Goal: Communication & Community: Answer question/provide support

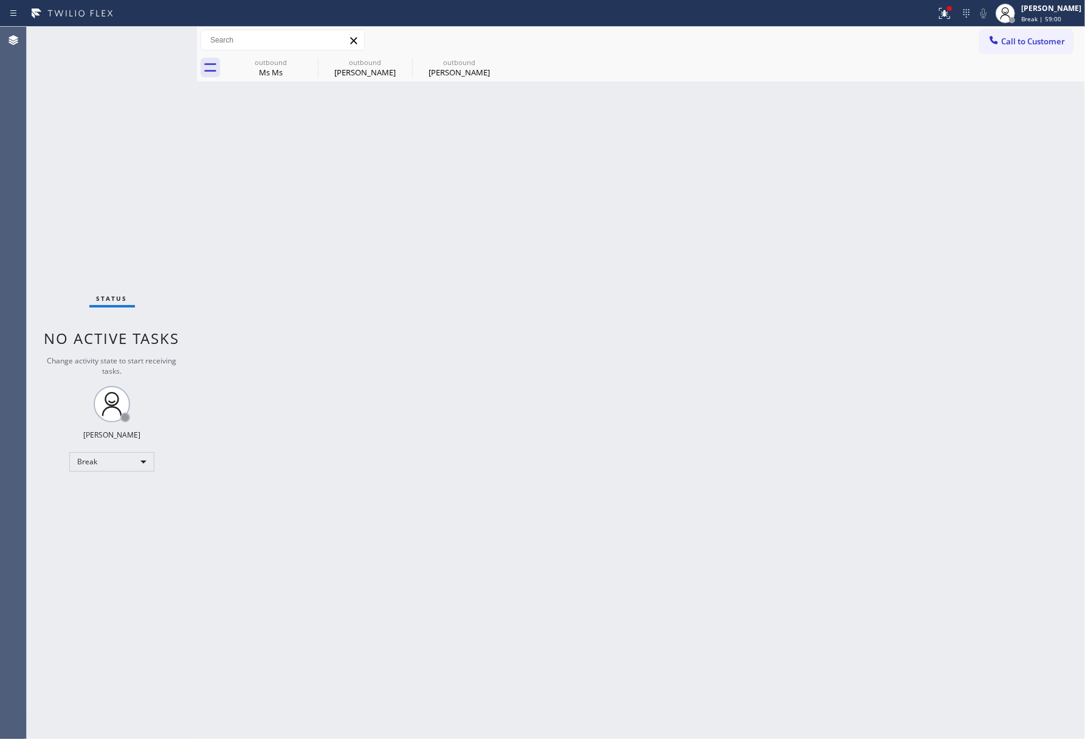
drag, startPoint x: 83, startPoint y: 166, endPoint x: 935, endPoint y: 91, distance: 855.1
click at [83, 166] on div "Status No active tasks Change activity state to start receiving tasks. [PERSON_…" at bounding box center [112, 383] width 170 height 713
click at [1057, 21] on span "Break | 59:02" at bounding box center [1041, 19] width 40 height 9
click at [1025, 84] on button "Unavailable" at bounding box center [1025, 80] width 122 height 16
drag, startPoint x: 573, startPoint y: 191, endPoint x: 1046, endPoint y: 382, distance: 510.7
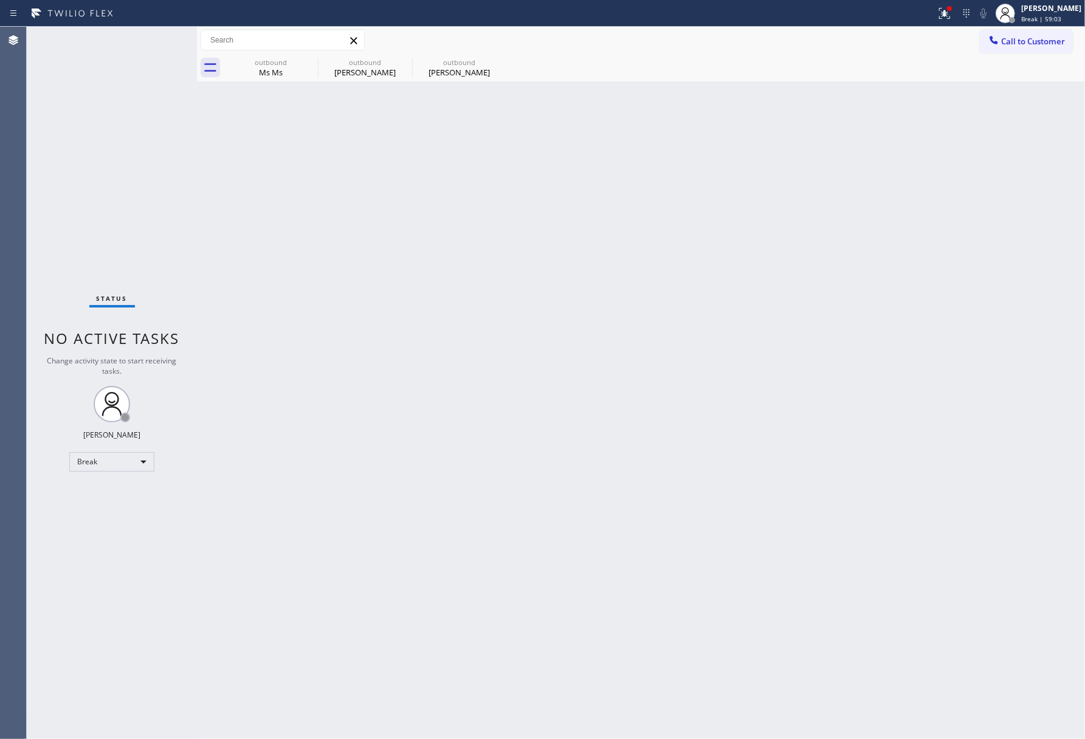
click at [600, 198] on div "Back to Dashboard Change Sender ID Customers Technicians Select a contact Outbo…" at bounding box center [641, 383] width 888 height 713
click at [13, 142] on div "Agent Desktop" at bounding box center [13, 383] width 26 height 713
click at [75, 142] on div "Status No active tasks Change activity state to start receiving tasks. [PERSON_…" at bounding box center [112, 383] width 170 height 713
drag, startPoint x: 791, startPoint y: 348, endPoint x: 337, endPoint y: 122, distance: 507.4
click at [792, 344] on div "Back to Dashboard Change Sender ID Customers Technicians Select a contact Outbo…" at bounding box center [641, 383] width 888 height 713
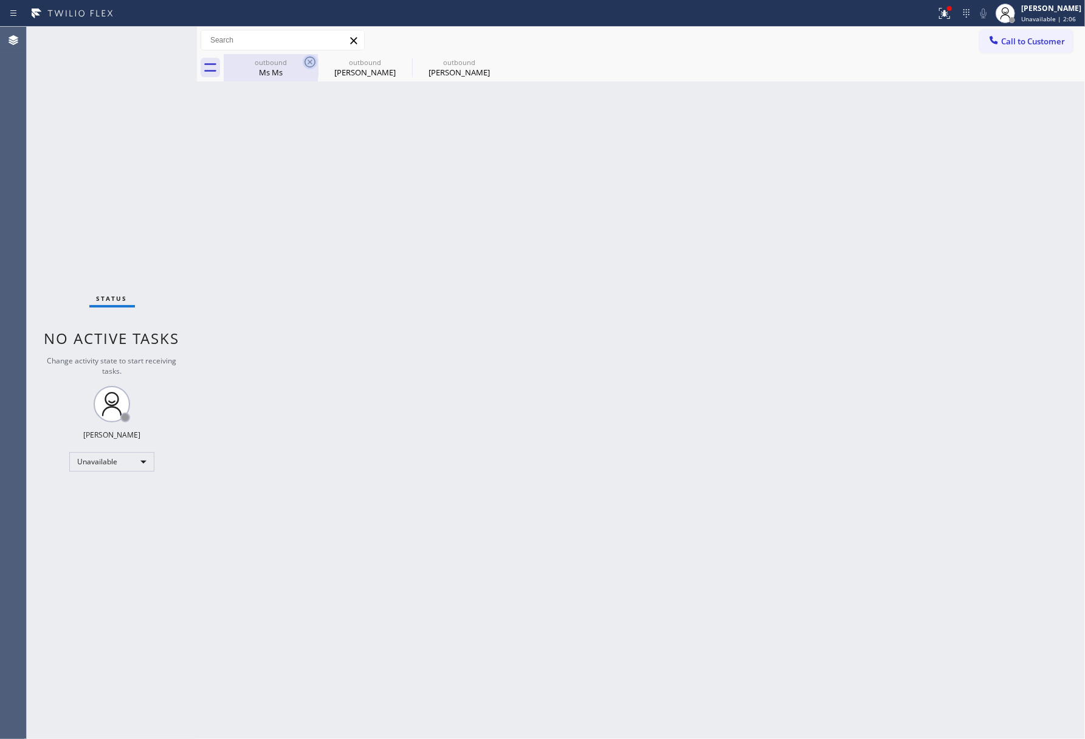
click at [309, 61] on icon at bounding box center [310, 62] width 15 height 15
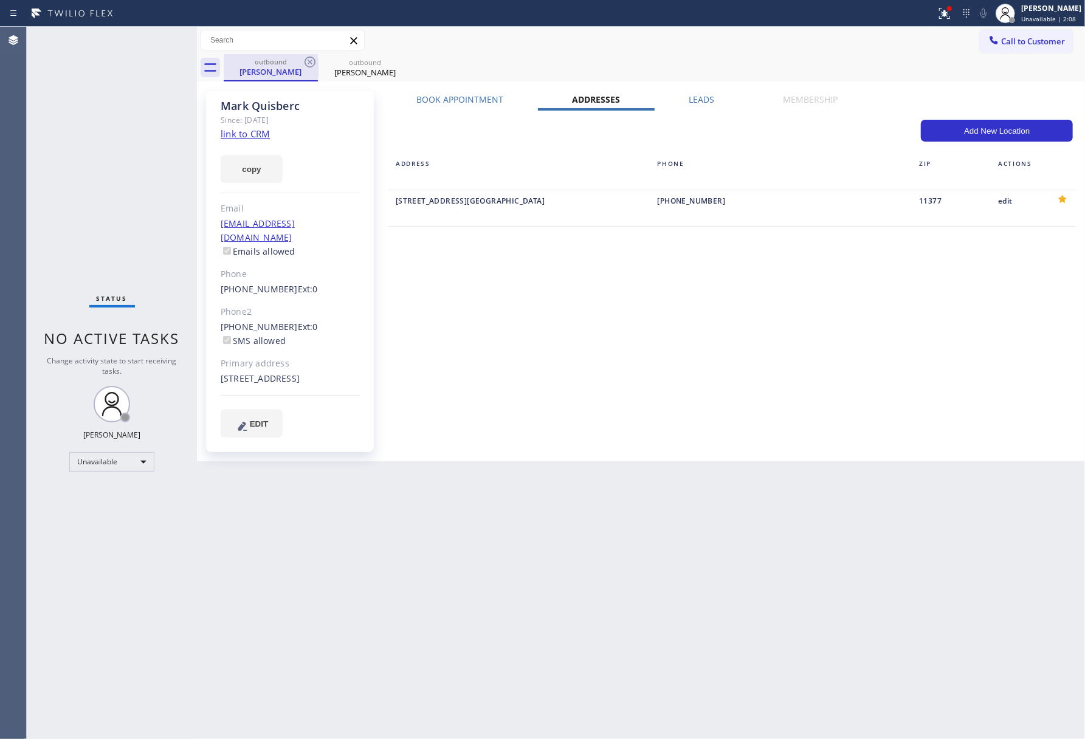
click at [246, 72] on div "[PERSON_NAME]" at bounding box center [271, 71] width 92 height 11
click at [689, 400] on div "Book Appointment Addresses Leads Membership Business location KitchenAid Applia…" at bounding box center [732, 276] width 700 height 365
click at [691, 404] on div "Book Appointment Addresses Leads Membership Business location KitchenAid Applia…" at bounding box center [732, 276] width 700 height 365
click at [68, 98] on div "Status No active tasks Change activity state to start receiving tasks. [PERSON_…" at bounding box center [112, 383] width 170 height 713
click at [467, 108] on div "Book Appointment" at bounding box center [460, 102] width 156 height 17
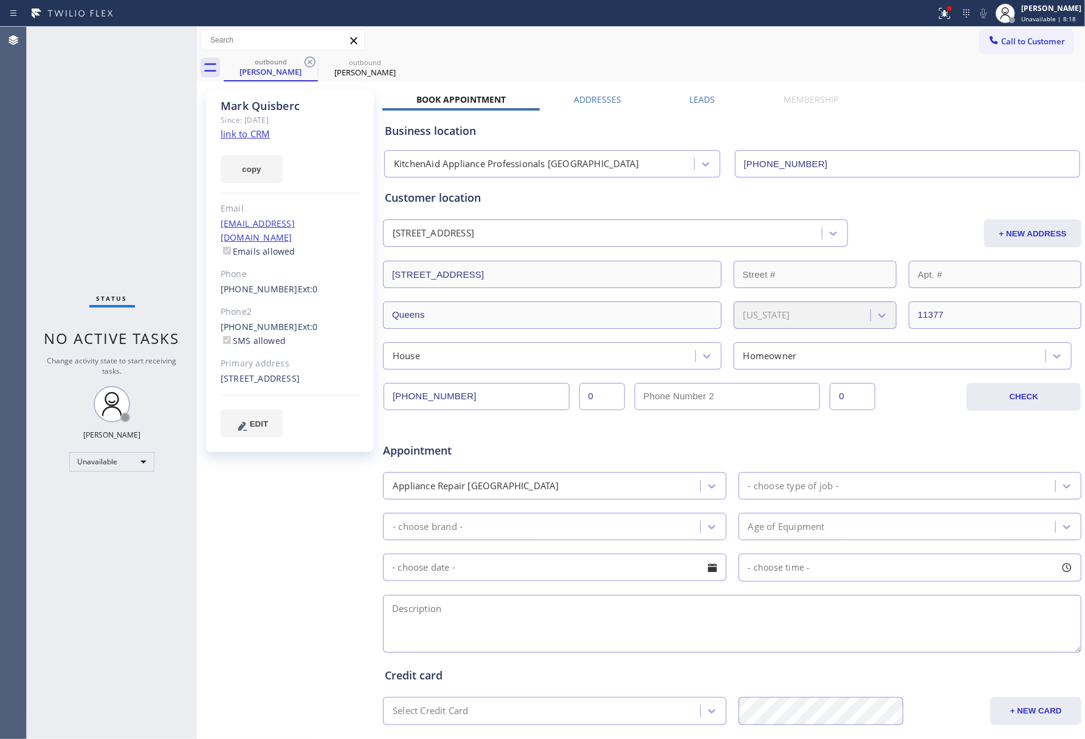
scroll to position [139, 0]
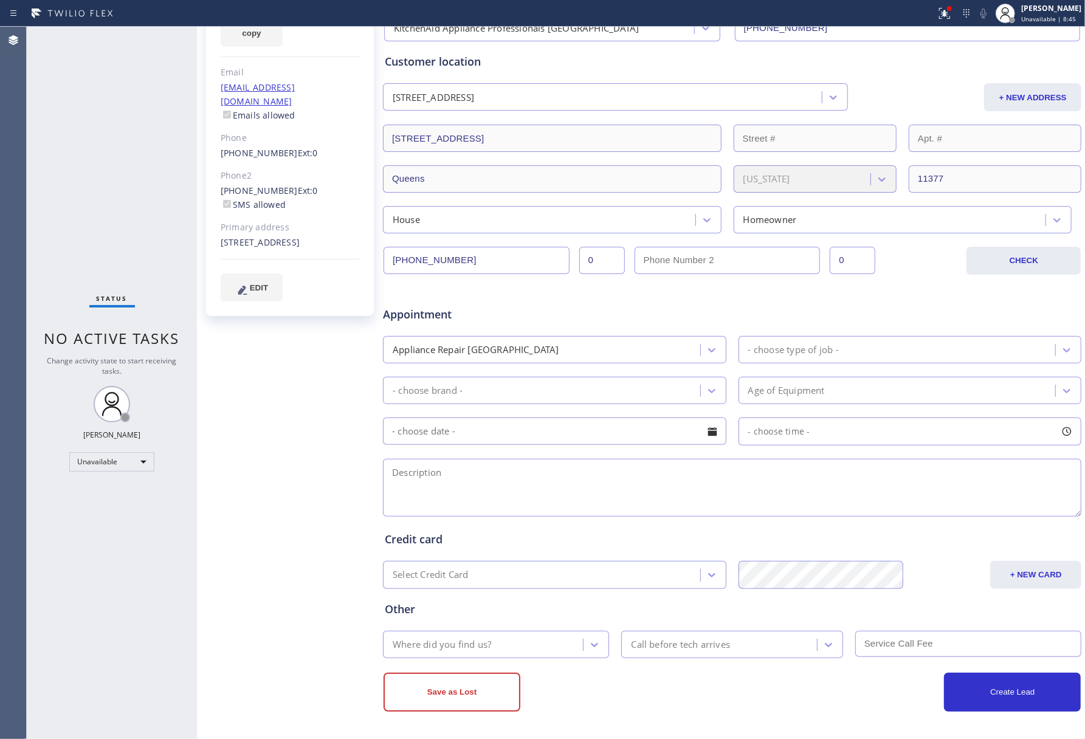
click at [95, 178] on div "Status No active tasks Change activity state to start receiving tasks. [PERSON_…" at bounding box center [112, 383] width 170 height 713
click at [84, 173] on div "Status No active tasks Change activity state to start receiving tasks. [PERSON_…" at bounding box center [112, 383] width 170 height 713
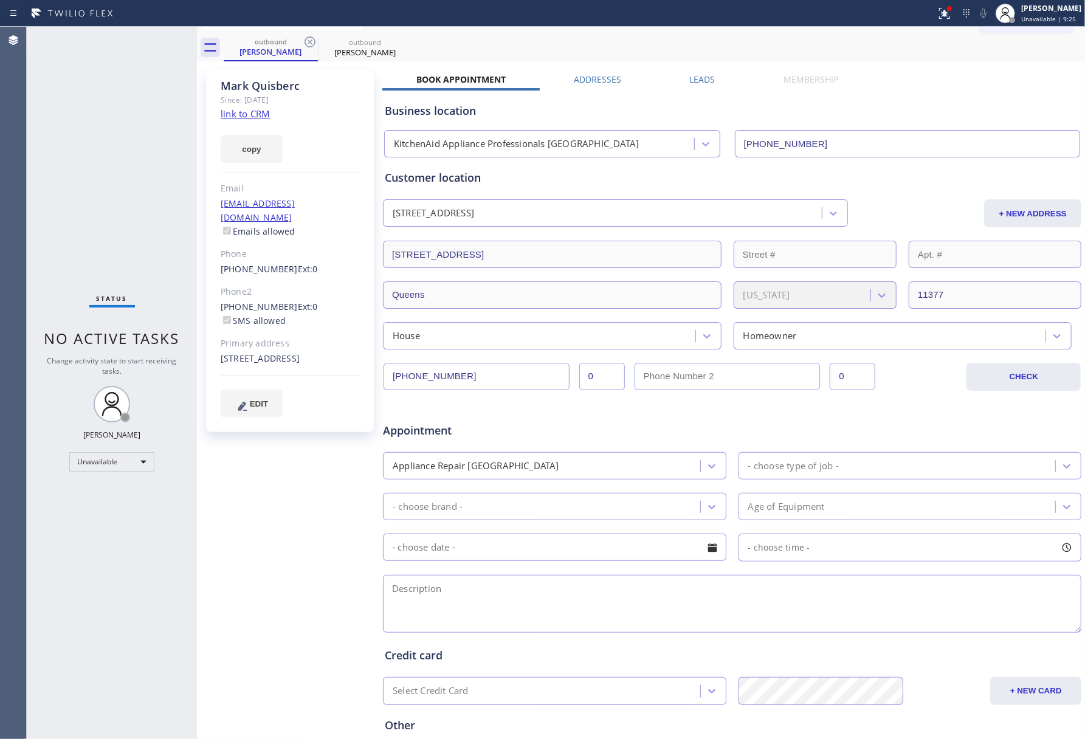
scroll to position [0, 0]
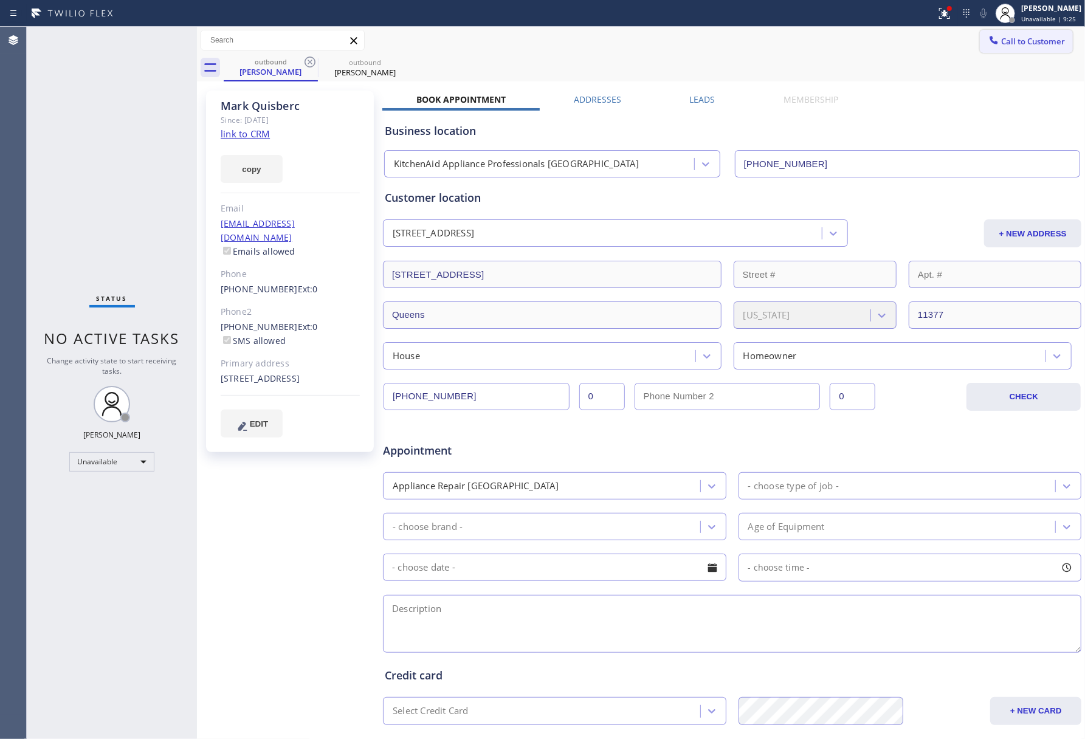
click at [1008, 49] on button "Call to Customer" at bounding box center [1026, 41] width 93 height 23
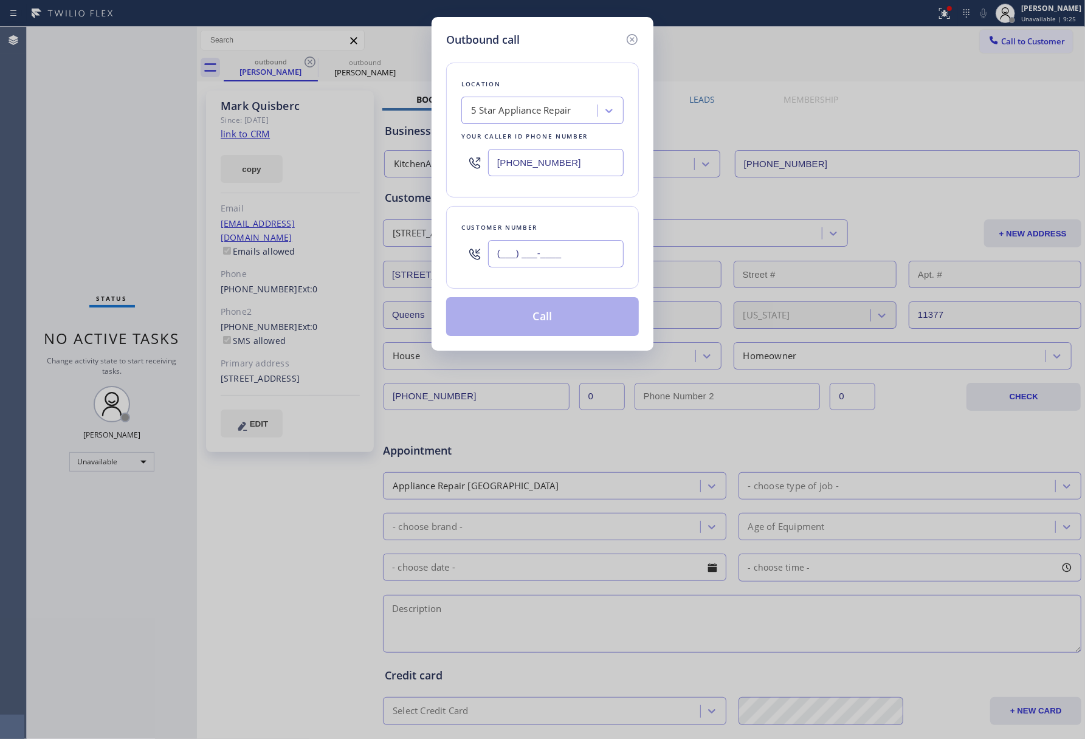
click at [568, 246] on input "(___) ___-____" at bounding box center [556, 253] width 136 height 27
paste input "206) 310-0915"
type input "[PHONE_NUMBER]"
click at [569, 221] on div "Customer number [PHONE_NUMBER]" at bounding box center [542, 247] width 193 height 83
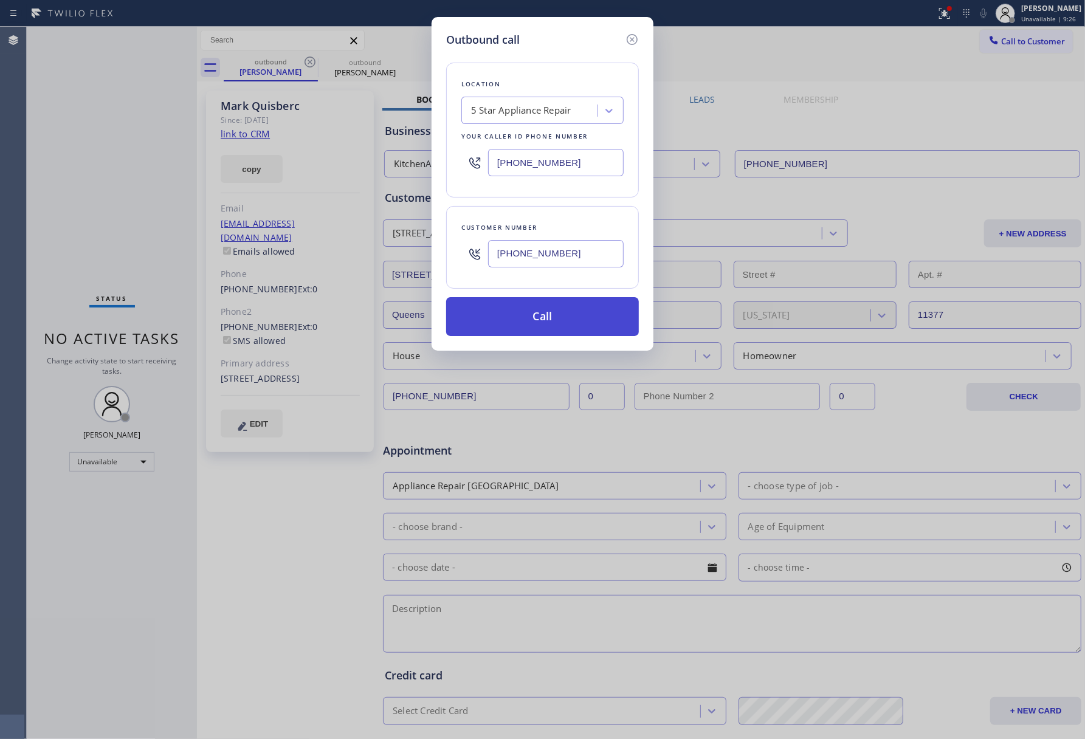
click at [544, 314] on button "Call" at bounding box center [542, 316] width 193 height 39
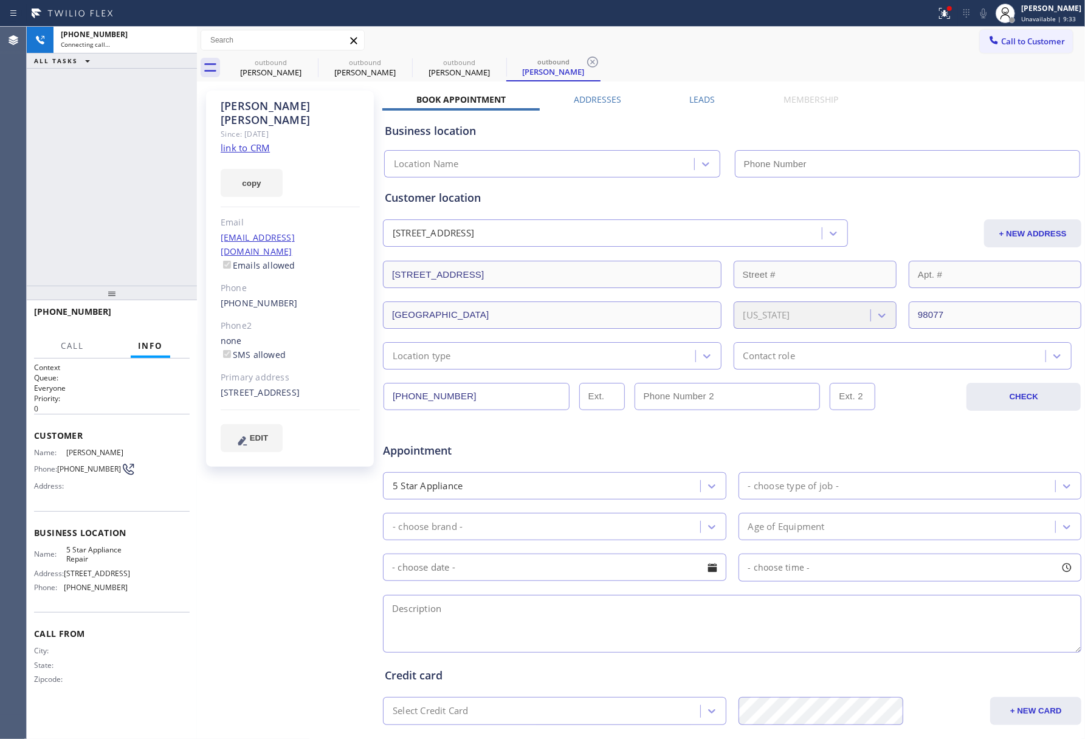
click at [44, 188] on div "[PHONE_NUMBER] Connecting call… ALL TASKS ALL TASKS ACTIVE TASKS TASKS IN WRAP …" at bounding box center [112, 156] width 170 height 259
type input "[PHONE_NUMBER]"
click at [130, 166] on div "[PHONE_NUMBER] Live | 00:02 ALL TASKS ALL TASKS ACTIVE TASKS TASKS IN WRAP UP" at bounding box center [112, 156] width 170 height 259
click at [130, 166] on div "[PHONE_NUMBER] Live | 00:03 ALL TASKS ALL TASKS ACTIVE TASKS TASKS IN WRAP UP" at bounding box center [112, 156] width 170 height 259
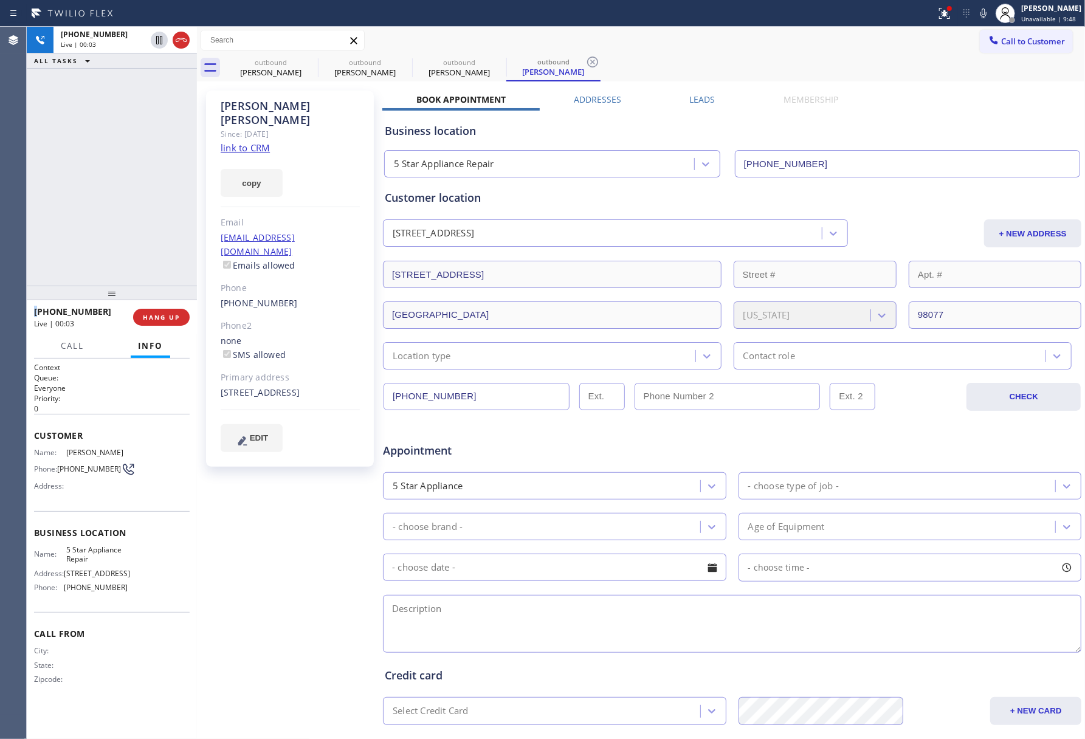
click at [130, 166] on div "[PHONE_NUMBER] Live | 00:03 ALL TASKS ALL TASKS ACTIVE TASKS TASKS IN WRAP UP" at bounding box center [112, 156] width 170 height 259
click at [169, 321] on span "HANG UP" at bounding box center [161, 317] width 37 height 9
click at [168, 312] on button "HANG UP" at bounding box center [161, 317] width 57 height 17
click at [144, 237] on div "ALL TASKS ALL TASKS ACTIVE TASKS TASKS IN WRAP UP [PHONE_NUMBER] Wrap up | 00:00" at bounding box center [112, 156] width 170 height 259
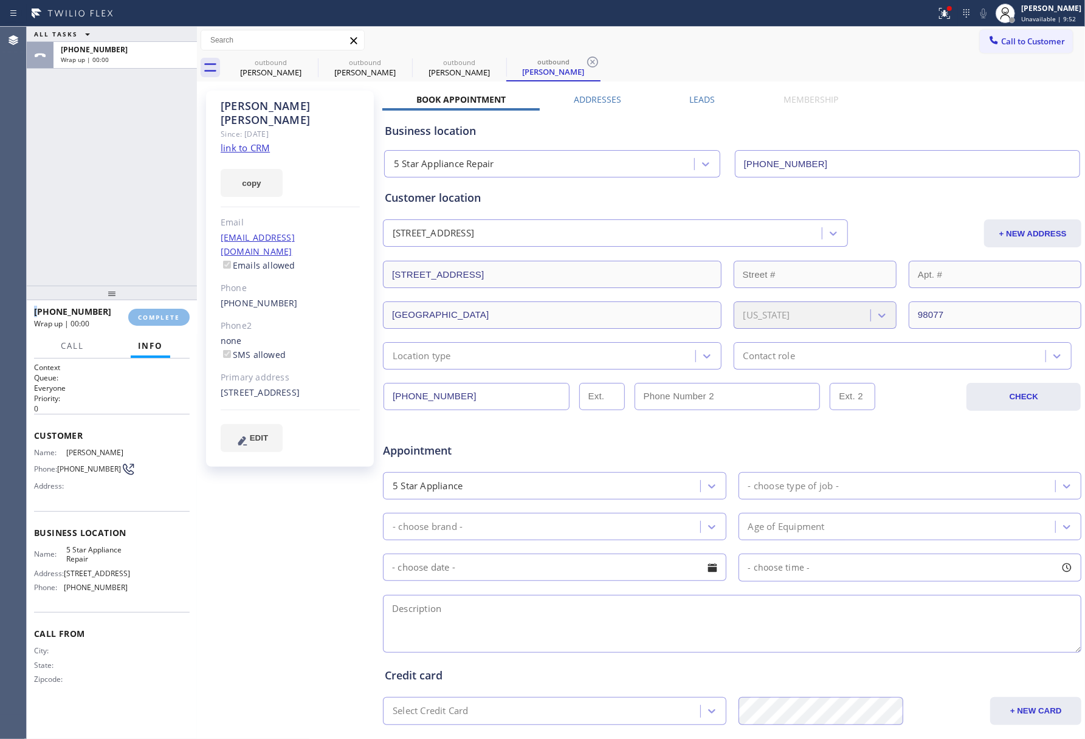
click at [144, 237] on div "ALL TASKS ALL TASKS ACTIVE TASKS TASKS IN WRAP UP [PHONE_NUMBER] Wrap up | 00:00" at bounding box center [112, 156] width 170 height 259
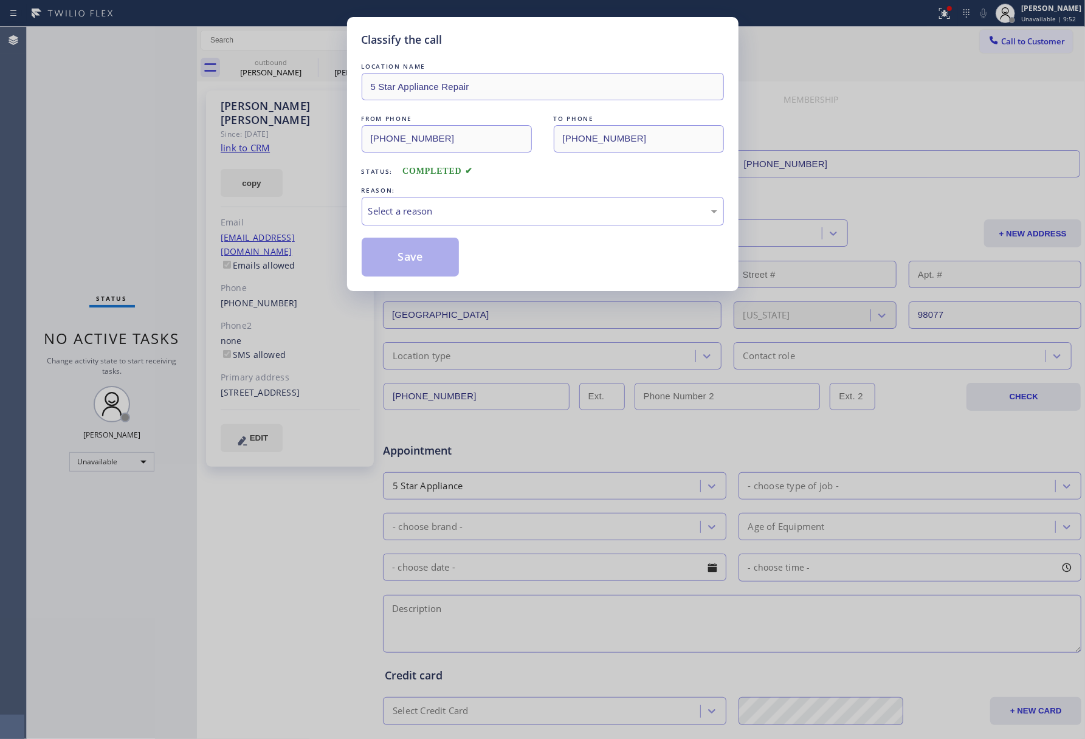
click at [511, 192] on div "REASON:" at bounding box center [543, 190] width 362 height 13
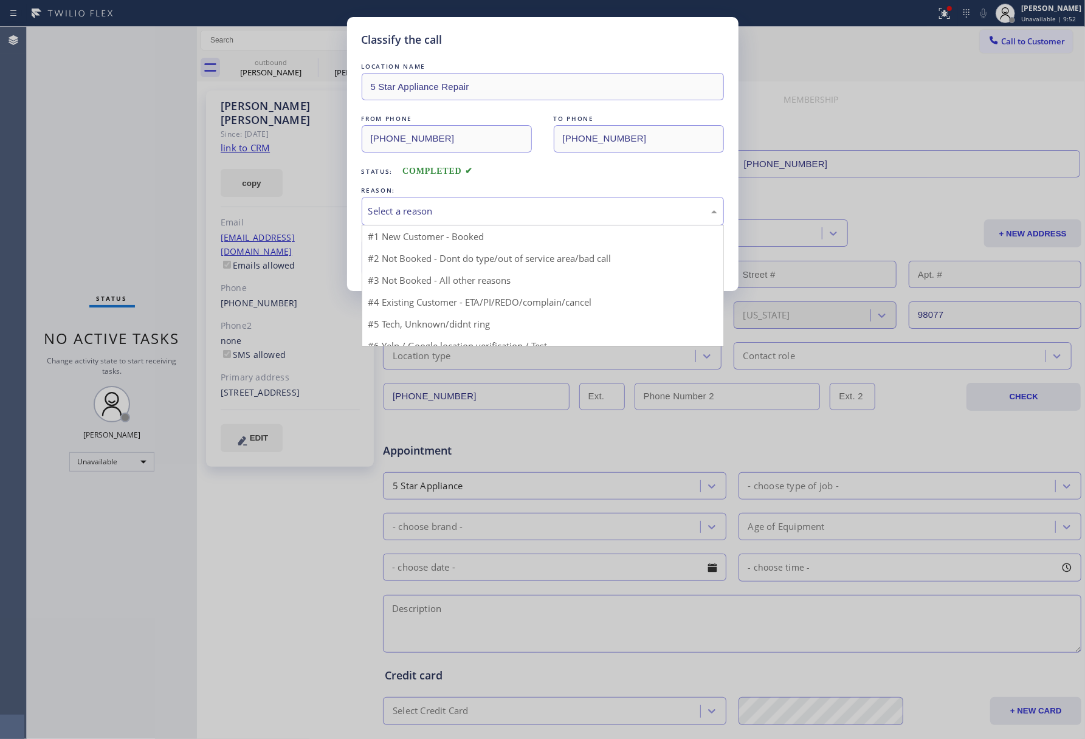
click at [508, 204] on div "Select a reason" at bounding box center [542, 211] width 349 height 14
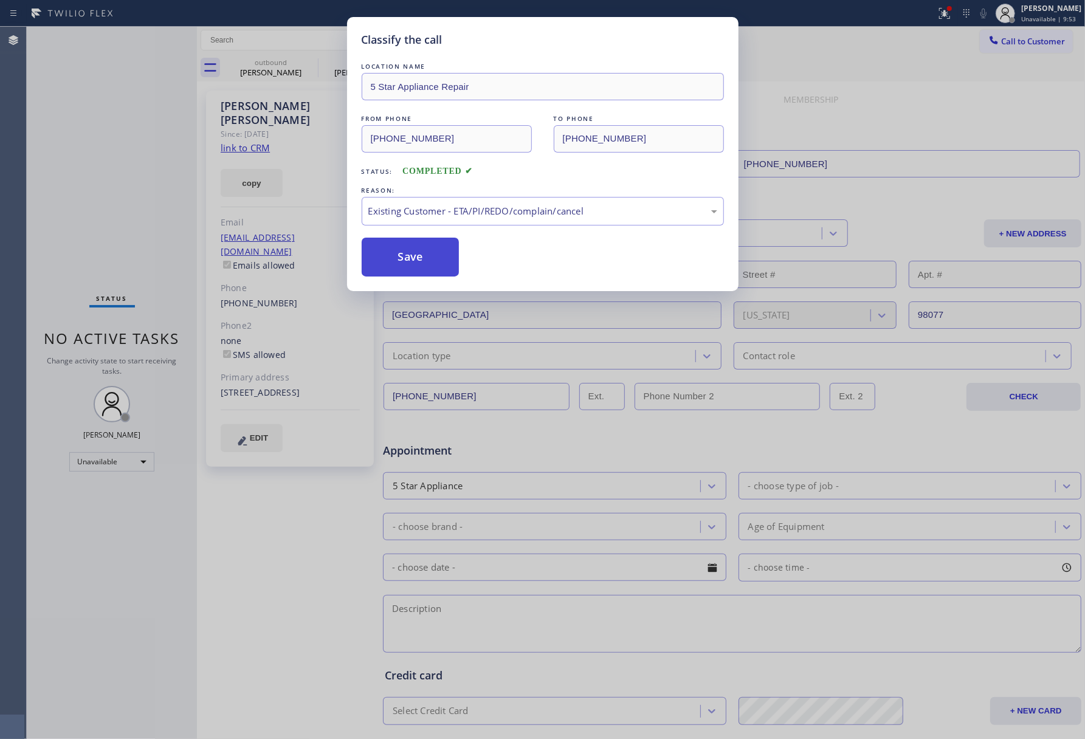
click at [412, 261] on button "Save" at bounding box center [411, 257] width 98 height 39
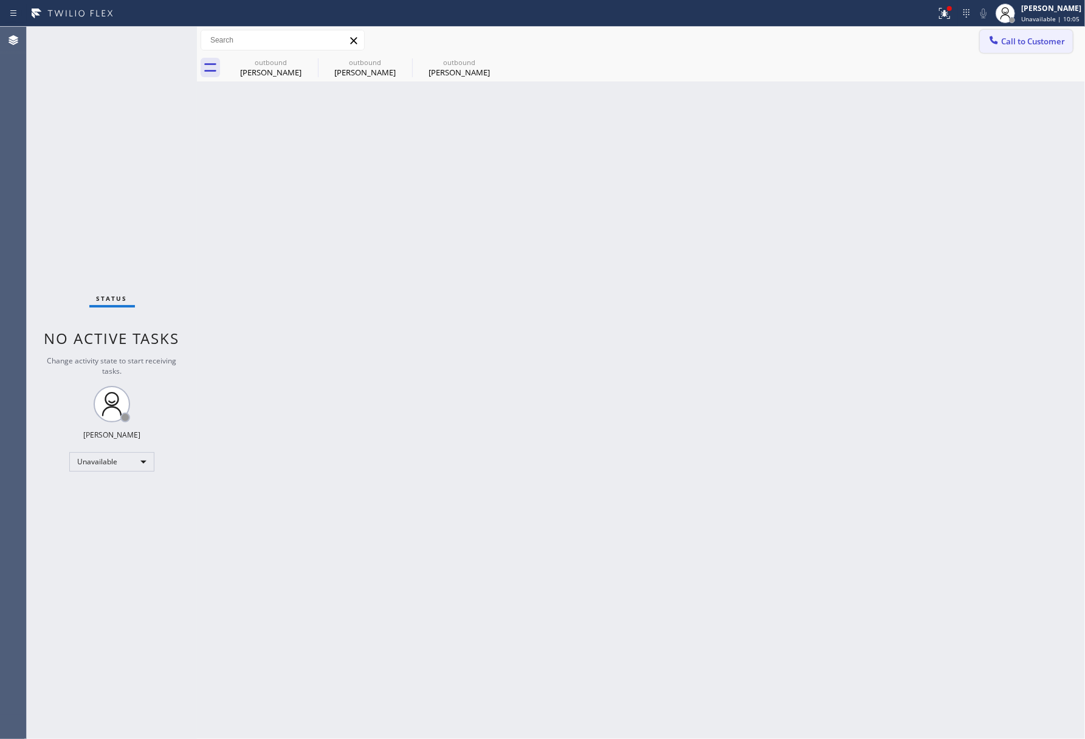
click at [1031, 35] on button "Call to Customer" at bounding box center [1026, 41] width 93 height 23
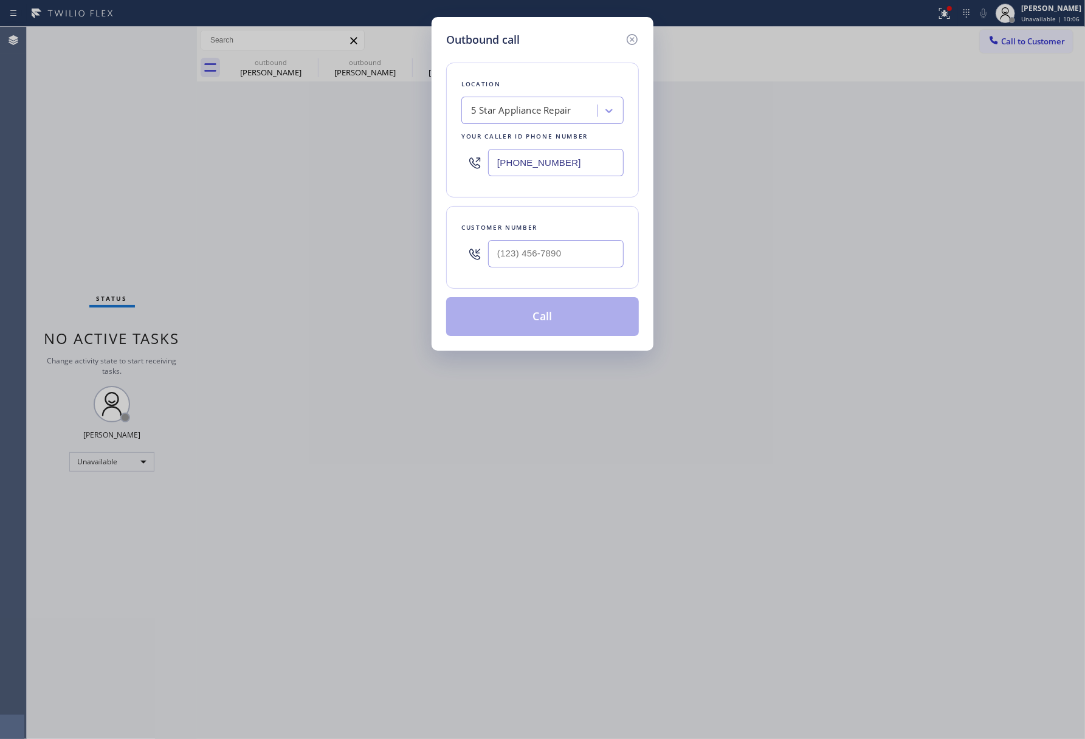
click at [553, 238] on div at bounding box center [556, 254] width 136 height 40
click at [552, 251] on input "(___) ___-____" at bounding box center [556, 253] width 136 height 27
paste input "858) 922-8887"
type input "[PHONE_NUMBER]"
click at [545, 220] on div "Customer number [PHONE_NUMBER]" at bounding box center [542, 247] width 193 height 83
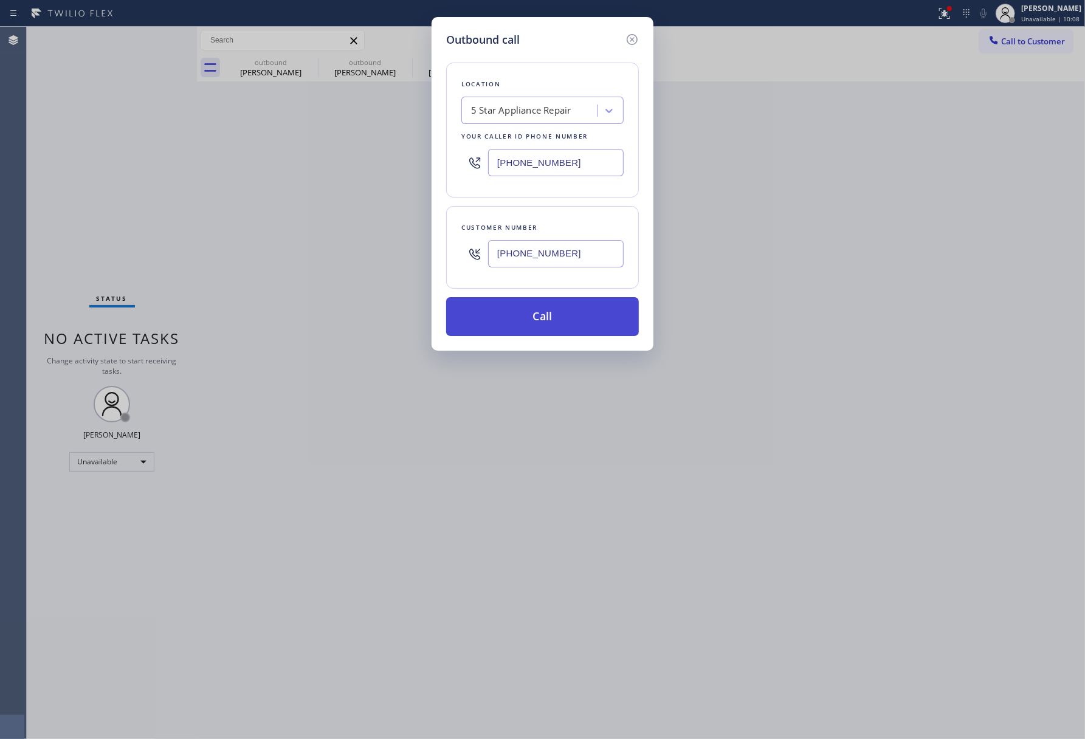
click at [550, 316] on button "Call" at bounding box center [542, 316] width 193 height 39
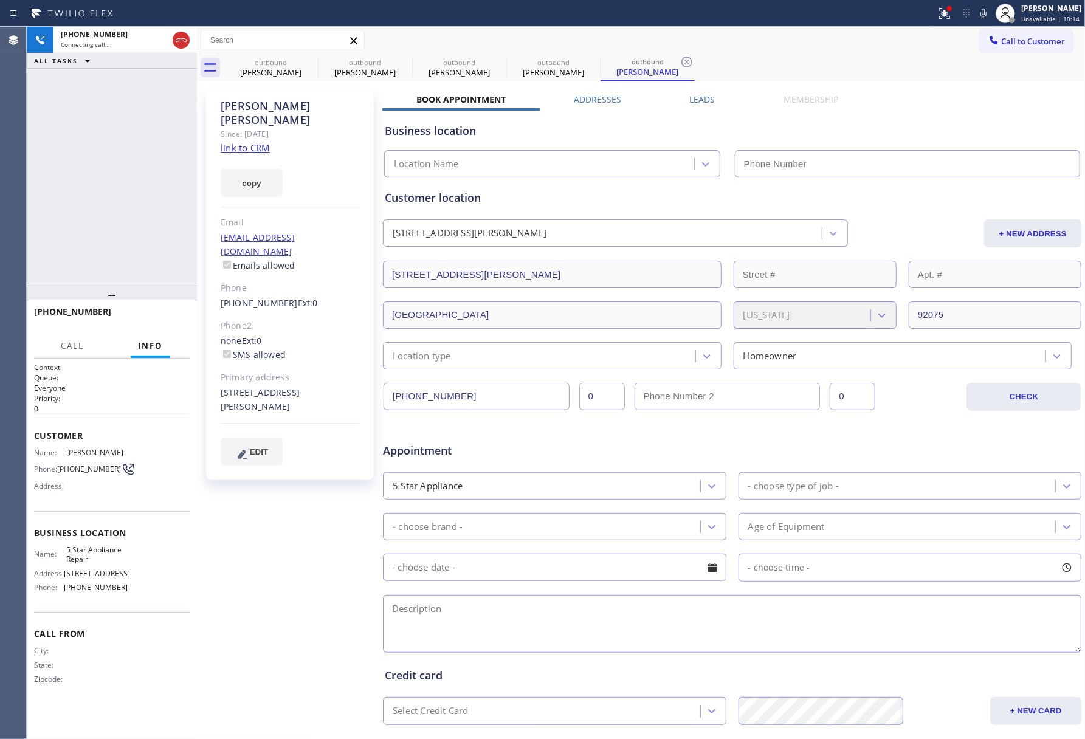
type input "[PHONE_NUMBER]"
click at [89, 198] on div "[PHONE_NUMBER] Live | 00:02 ALL TASKS ALL TASKS ACTIVE TASKS TASKS IN WRAP UP" at bounding box center [112, 156] width 170 height 259
click at [164, 314] on span "HANG UP" at bounding box center [161, 317] width 37 height 9
click at [131, 238] on div "[PHONE_NUMBER] Live | 00:04 ALL TASKS ALL TASKS ACTIVE TASKS TASKS IN WRAP UP" at bounding box center [112, 156] width 170 height 259
click at [142, 275] on div "[PHONE_NUMBER] Live | 00:04 ALL TASKS ALL TASKS ACTIVE TASKS TASKS IN WRAP UP" at bounding box center [112, 156] width 170 height 259
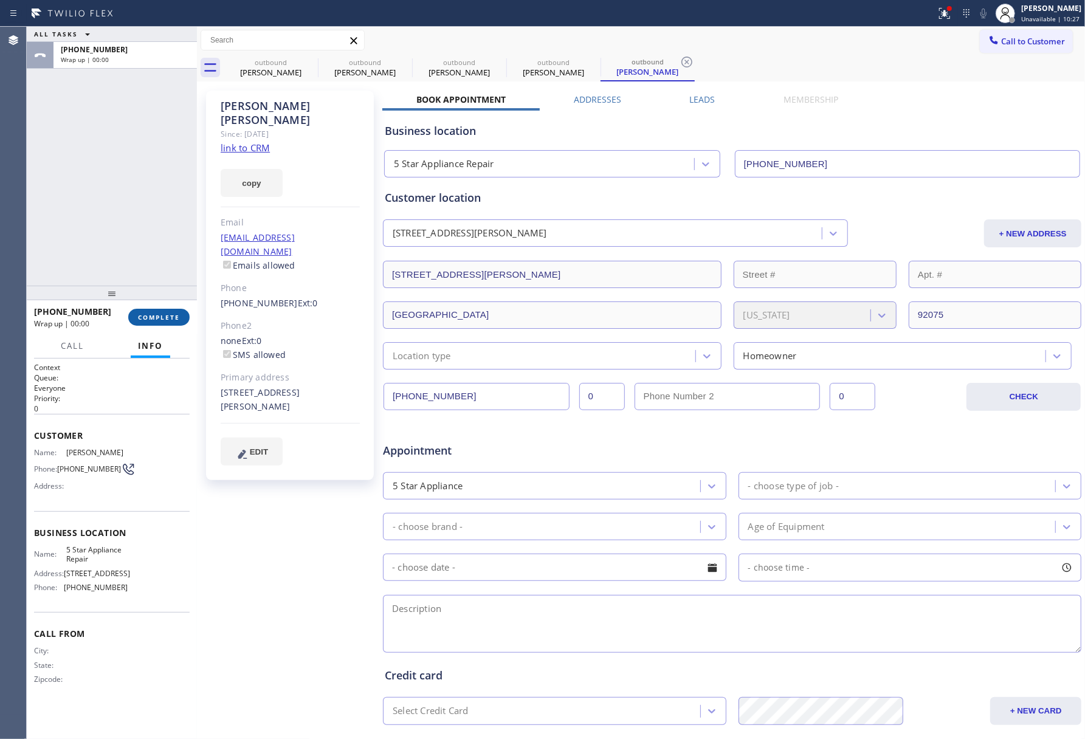
click at [161, 311] on button "COMPLETE" at bounding box center [158, 317] width 61 height 17
click at [119, 227] on div "ALL TASKS ALL TASKS ACTIVE TASKS TASKS IN WRAP UP [PHONE_NUMBER] Wrap up | 00:00" at bounding box center [112, 156] width 170 height 259
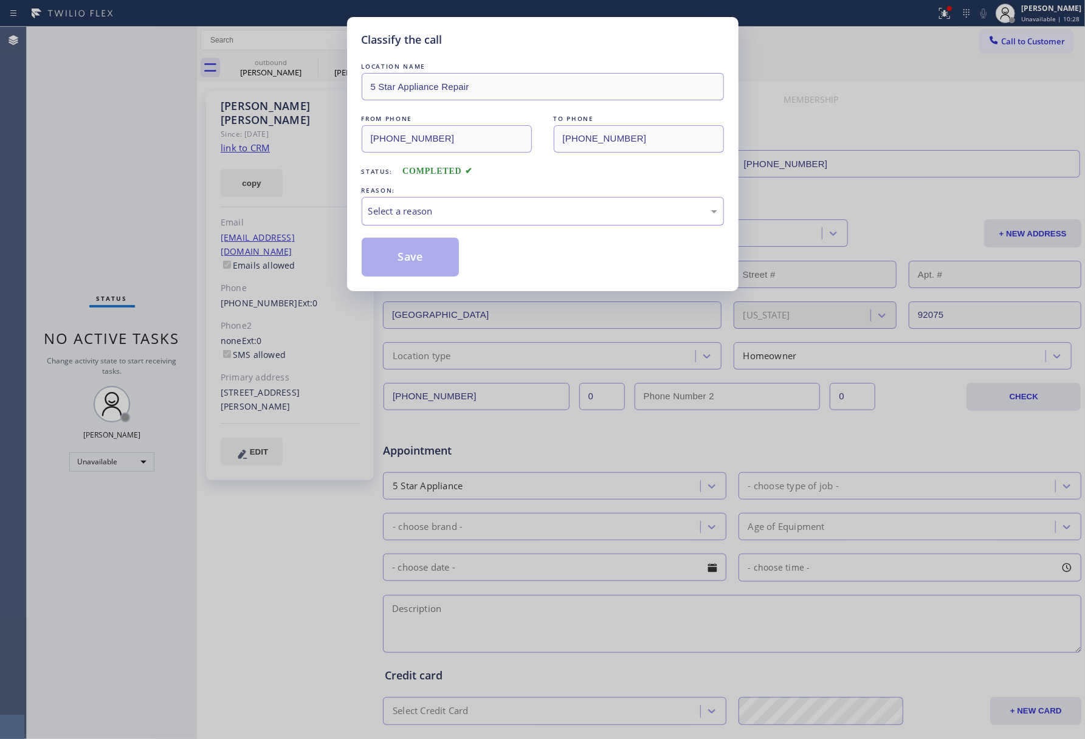
click at [482, 224] on div "Select a reason" at bounding box center [543, 211] width 362 height 29
click at [405, 265] on button "Save" at bounding box center [411, 257] width 98 height 39
click at [404, 261] on button "Save" at bounding box center [411, 257] width 98 height 39
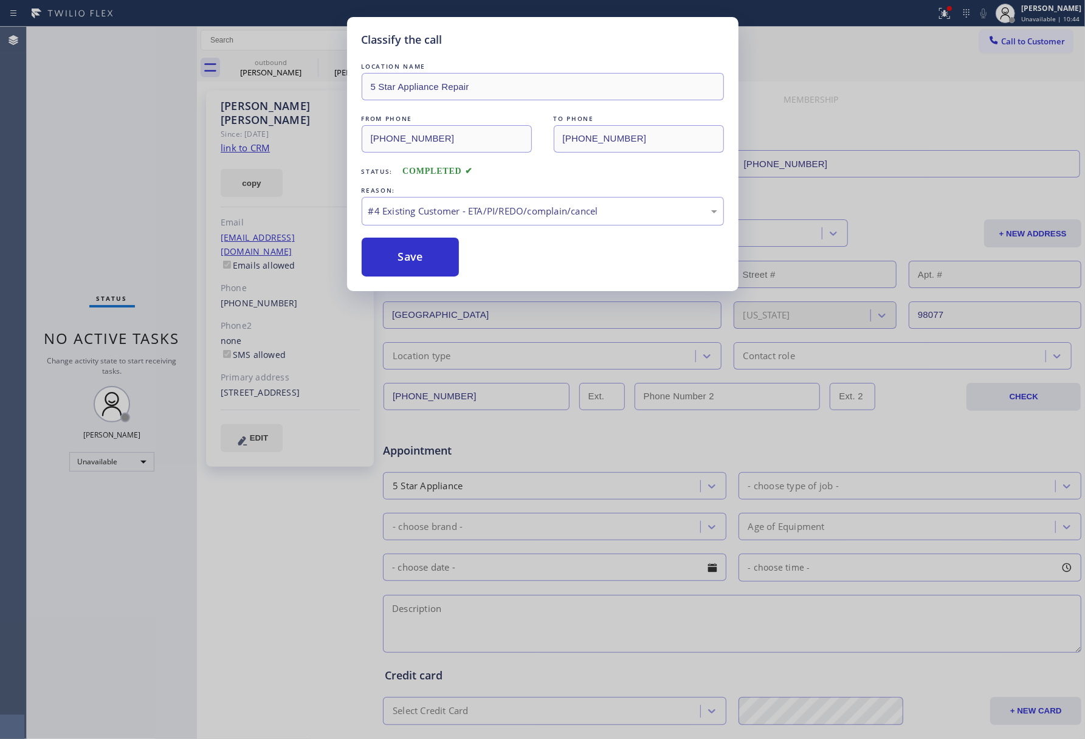
click at [935, 73] on div "Classify the call LOCATION NAME 5 Star Appliance Repair FROM PHONE [PHONE_NUMBE…" at bounding box center [542, 369] width 1085 height 739
click at [1014, 44] on div "Classify the call LOCATION NAME 5 Star Appliance Repair FROM PHONE [PHONE_NUMBE…" at bounding box center [542, 369] width 1085 height 739
click at [821, 49] on div "Classify the call LOCATION NAME 5 Star Appliance Repair FROM PHONE [PHONE_NUMBE…" at bounding box center [542, 369] width 1085 height 739
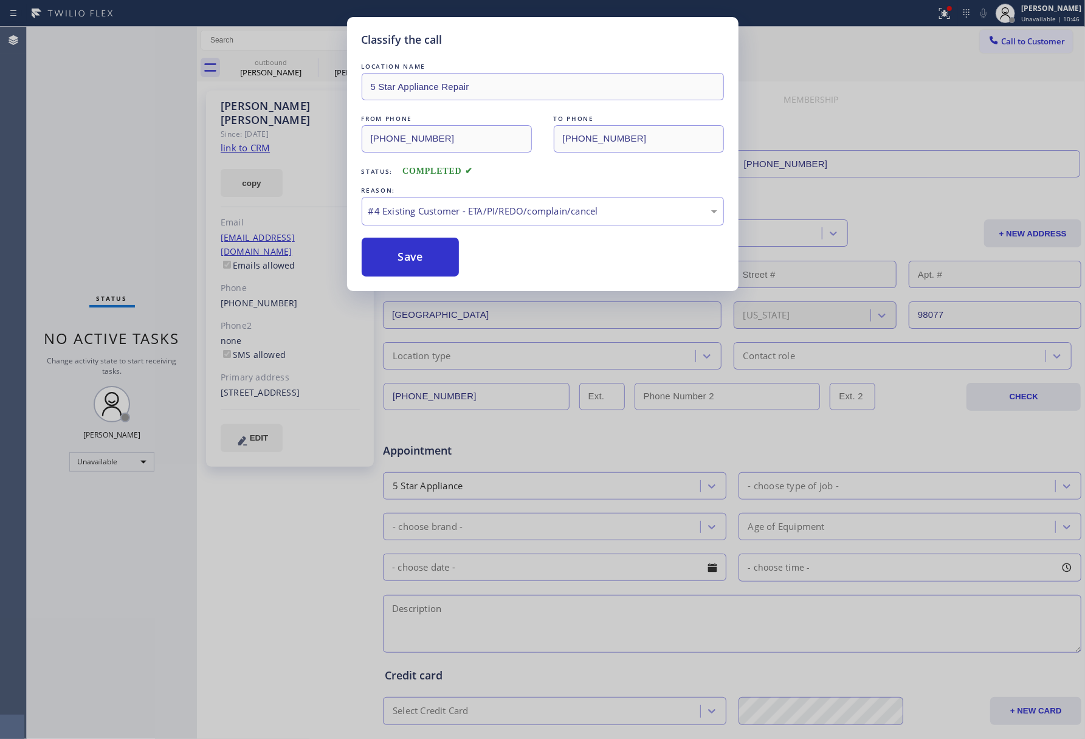
click at [821, 49] on div "Classify the call LOCATION NAME 5 Star Appliance Repair FROM PHONE [PHONE_NUMBE…" at bounding box center [542, 369] width 1085 height 739
click at [426, 258] on button "Save" at bounding box center [411, 257] width 98 height 39
click at [922, 72] on div "Classify the call LOCATION NAME 5 Star Appliance Repair FROM PHONE [PHONE_NUMBE…" at bounding box center [542, 369] width 1085 height 739
click at [375, 254] on button "Save" at bounding box center [411, 257] width 98 height 39
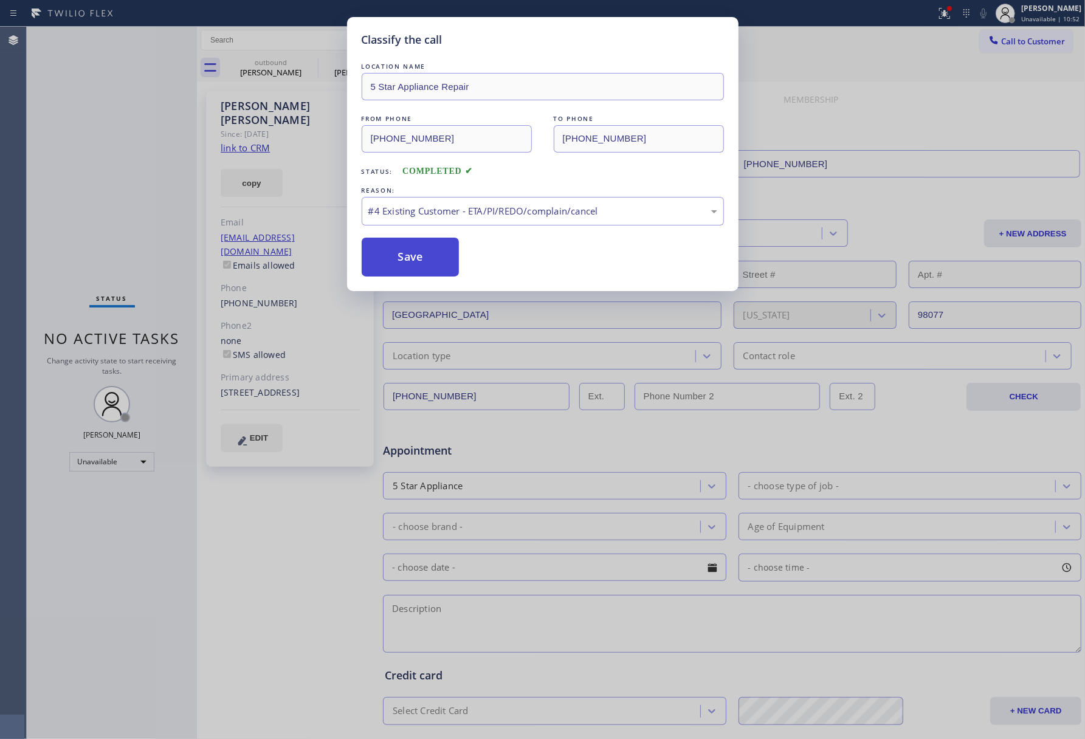
click at [375, 254] on button "Save" at bounding box center [411, 257] width 98 height 39
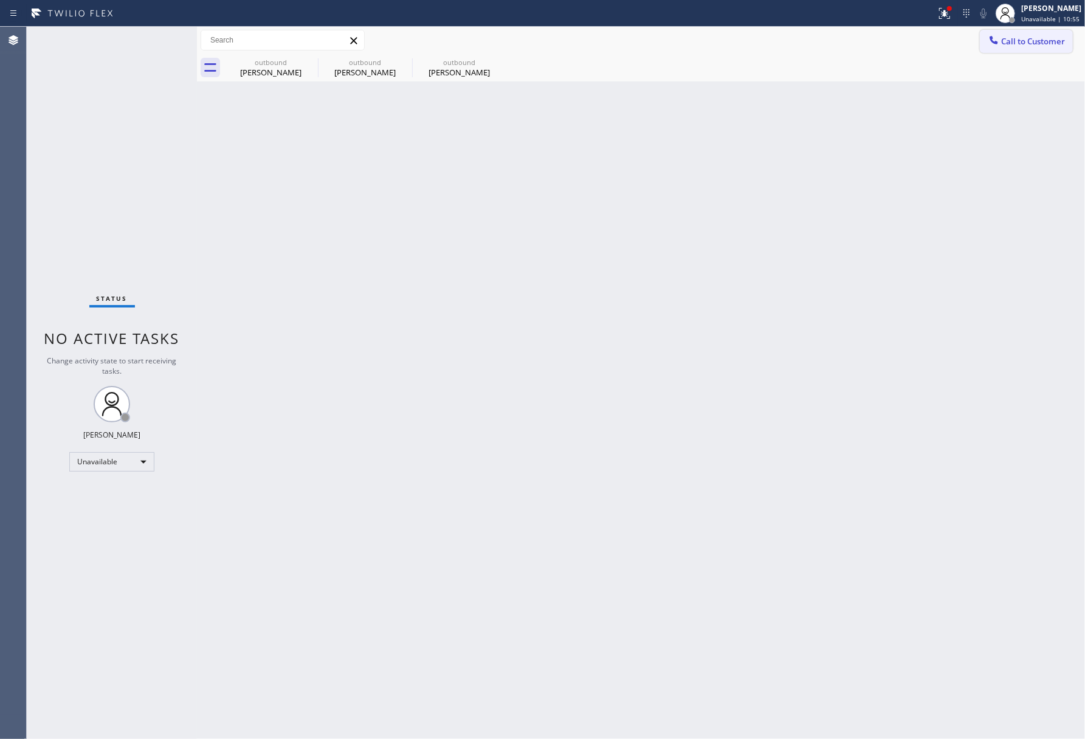
click at [1040, 49] on button "Call to Customer" at bounding box center [1026, 41] width 93 height 23
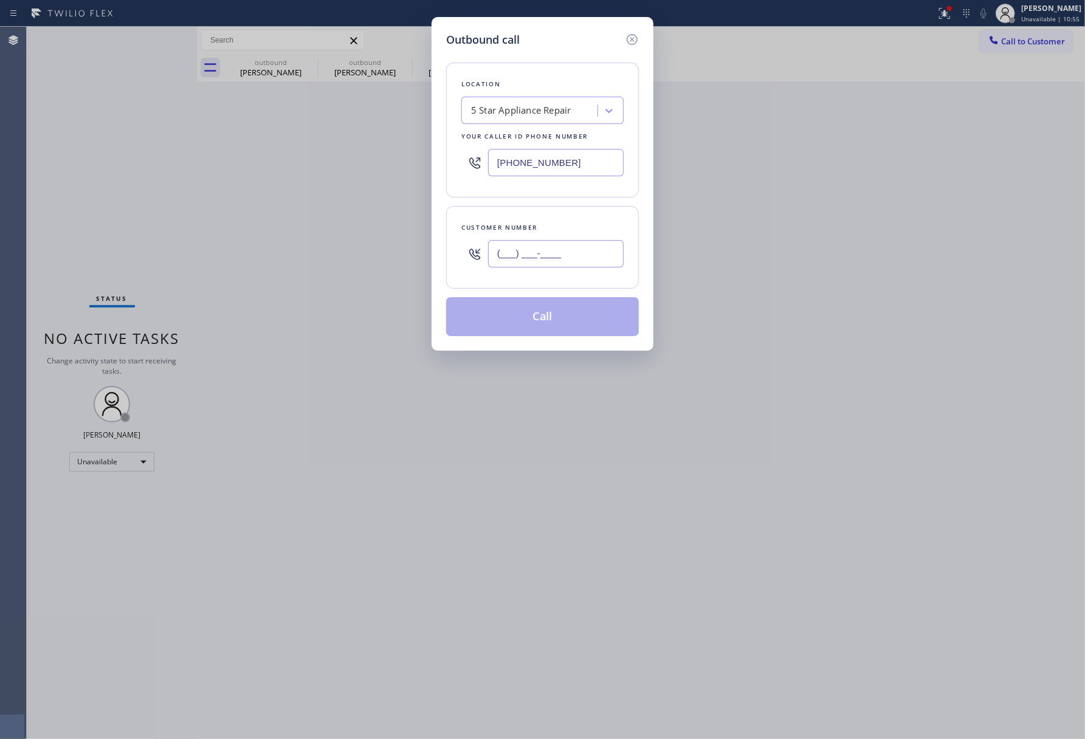
click at [510, 251] on input "(___) ___-____" at bounding box center [556, 253] width 136 height 27
paste input "310) 948-2558"
type input "[PHONE_NUMBER]"
click at [541, 219] on div "Customer number [PHONE_NUMBER]" at bounding box center [542, 247] width 193 height 83
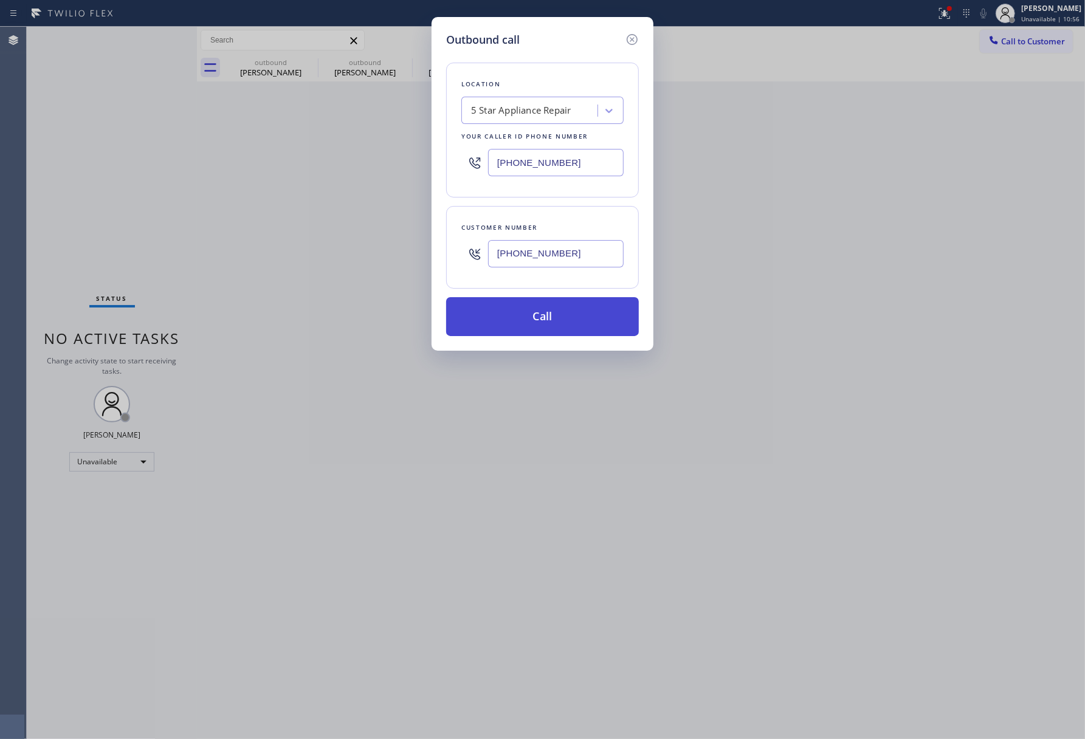
click at [538, 332] on button "Call" at bounding box center [542, 316] width 193 height 39
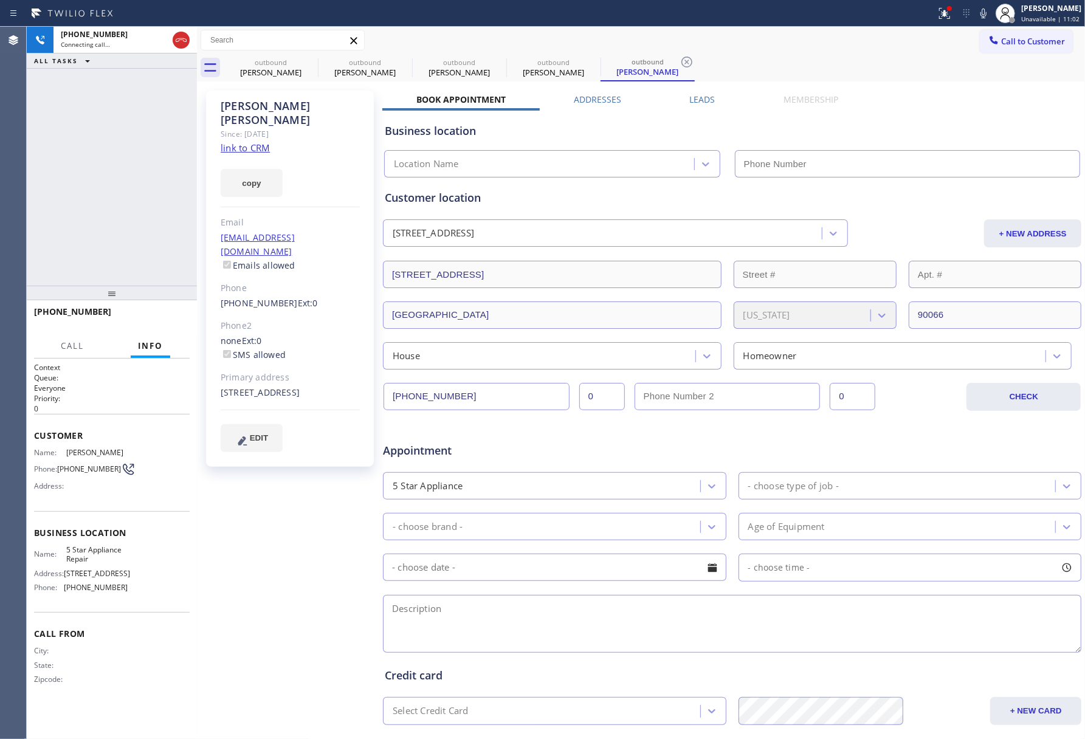
type input "[PHONE_NUMBER]"
drag, startPoint x: 44, startPoint y: 181, endPoint x: 283, endPoint y: 268, distance: 254.5
click at [44, 181] on div "[PHONE_NUMBER] Connecting call… ALL TASKS ALL TASKS ACTIVE TASKS TASKS IN WRAP …" at bounding box center [112, 156] width 170 height 259
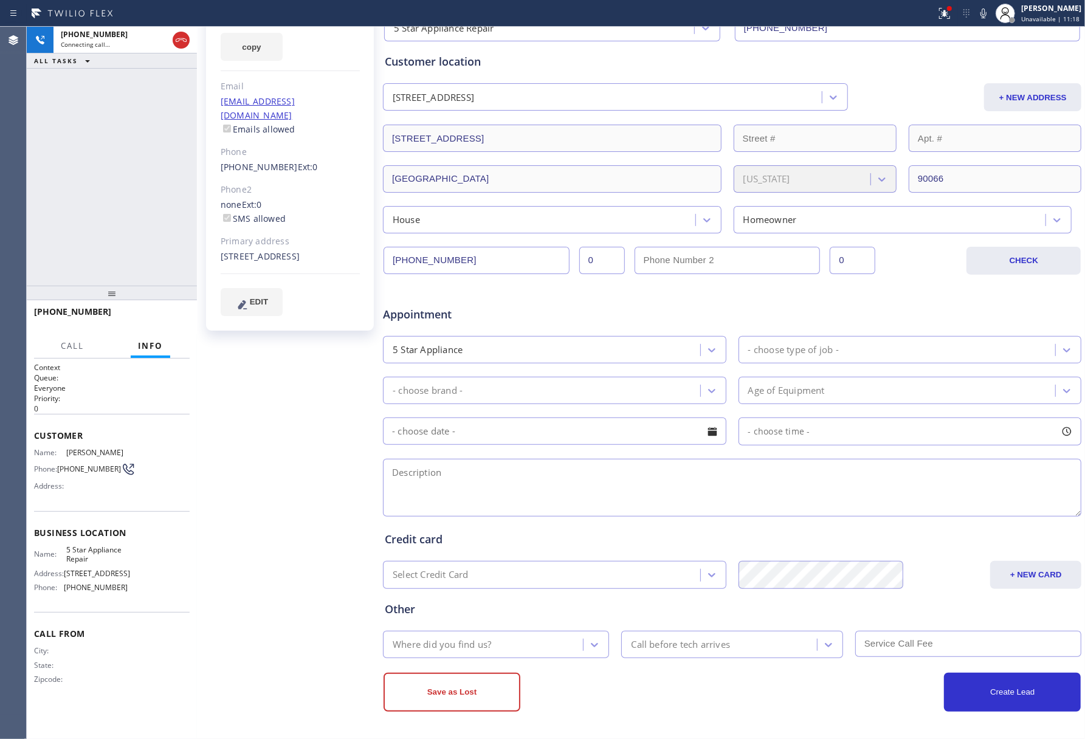
drag, startPoint x: 582, startPoint y: 669, endPoint x: 581, endPoint y: 662, distance: 6.8
click at [582, 667] on div "Save as Lost Create Lead" at bounding box center [732, 685] width 700 height 54
click at [78, 202] on div "[PHONE_NUMBER] Live | 00:00 ALL TASKS ALL TASKS ACTIVE TASKS TASKS IN WRAP UP" at bounding box center [112, 156] width 170 height 259
click at [154, 322] on button "HANG UP" at bounding box center [161, 317] width 57 height 17
drag, startPoint x: 137, startPoint y: 259, endPoint x: 146, endPoint y: 280, distance: 23.2
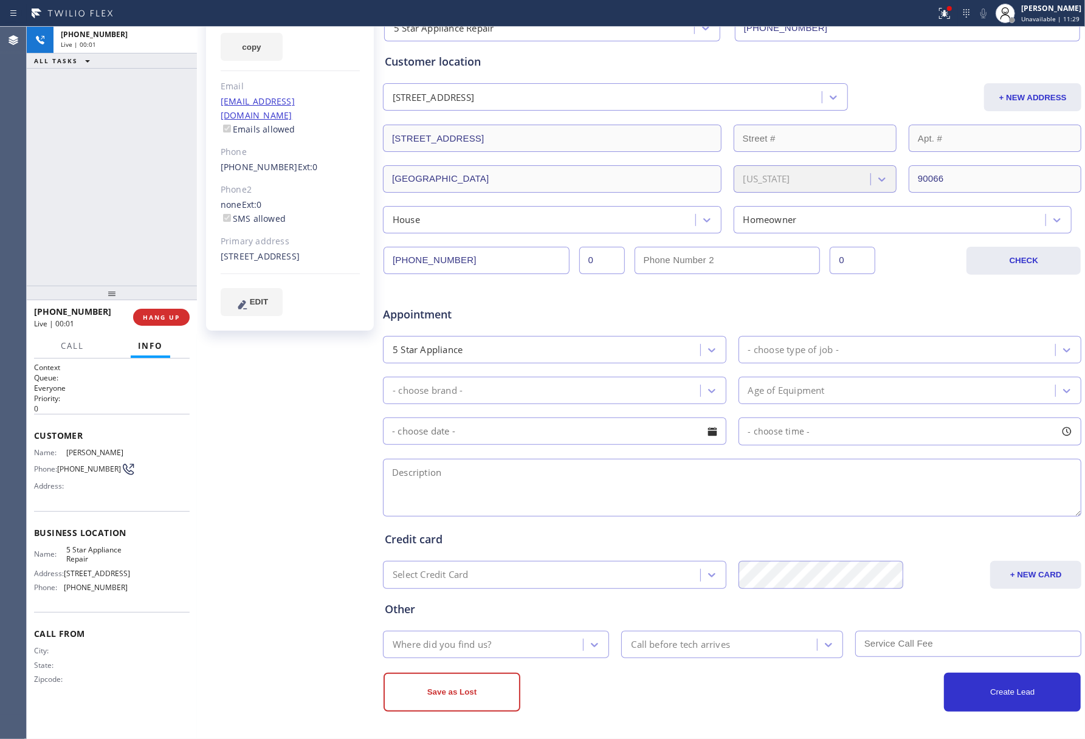
click at [137, 263] on div "[PHONE_NUMBER] Live | 00:01 ALL TASKS ALL TASKS ACTIVE TASKS TASKS IN WRAP UP" at bounding box center [112, 156] width 170 height 259
click at [157, 317] on span "HANG UP" at bounding box center [161, 317] width 37 height 9
click at [130, 238] on div "[PHONE_NUMBER] Live | 00:01 ALL TASKS ALL TASKS ACTIVE TASKS TASKS IN WRAP UP" at bounding box center [112, 156] width 170 height 259
click at [130, 238] on div "ALL TASKS ALL TASKS ACTIVE TASKS TASKS IN WRAP UP [PHONE_NUMBER] Wrap up | 00:00" at bounding box center [112, 156] width 170 height 259
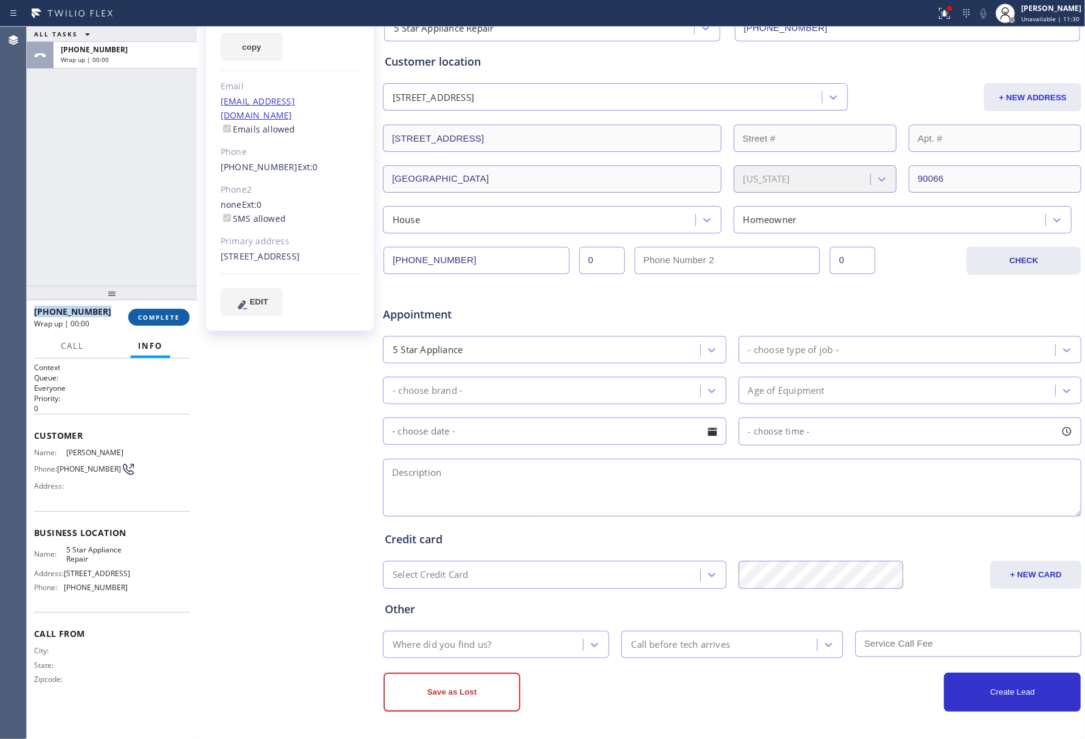
click at [156, 320] on span "COMPLETE" at bounding box center [159, 317] width 42 height 9
click at [110, 239] on div "ALL TASKS ALL TASKS ACTIVE TASKS TASKS IN WRAP UP [PHONE_NUMBER] Wrap up | 00:00" at bounding box center [112, 156] width 170 height 259
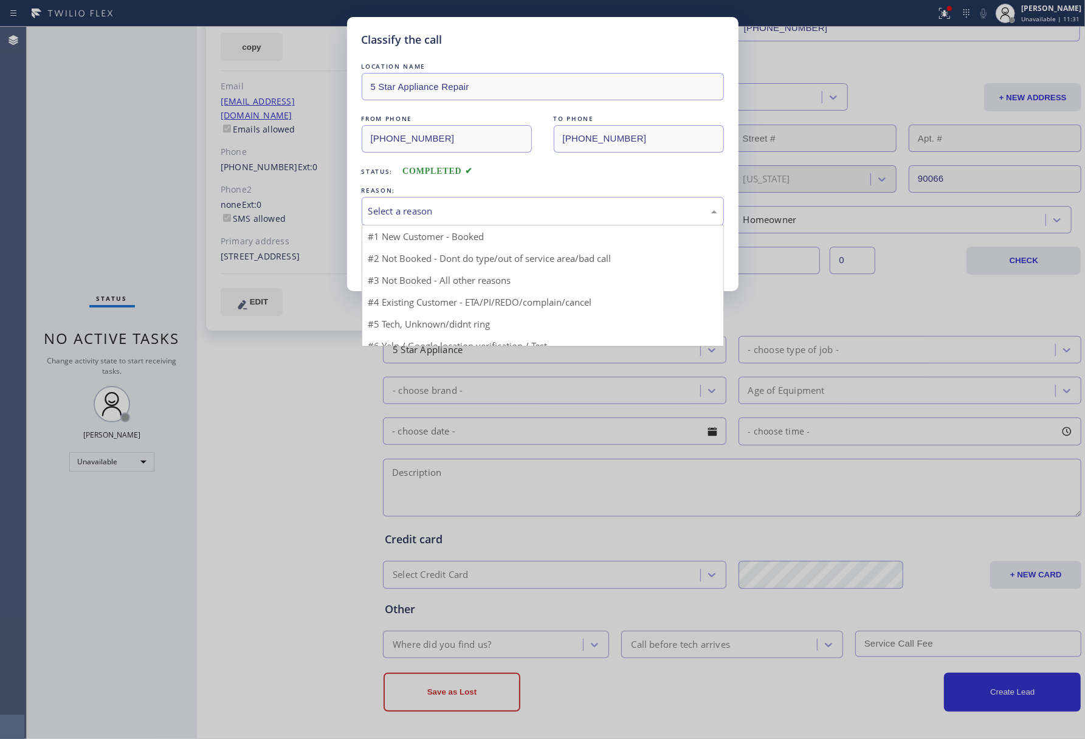
click at [472, 214] on div "Select a reason" at bounding box center [542, 211] width 349 height 14
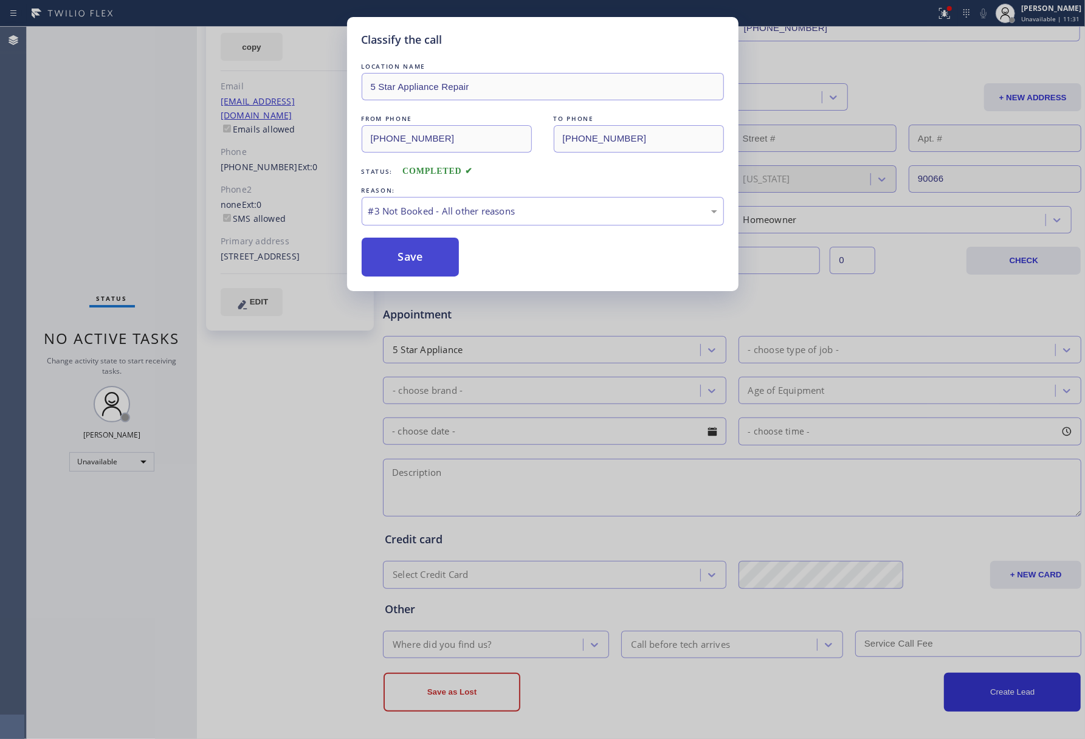
click at [416, 257] on button "Save" at bounding box center [411, 257] width 98 height 39
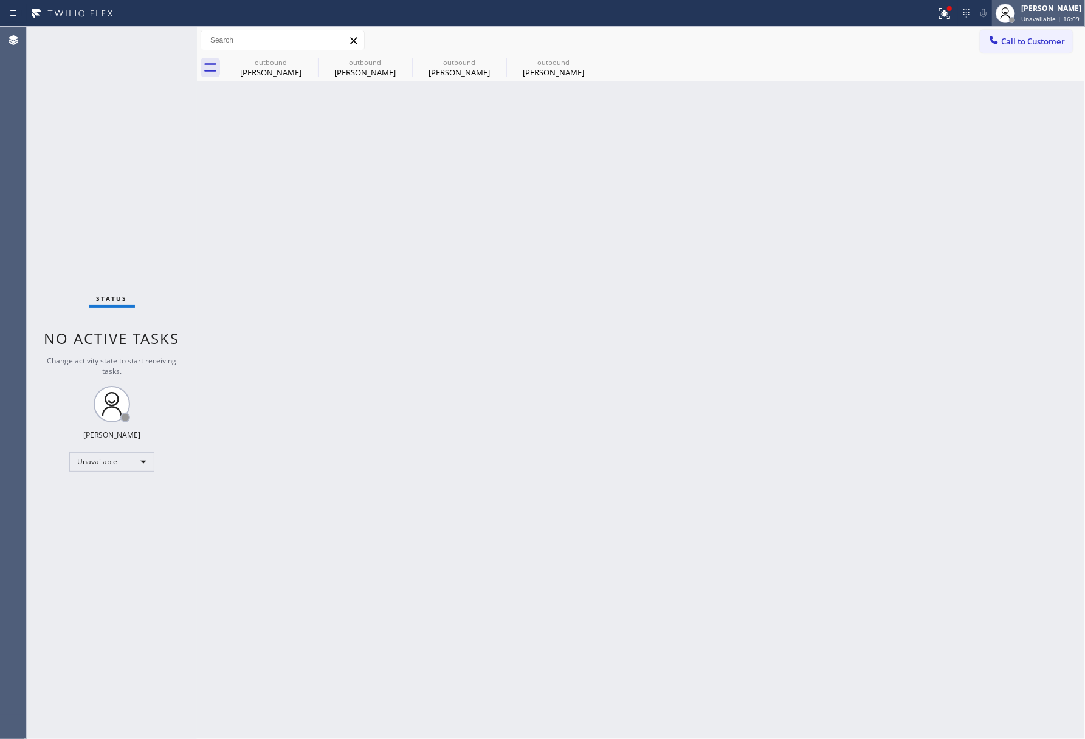
click at [1064, 16] on span "Unavailable | 16:09" at bounding box center [1050, 19] width 58 height 9
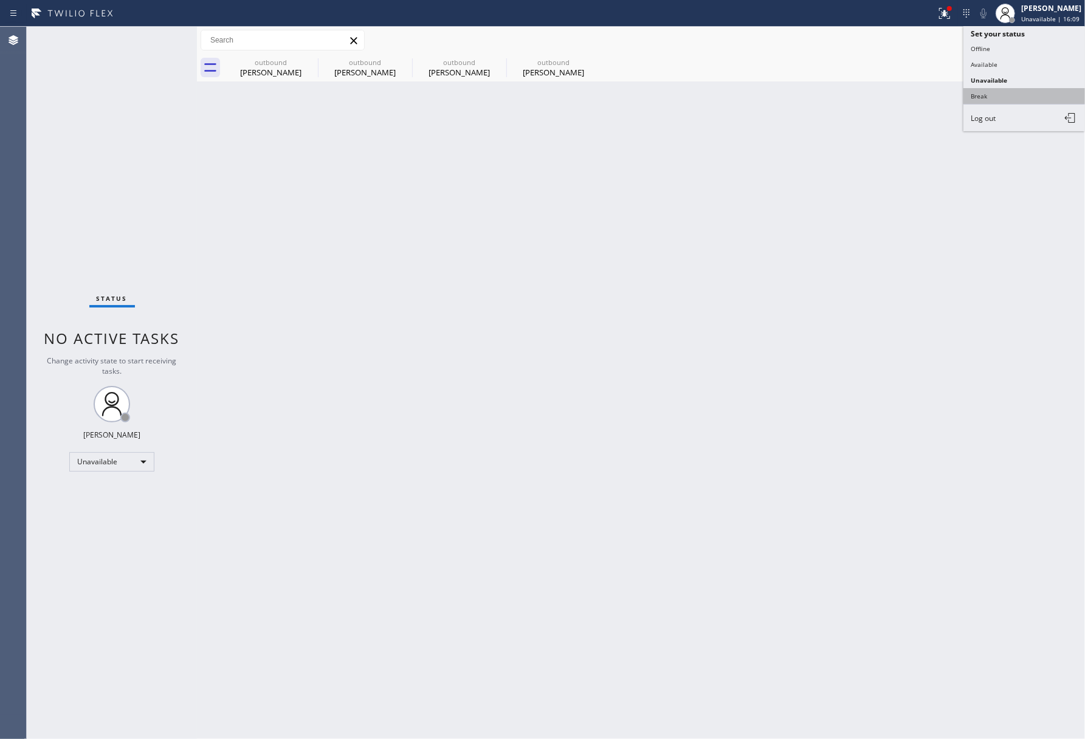
click at [1034, 95] on button "Break" at bounding box center [1025, 96] width 122 height 16
click at [73, 113] on div "Status No active tasks Change activity state to start receiving tasks. [PERSON_…" at bounding box center [112, 383] width 170 height 713
click at [779, 246] on div "Back to Dashboard Change Sender ID Customers Technicians Select a contact Outbo…" at bounding box center [641, 383] width 888 height 713
drag, startPoint x: 779, startPoint y: 241, endPoint x: 784, endPoint y: 229, distance: 12.9
click at [784, 229] on div "Back to Dashboard Change Sender ID Customers Technicians Select a contact Outbo…" at bounding box center [641, 383] width 888 height 713
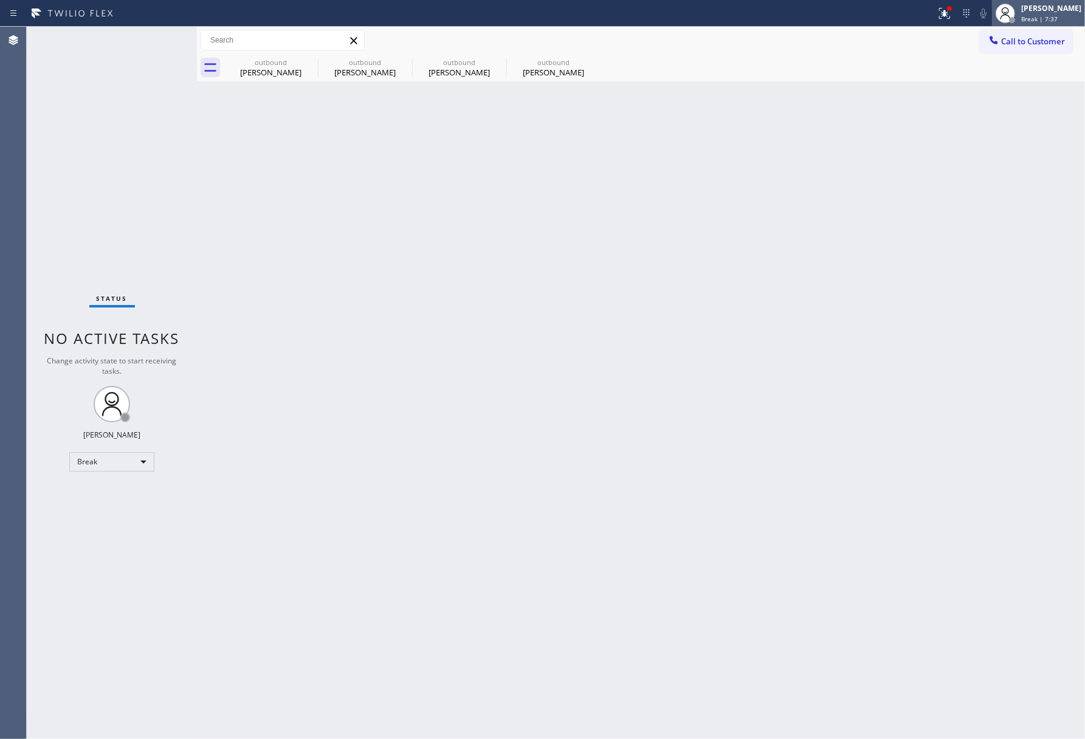
click at [1045, 9] on div "[PERSON_NAME]" at bounding box center [1051, 8] width 60 height 10
click at [1031, 80] on button "Unavailable" at bounding box center [1025, 80] width 122 height 16
click at [527, 407] on div "Back to Dashboard Change Sender ID Customers Technicians Select a contact Outbo…" at bounding box center [641, 383] width 888 height 713
drag, startPoint x: 455, startPoint y: 437, endPoint x: 863, endPoint y: 448, distance: 408.8
click at [455, 437] on div "Back to Dashboard Change Sender ID Customers Technicians Select a contact Outbo…" at bounding box center [641, 383] width 888 height 713
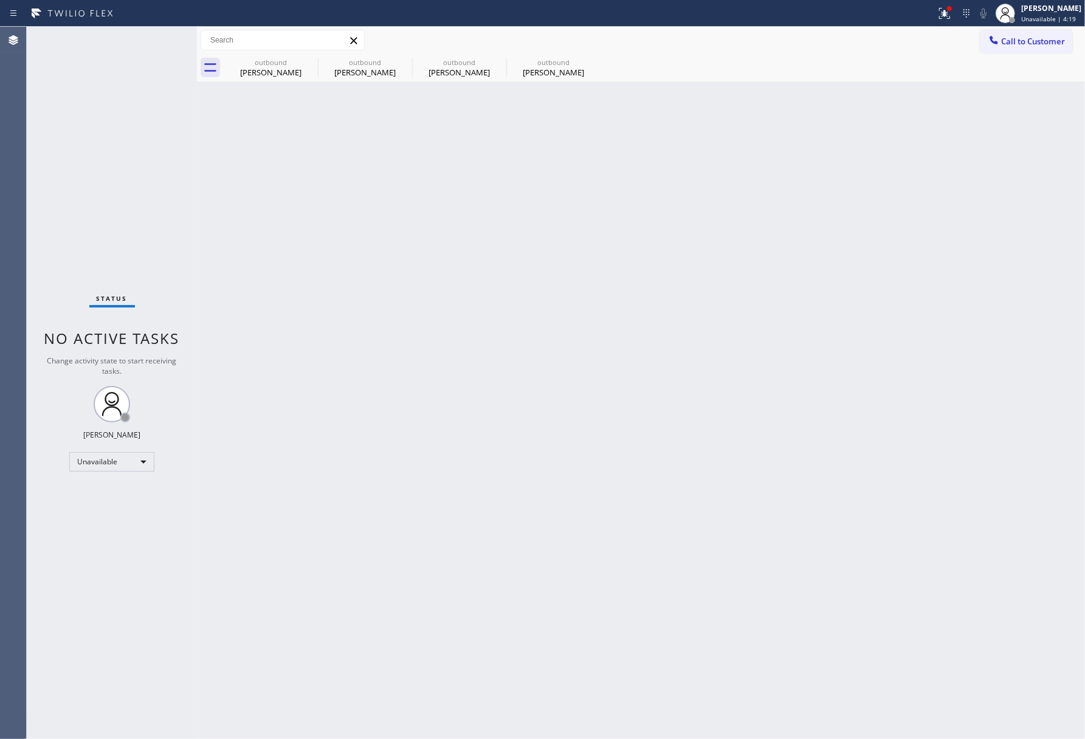
click at [764, 407] on div "Back to Dashboard Change Sender ID Customers Technicians Select a contact Outbo…" at bounding box center [641, 383] width 888 height 713
click at [73, 107] on div "Status No active tasks Change activity state to start receiving tasks. [PERSON_…" at bounding box center [112, 383] width 170 height 713
click at [1003, 42] on span "Call to Customer" at bounding box center [1033, 41] width 64 height 11
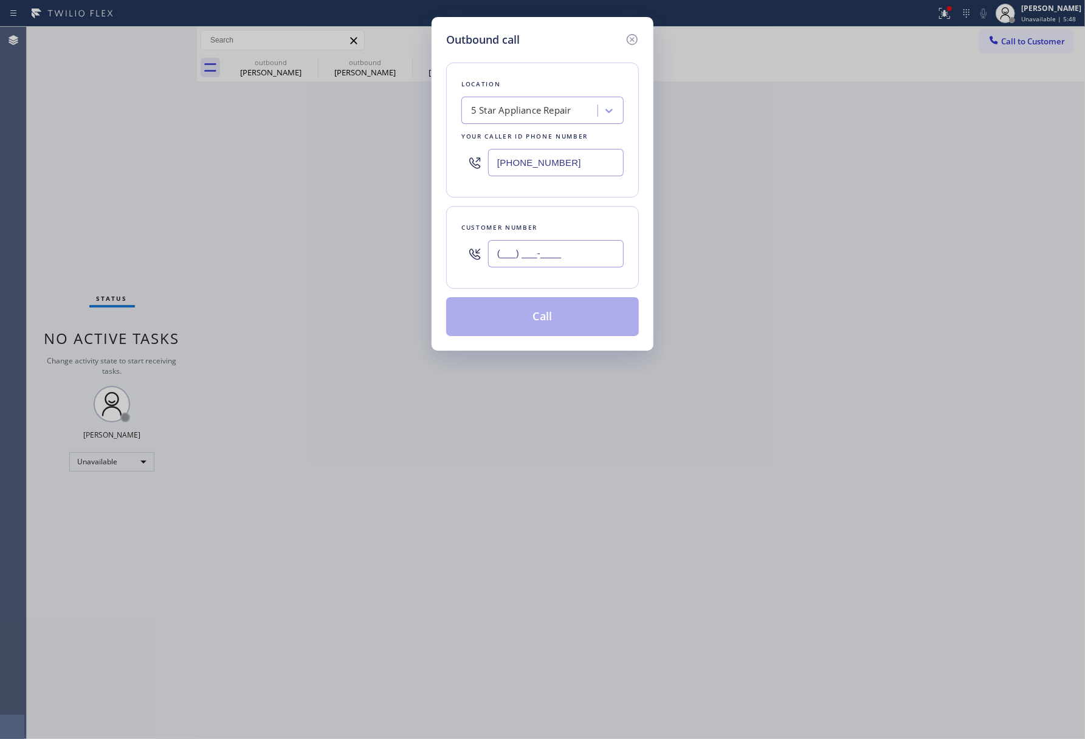
click at [561, 255] on input "(___) ___-____" at bounding box center [556, 253] width 136 height 27
paste input "310) 948-2558"
type input "[PHONE_NUMBER]"
click at [562, 225] on div "Customer number" at bounding box center [542, 227] width 162 height 13
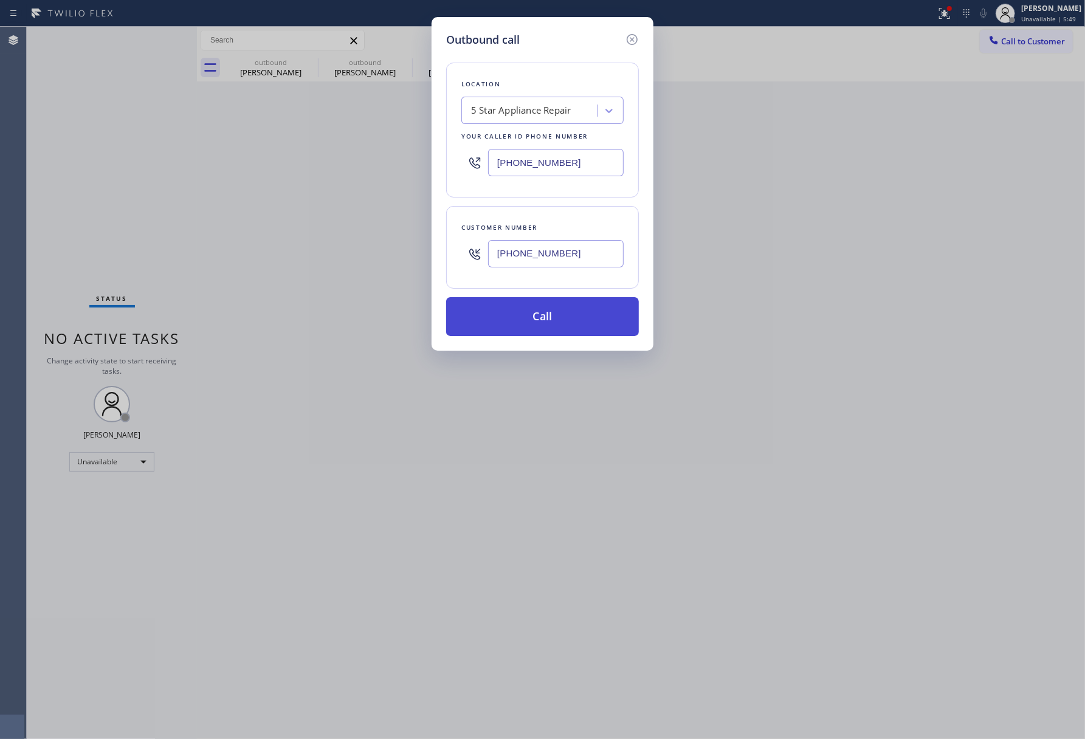
click at [553, 323] on button "Call" at bounding box center [542, 316] width 193 height 39
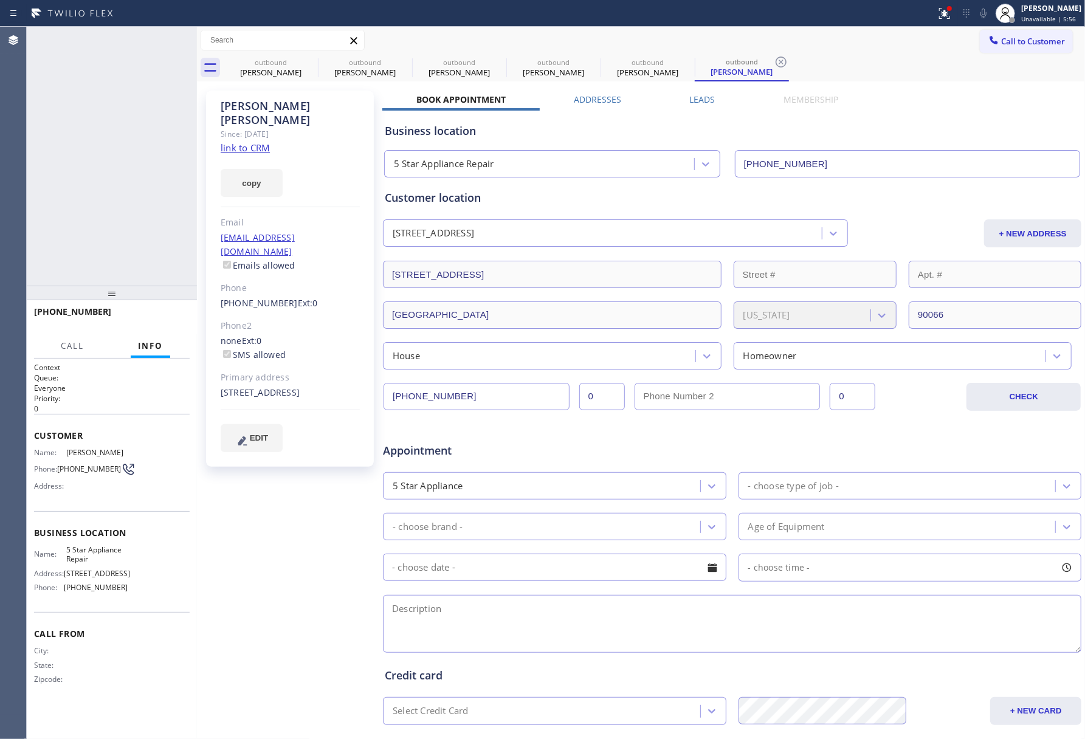
type input "[PHONE_NUMBER]"
click at [171, 317] on span "HANG UP" at bounding box center [161, 317] width 37 height 9
drag, startPoint x: 157, startPoint y: 268, endPoint x: 162, endPoint y: 314, distance: 46.5
click at [159, 285] on div "[PHONE_NUMBER] Live | 00:08 ALL TASKS ALL TASKS ACTIVE TASKS TASKS IN WRAP UP […" at bounding box center [112, 383] width 170 height 713
drag, startPoint x: 162, startPoint y: 314, endPoint x: 163, endPoint y: 302, distance: 11.6
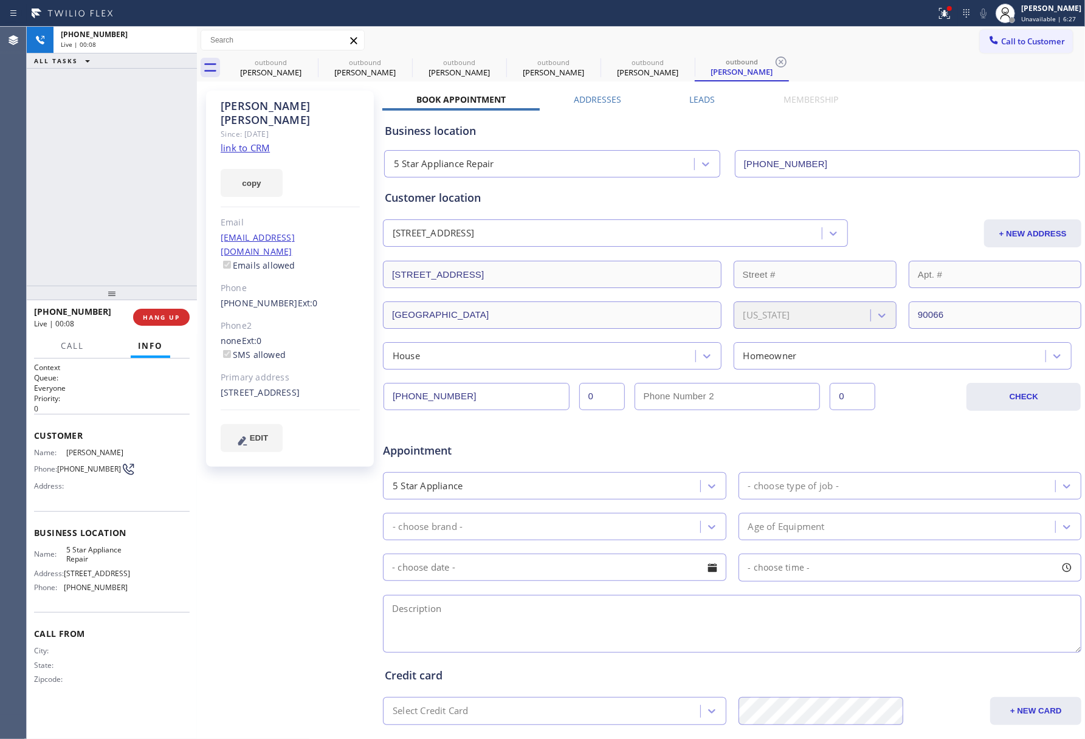
click at [162, 314] on span "HANG UP" at bounding box center [161, 317] width 37 height 9
click at [151, 212] on div "ALL TASKS ALL TASKS ACTIVE TASKS TASKS IN WRAP UP [PHONE_NUMBER] Wrap up | 00:00" at bounding box center [112, 156] width 170 height 259
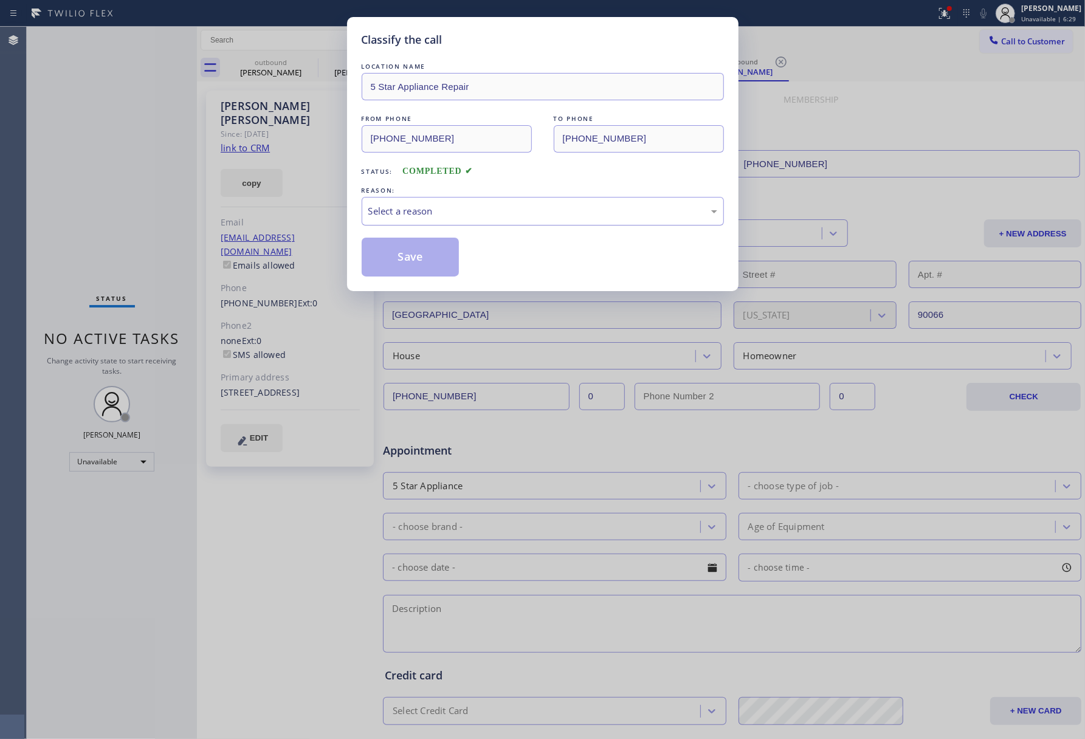
click at [444, 205] on div "Select a reason" at bounding box center [542, 211] width 349 height 14
click at [423, 254] on button "Save" at bounding box center [411, 257] width 98 height 39
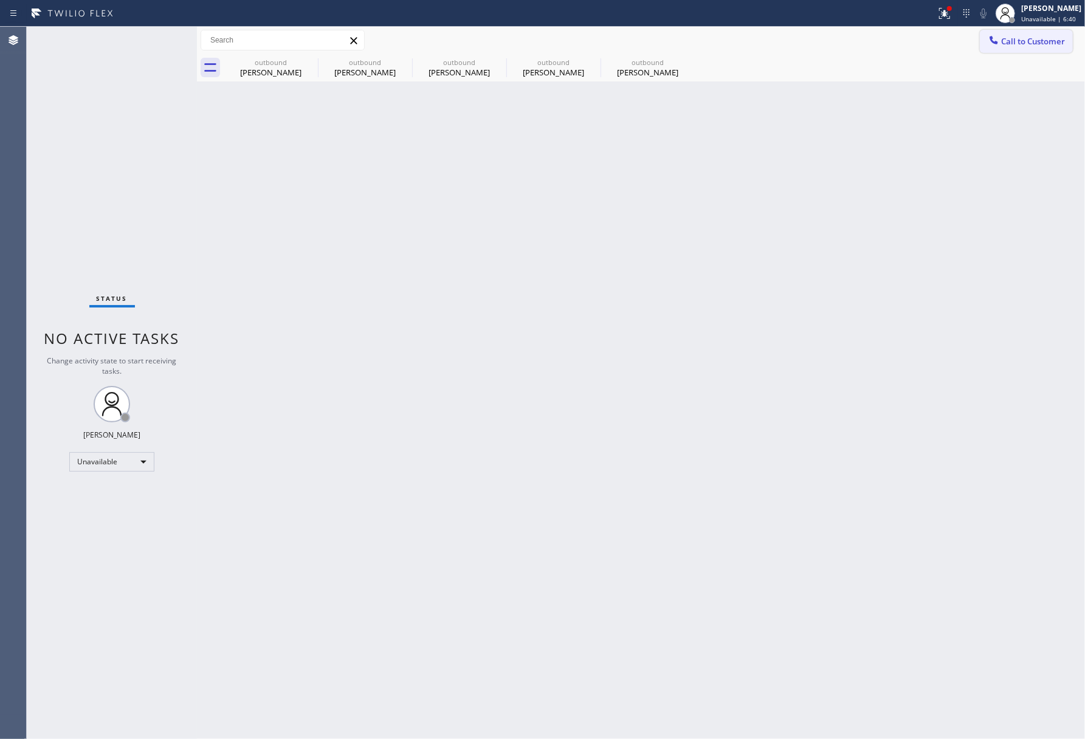
click at [992, 39] on icon at bounding box center [994, 40] width 8 height 8
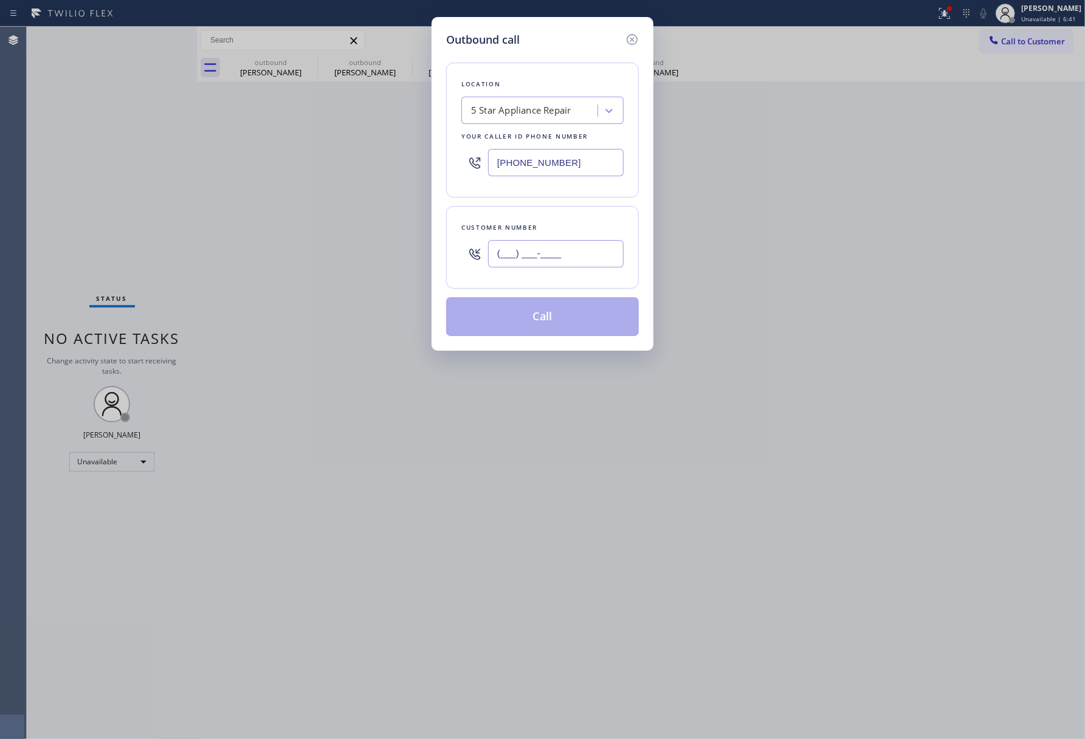
click at [586, 244] on input "(___) ___-____" at bounding box center [556, 253] width 136 height 27
paste input "408) 717-0828"
type input "[PHONE_NUMBER]"
click at [576, 210] on div "Customer number [PHONE_NUMBER]" at bounding box center [542, 247] width 193 height 83
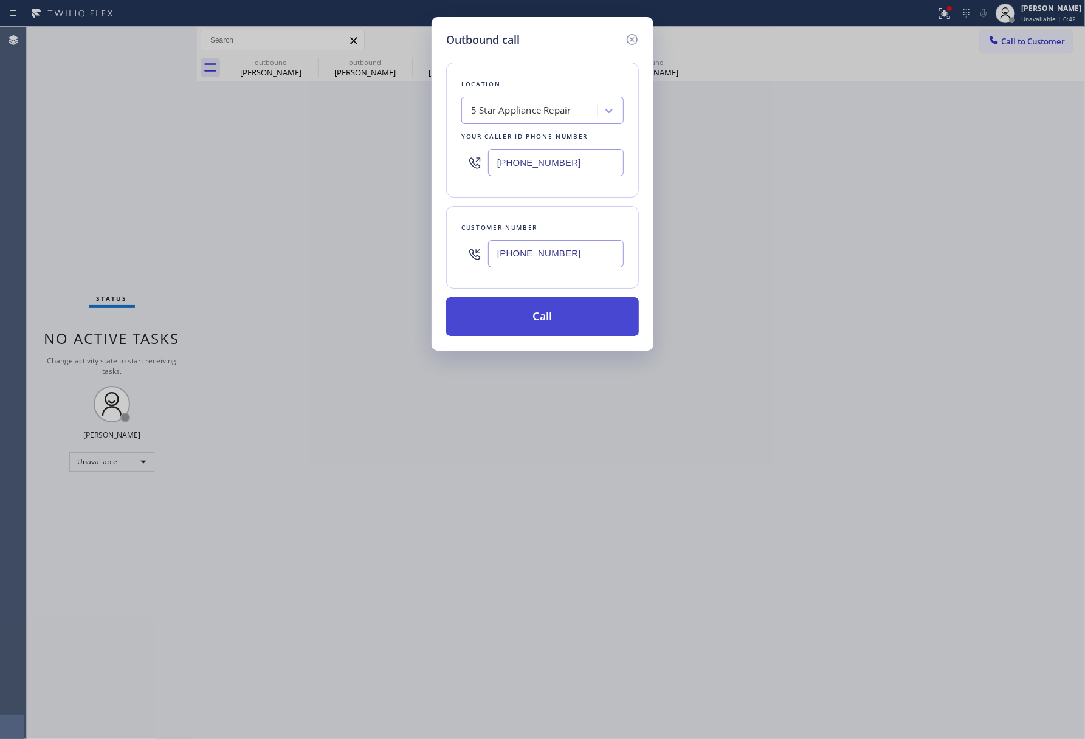
click at [560, 315] on button "Call" at bounding box center [542, 316] width 193 height 39
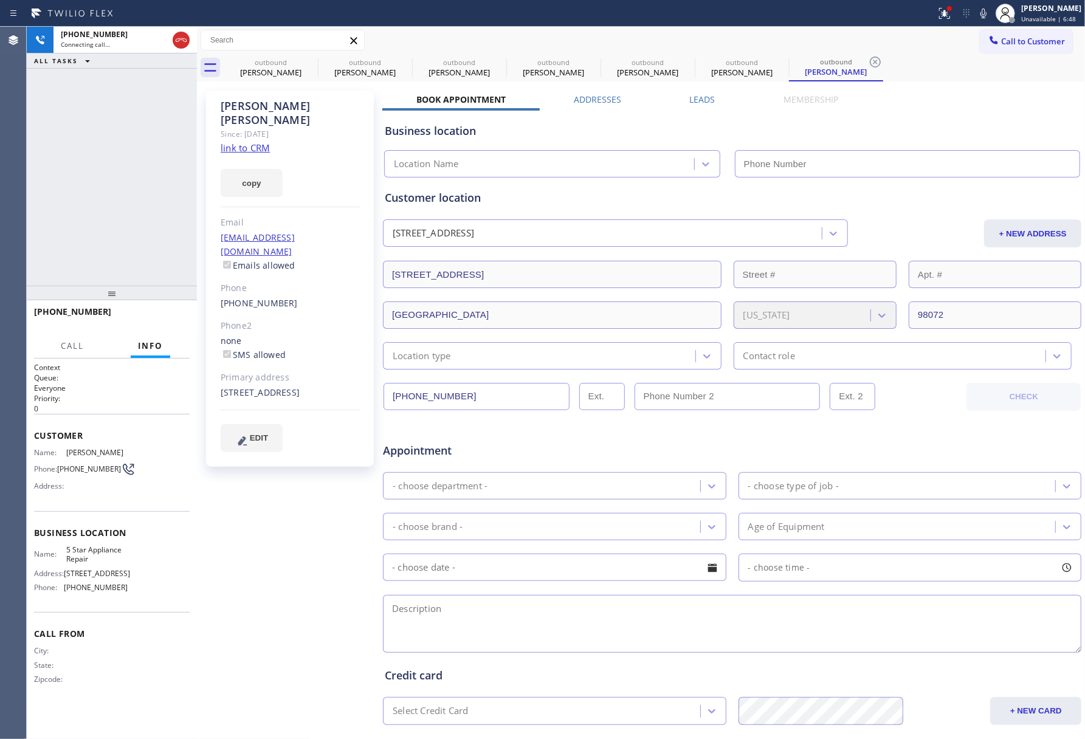
type input "[PHONE_NUMBER]"
click at [81, 242] on div "[PHONE_NUMBER] Connecting call… ALL TASKS ALL TASKS ACTIVE TASKS TASKS IN WRAP …" at bounding box center [112, 156] width 170 height 259
drag, startPoint x: 120, startPoint y: 168, endPoint x: 162, endPoint y: 149, distance: 45.4
click at [120, 168] on div "[PHONE_NUMBER] Live | 00:00 ALL TASKS ALL TASKS ACTIVE TASKS TASKS IN WRAP UP" at bounding box center [112, 156] width 170 height 259
click at [176, 309] on button "HANG UP" at bounding box center [161, 317] width 57 height 17
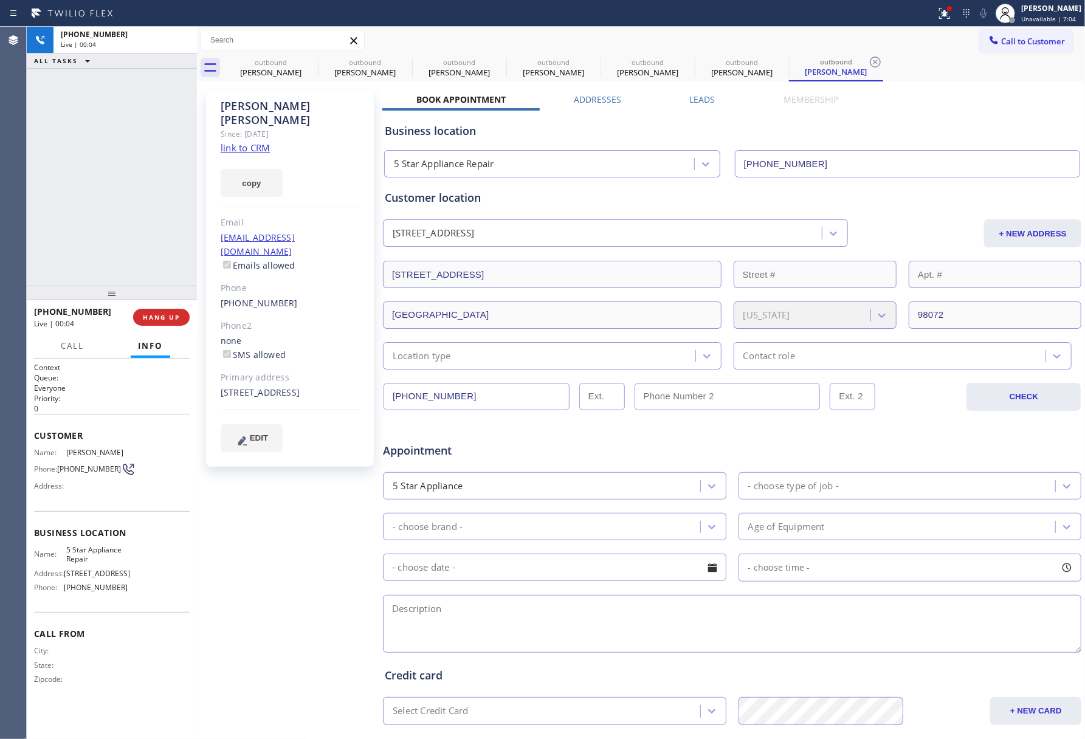
click at [171, 307] on div "[PHONE_NUMBER] Live | 00:04 HANG UP" at bounding box center [112, 318] width 156 height 32
click at [171, 317] on span "COMPLETE" at bounding box center [159, 317] width 42 height 9
click at [141, 221] on div "ALL TASKS ALL TASKS ACTIVE TASKS TASKS IN WRAP UP [PHONE_NUMBER] Wrap up | 00:00" at bounding box center [112, 156] width 170 height 259
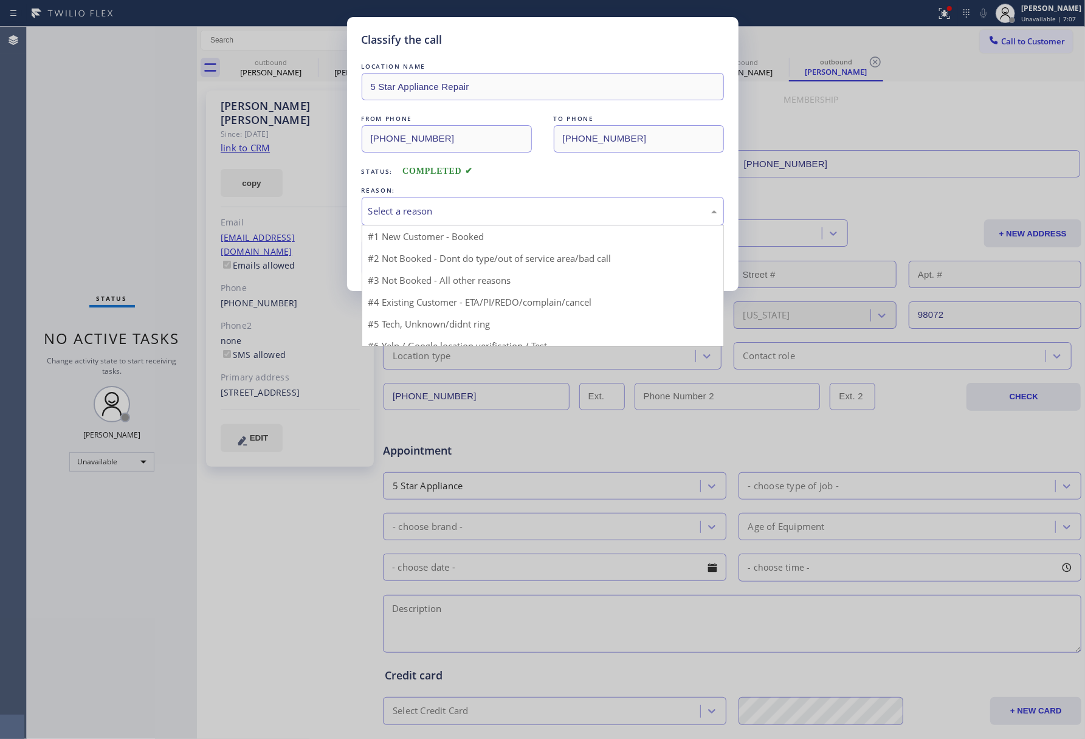
click at [468, 215] on div "Select a reason" at bounding box center [542, 211] width 349 height 14
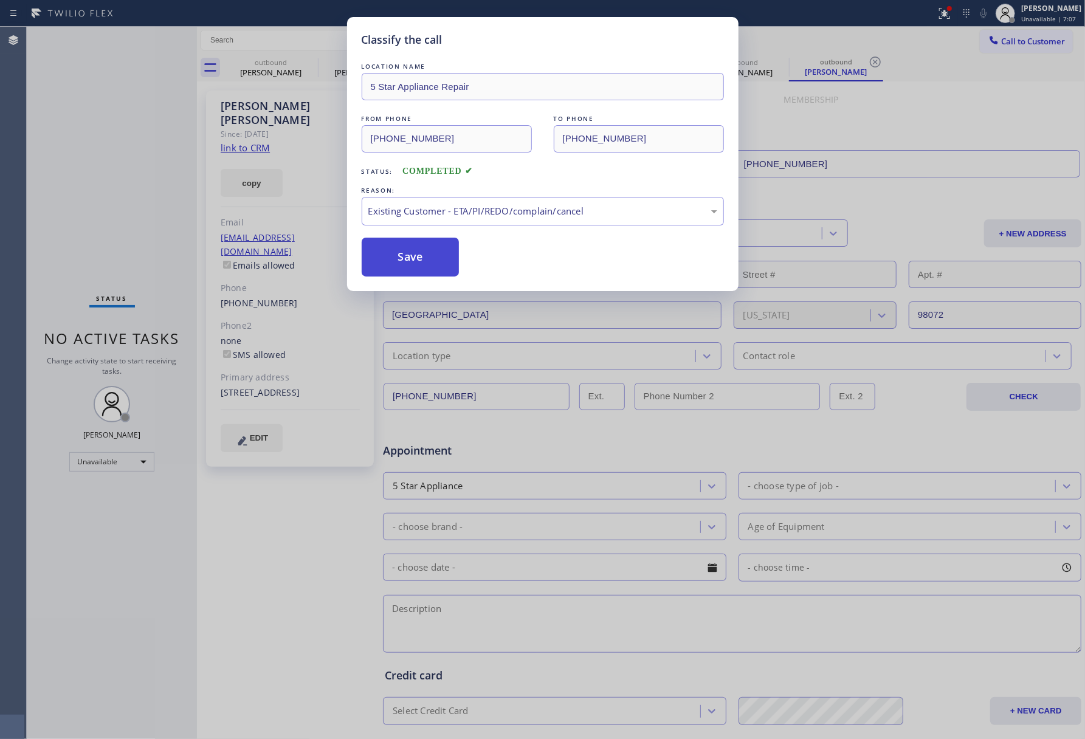
click at [419, 258] on button "Save" at bounding box center [411, 257] width 98 height 39
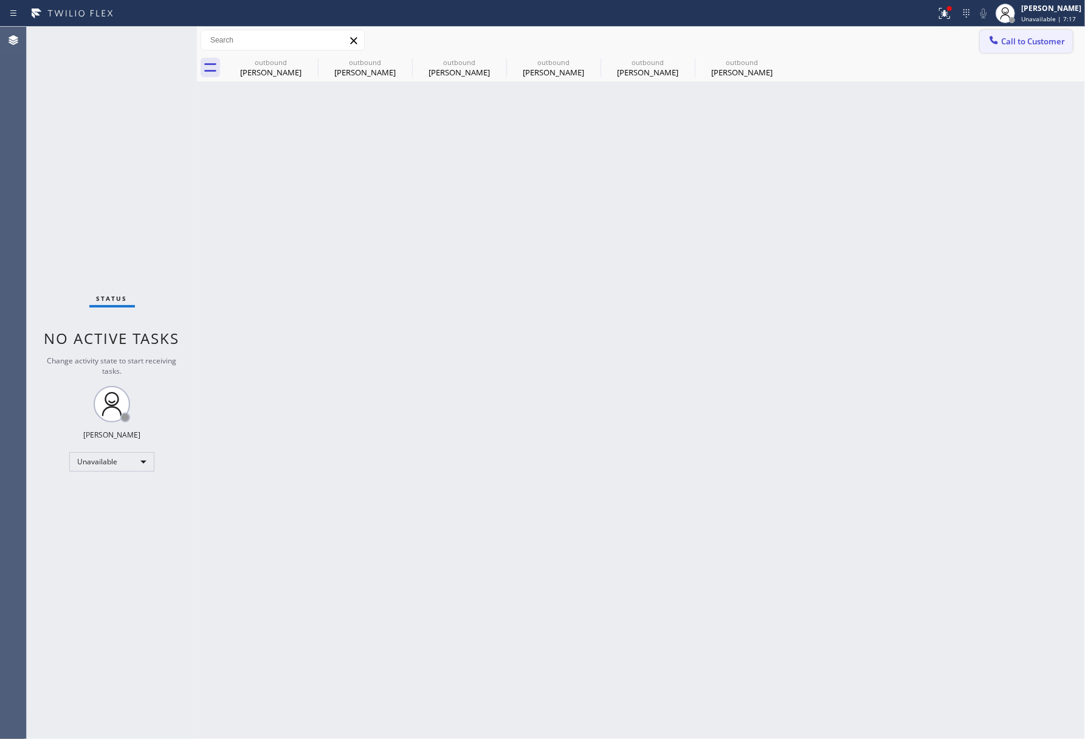
drag, startPoint x: 1032, startPoint y: 35, endPoint x: 758, endPoint y: 136, distance: 292.2
click at [1032, 35] on button "Call to Customer" at bounding box center [1026, 41] width 93 height 23
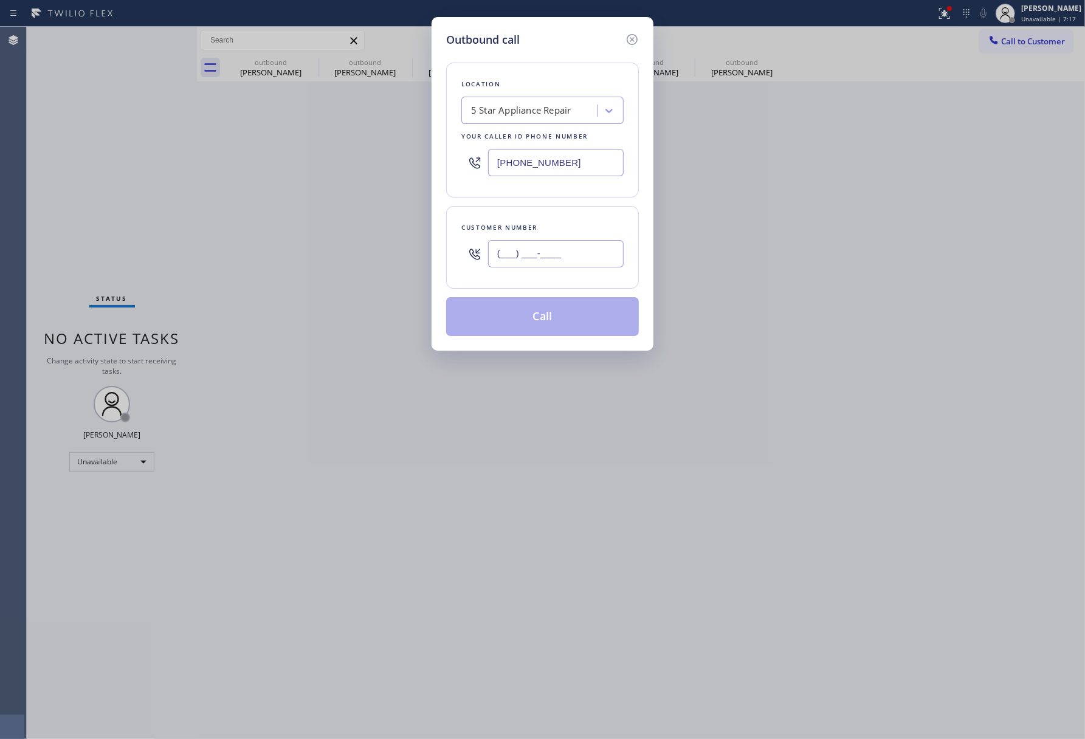
click at [592, 268] on input "(___) ___-____" at bounding box center [556, 253] width 136 height 27
paste input "909) 971-7413"
type input "[PHONE_NUMBER]"
click at [559, 202] on div "Location 5 Star Appliance Repair Your caller id phone number [PHONE_NUMBER] Cus…" at bounding box center [542, 192] width 193 height 288
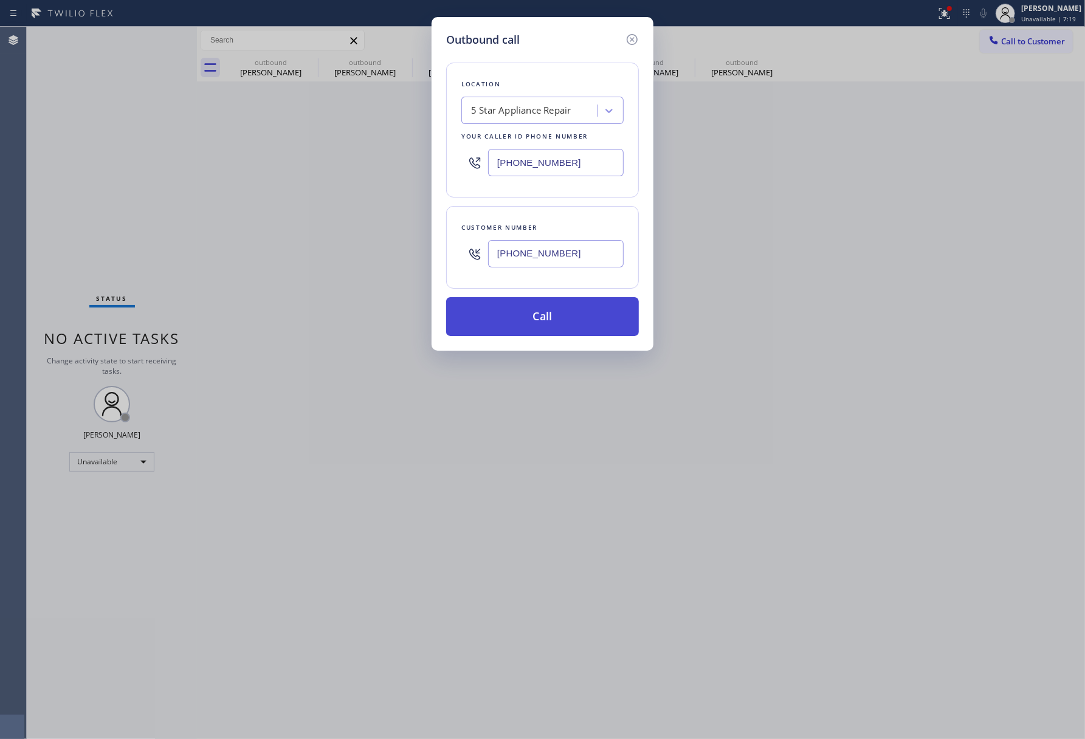
click at [557, 327] on button "Call" at bounding box center [542, 316] width 193 height 39
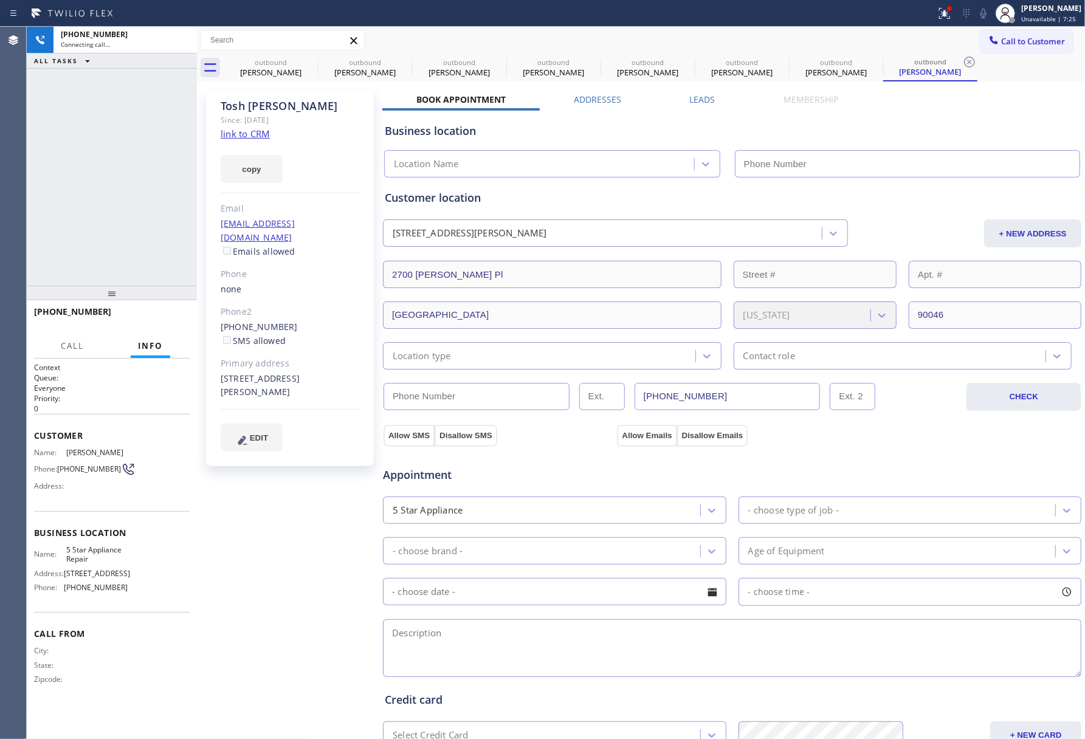
type input "[PHONE_NUMBER]"
click at [83, 161] on div "[PHONE_NUMBER] Connecting call… ALL TASKS ALL TASKS ACTIVE TASKS TASKS IN WRAP …" at bounding box center [112, 156] width 170 height 259
click at [141, 173] on div "ALL TASKS ALL TASKS ACTIVE TASKS TASKS IN WRAP UP [PHONE_NUMBER] Wrap up | 00:01" at bounding box center [112, 156] width 170 height 259
click at [166, 314] on span "COMPLETE" at bounding box center [159, 317] width 42 height 9
click at [146, 249] on div "ALL TASKS ALL TASKS ACTIVE TASKS TASKS IN WRAP UP [PHONE_NUMBER] Wrap up | 00:02" at bounding box center [112, 156] width 170 height 259
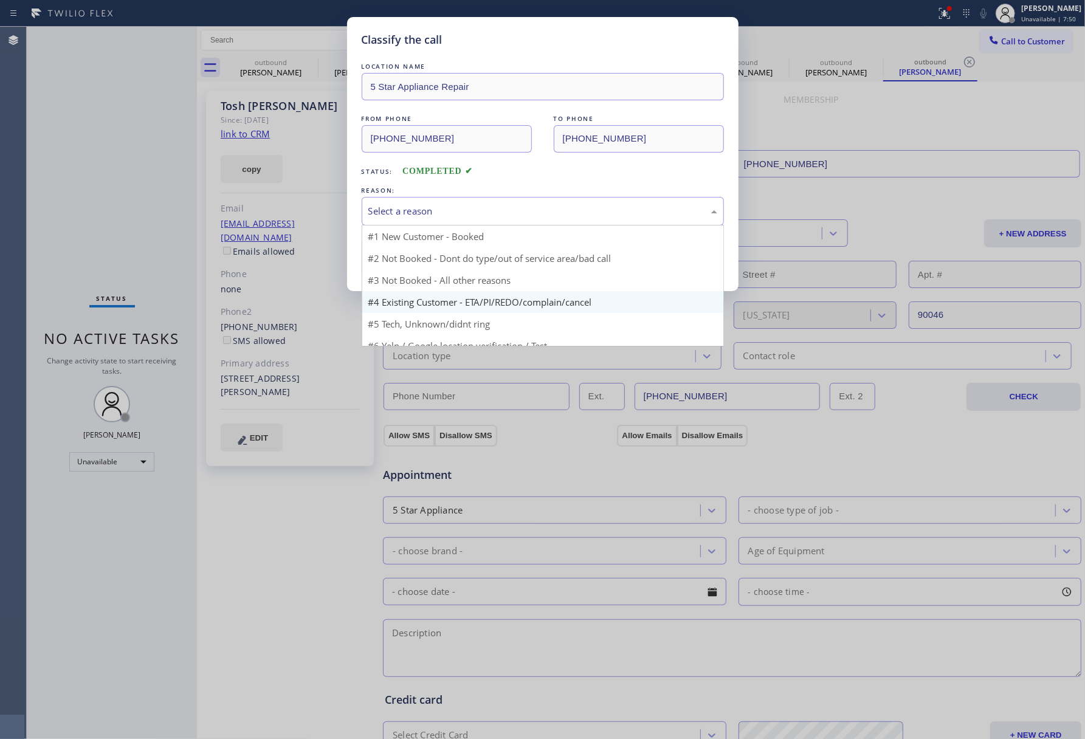
drag, startPoint x: 465, startPoint y: 217, endPoint x: 434, endPoint y: 277, distance: 68.0
click at [465, 216] on div "Select a reason" at bounding box center [542, 211] width 349 height 14
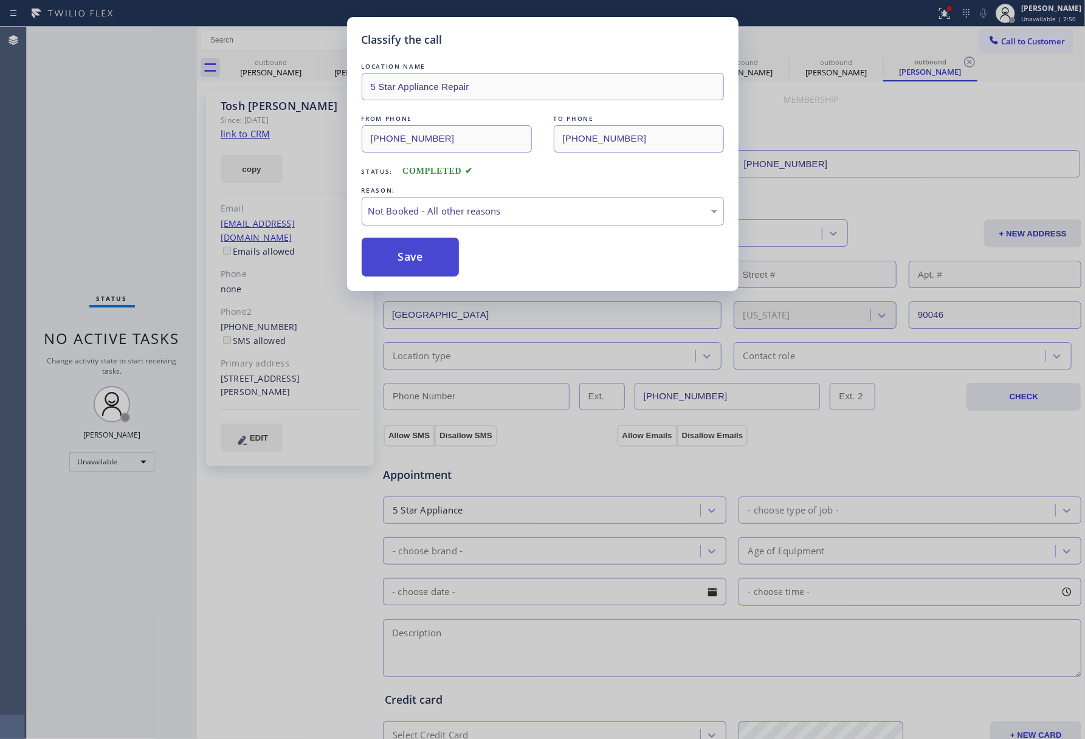
click at [398, 255] on button "Save" at bounding box center [411, 257] width 98 height 39
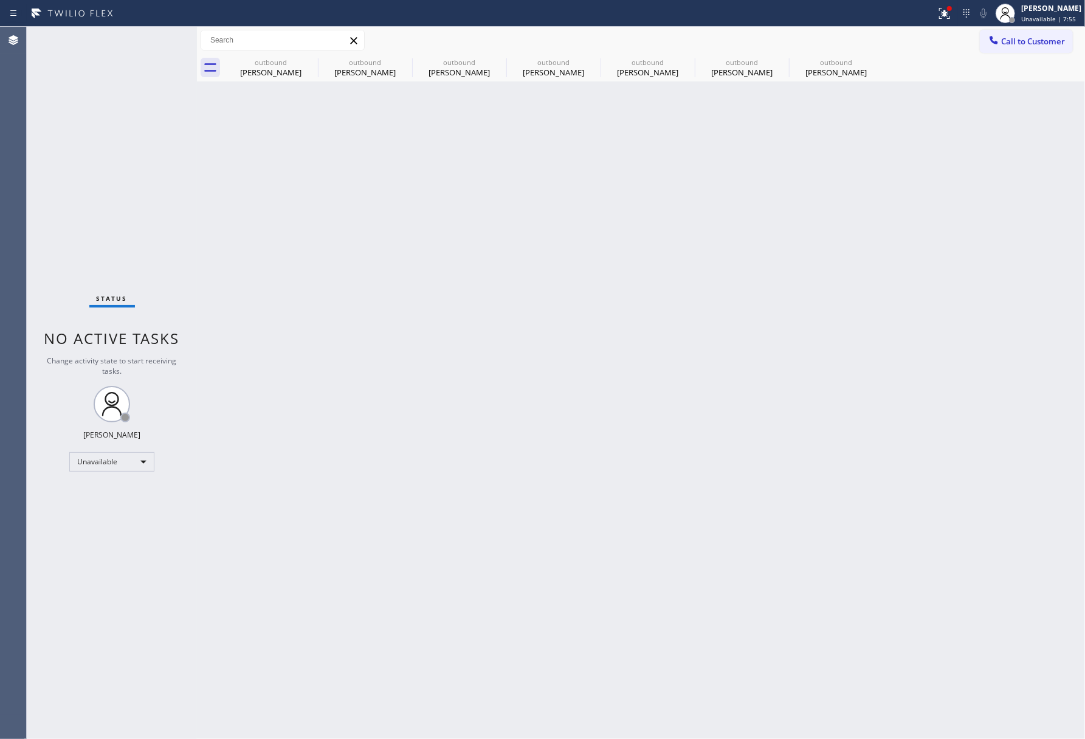
click at [339, 222] on div "Back to Dashboard Change Sender ID Customers Technicians Select a contact Outbo…" at bounding box center [641, 383] width 888 height 713
drag, startPoint x: 339, startPoint y: 222, endPoint x: 385, endPoint y: 1, distance: 225.6
click at [351, 198] on div "Back to Dashboard Change Sender ID Customers Technicians Select a contact Outbo…" at bounding box center [641, 383] width 888 height 713
click at [1015, 36] on span "Call to Customer" at bounding box center [1033, 41] width 64 height 11
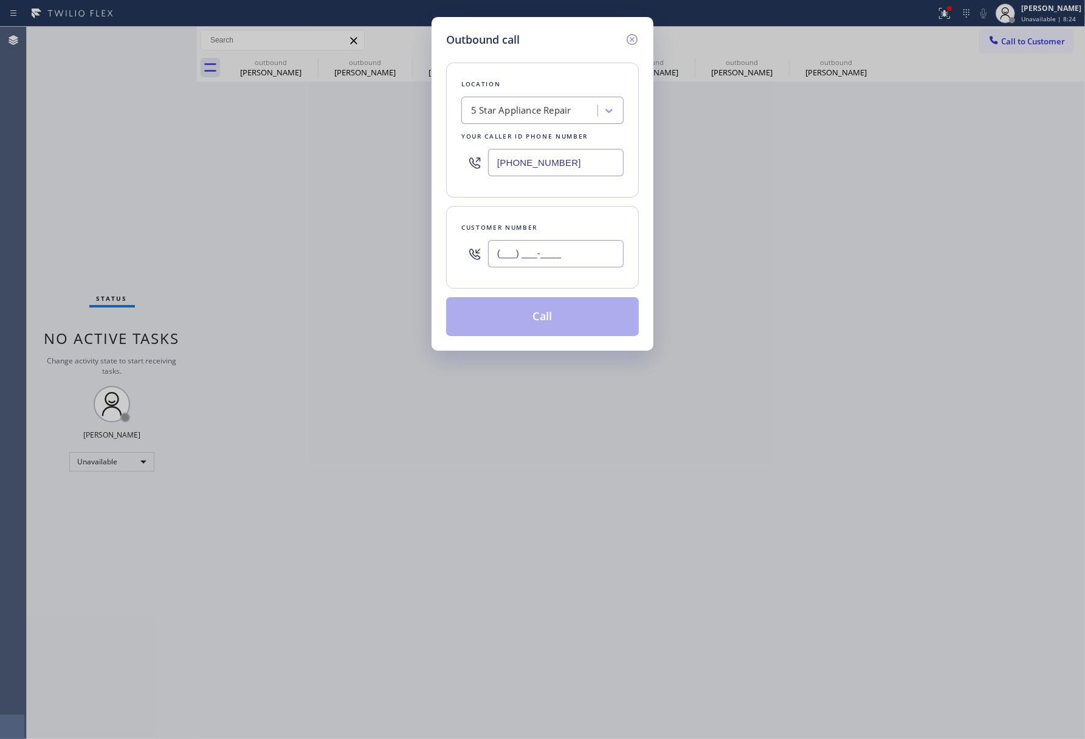
click at [569, 243] on input "(___) ___-____" at bounding box center [556, 253] width 136 height 27
paste input "206) 909-4053"
type input "[PHONE_NUMBER]"
click at [579, 329] on button "Call" at bounding box center [542, 316] width 193 height 39
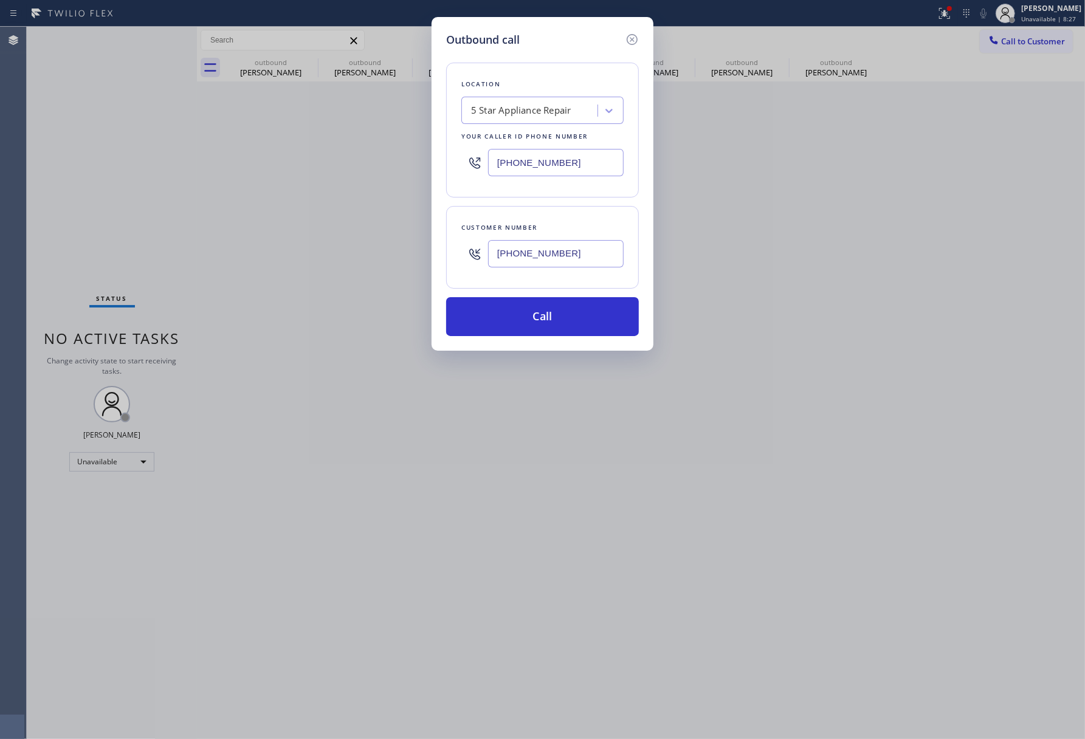
click at [788, 307] on div "Outbound call Location 5 Star Appliance Repair Your caller id phone number [PHO…" at bounding box center [542, 369] width 1085 height 739
click at [616, 322] on div "Back to Dashboard Change Sender ID Customers Technicians Select a contact Outbo…" at bounding box center [641, 383] width 888 height 713
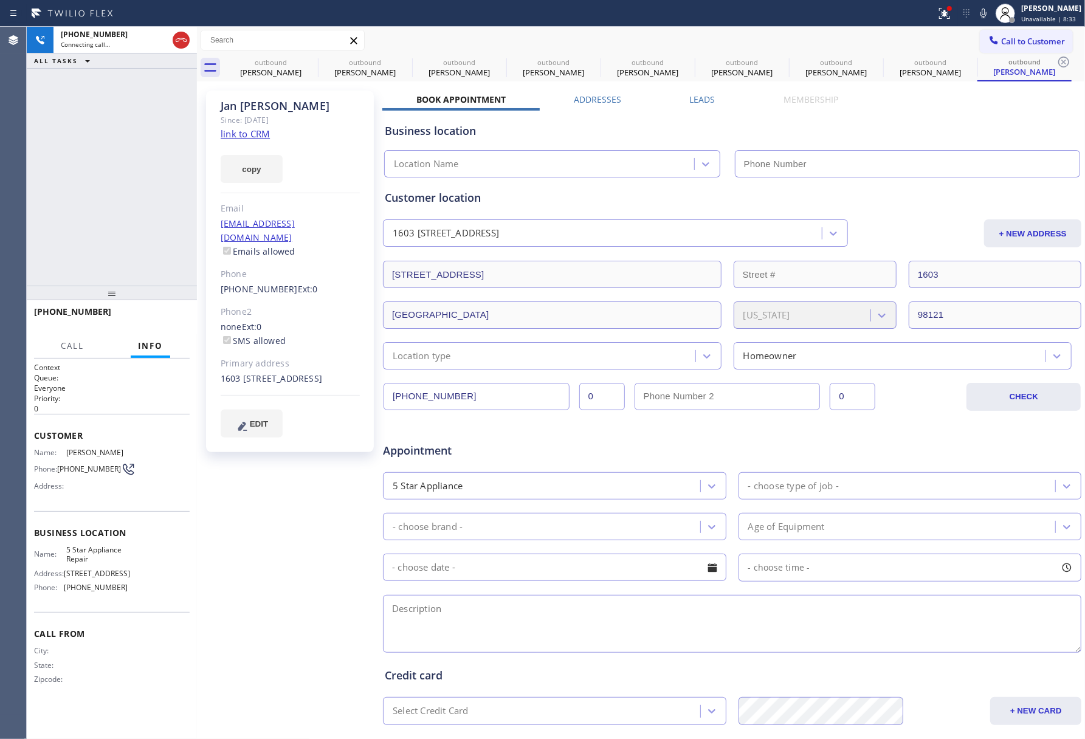
type input "[PHONE_NUMBER]"
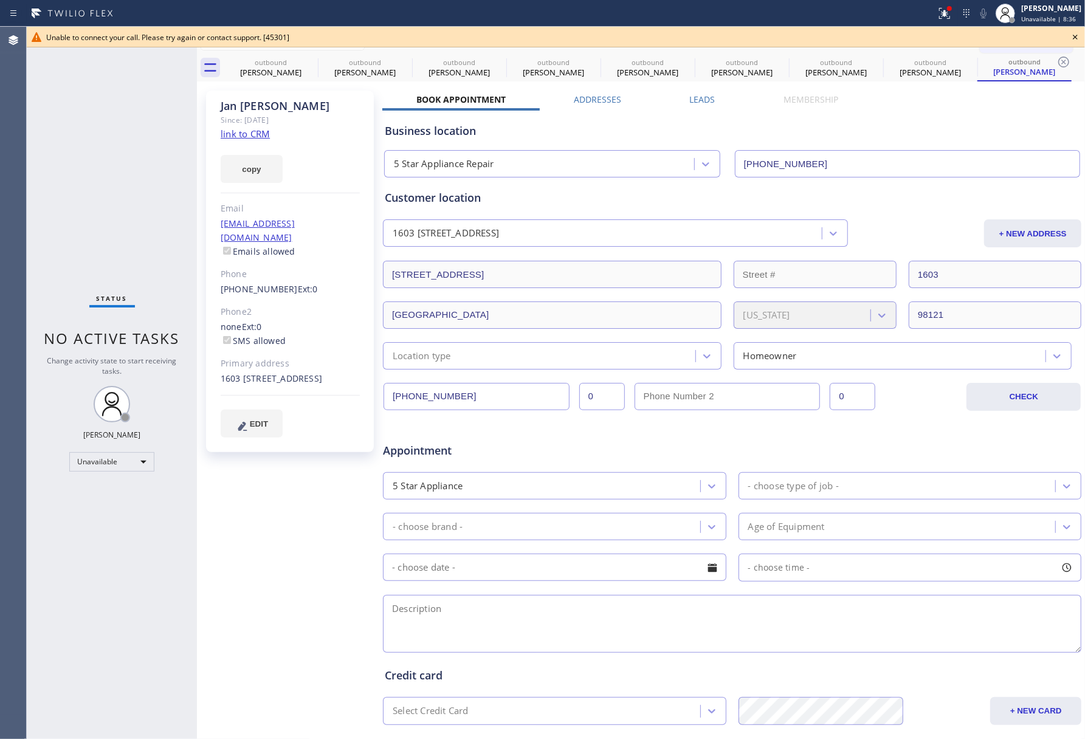
click at [101, 127] on div "Status No active tasks Change activity state to start receiving tasks. [PERSON_…" at bounding box center [112, 383] width 170 height 713
click at [1076, 38] on icon at bounding box center [1075, 37] width 5 height 5
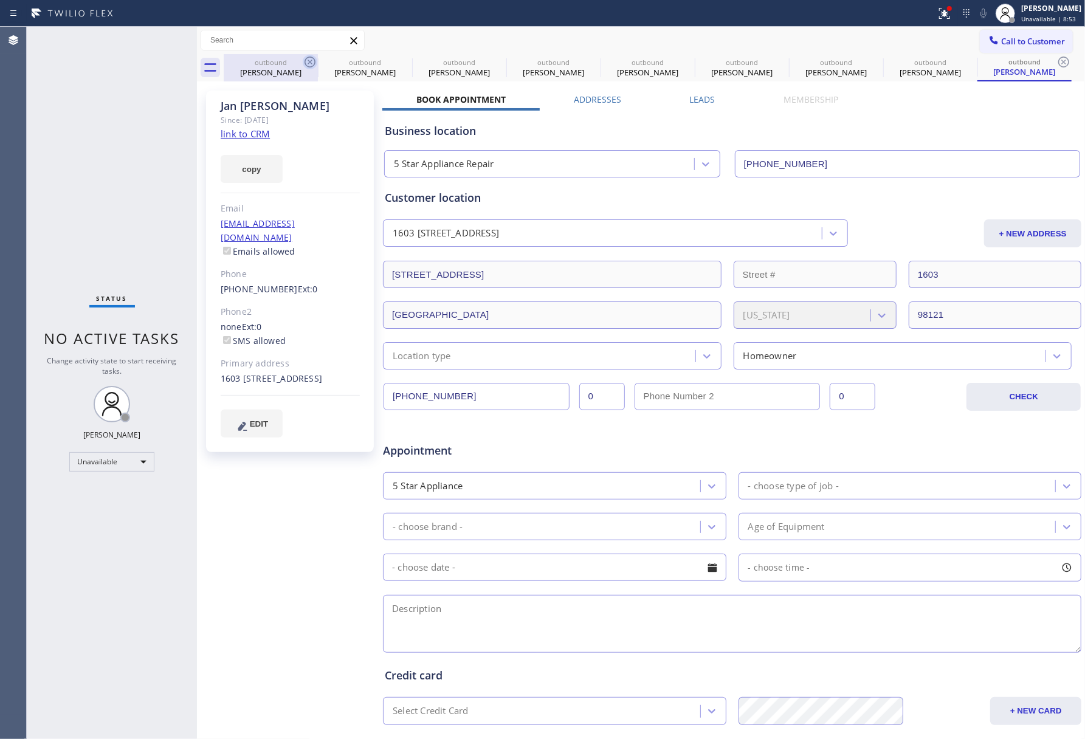
click at [313, 61] on icon at bounding box center [310, 62] width 15 height 15
click at [0, 0] on icon at bounding box center [0, 0] width 0 height 0
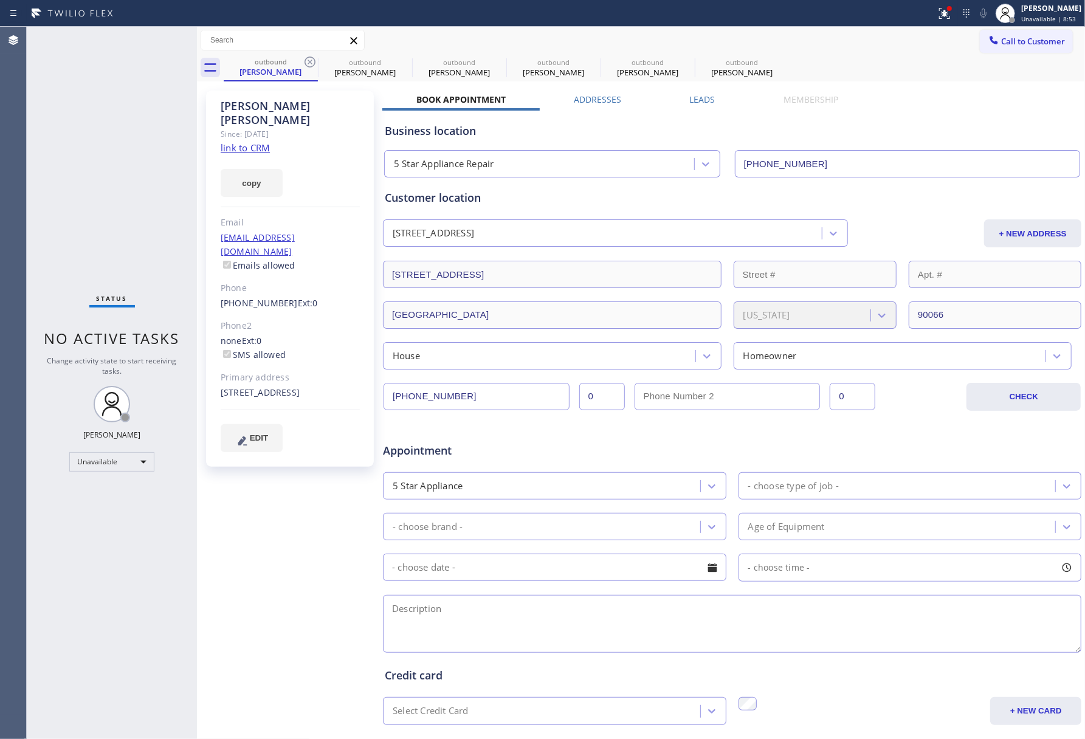
click at [313, 61] on icon at bounding box center [310, 62] width 15 height 15
type input "[PHONE_NUMBER]"
click at [313, 61] on icon at bounding box center [310, 62] width 15 height 15
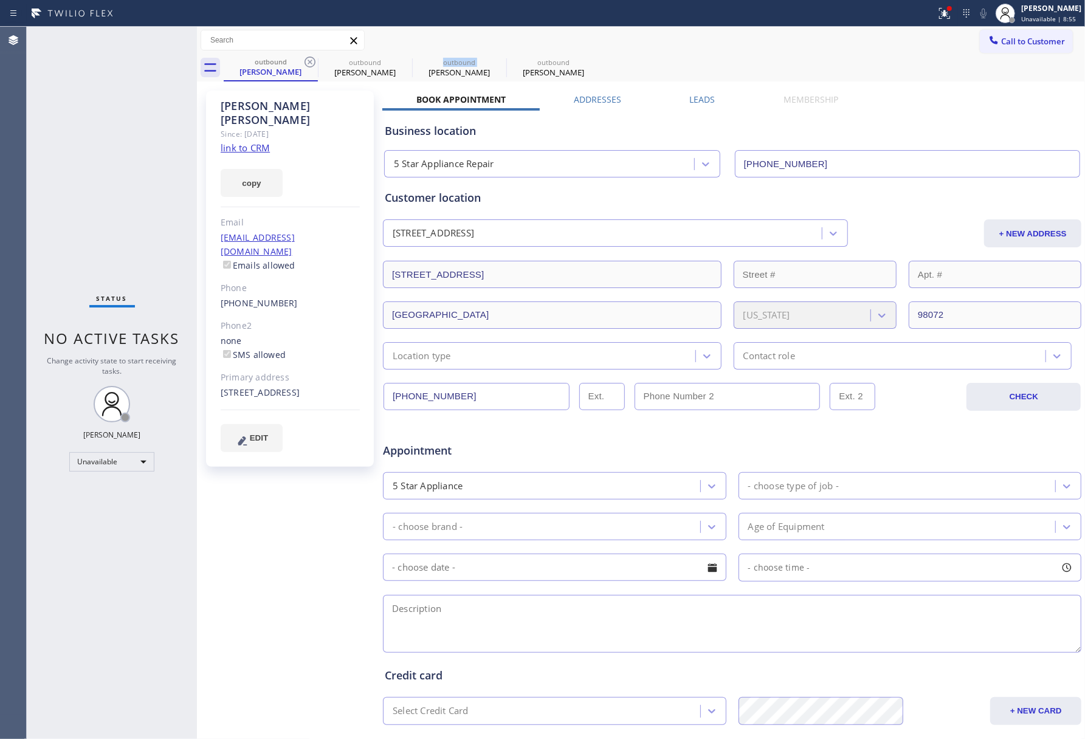
click at [0, 0] on icon at bounding box center [0, 0] width 0 height 0
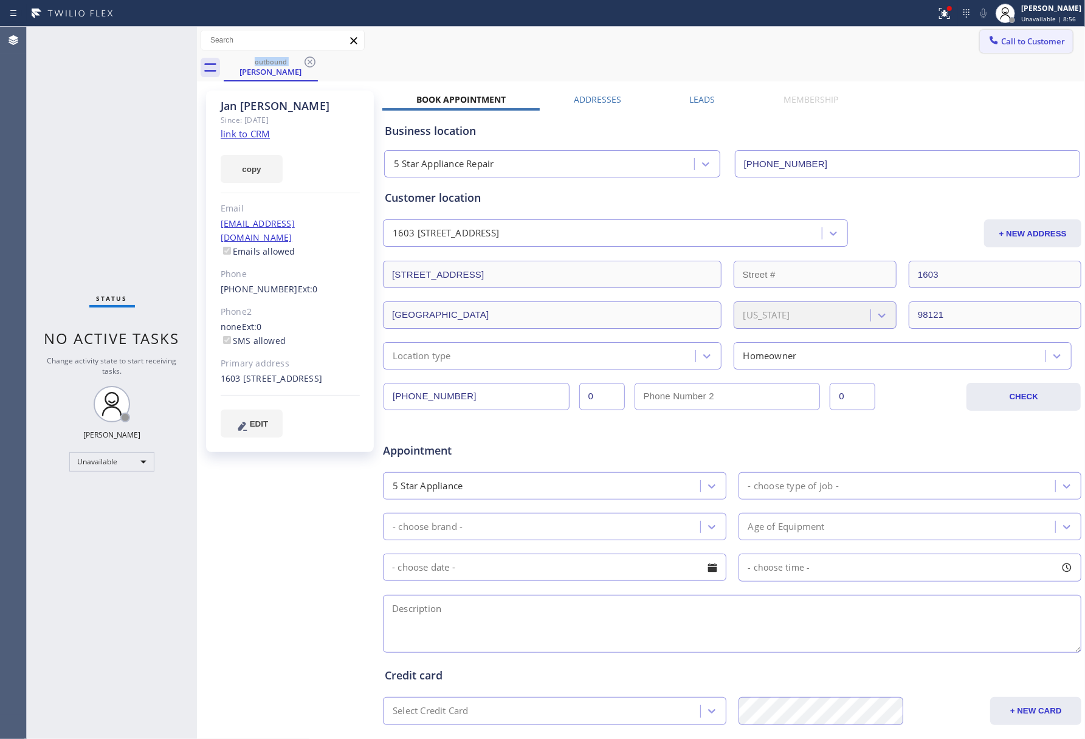
click at [1000, 34] on button "Call to Customer" at bounding box center [1026, 41] width 93 height 23
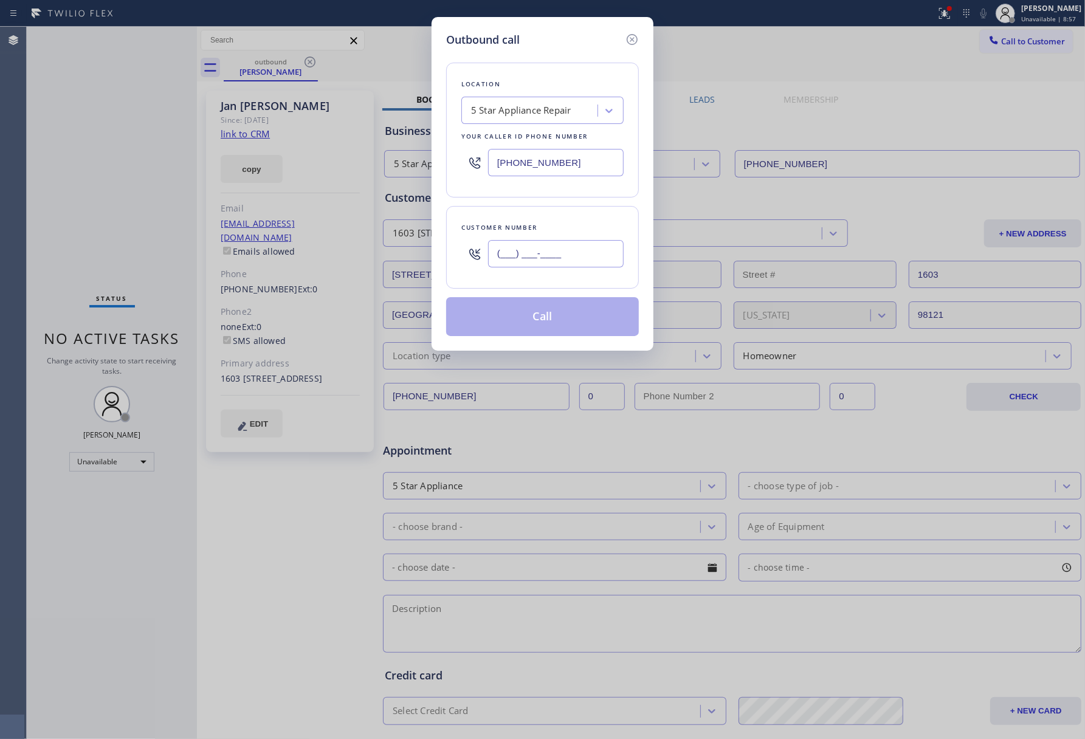
click at [593, 257] on input "(___) ___-____" at bounding box center [556, 253] width 136 height 27
paste input "415) 385-7077"
type input "[PHONE_NUMBER]"
click at [582, 229] on div "Customer number" at bounding box center [542, 227] width 162 height 13
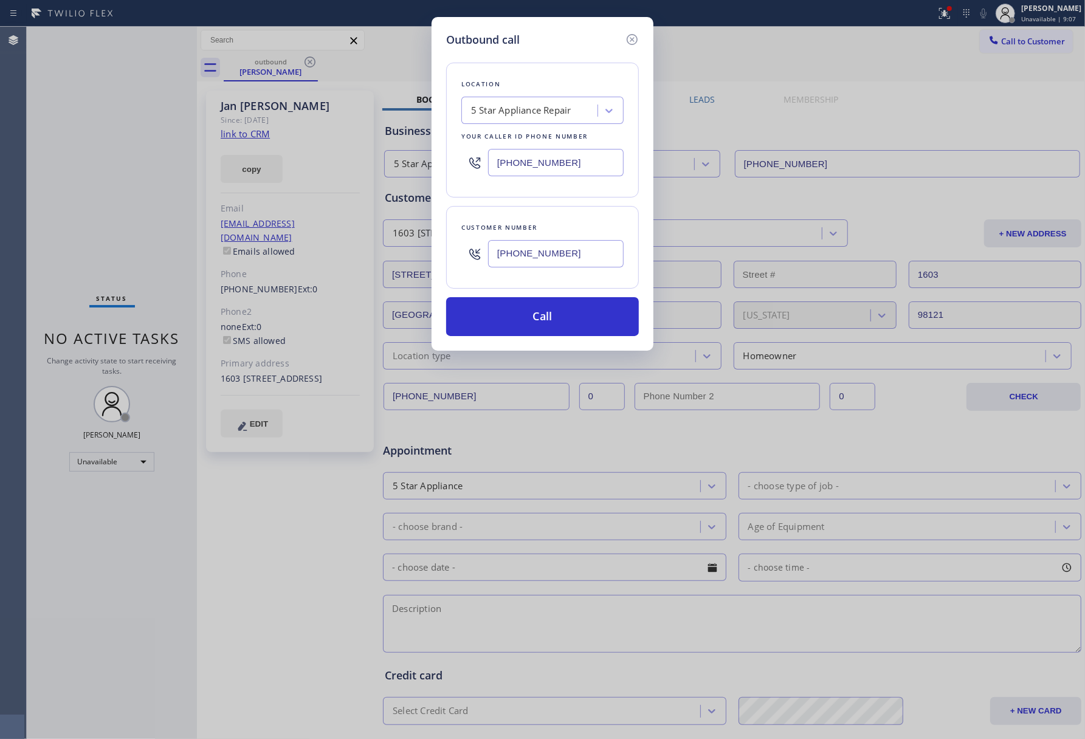
click at [76, 119] on div "Outbound call Location 5 Star Appliance Repair Your caller id phone number [PHO…" at bounding box center [542, 369] width 1085 height 739
click at [533, 312] on button "Call" at bounding box center [542, 316] width 193 height 39
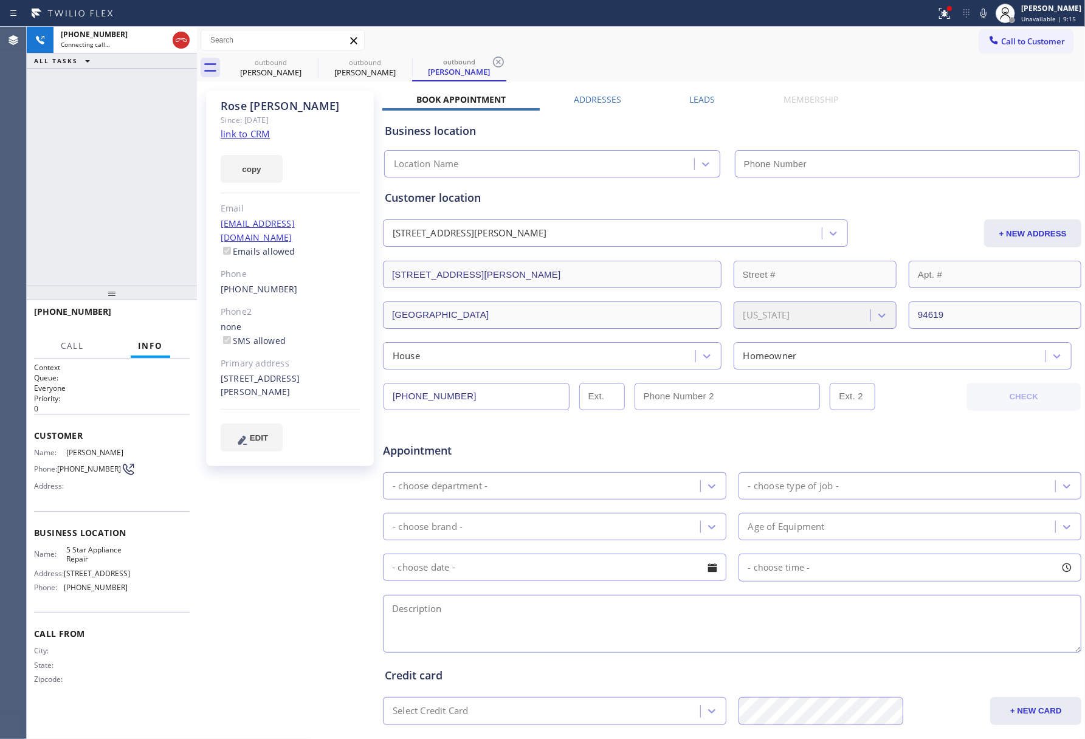
type input "[PHONE_NUMBER]"
click at [85, 188] on div "[PHONE_NUMBER] Live | 00:01 ALL TASKS ALL TASKS ACTIVE TASKS TASKS IN WRAP UP" at bounding box center [112, 156] width 170 height 259
click at [163, 327] on div "[PHONE_NUMBER] Live | 00:02 HANG UP" at bounding box center [112, 318] width 156 height 32
click at [150, 269] on div "[PHONE_NUMBER] Live | 00:02 ALL TASKS ALL TASKS ACTIVE TASKS TASKS IN WRAP UP" at bounding box center [112, 156] width 170 height 259
click at [156, 310] on button "HANG UP" at bounding box center [161, 317] width 57 height 17
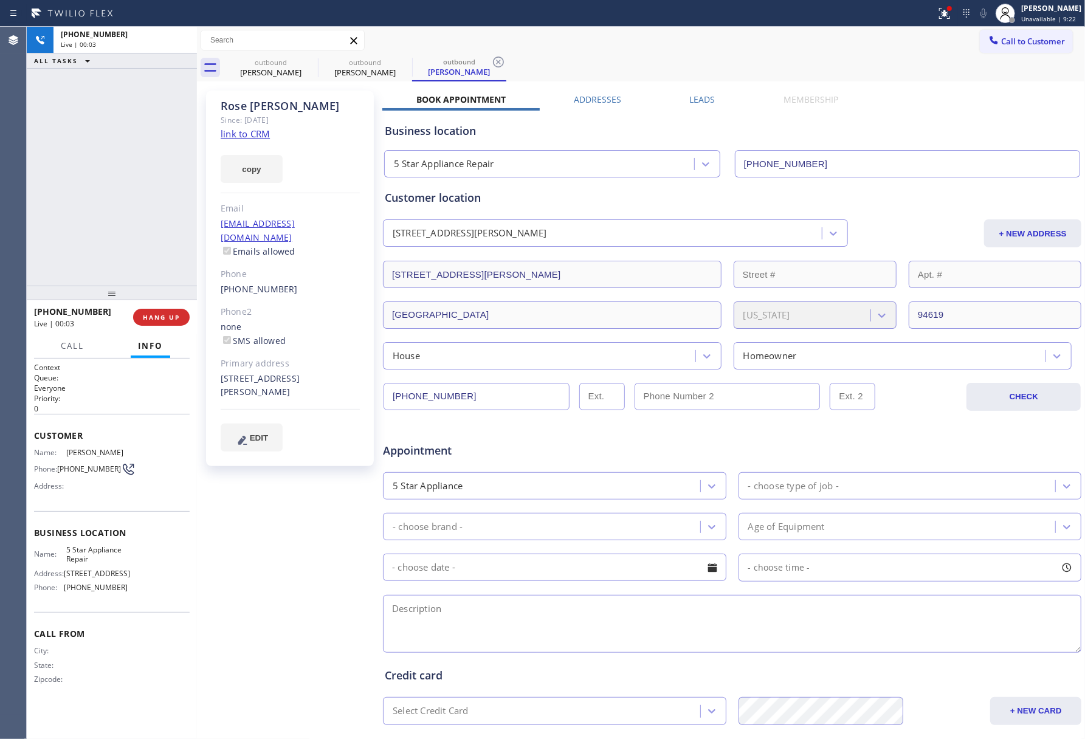
drag, startPoint x: 146, startPoint y: 272, endPoint x: 168, endPoint y: 332, distance: 63.5
click at [147, 282] on div "[PHONE_NUMBER] Live | 00:03 ALL TASKS ALL TASKS ACTIVE TASKS TASKS IN WRAP UP […" at bounding box center [112, 383] width 170 height 713
click at [168, 336] on button "Info" at bounding box center [151, 346] width 40 height 24
click at [161, 319] on span "COMPLETE" at bounding box center [159, 317] width 42 height 9
click at [120, 224] on div "ALL TASKS ALL TASKS ACTIVE TASKS TASKS IN WRAP UP [PHONE_NUMBER] Wrap up | 00:00" at bounding box center [112, 156] width 170 height 259
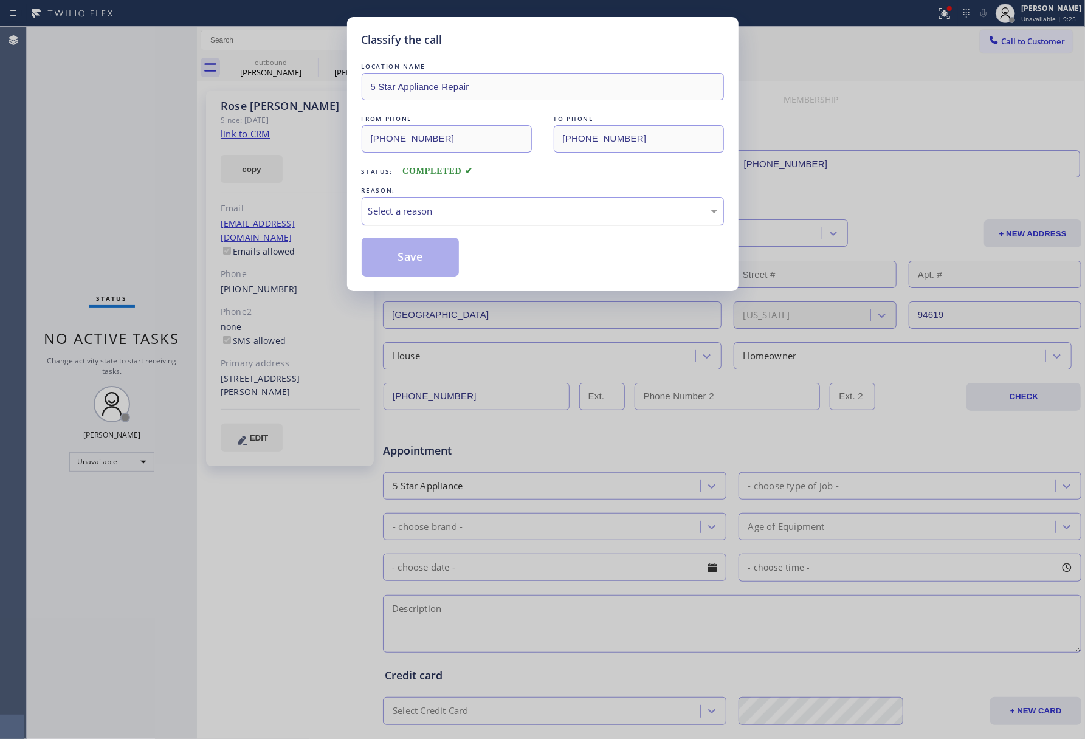
click at [486, 224] on div "Select a reason" at bounding box center [543, 211] width 362 height 29
click at [398, 263] on button "Save" at bounding box center [411, 257] width 98 height 39
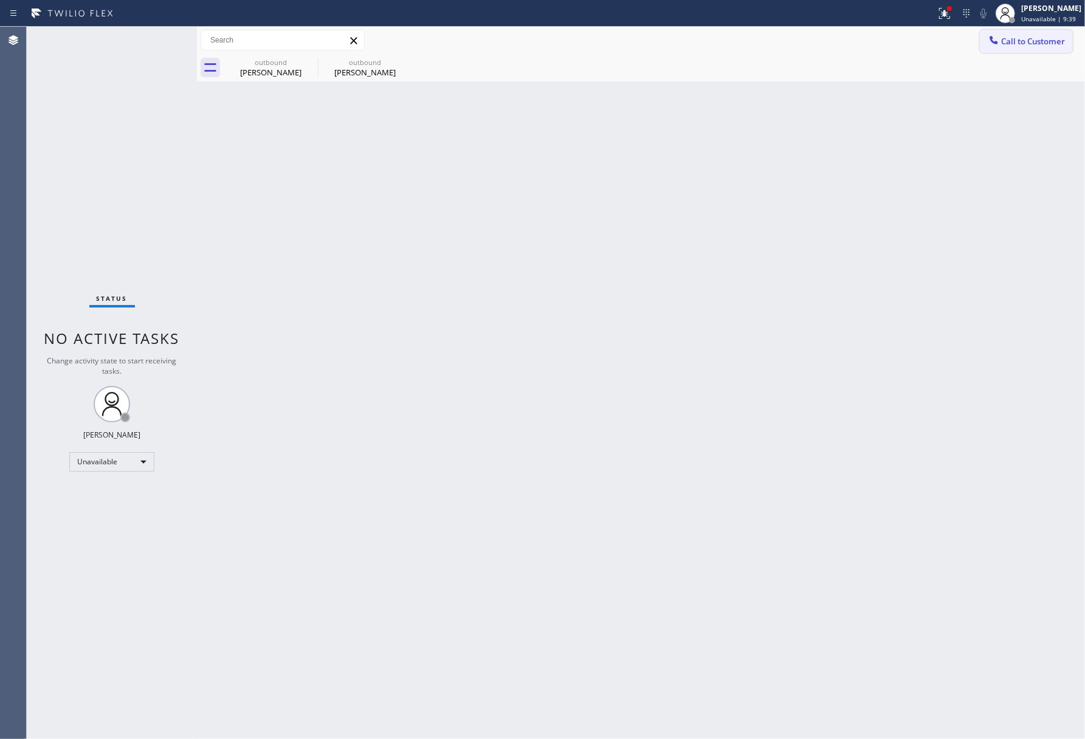
click at [1042, 47] on button "Call to Customer" at bounding box center [1026, 41] width 93 height 23
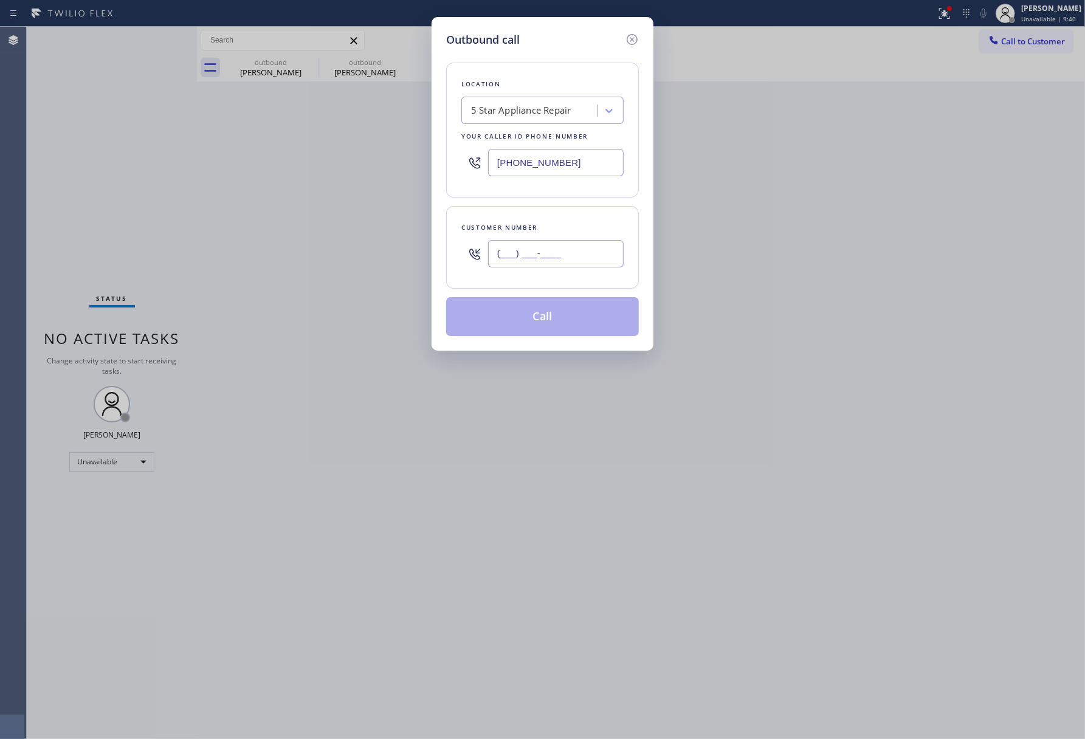
click at [516, 243] on input "(___) ___-____" at bounding box center [556, 253] width 136 height 27
paste input "310) 745-9757"
type input "[PHONE_NUMBER]"
click at [524, 219] on div "Customer number [PHONE_NUMBER]" at bounding box center [542, 247] width 193 height 83
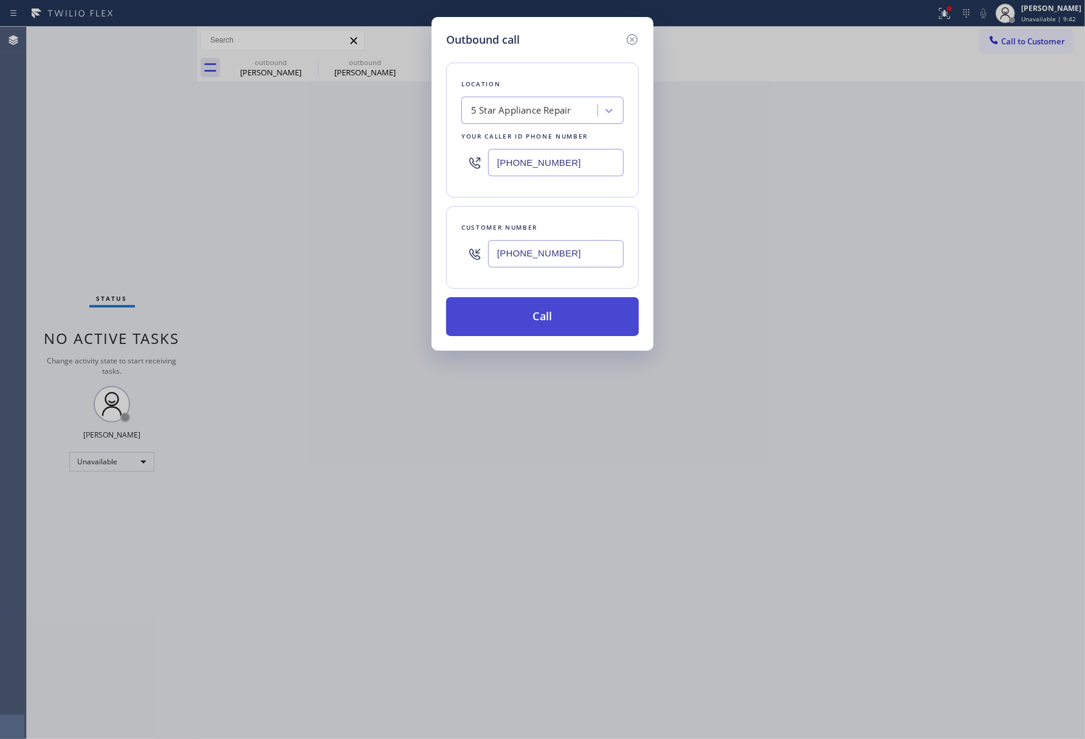
click at [531, 316] on button "Call" at bounding box center [542, 316] width 193 height 39
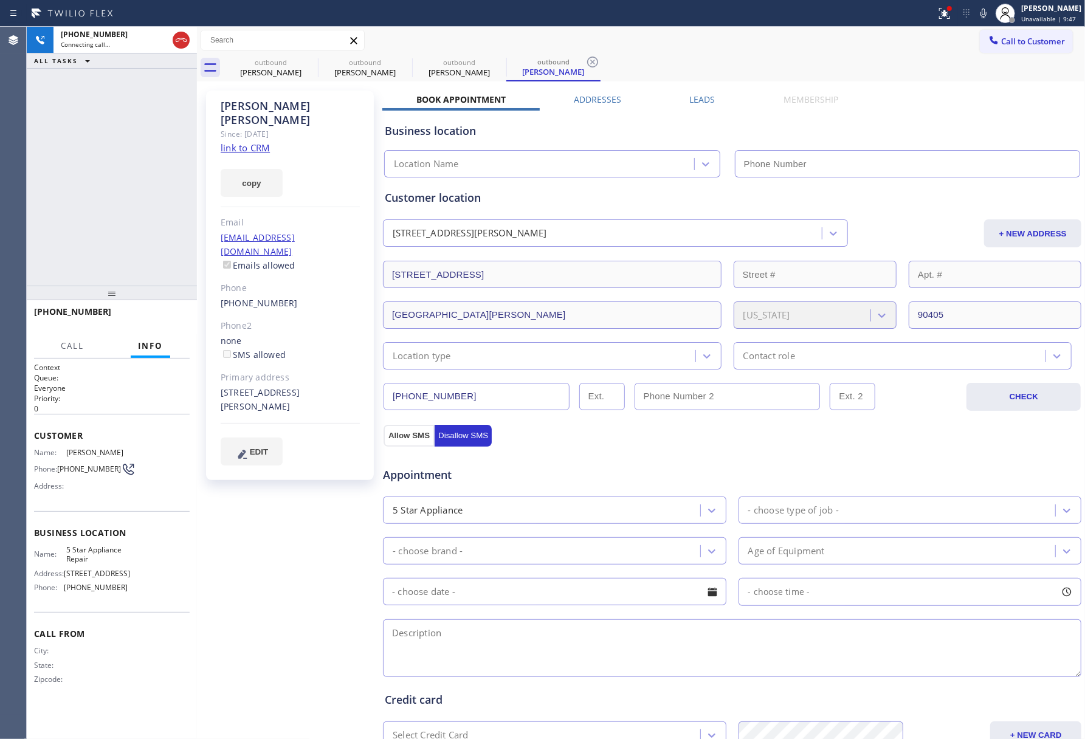
type input "[PHONE_NUMBER]"
click at [112, 188] on div "[PHONE_NUMBER] Live | 00:19 ALL TASKS ALL TASKS ACTIVE TASKS TASKS IN WRAP UP" at bounding box center [112, 156] width 170 height 259
click at [152, 305] on div "[PHONE_NUMBER] Live | 00:20 HANG UP" at bounding box center [112, 318] width 156 height 32
click at [147, 316] on span "HANG UP" at bounding box center [161, 317] width 37 height 9
click at [148, 308] on div "[PHONE_NUMBER] Live | 00:21 HANG UP" at bounding box center [112, 318] width 156 height 32
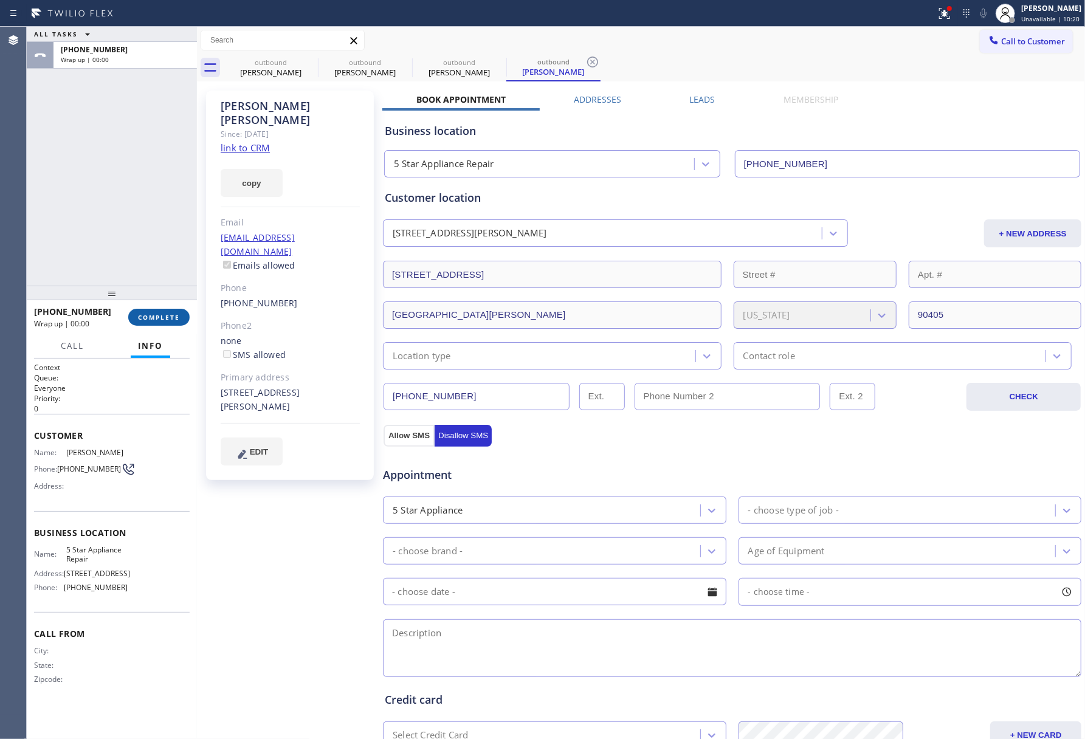
click at [150, 309] on button "COMPLETE" at bounding box center [158, 317] width 61 height 17
click at [142, 198] on div "ALL TASKS ALL TASKS ACTIVE TASKS TASKS IN WRAP UP [PHONE_NUMBER] Wrap up | 00:00" at bounding box center [112, 156] width 170 height 259
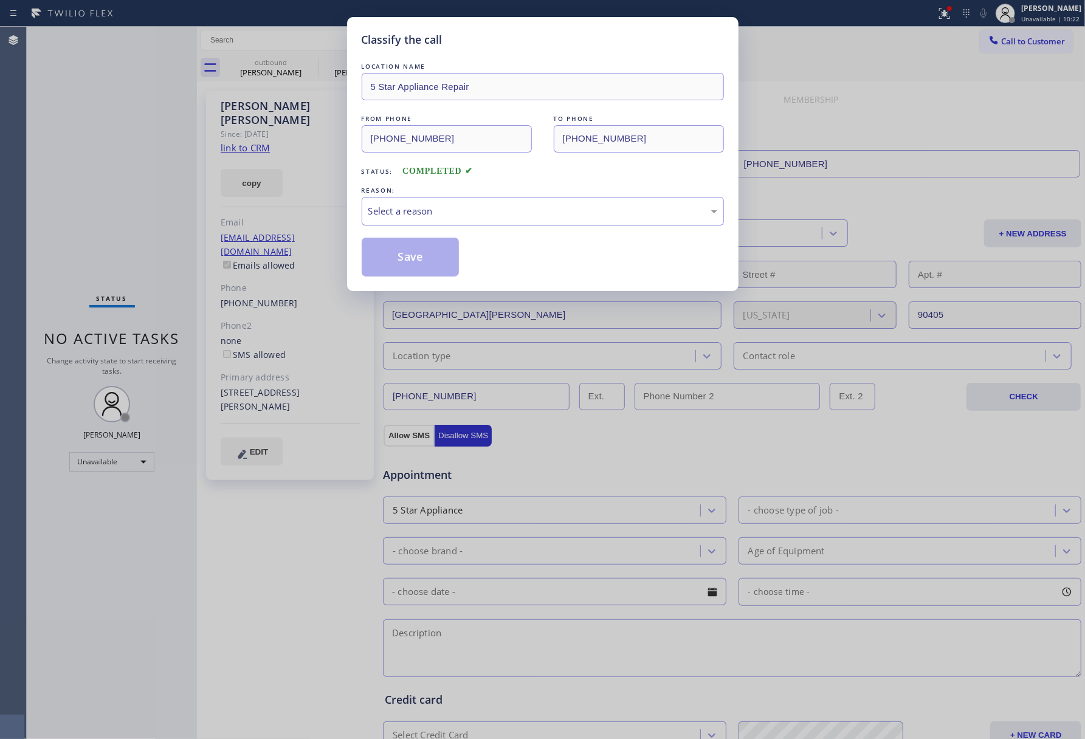
click at [445, 207] on div "Select a reason" at bounding box center [542, 211] width 349 height 14
click at [401, 244] on button "Save" at bounding box center [411, 257] width 98 height 39
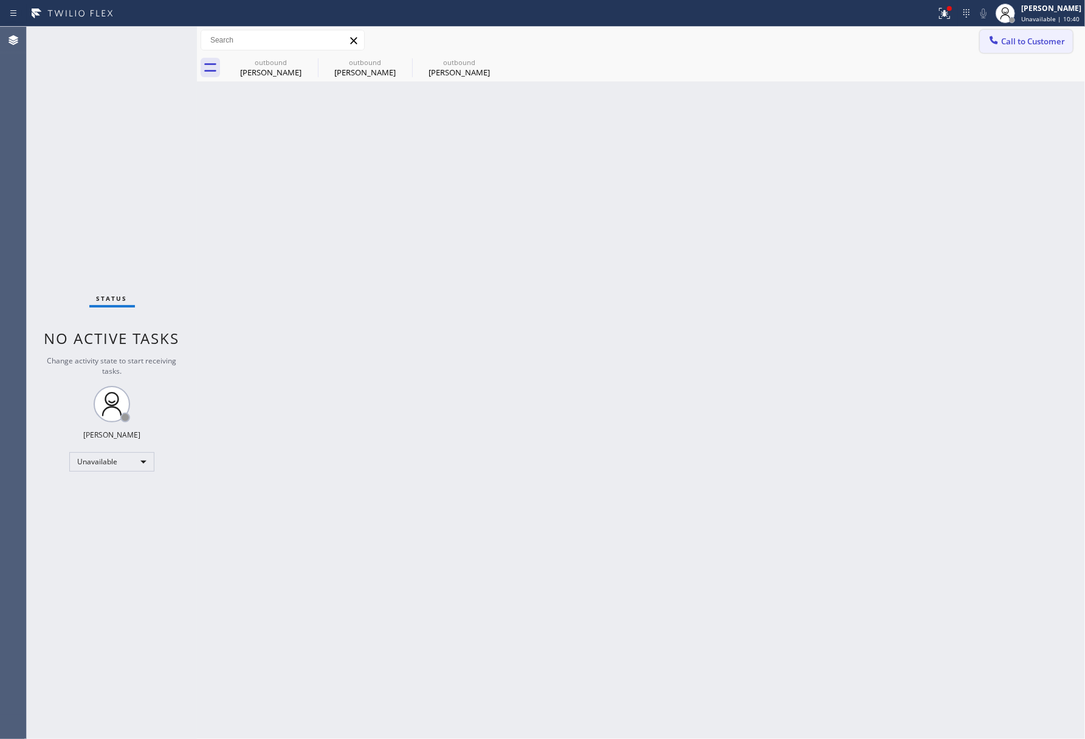
click at [1048, 33] on button "Call to Customer" at bounding box center [1026, 41] width 93 height 23
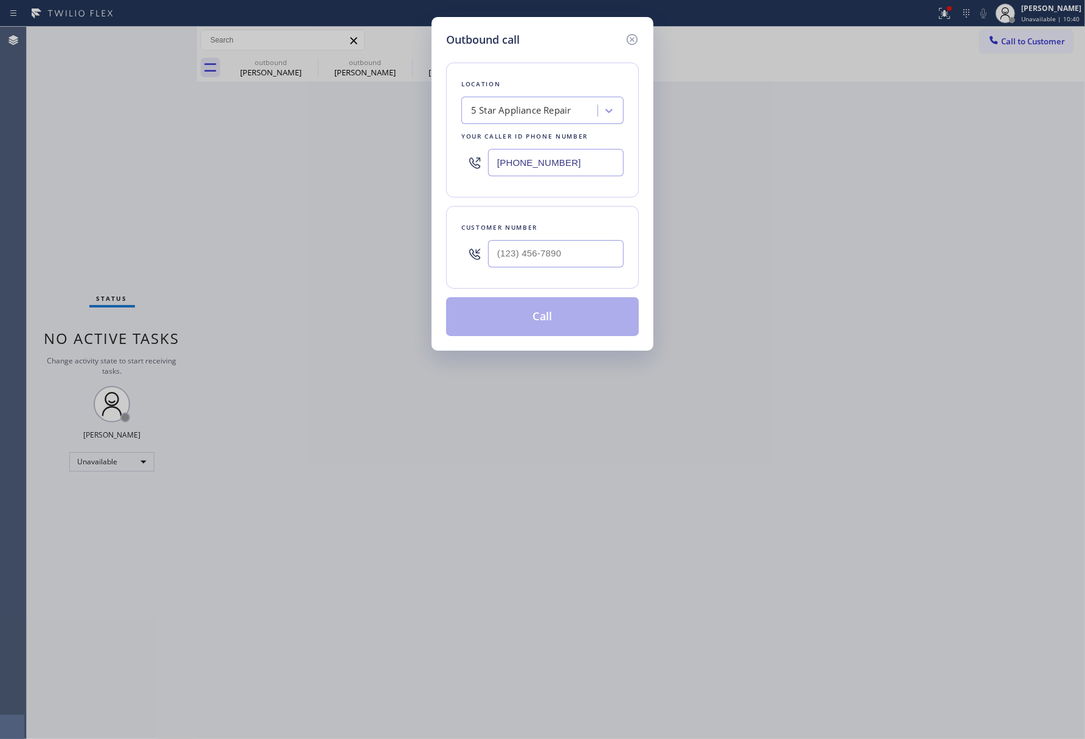
click at [575, 229] on div "Customer number" at bounding box center [542, 227] width 162 height 13
click at [575, 237] on div at bounding box center [556, 254] width 136 height 40
click at [574, 249] on input "(___) ___-____" at bounding box center [556, 253] width 136 height 27
paste input "305) 301-3317"
type input "[PHONE_NUMBER]"
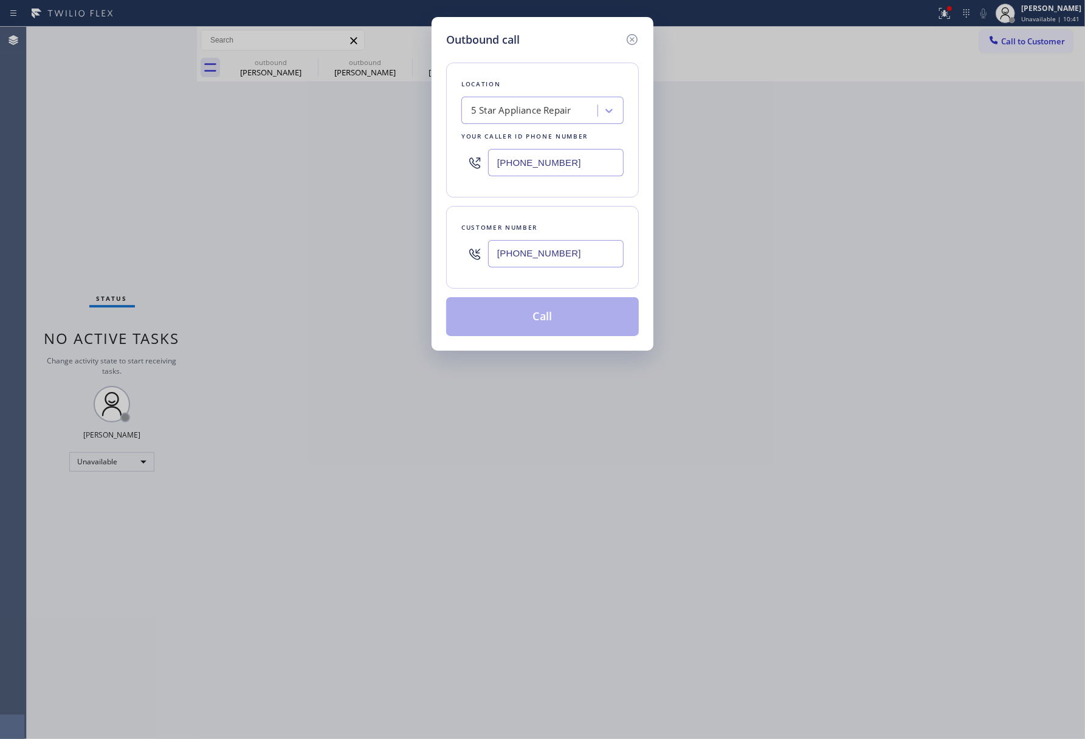
click at [561, 212] on div "Customer number [PHONE_NUMBER]" at bounding box center [542, 247] width 193 height 83
click at [764, 268] on div "Outbound call Location 5 Star Appliance Repair Your caller id phone number [PHO…" at bounding box center [542, 369] width 1085 height 739
click at [570, 305] on button "Call" at bounding box center [542, 316] width 193 height 39
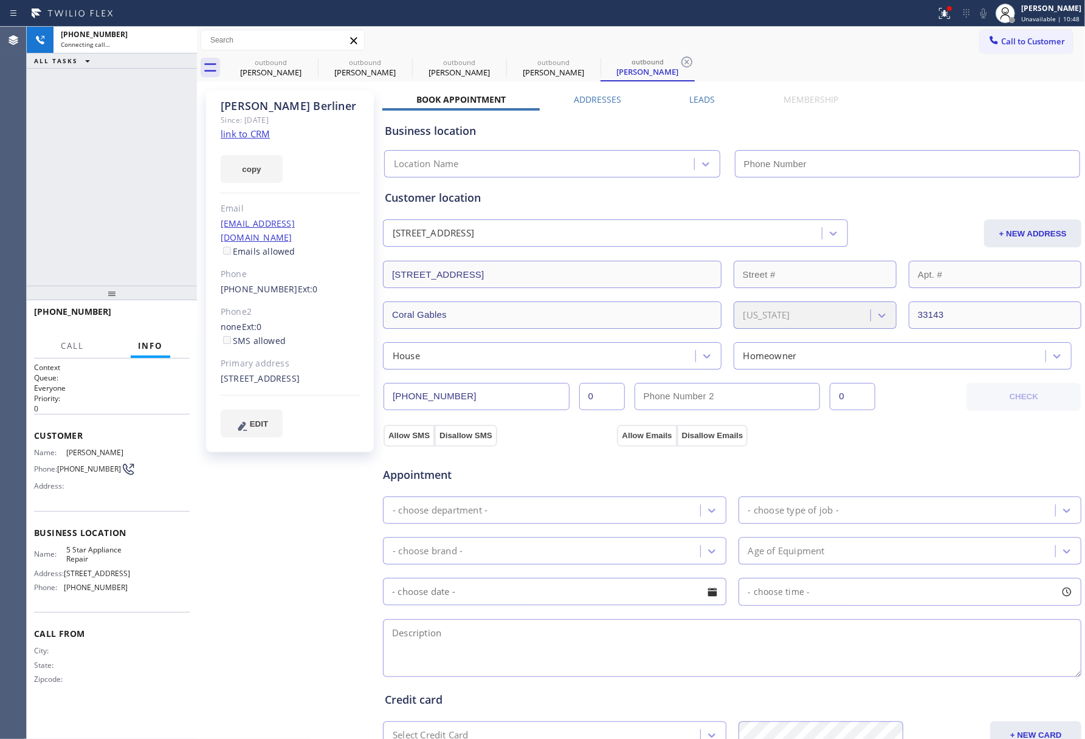
type input "[PHONE_NUMBER]"
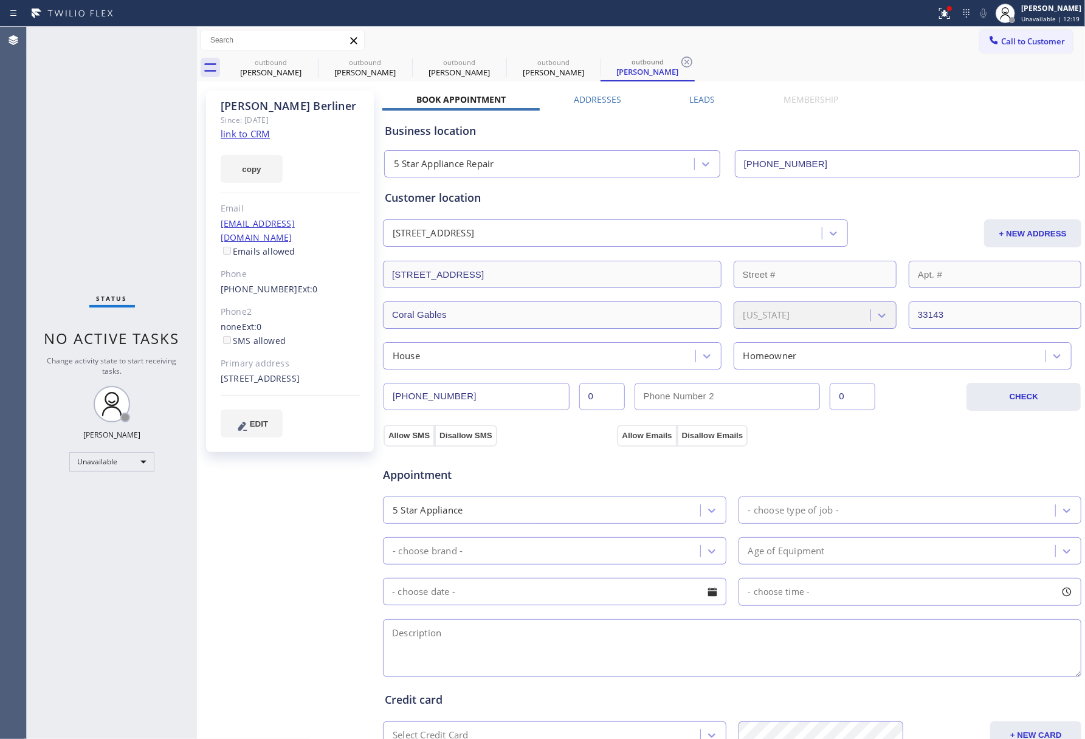
click at [94, 133] on div "Status No active tasks Change activity state to start receiving tasks. [PERSON_…" at bounding box center [112, 383] width 170 height 713
click at [1010, 28] on div "Call to Customer Outbound call Location 5 Star Appliance Repair Your caller id …" at bounding box center [641, 40] width 888 height 27
click at [1007, 44] on span "Call to Customer" at bounding box center [1033, 41] width 64 height 11
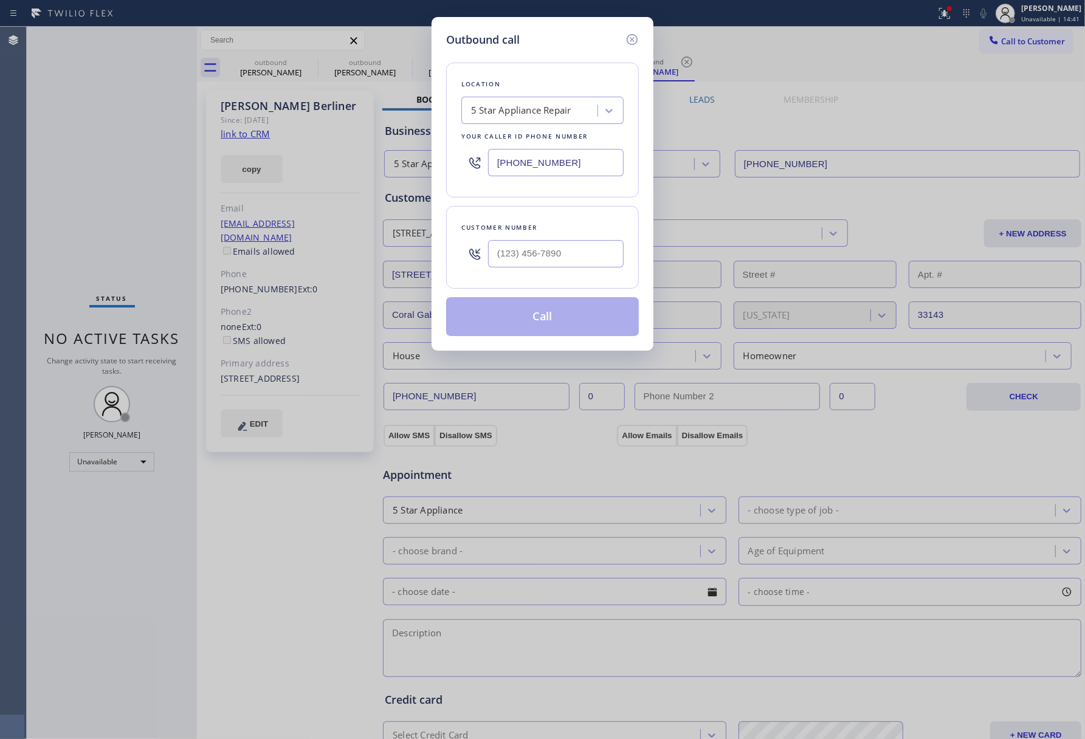
drag, startPoint x: 595, startPoint y: 164, endPoint x: 404, endPoint y: 165, distance: 190.3
click at [404, 165] on div "Outbound call Location 5 Star Appliance Repair Your caller id phone number [PHO…" at bounding box center [542, 369] width 1085 height 739
paste input "954) 475-6115"
type input "[PHONE_NUMBER]"
drag, startPoint x: 541, startPoint y: 258, endPoint x: 541, endPoint y: 249, distance: 9.7
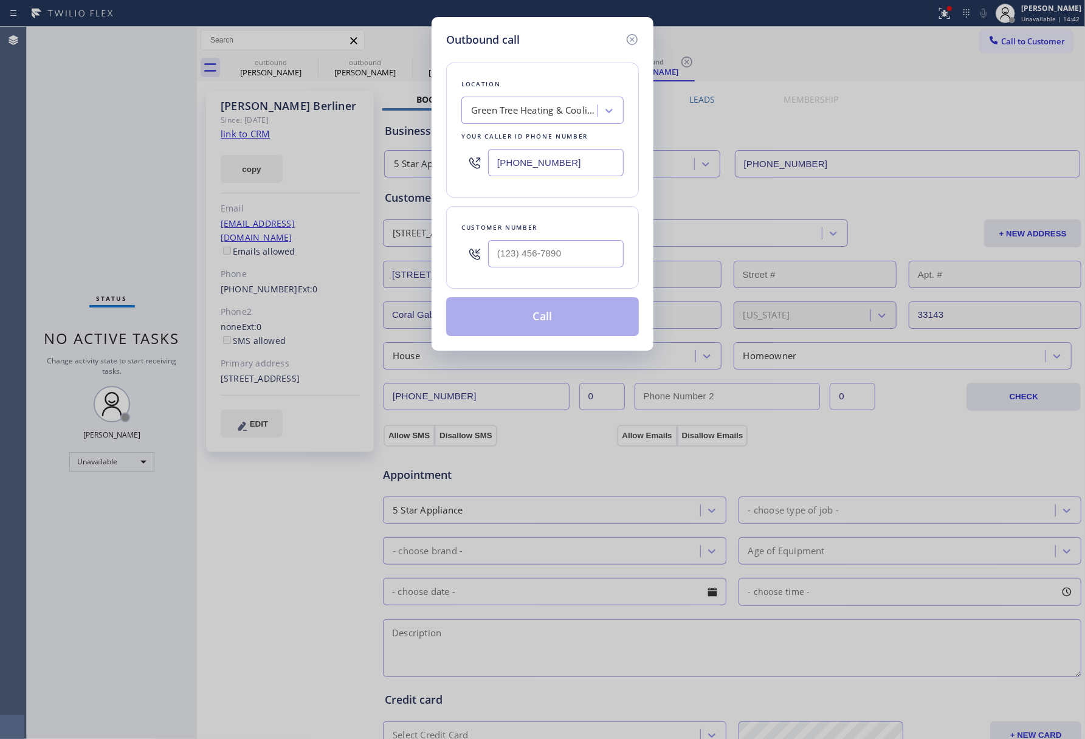
click at [541, 258] on input "text" at bounding box center [556, 253] width 136 height 27
paste input "786) 706-7545"
type input "[PHONE_NUMBER]"
click at [541, 216] on div "Customer number [PHONE_NUMBER]" at bounding box center [542, 247] width 193 height 83
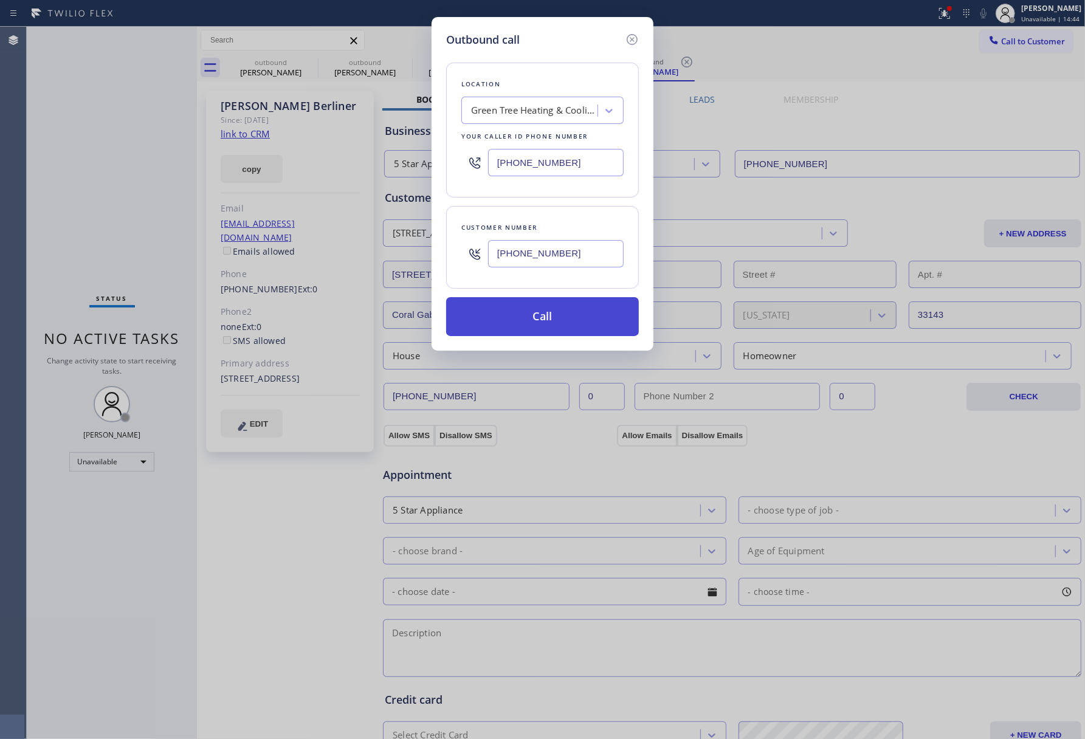
click at [523, 322] on button "Call" at bounding box center [542, 316] width 193 height 39
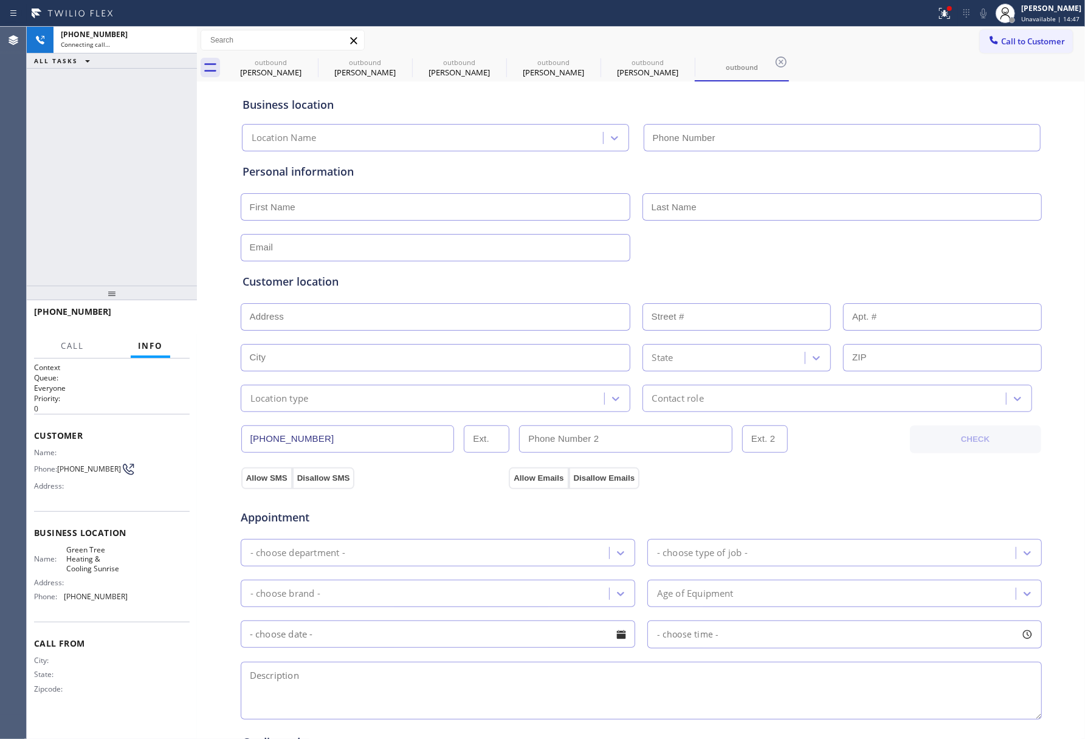
type input "[PHONE_NUMBER]"
drag, startPoint x: 148, startPoint y: 316, endPoint x: 137, endPoint y: 252, distance: 65.4
click at [148, 315] on span "HANG UP" at bounding box center [161, 317] width 37 height 9
click at [137, 252] on div "[PHONE_NUMBER] Live | 00:07 ALL TASKS ALL TASKS ACTIVE TASKS TASKS IN WRAP UP" at bounding box center [112, 156] width 170 height 259
click at [174, 317] on span "HANG UP" at bounding box center [161, 317] width 37 height 9
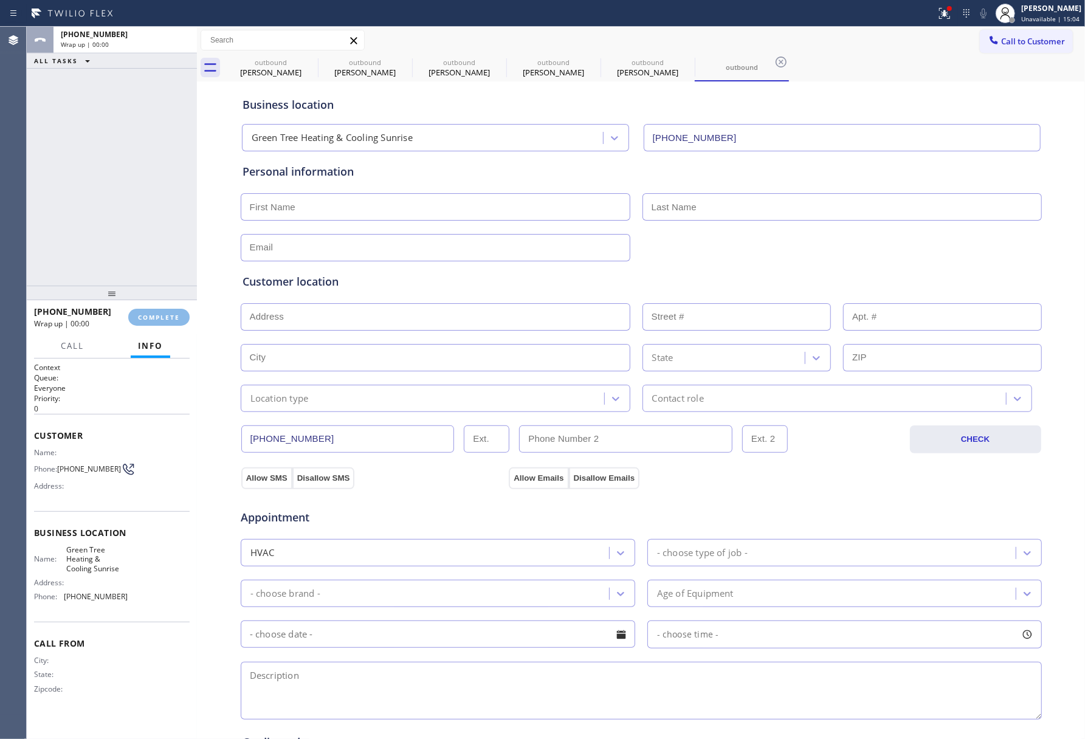
click at [136, 224] on div "ALL TASKS ALL TASKS ACTIVE TASKS TASKS IN WRAP UP [PHONE_NUMBER] Wrap up | 00:00" at bounding box center [112, 156] width 170 height 259
click at [153, 319] on span "COMPLETE" at bounding box center [159, 317] width 42 height 9
click at [114, 229] on div "ALL TASKS ALL TASKS ACTIVE TASKS TASKS IN WRAP UP [PHONE_NUMBER] Wrap up | 00:00" at bounding box center [112, 156] width 170 height 259
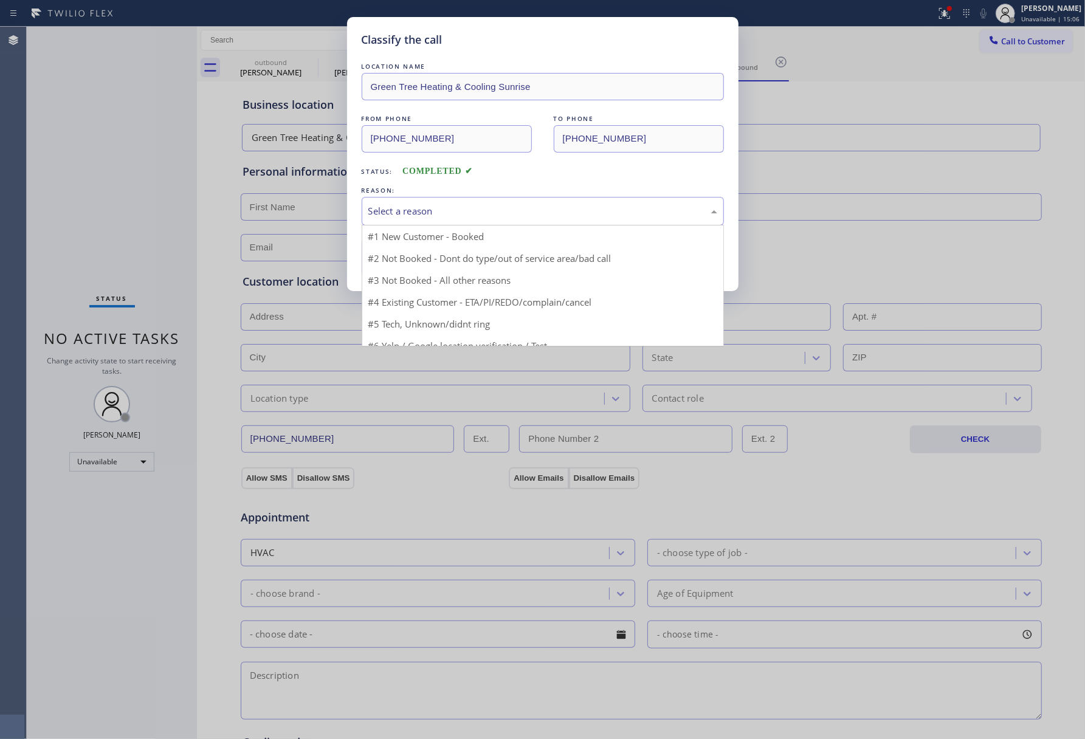
click at [420, 202] on div "Select a reason" at bounding box center [543, 211] width 362 height 29
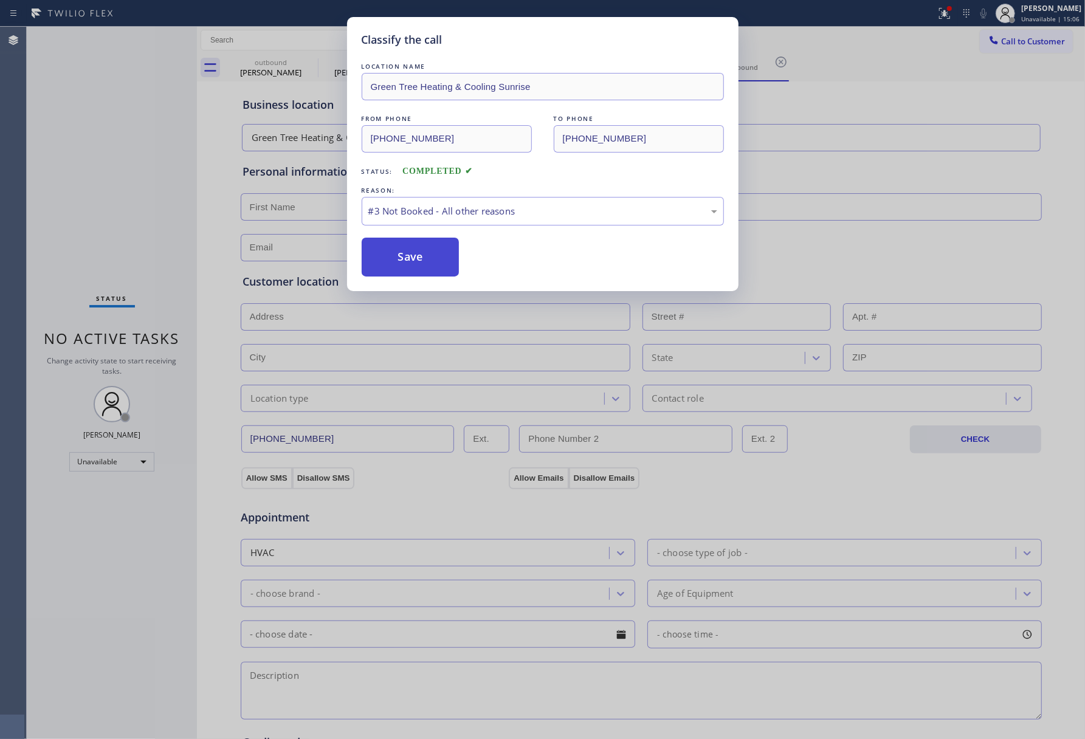
click at [423, 272] on button "Save" at bounding box center [411, 257] width 98 height 39
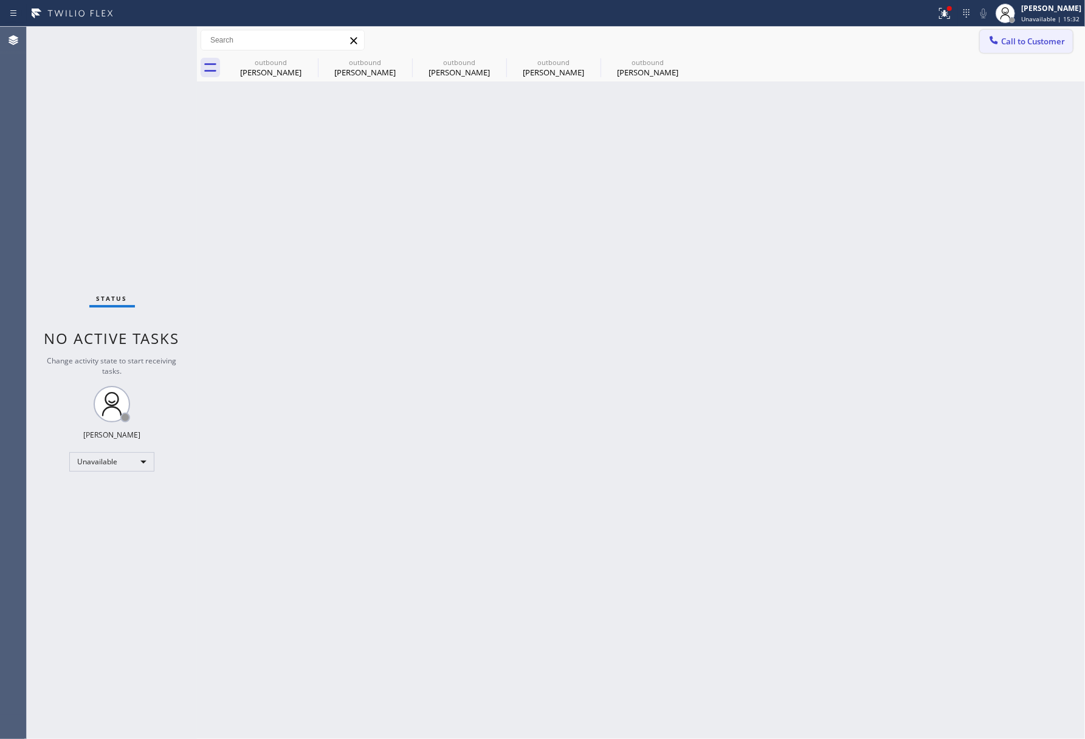
click at [1029, 40] on span "Call to Customer" at bounding box center [1033, 41] width 64 height 11
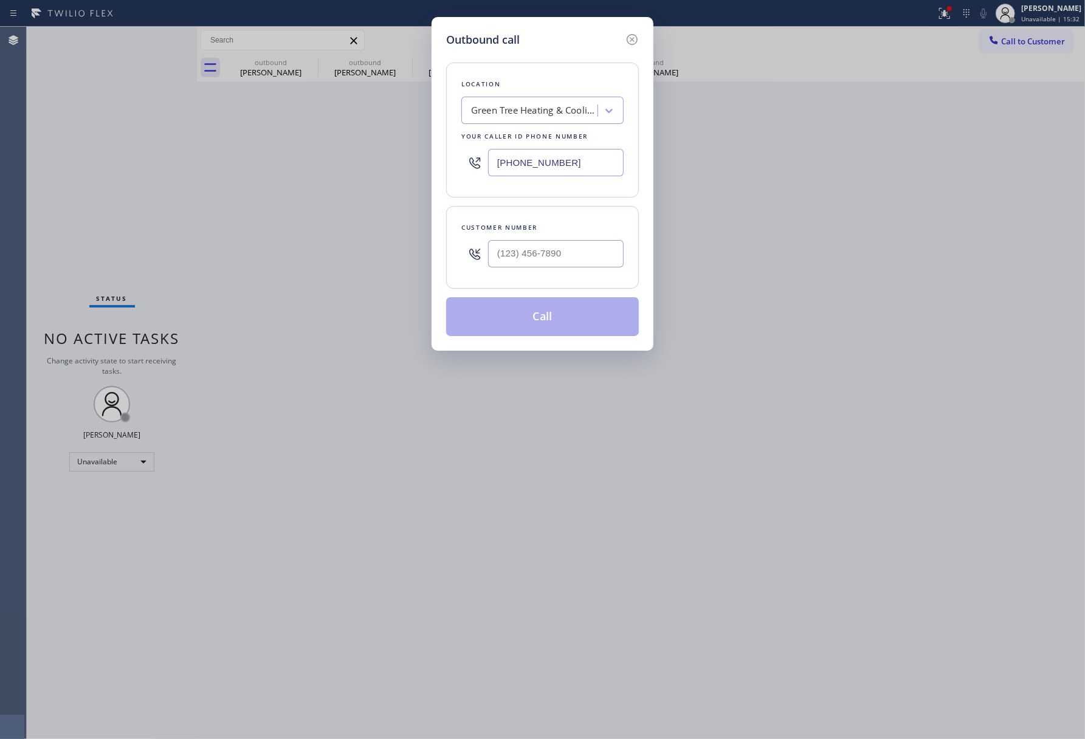
click at [540, 232] on div "Customer number" at bounding box center [542, 227] width 162 height 13
click at [546, 251] on input "(___) ___-____" at bounding box center [556, 253] width 136 height 27
paste input "562) 209-9302"
type input "[PHONE_NUMBER]"
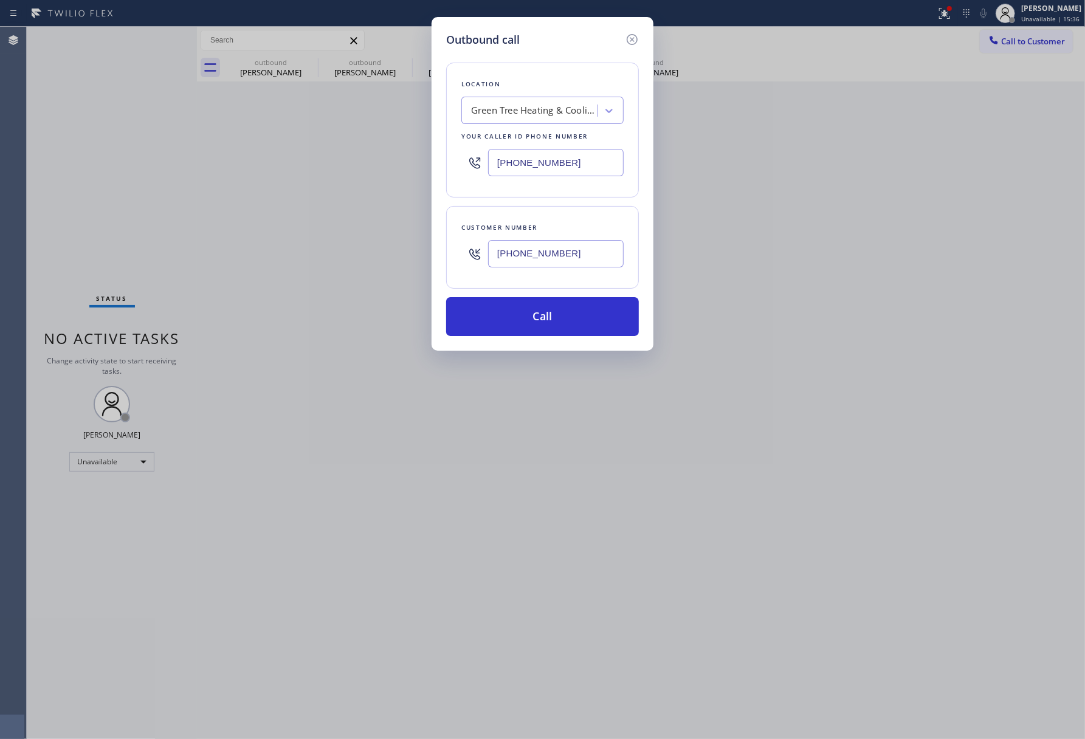
drag, startPoint x: 510, startPoint y: 154, endPoint x: 484, endPoint y: 154, distance: 25.5
click at [482, 154] on div "[PHONE_NUMBER]" at bounding box center [542, 163] width 162 height 40
paste input "855) 731-4952"
type input "[PHONE_NUMBER]"
click at [672, 263] on div "Outbound call Location Green Tree Heating & Cooling Sunrise Your caller id phon…" at bounding box center [542, 369] width 1085 height 739
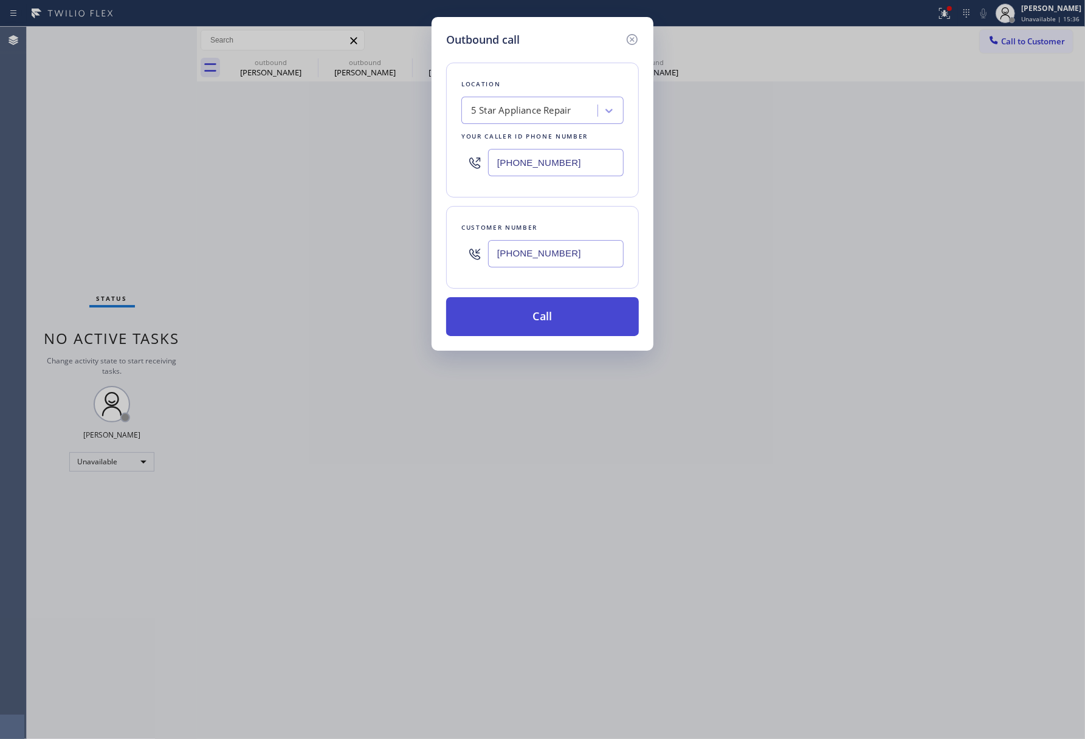
click at [543, 317] on button "Call" at bounding box center [542, 316] width 193 height 39
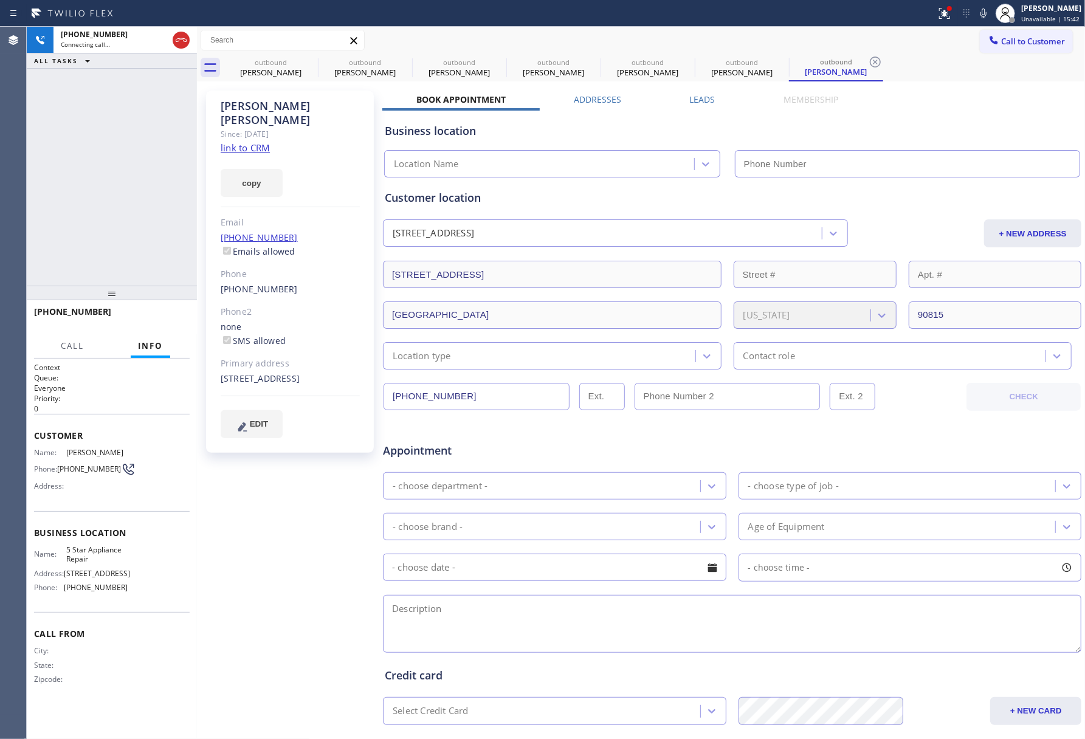
type input "[PHONE_NUMBER]"
click at [156, 309] on button "HANG UP" at bounding box center [161, 317] width 57 height 17
click at [150, 234] on div "[PHONE_NUMBER] Live | 00:45 ALL TASKS ALL TASKS ACTIVE TASKS TASKS IN WRAP UP" at bounding box center [112, 156] width 170 height 259
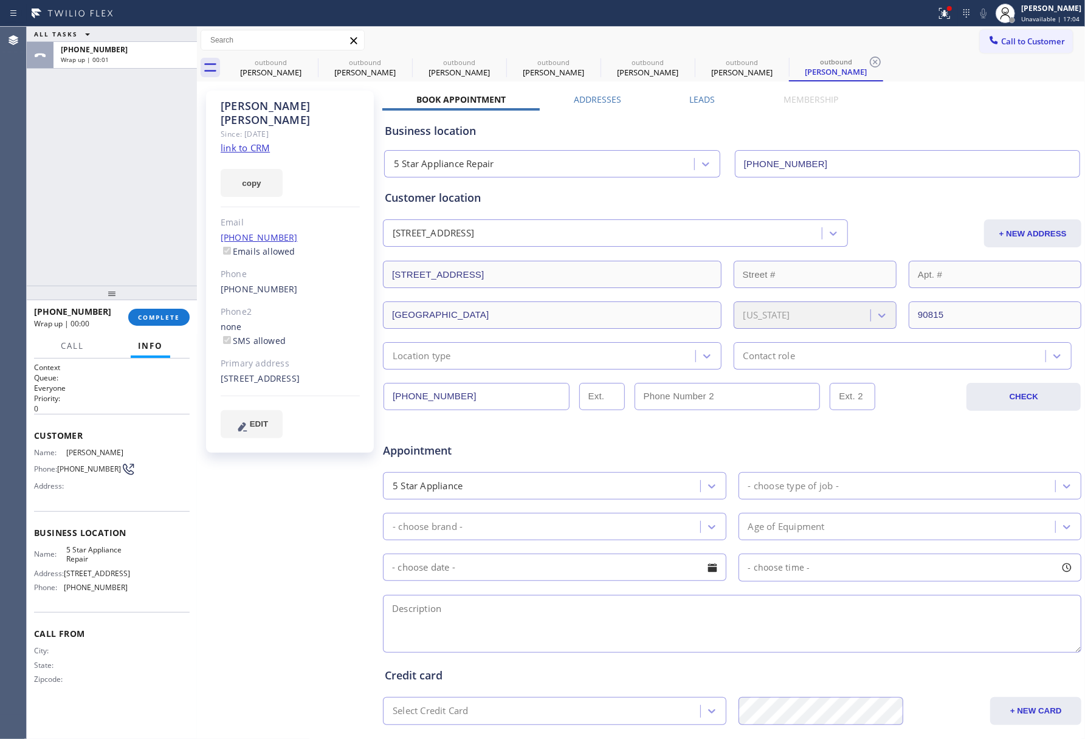
click at [165, 307] on div "[PHONE_NUMBER] Wrap up | 00:00 COMPLETE" at bounding box center [112, 318] width 156 height 32
click at [164, 311] on button "COMPLETE" at bounding box center [158, 317] width 61 height 17
click at [152, 253] on div "ALL TASKS ALL TASKS ACTIVE TASKS TASKS IN WRAP UP [PHONE_NUMBER] Wrap up | 00:01" at bounding box center [112, 156] width 170 height 259
click at [151, 261] on div "ALL TASKS ALL TASKS ACTIVE TASKS TASKS IN WRAP UP [PHONE_NUMBER] Wrap up | 00:01" at bounding box center [112, 156] width 170 height 259
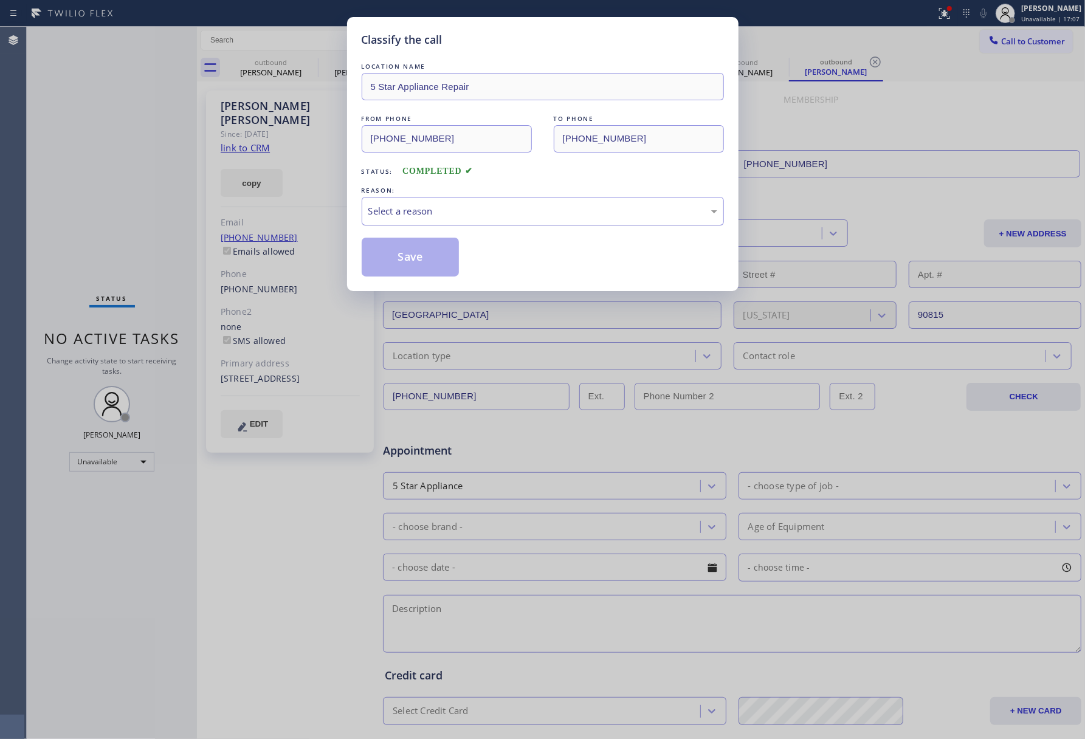
drag, startPoint x: 455, startPoint y: 210, endPoint x: 454, endPoint y: 221, distance: 11.0
click at [455, 214] on div "Select a reason" at bounding box center [542, 211] width 349 height 14
click at [409, 260] on button "Save" at bounding box center [411, 257] width 98 height 39
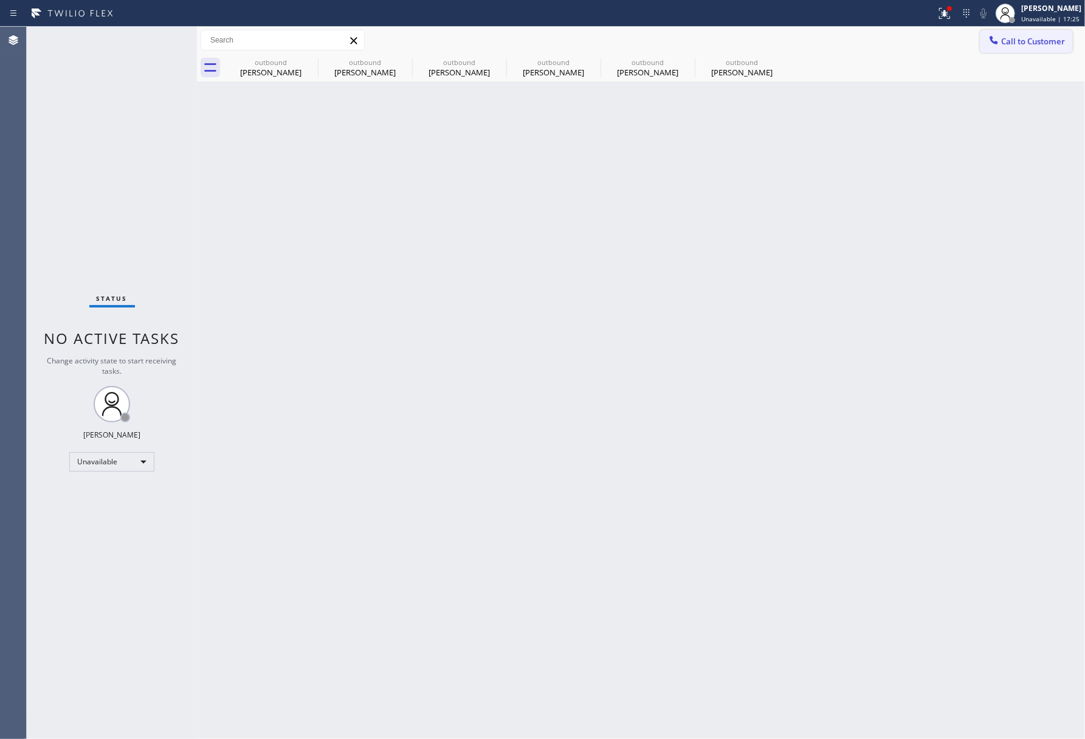
click at [1048, 47] on button "Call to Customer" at bounding box center [1026, 41] width 93 height 23
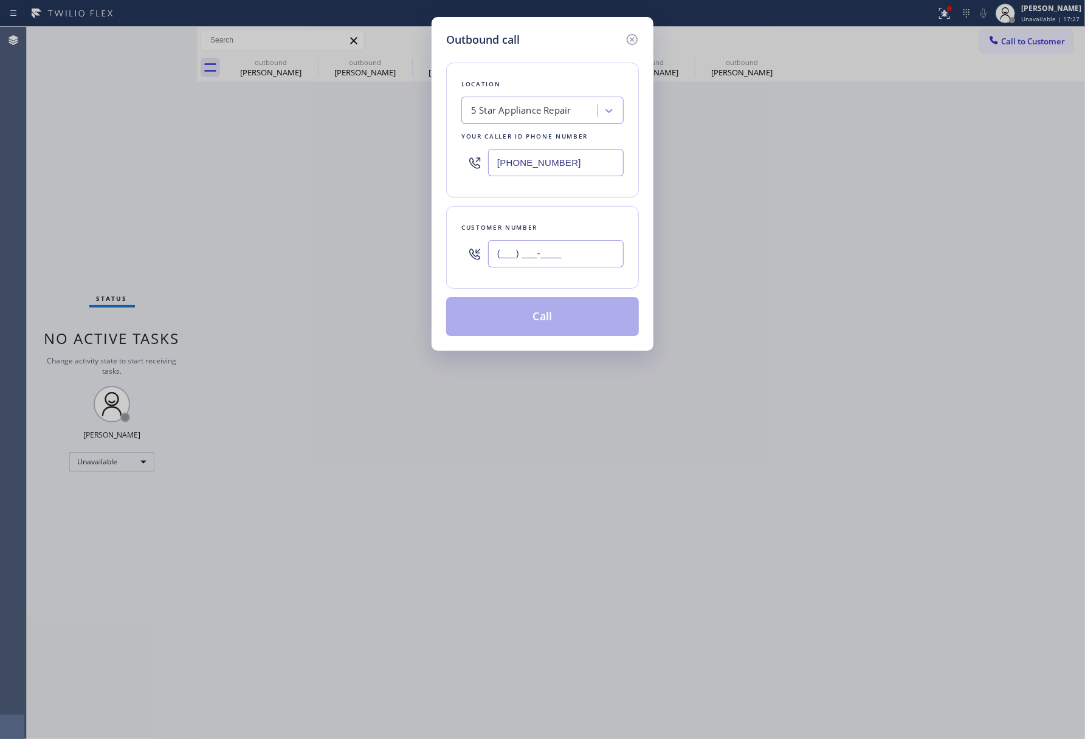
click at [546, 255] on input "(___) ___-____" at bounding box center [556, 253] width 136 height 27
paste input "714) 267-2274"
type input "[PHONE_NUMBER]"
click at [546, 223] on div "Customer number" at bounding box center [542, 227] width 162 height 13
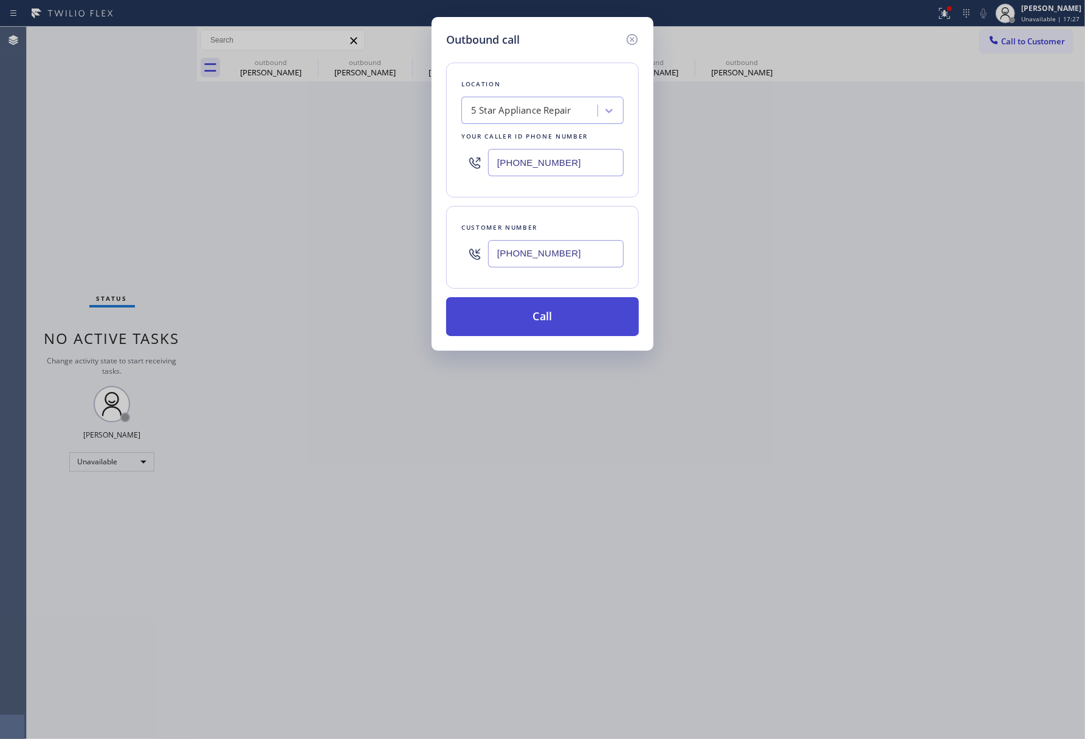
click at [553, 320] on button "Call" at bounding box center [542, 316] width 193 height 39
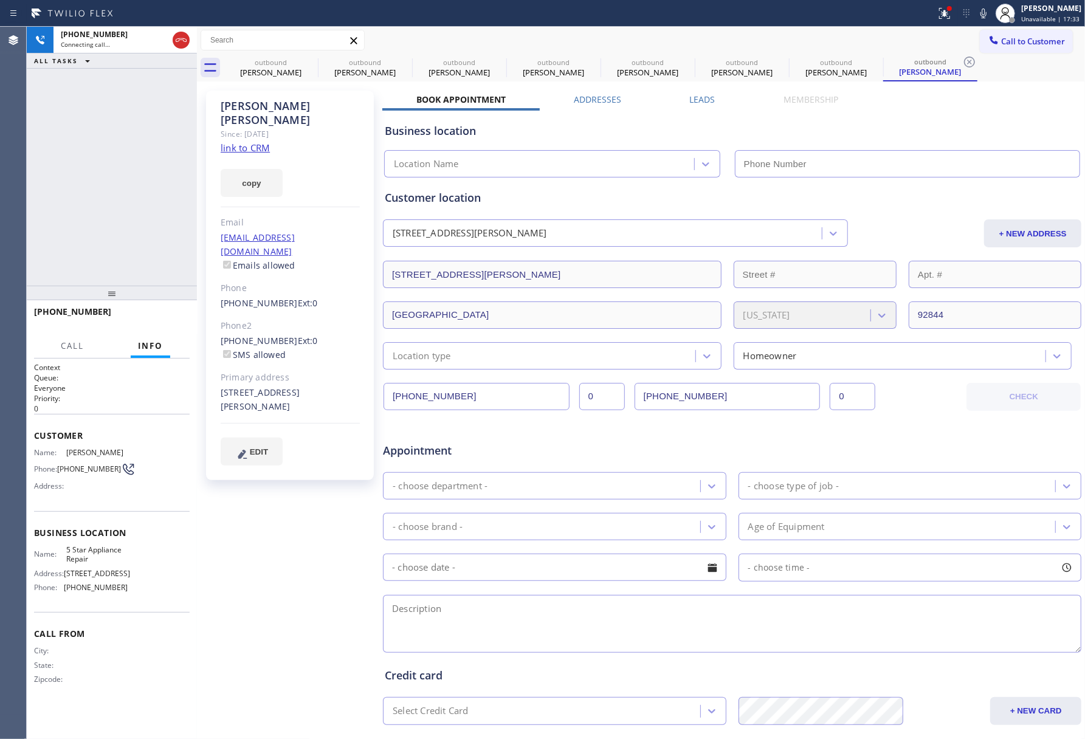
type input "[PHONE_NUMBER]"
click at [185, 320] on button "HANG UP" at bounding box center [161, 317] width 57 height 17
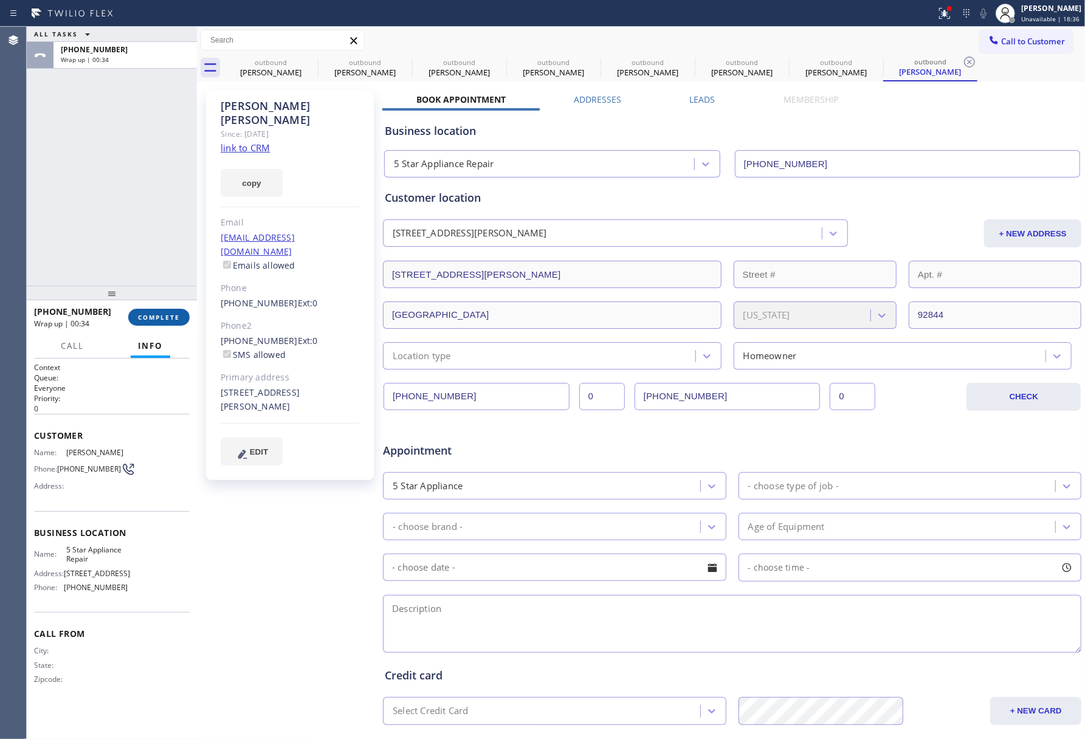
click at [182, 322] on button "COMPLETE" at bounding box center [158, 317] width 61 height 17
click at [134, 237] on div "ALL TASKS ALL TASKS ACTIVE TASKS TASKS IN WRAP UP [PHONE_NUMBER] Wrap up | 00:34" at bounding box center [112, 156] width 170 height 259
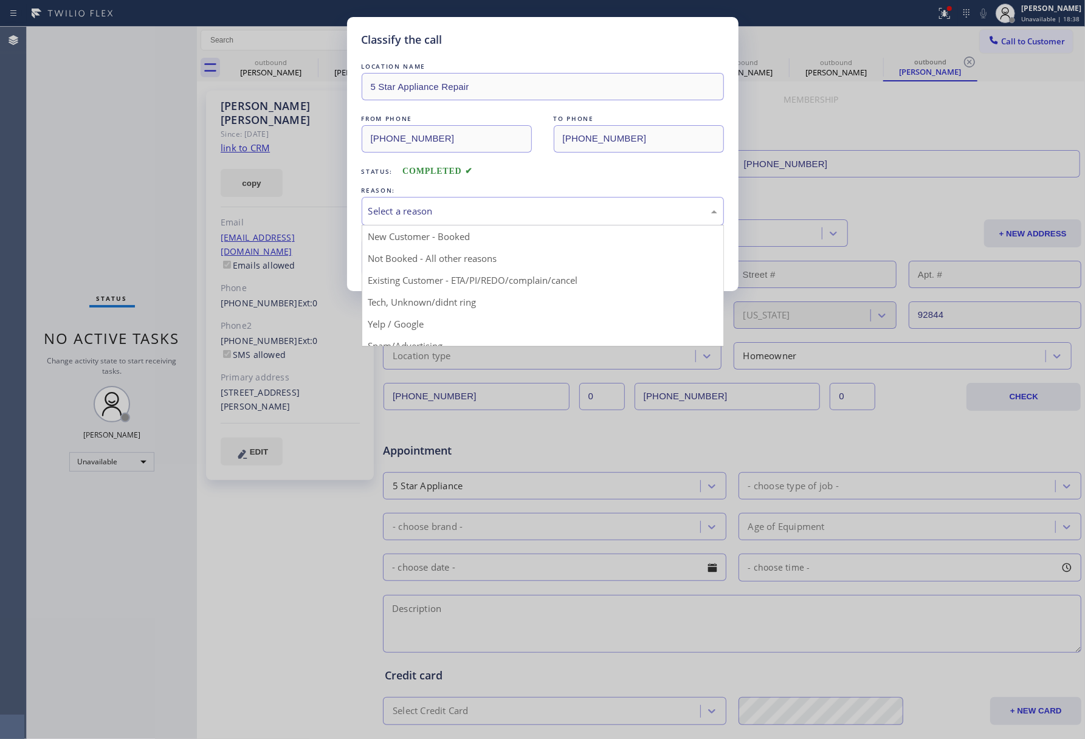
click at [450, 202] on div "Select a reason" at bounding box center [543, 211] width 362 height 29
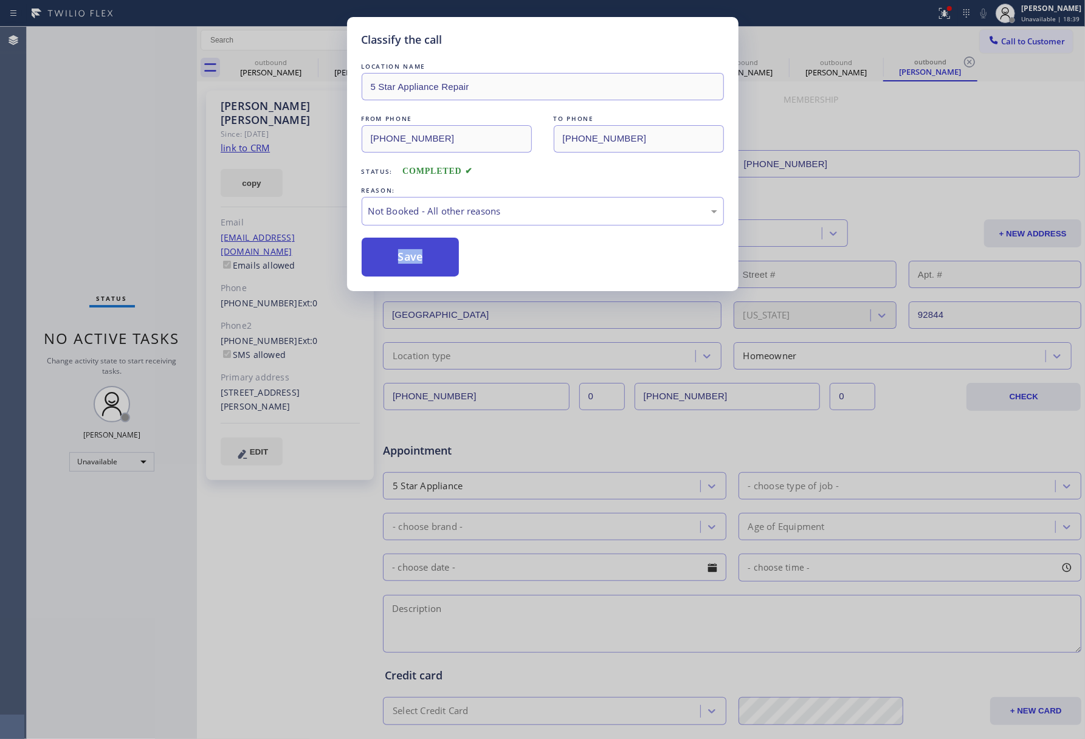
click at [419, 256] on button "Save" at bounding box center [411, 257] width 98 height 39
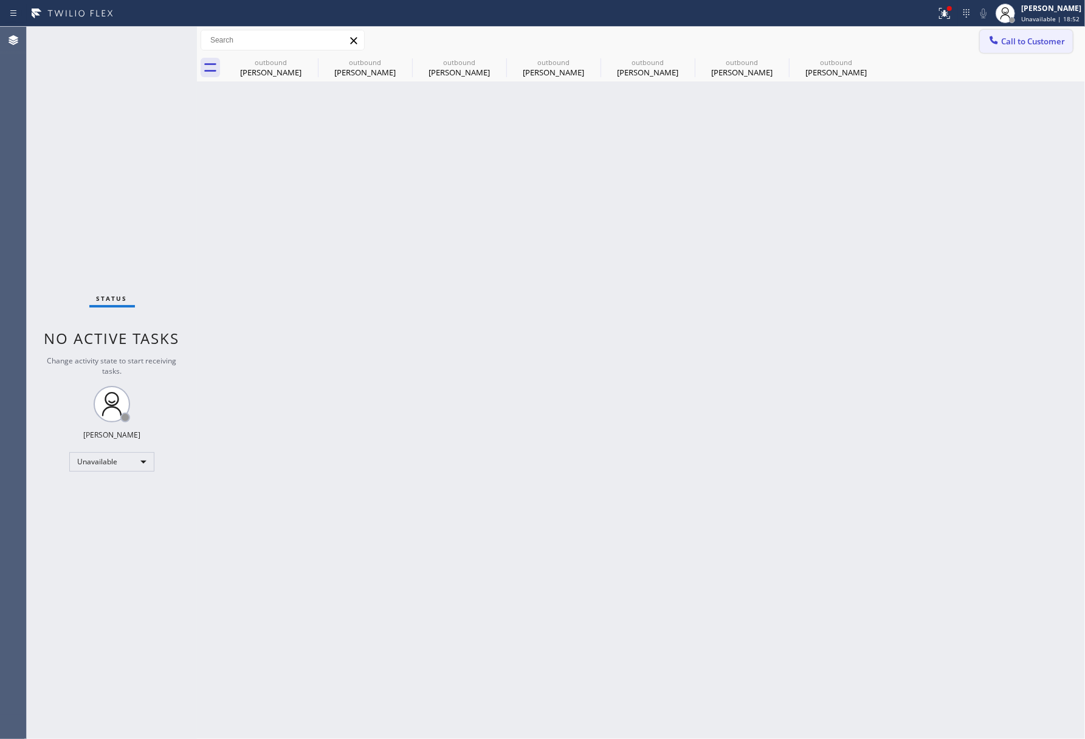
click at [1026, 39] on span "Call to Customer" at bounding box center [1033, 41] width 64 height 11
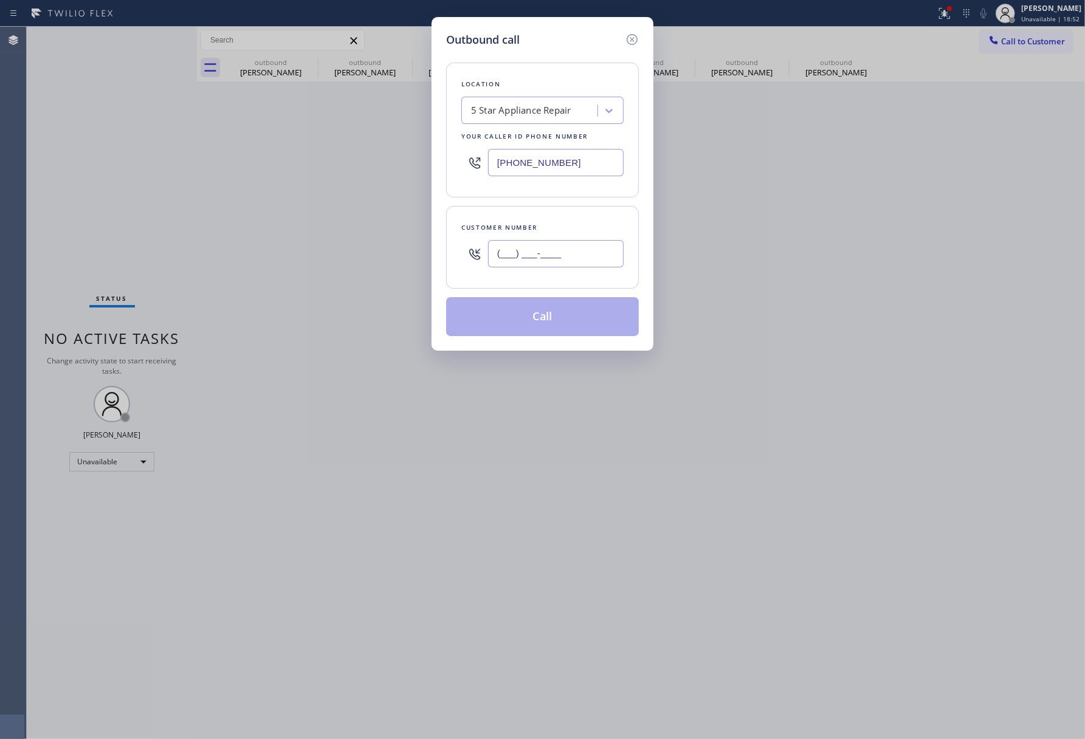
click at [561, 264] on input "(___) ___-____" at bounding box center [556, 253] width 136 height 27
paste input "303) 501-7774"
type input "[PHONE_NUMBER]"
click at [555, 212] on div "Customer number [PHONE_NUMBER]" at bounding box center [542, 247] width 193 height 83
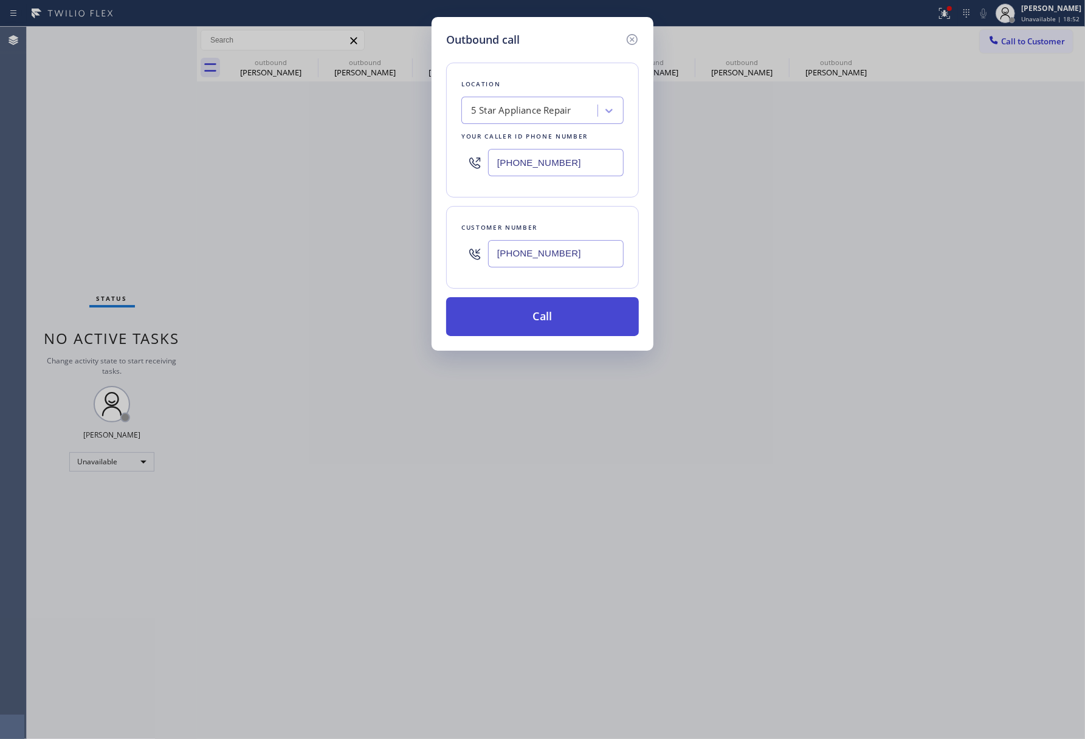
click at [557, 303] on button "Call" at bounding box center [542, 316] width 193 height 39
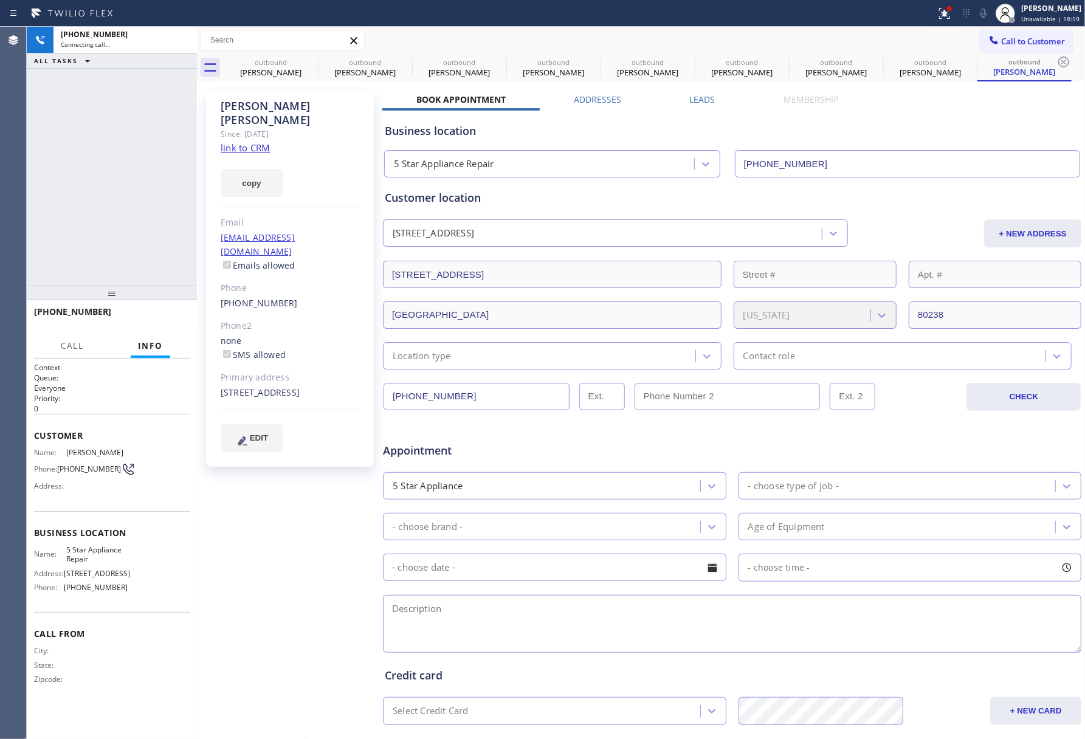
type input "[PHONE_NUMBER]"
click at [34, 206] on div "[PHONE_NUMBER] Live | 00:01 ALL TASKS ALL TASKS ACTIVE TASKS TASKS IN WRAP UP" at bounding box center [112, 156] width 170 height 259
click at [168, 312] on button "HANG UP" at bounding box center [161, 317] width 57 height 17
click at [147, 263] on div "[PHONE_NUMBER] Live | 00:02 ALL TASKS ALL TASKS ACTIVE TASKS TASKS IN WRAP UP" at bounding box center [112, 156] width 170 height 259
click at [164, 321] on span "HANG UP" at bounding box center [161, 317] width 37 height 9
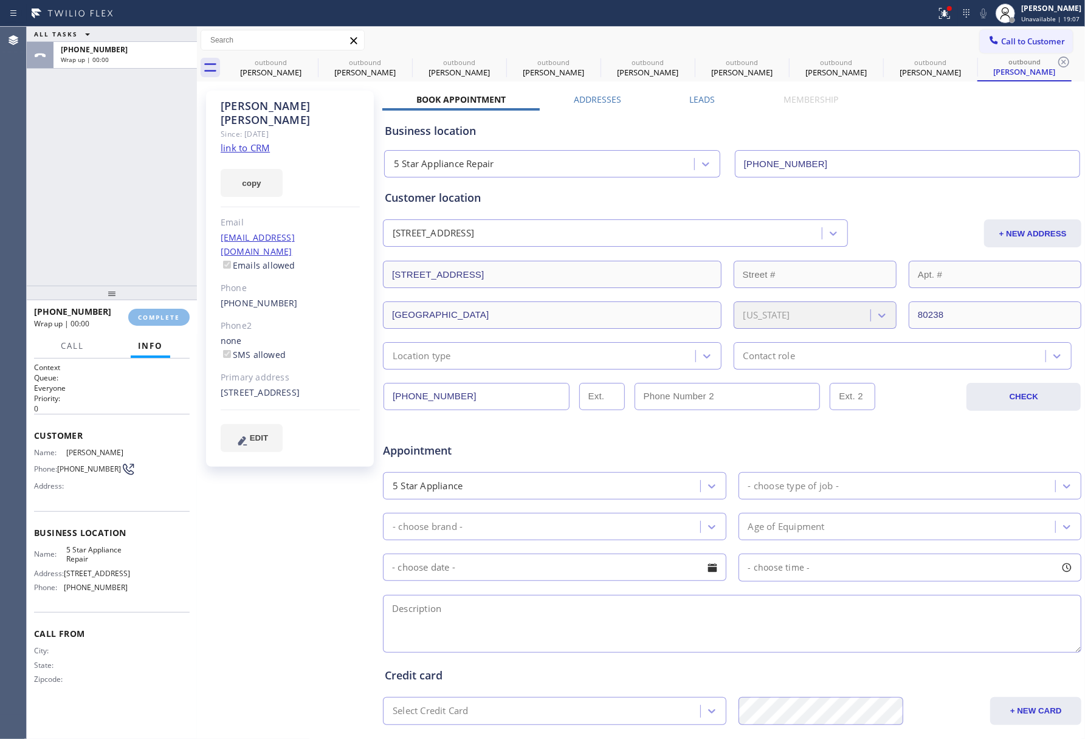
click at [137, 246] on div "ALL TASKS ALL TASKS ACTIVE TASKS TASKS IN WRAP UP [PHONE_NUMBER] Wrap up | 00:00" at bounding box center [112, 156] width 170 height 259
click at [152, 313] on span "COMPLETE" at bounding box center [159, 317] width 42 height 9
click at [124, 225] on div "ALL TASKS ALL TASKS ACTIVE TASKS TASKS IN WRAP UP [PHONE_NUMBER] Wrap up | 00:00" at bounding box center [112, 156] width 170 height 259
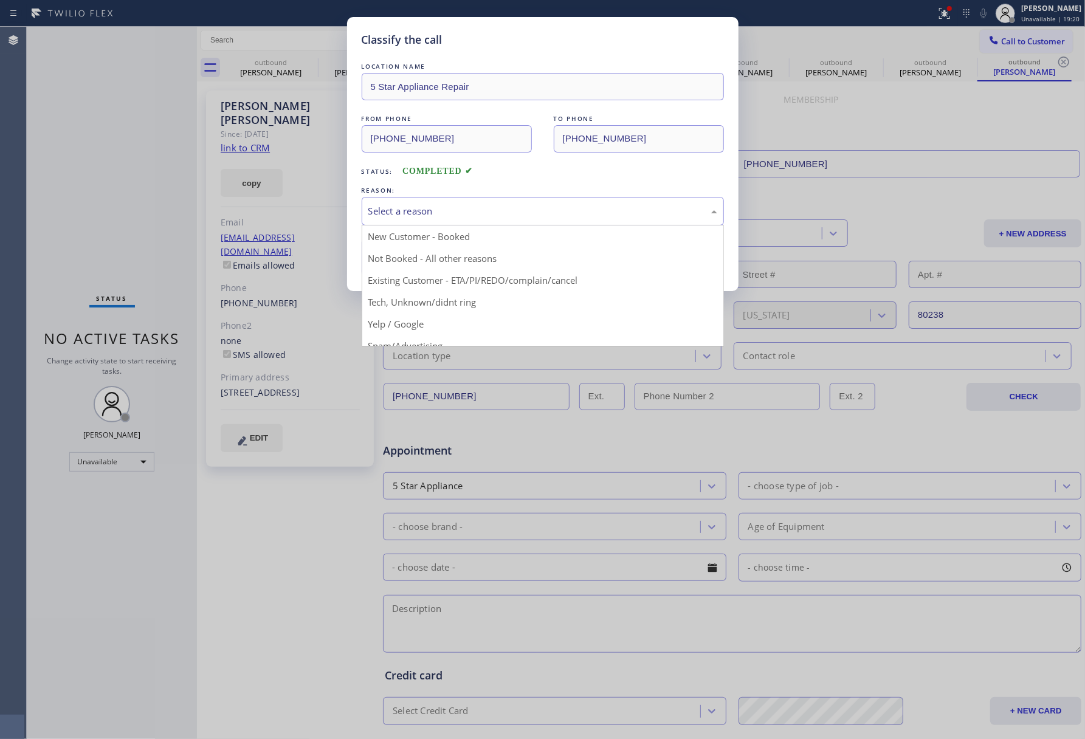
click at [402, 215] on div "Select a reason" at bounding box center [542, 211] width 349 height 14
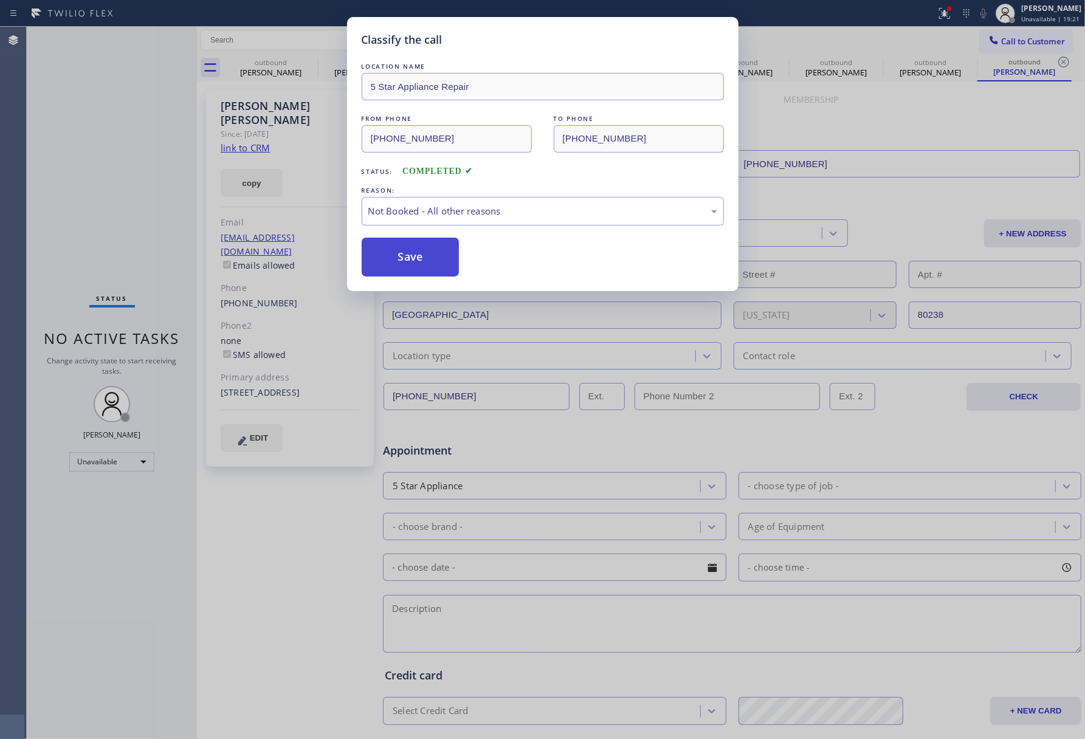
click at [393, 252] on button "Save" at bounding box center [411, 257] width 98 height 39
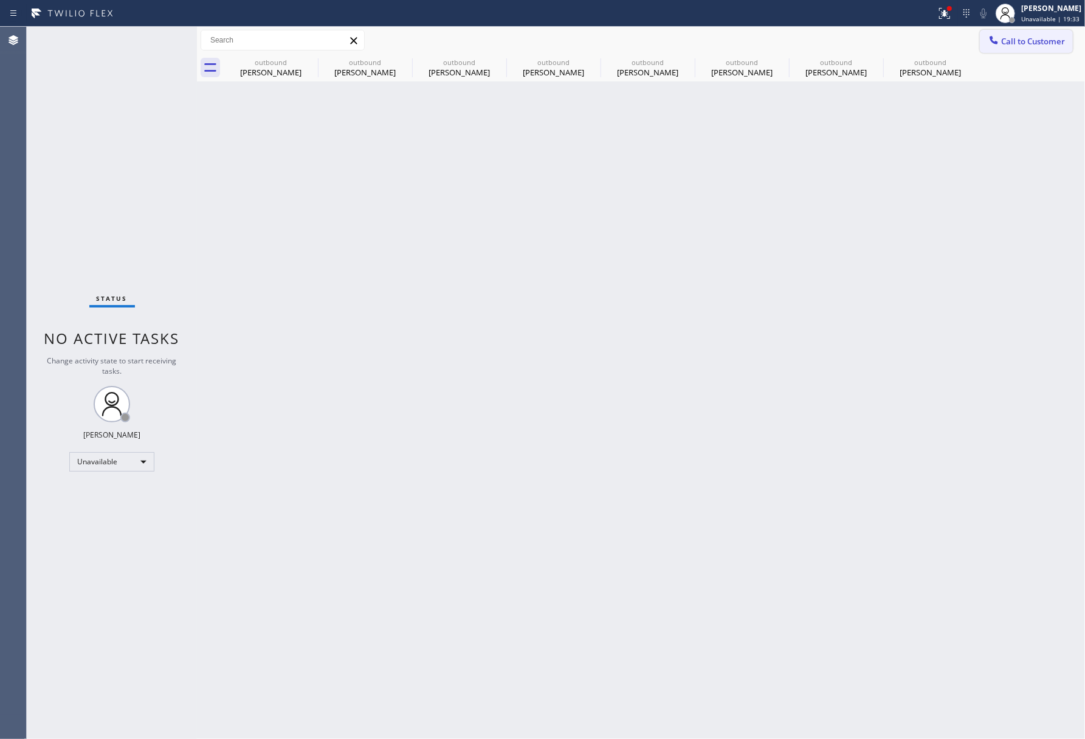
click at [1030, 43] on span "Call to Customer" at bounding box center [1033, 41] width 64 height 11
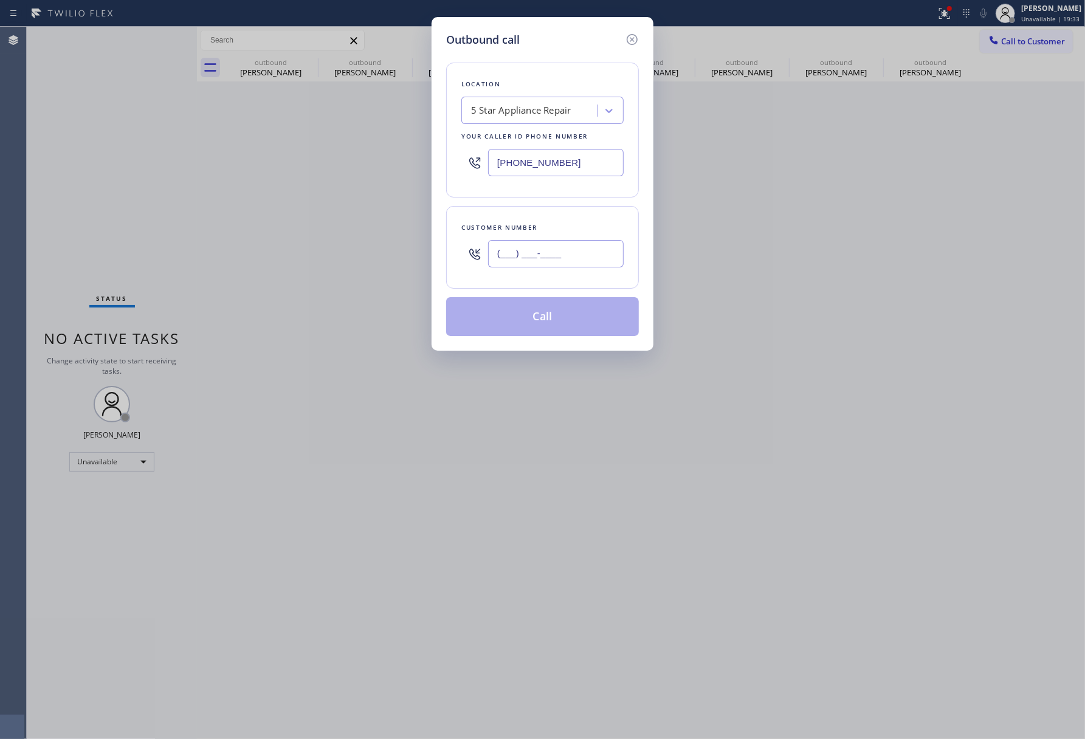
click at [548, 251] on input "(___) ___-____" at bounding box center [556, 253] width 136 height 27
paste input "210) 861-6523"
type input "[PHONE_NUMBER]"
click at [552, 234] on div "Customer number" at bounding box center [542, 227] width 162 height 13
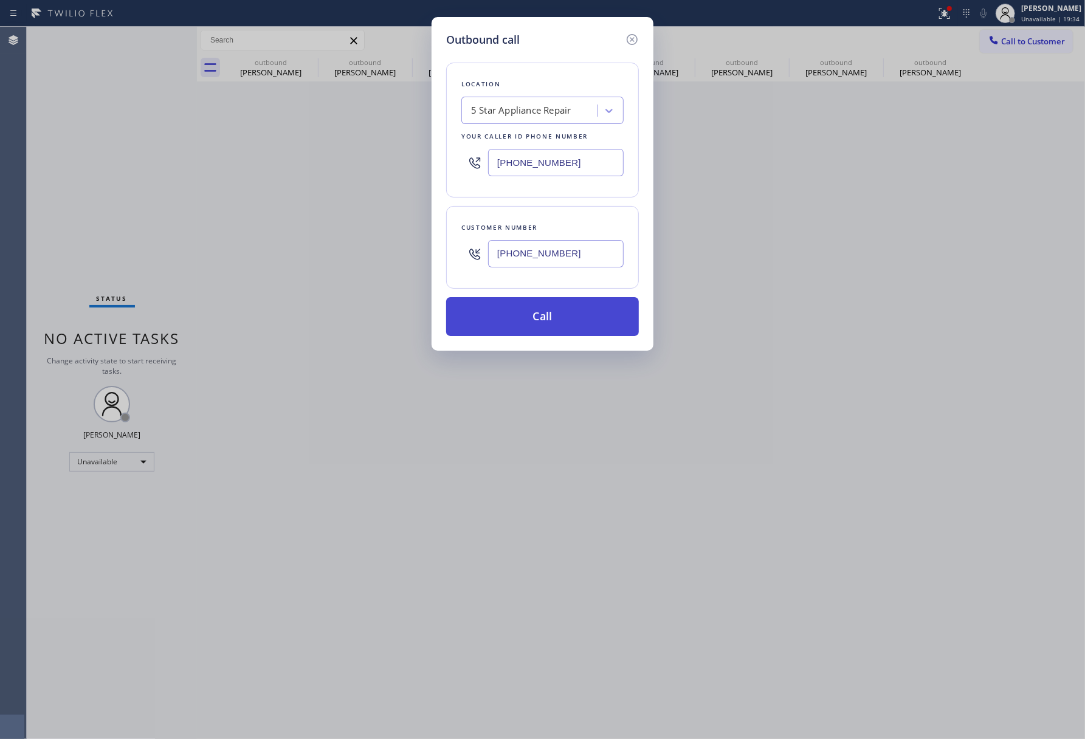
click at [547, 326] on button "Call" at bounding box center [542, 316] width 193 height 39
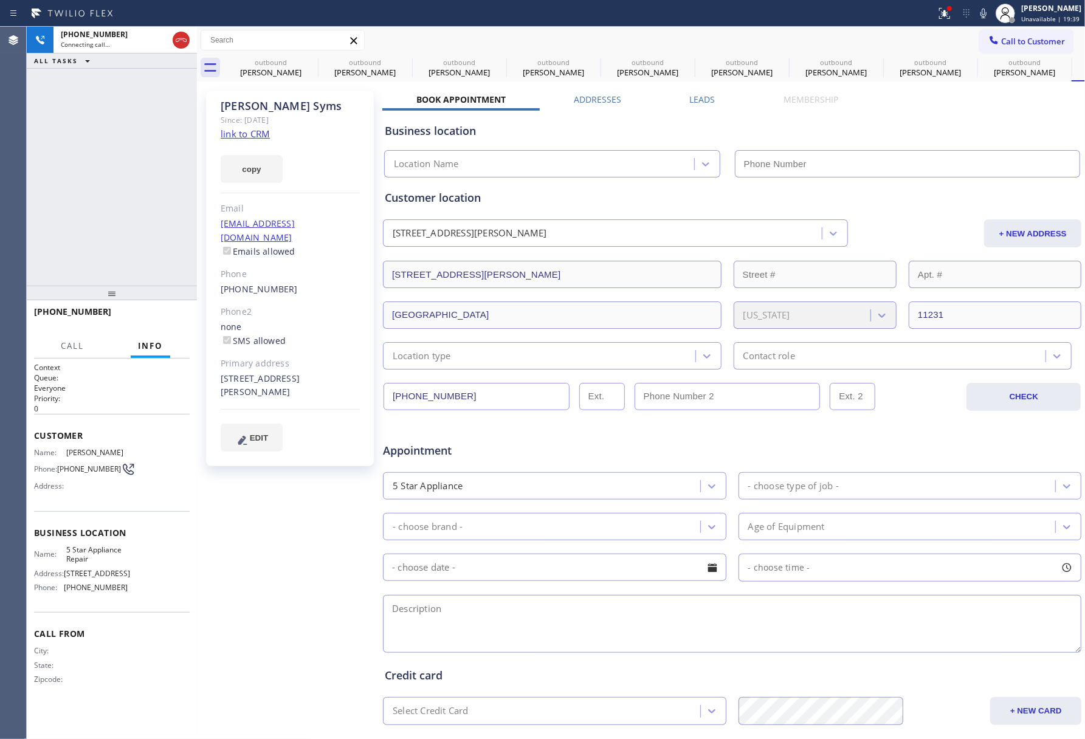
type input "[PHONE_NUMBER]"
click at [86, 202] on div "[PHONE_NUMBER] Connecting call… ALL TASKS ALL TASKS ACTIVE TASKS TASKS IN WRAP …" at bounding box center [112, 156] width 170 height 259
click at [103, 184] on div "[PHONE_NUMBER] Connecting call… ALL TASKS ALL TASKS ACTIVE TASKS TASKS IN WRAP …" at bounding box center [112, 156] width 170 height 259
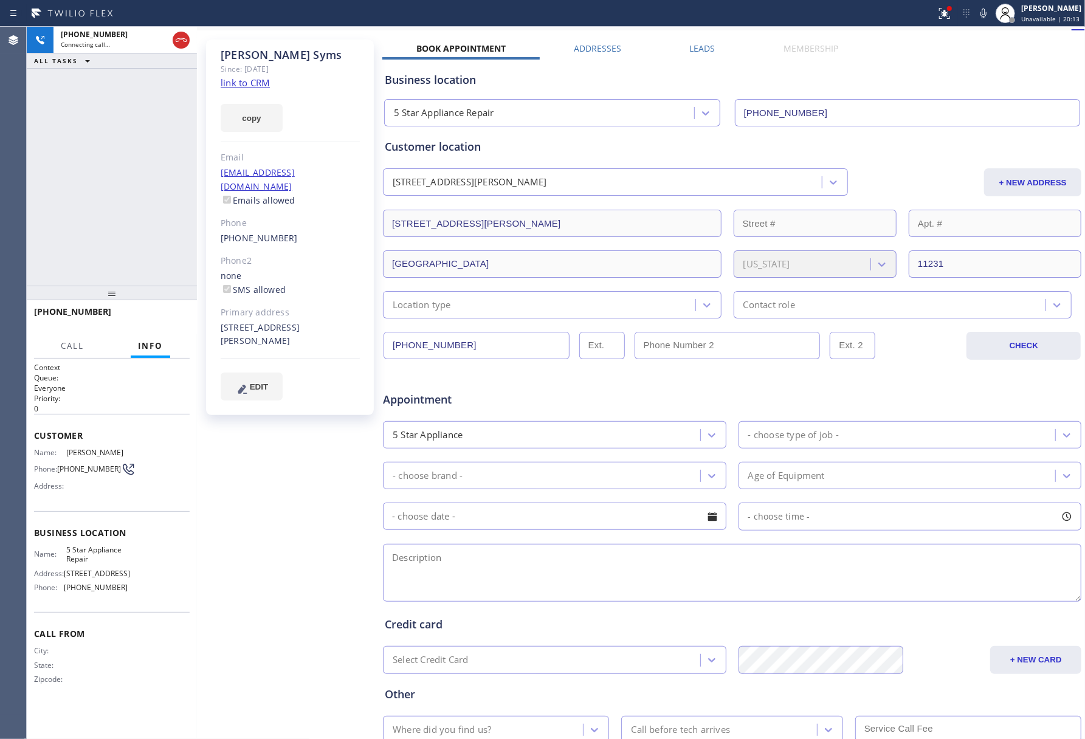
scroll to position [139, 0]
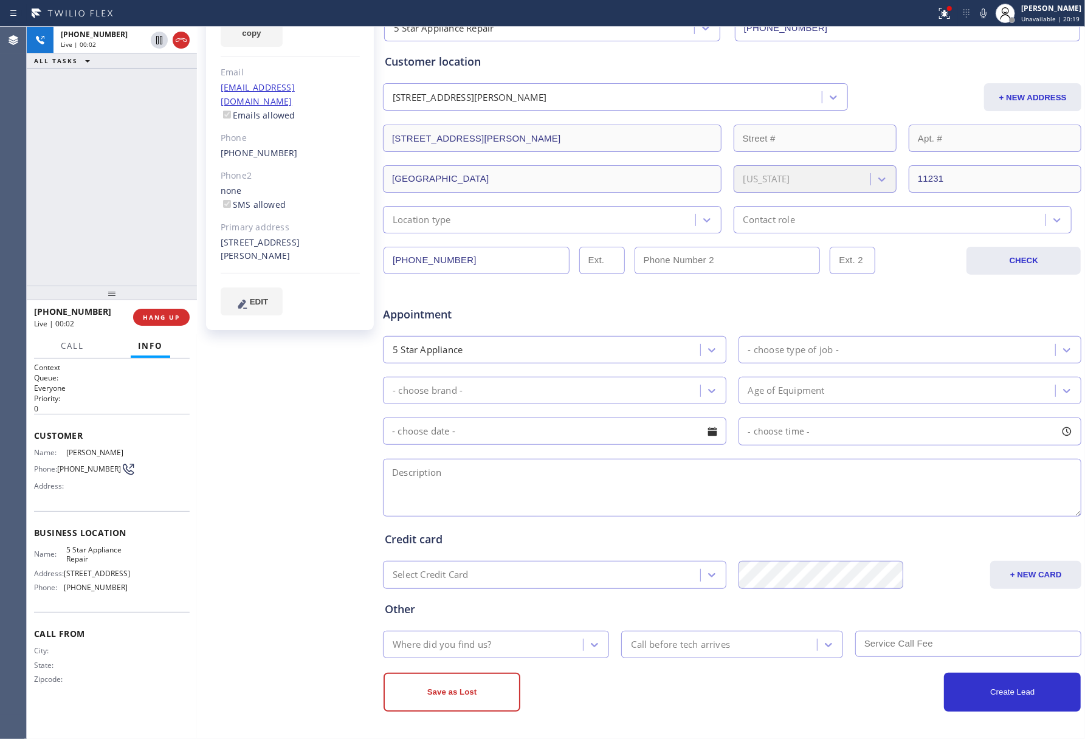
drag, startPoint x: 76, startPoint y: 212, endPoint x: 105, endPoint y: 212, distance: 28.6
click at [76, 212] on div "[PHONE_NUMBER] Live | 00:02 ALL TASKS ALL TASKS ACTIVE TASKS TASKS IN WRAP UP" at bounding box center [112, 156] width 170 height 259
click at [181, 311] on button "HANG UP" at bounding box center [161, 317] width 57 height 17
click at [151, 269] on div "[PHONE_NUMBER] Live | 00:02 ALL TASKS ALL TASKS ACTIVE TASKS TASKS IN WRAP UP" at bounding box center [112, 156] width 170 height 259
click at [156, 315] on span "HANG UP" at bounding box center [161, 317] width 37 height 9
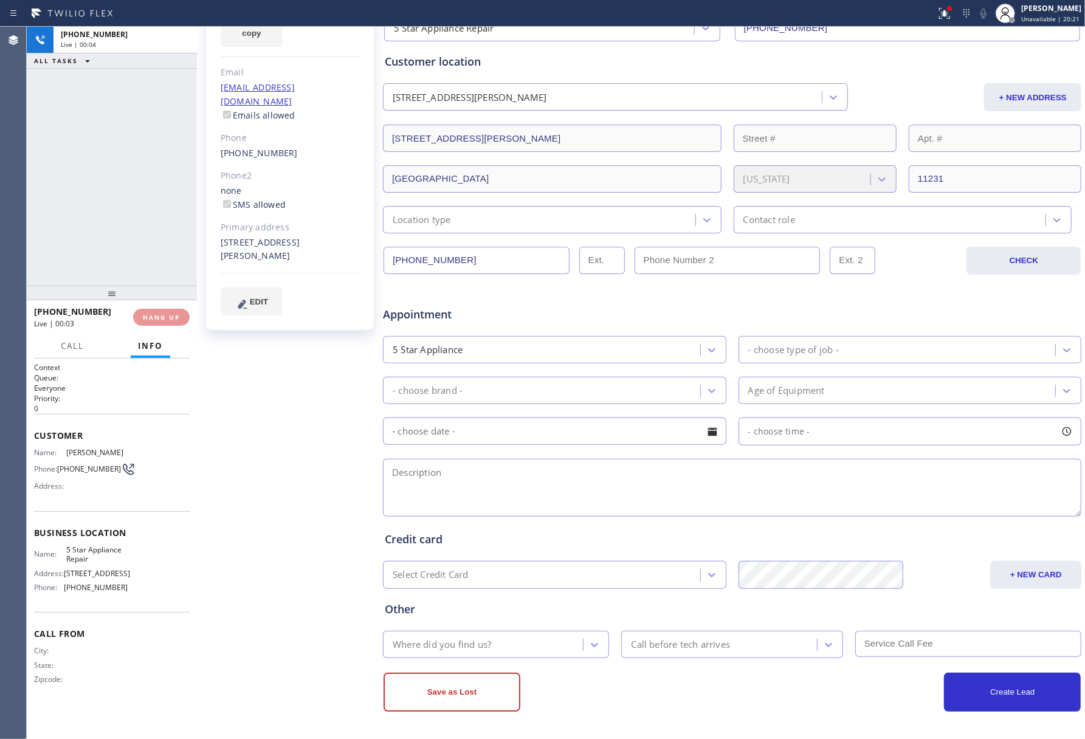
click at [149, 253] on div "[PHONE_NUMBER] Live | 00:04 ALL TASKS ALL TASKS ACTIVE TASKS TASKS IN WRAP UP" at bounding box center [112, 156] width 170 height 259
click at [149, 253] on div "ALL TASKS ALL TASKS ACTIVE TASKS TASKS IN WRAP UP [PHONE_NUMBER] Wrap up | 00:00" at bounding box center [112, 156] width 170 height 259
click at [162, 317] on span "COMPLETE" at bounding box center [159, 317] width 42 height 9
click at [161, 225] on div "ALL TASKS ALL TASKS ACTIVE TASKS TASKS IN WRAP UP [PHONE_NUMBER] Wrap up | 00:00" at bounding box center [112, 156] width 170 height 259
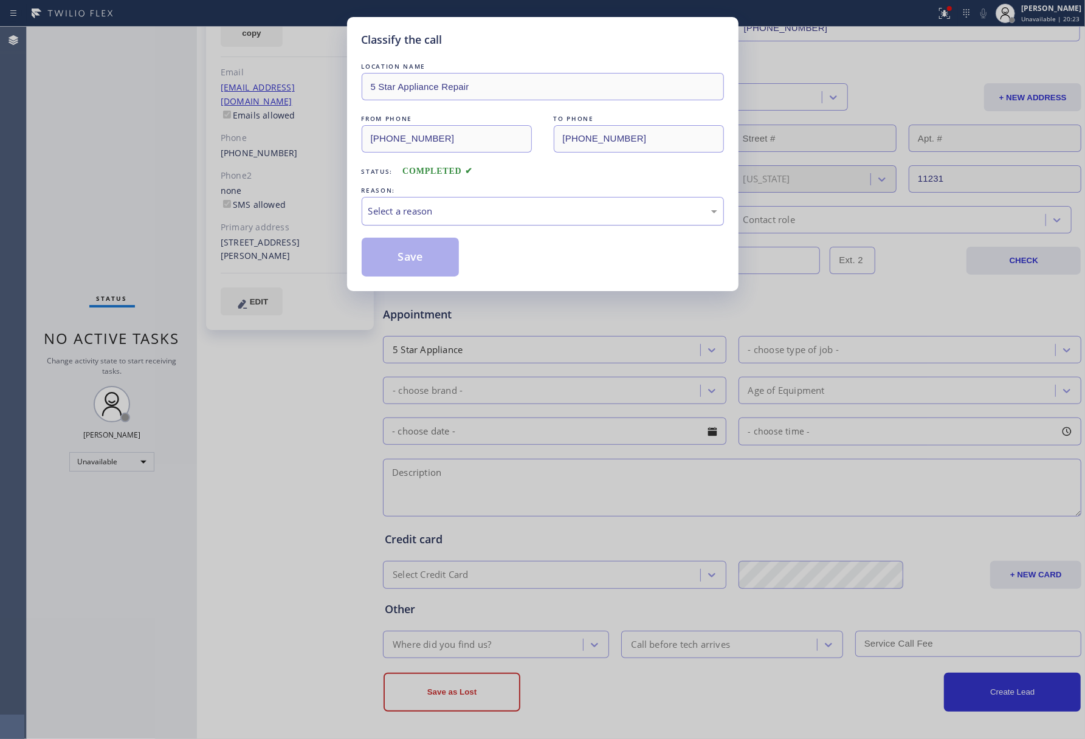
click at [502, 219] on div "Select a reason" at bounding box center [543, 211] width 362 height 29
click at [416, 258] on button "Save" at bounding box center [411, 257] width 98 height 39
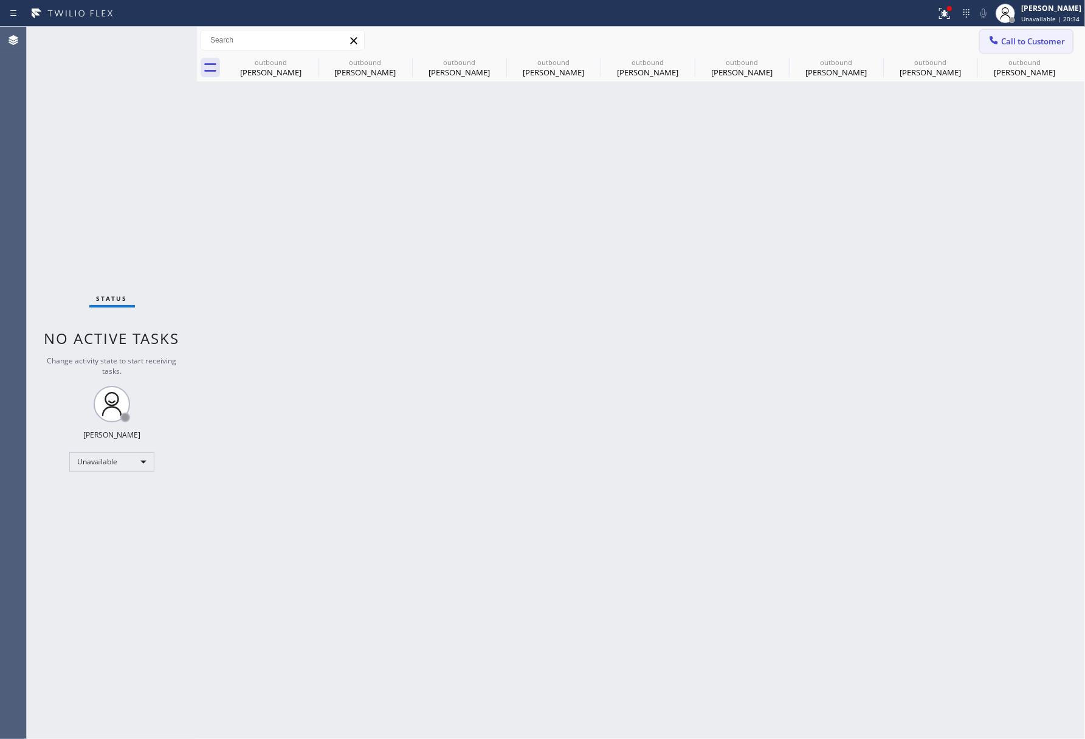
click at [1010, 38] on span "Call to Customer" at bounding box center [1033, 41] width 64 height 11
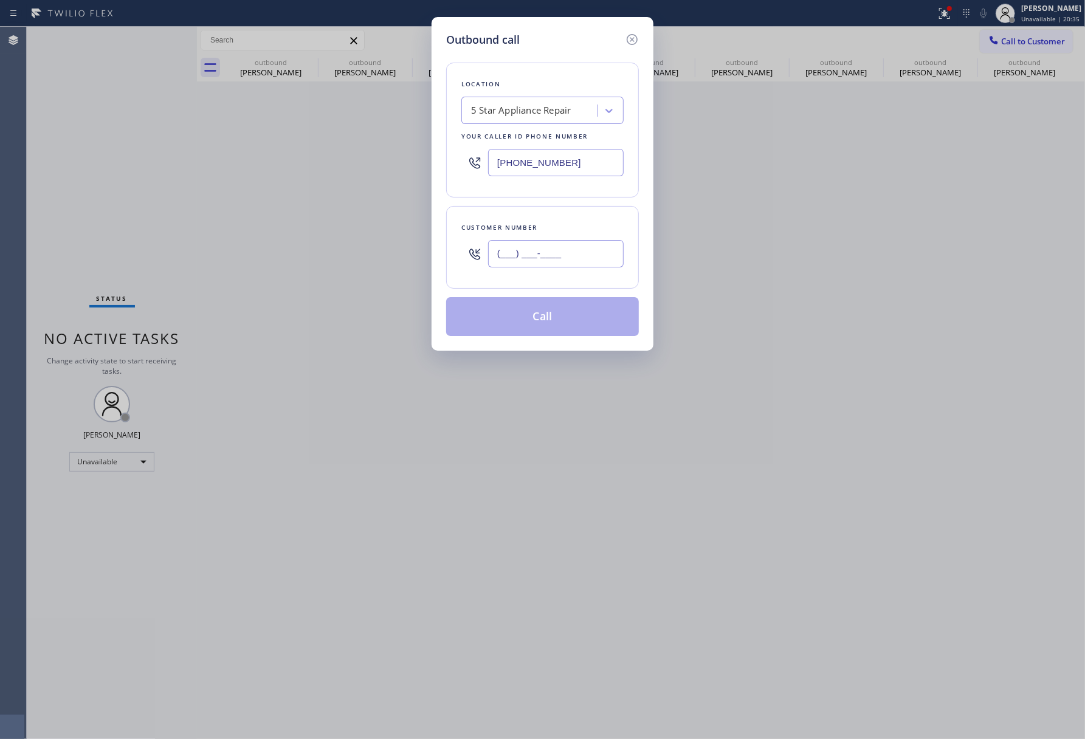
click at [567, 258] on input "(___) ___-____" at bounding box center [556, 253] width 136 height 27
paste input "408) 393-1758"
type input "[PHONE_NUMBER]"
click at [561, 222] on div "Customer number" at bounding box center [542, 227] width 162 height 13
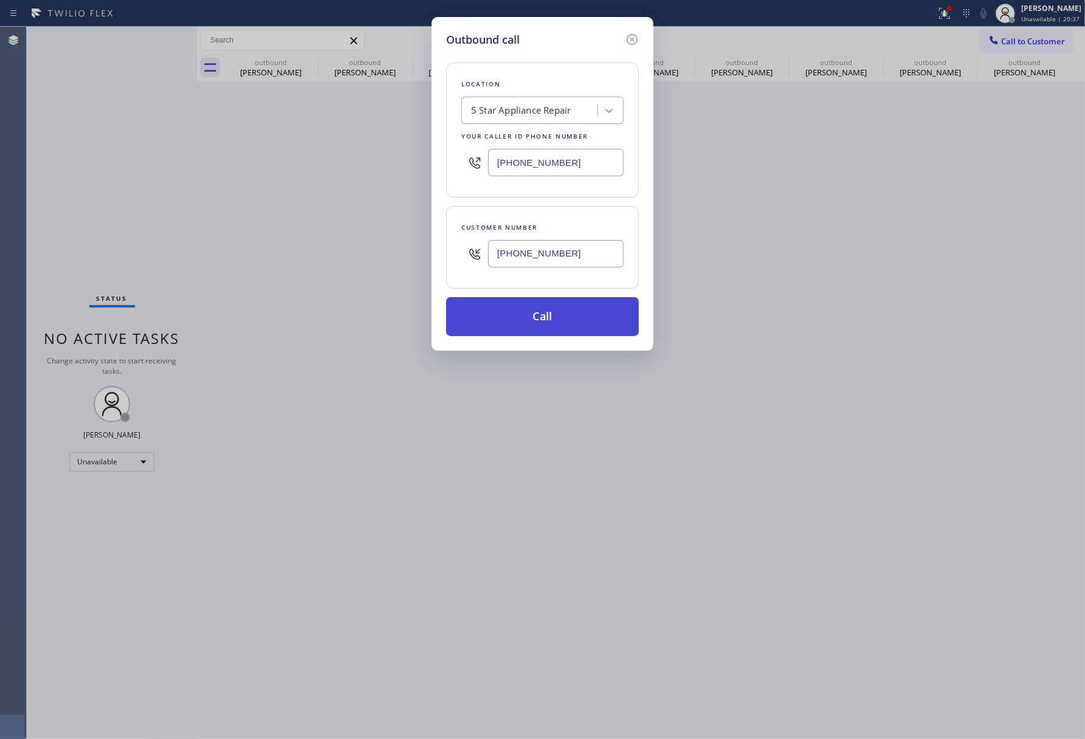
click at [596, 314] on button "Call" at bounding box center [542, 316] width 193 height 39
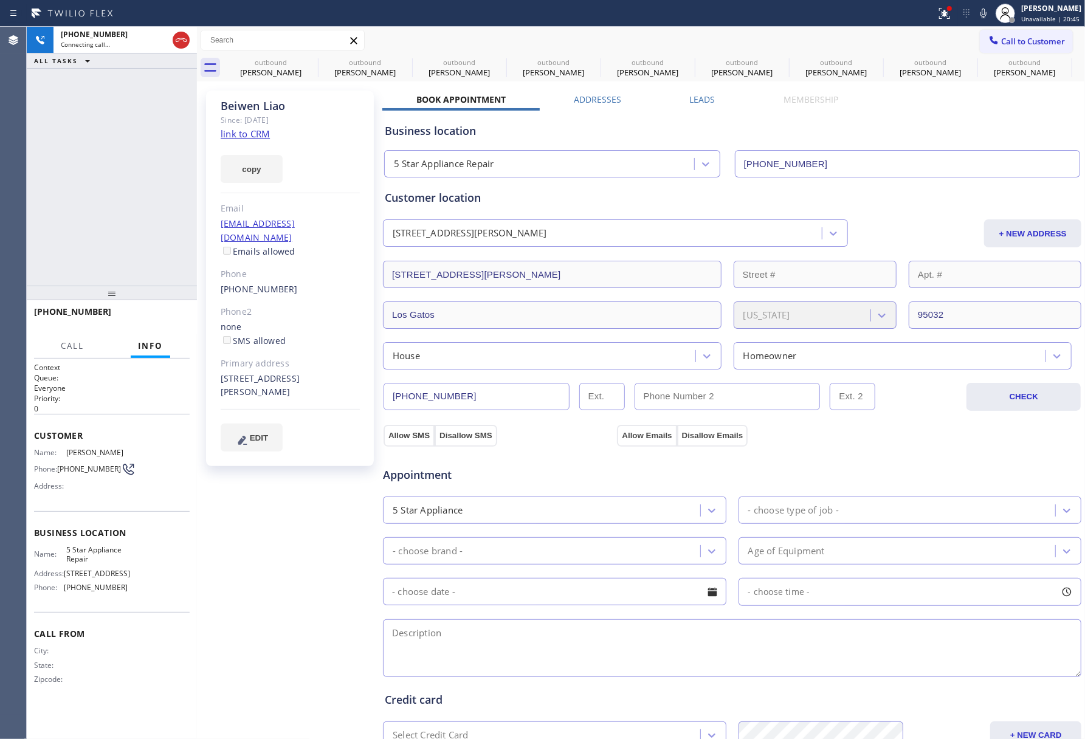
type input "[PHONE_NUMBER]"
click at [79, 199] on div "[PHONE_NUMBER] Connecting call… ALL TASKS ALL TASKS ACTIVE TASKS TASKS IN WRAP …" at bounding box center [112, 156] width 170 height 259
click at [129, 221] on div "[PHONE_NUMBER] Connecting call… ALL TASKS ALL TASKS ACTIVE TASKS TASKS IN WRAP …" at bounding box center [112, 156] width 170 height 259
click at [66, 176] on div "[PHONE_NUMBER] Connecting call… ALL TASKS ALL TASKS ACTIVE TASKS TASKS IN WRAP …" at bounding box center [112, 156] width 170 height 259
click at [161, 317] on span "HANG UP" at bounding box center [161, 317] width 37 height 9
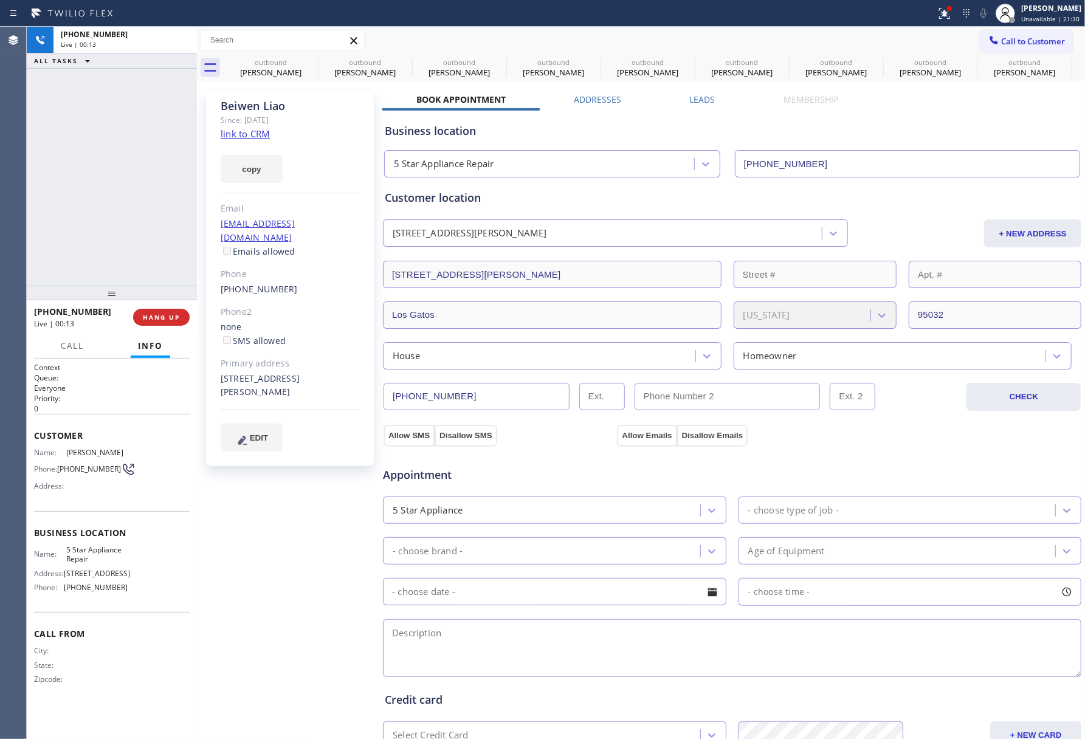
drag, startPoint x: 152, startPoint y: 261, endPoint x: 170, endPoint y: 327, distance: 68.2
click at [165, 305] on div "[PHONE_NUMBER] Live | 00:13 ALL TASKS ALL TASKS ACTIVE TASKS TASKS IN WRAP UP […" at bounding box center [112, 383] width 170 height 713
click at [170, 327] on div "[PHONE_NUMBER] Live | 00:13 HANG UP" at bounding box center [112, 318] width 156 height 32
click at [173, 327] on div "[PHONE_NUMBER] Wrap up | 00:00 COMPLETE" at bounding box center [112, 318] width 156 height 32
click at [149, 309] on button "COMPLETE" at bounding box center [158, 317] width 61 height 17
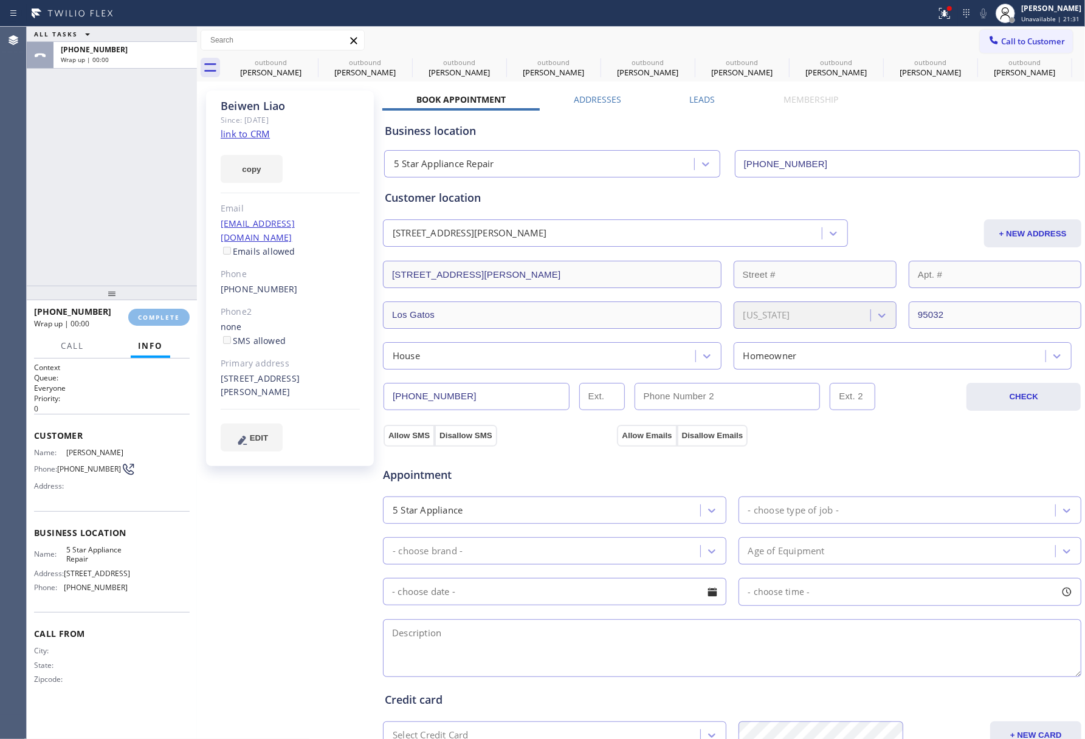
click at [128, 212] on div "ALL TASKS ALL TASKS ACTIVE TASKS TASKS IN WRAP UP [PHONE_NUMBER] Wrap up | 00:00" at bounding box center [112, 156] width 170 height 259
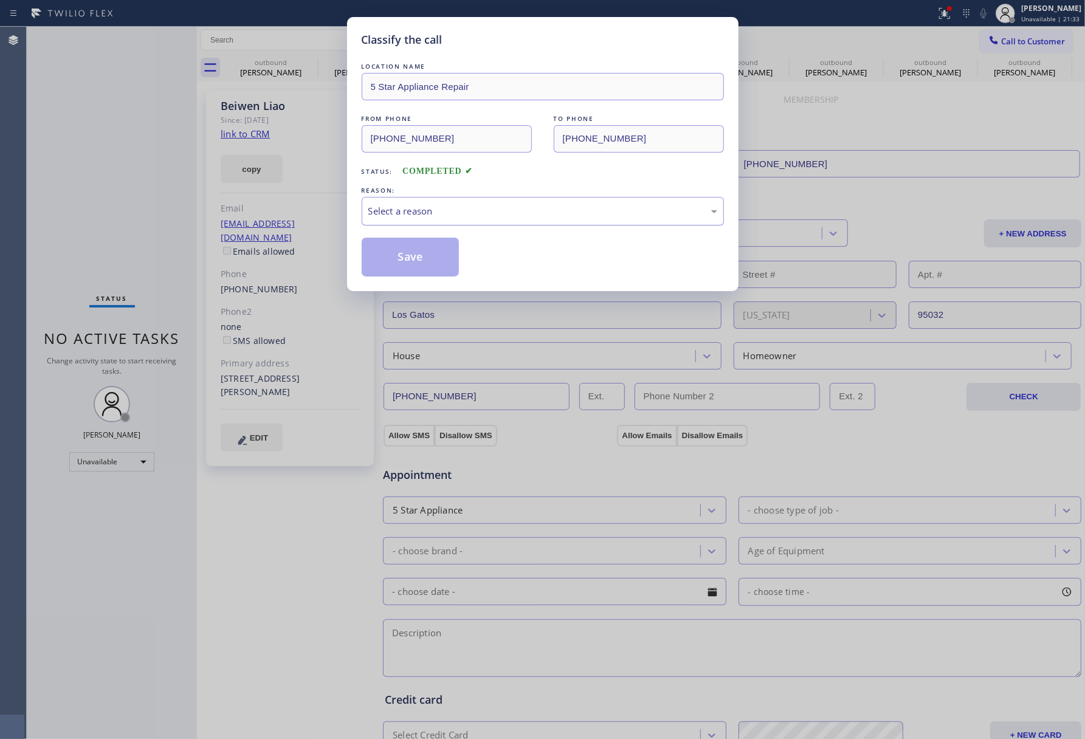
click at [458, 216] on div "Select a reason" at bounding box center [542, 211] width 349 height 14
click at [395, 252] on button "Save" at bounding box center [411, 257] width 98 height 39
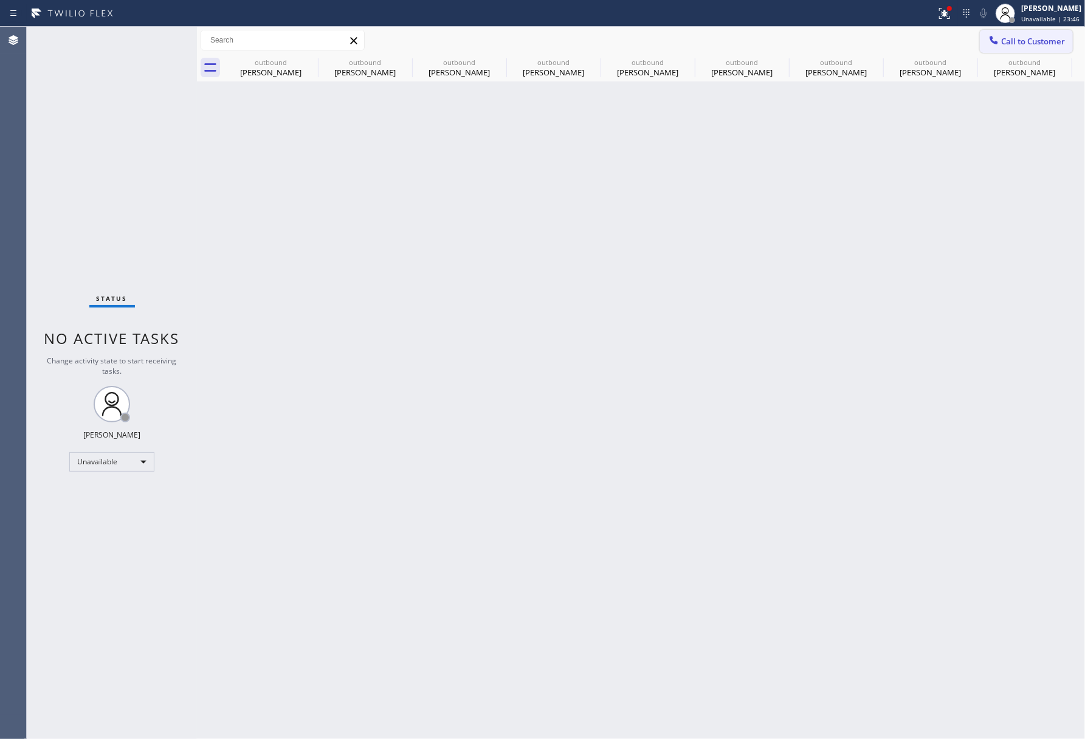
click at [1029, 38] on span "Call to Customer" at bounding box center [1033, 41] width 64 height 11
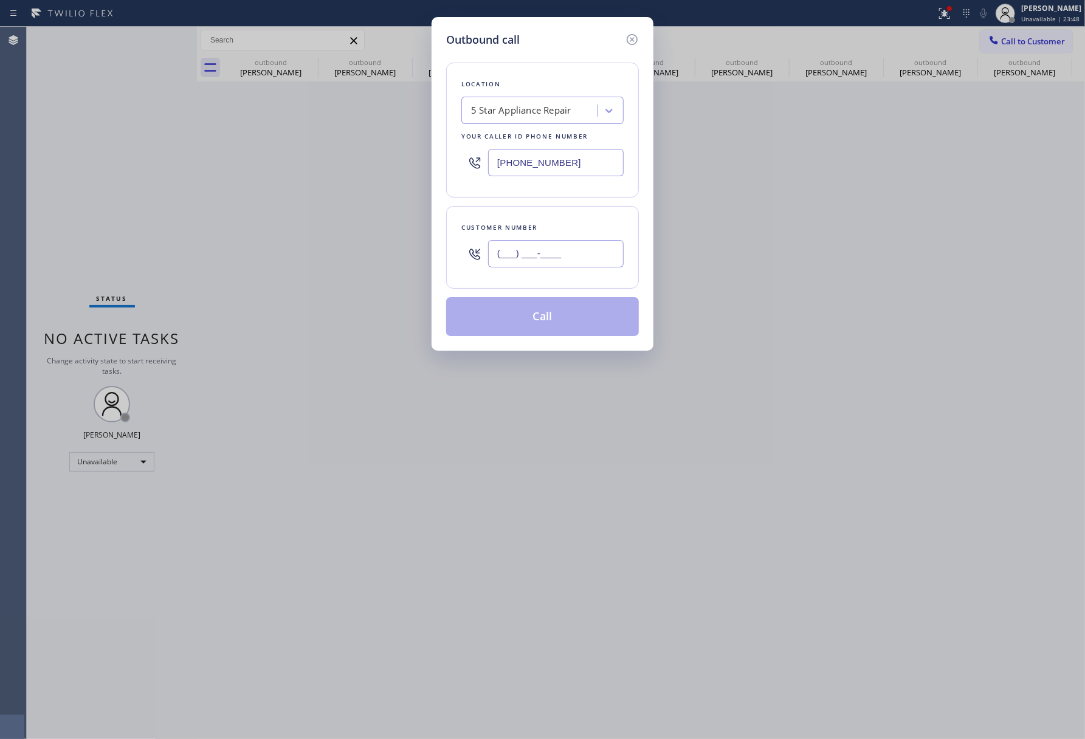
click at [517, 254] on input "(___) ___-____" at bounding box center [556, 253] width 136 height 27
paste input "315) 243-5391"
type input "[PHONE_NUMBER]"
click at [536, 215] on div "Customer number [PHONE_NUMBER]" at bounding box center [542, 247] width 193 height 83
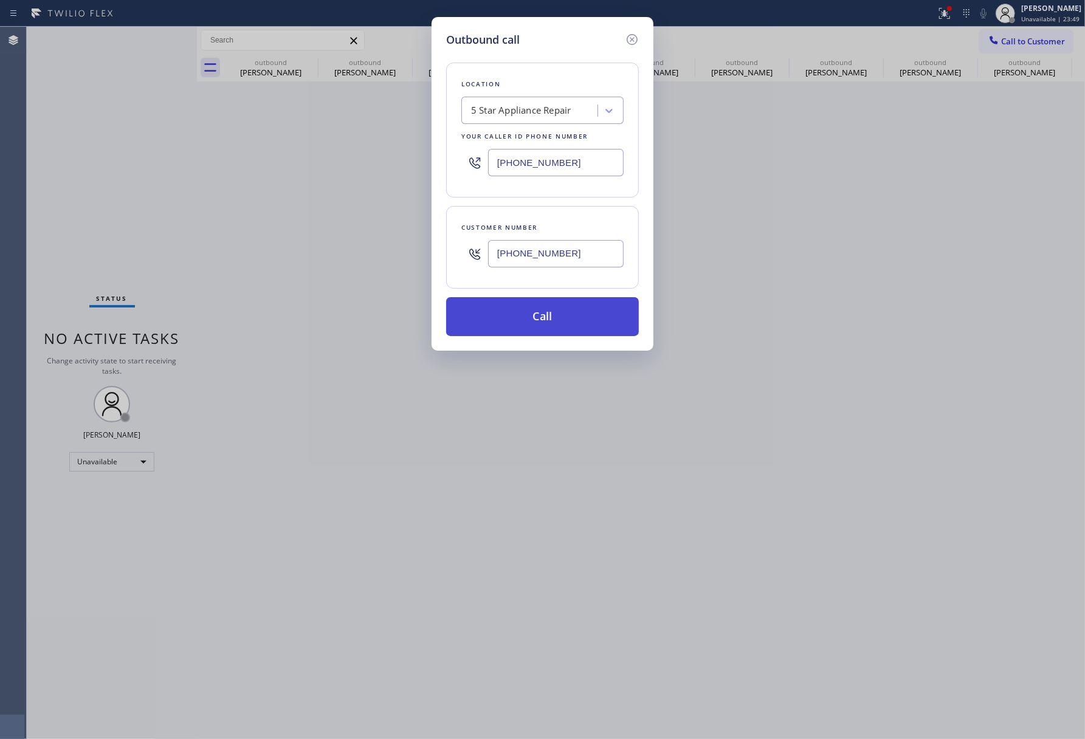
click at [522, 313] on button "Call" at bounding box center [542, 316] width 193 height 39
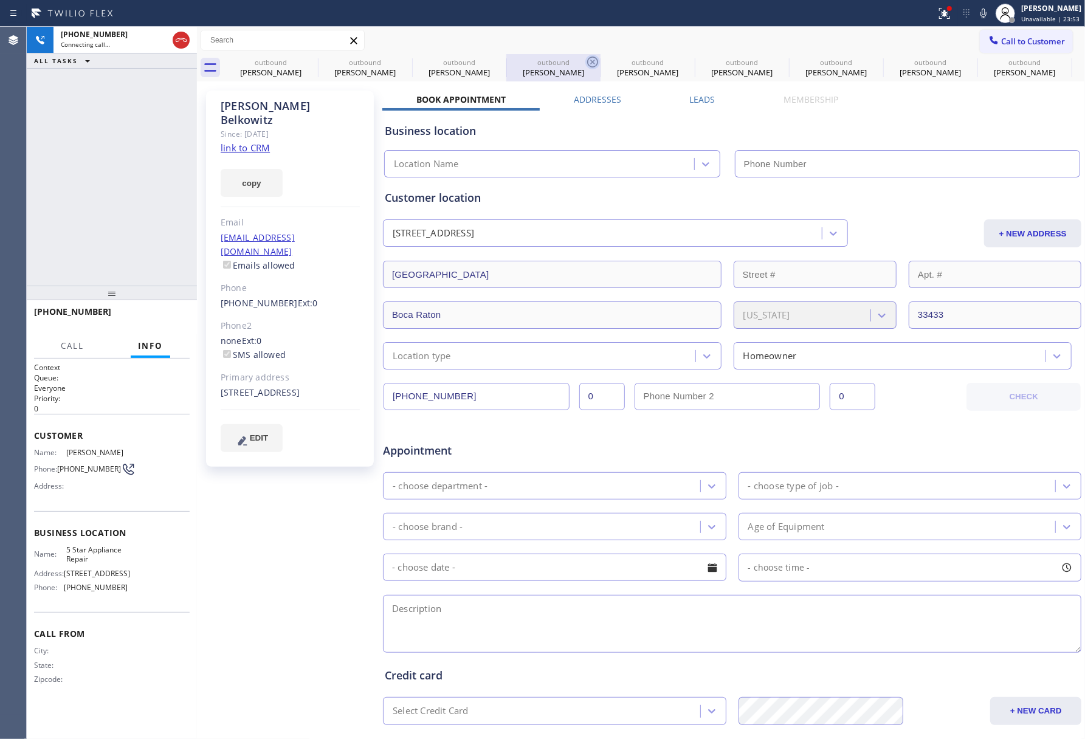
click at [0, 0] on icon at bounding box center [0, 0] width 0 height 0
click at [587, 64] on icon at bounding box center [592, 62] width 11 height 11
click at [0, 0] on icon at bounding box center [0, 0] width 0 height 0
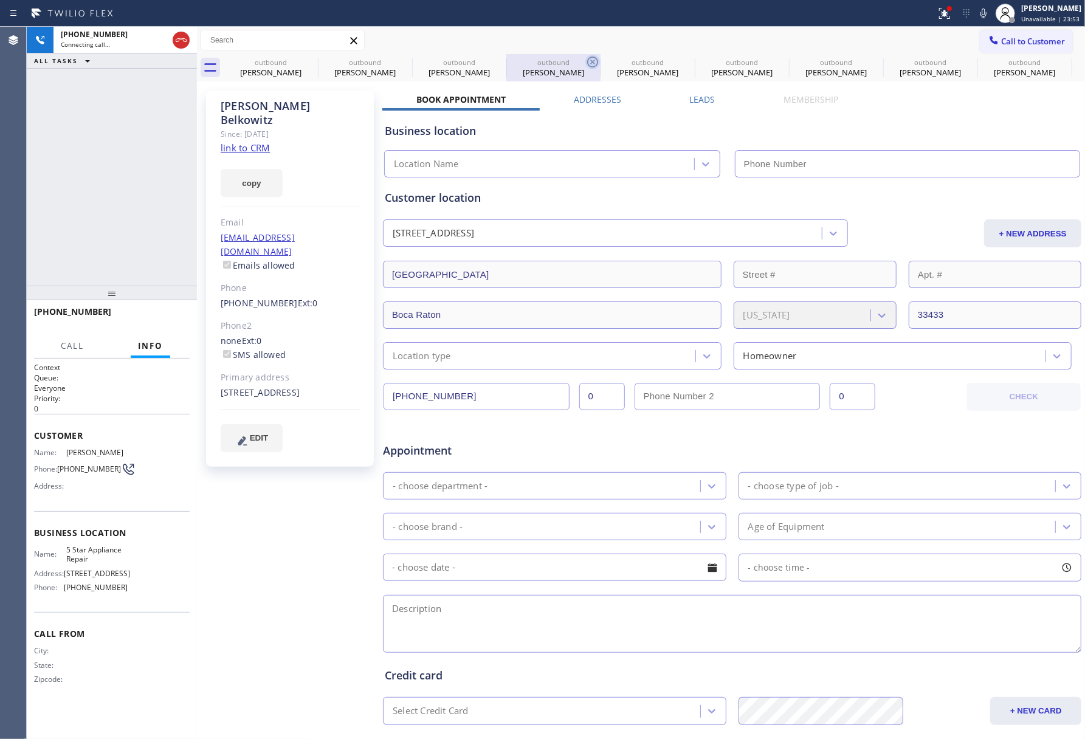
click at [0, 0] on icon at bounding box center [0, 0] width 0 height 0
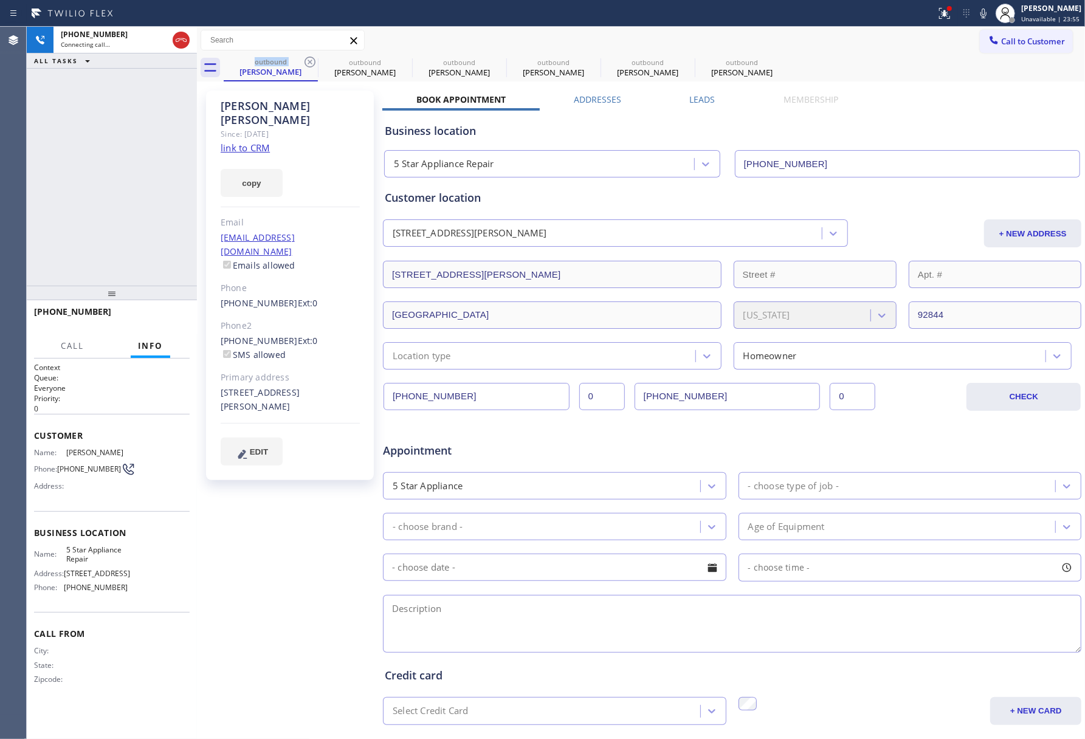
type input "[PHONE_NUMBER]"
click at [314, 62] on icon at bounding box center [310, 62] width 15 height 15
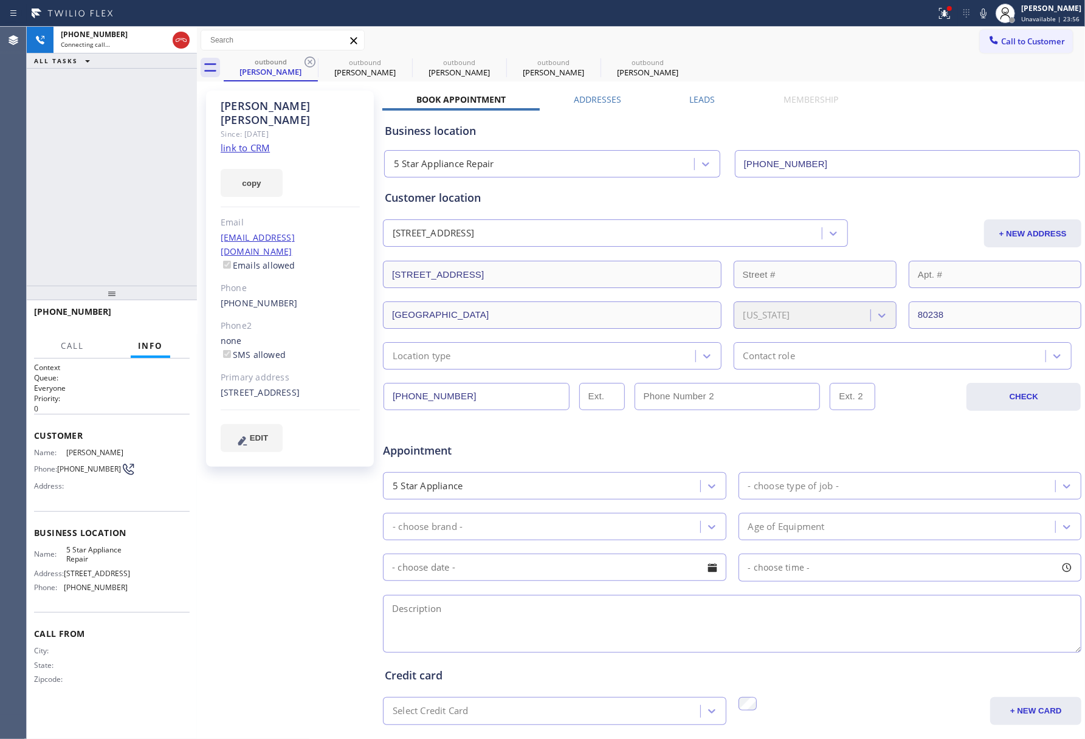
click at [314, 62] on icon at bounding box center [310, 62] width 15 height 15
click at [0, 0] on icon at bounding box center [0, 0] width 0 height 0
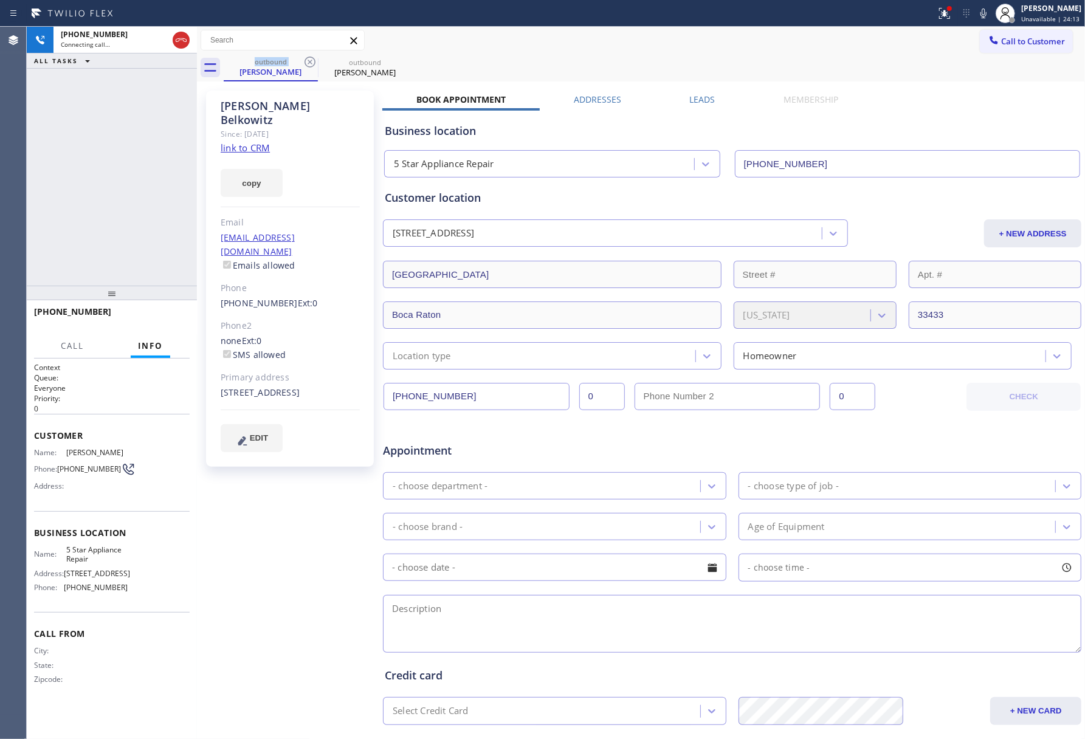
click at [79, 154] on div "[PHONE_NUMBER] Connecting call… ALL TASKS ALL TASKS ACTIVE TASKS TASKS IN WRAP …" at bounding box center [112, 156] width 170 height 259
click at [154, 309] on button "COMPLETE" at bounding box center [158, 317] width 61 height 17
drag, startPoint x: 145, startPoint y: 258, endPoint x: 151, endPoint y: 308, distance: 49.7
click at [145, 266] on div "ALL TASKS ALL TASKS ACTIVE TASKS TASKS IN WRAP UP [PHONE_NUMBER] Wrap up | 00:00" at bounding box center [112, 156] width 170 height 259
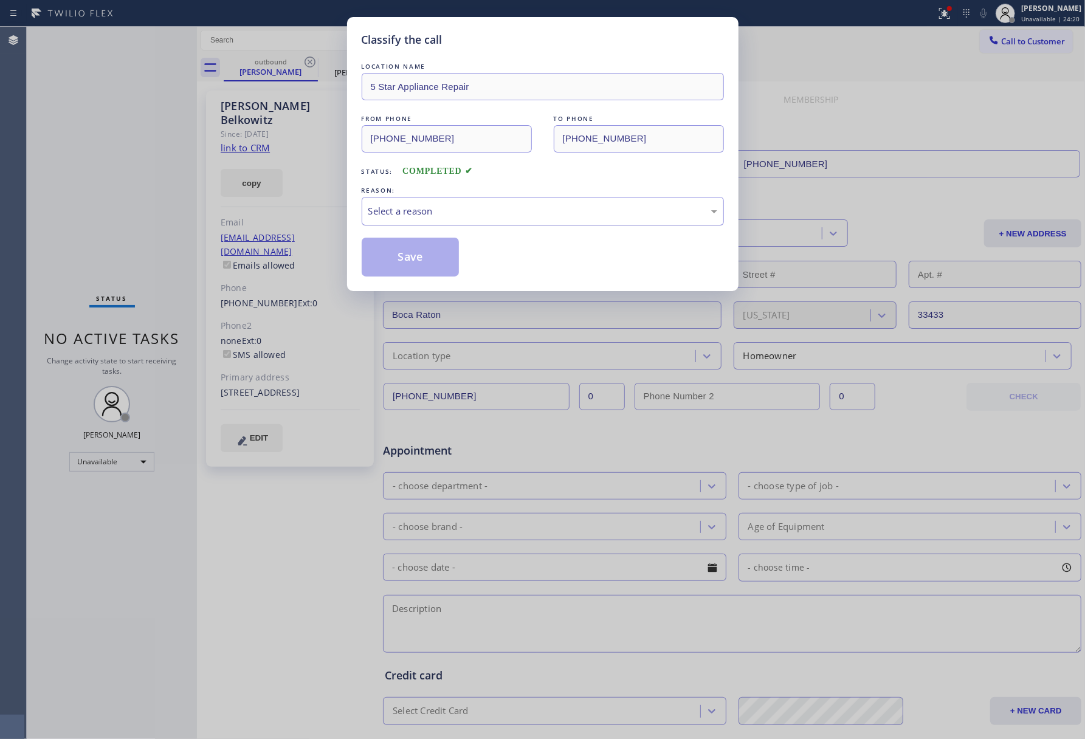
click at [439, 221] on div "Select a reason" at bounding box center [543, 211] width 362 height 29
click at [407, 244] on button "Save" at bounding box center [411, 257] width 98 height 39
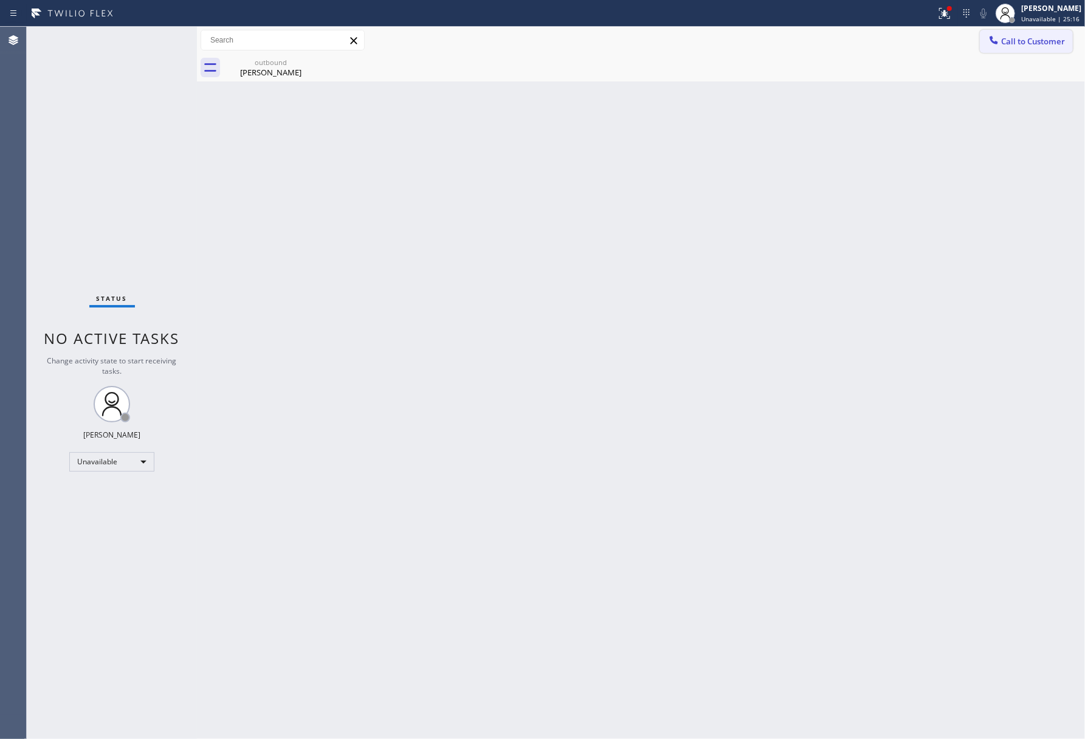
drag, startPoint x: 1029, startPoint y: 44, endPoint x: 981, endPoint y: 49, distance: 48.3
click at [1025, 44] on span "Call to Customer" at bounding box center [1033, 41] width 64 height 11
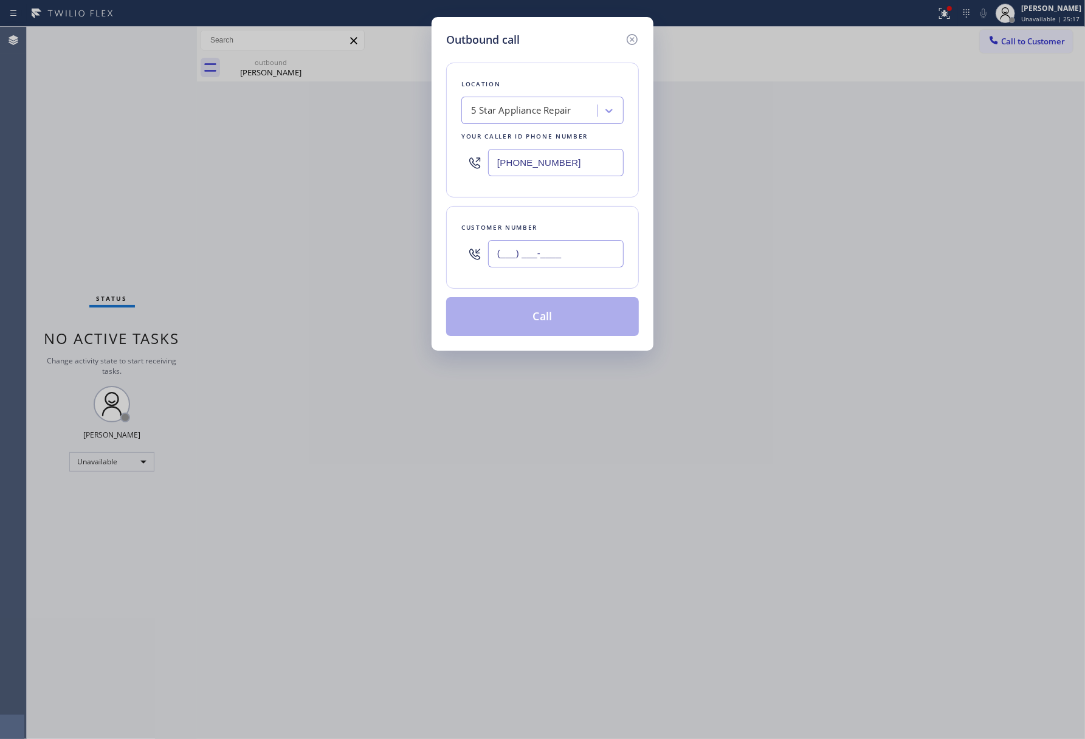
click at [511, 244] on input "(___) ___-____" at bounding box center [556, 253] width 136 height 27
paste input "408) 876-0010"
type input "[PHONE_NUMBER]"
click at [516, 227] on div "Customer number" at bounding box center [542, 227] width 162 height 13
click at [533, 305] on button "Call" at bounding box center [542, 316] width 193 height 39
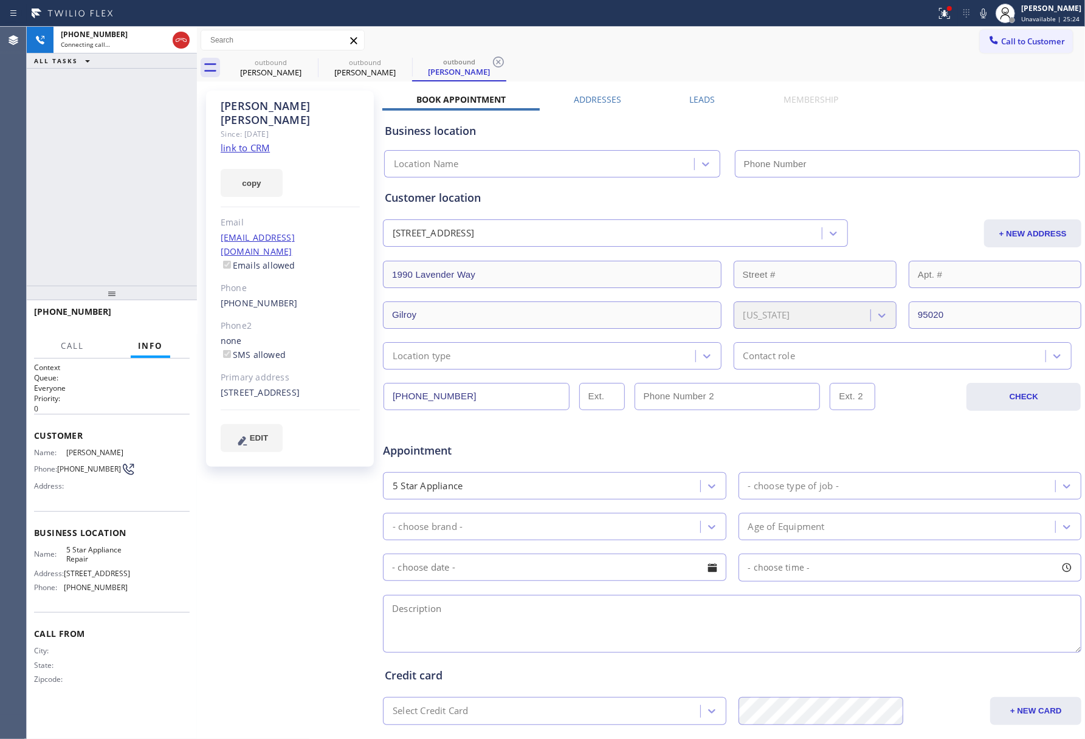
type input "[PHONE_NUMBER]"
drag, startPoint x: 89, startPoint y: 185, endPoint x: 157, endPoint y: 299, distance: 132.5
click at [91, 185] on div "[PHONE_NUMBER] Live | 00:17 ALL TASKS ALL TASKS ACTIVE TASKS TASKS IN WRAP UP" at bounding box center [112, 156] width 170 height 259
click at [168, 317] on span "HANG UP" at bounding box center [161, 317] width 37 height 9
click at [158, 314] on span "COMPLETE" at bounding box center [159, 317] width 42 height 9
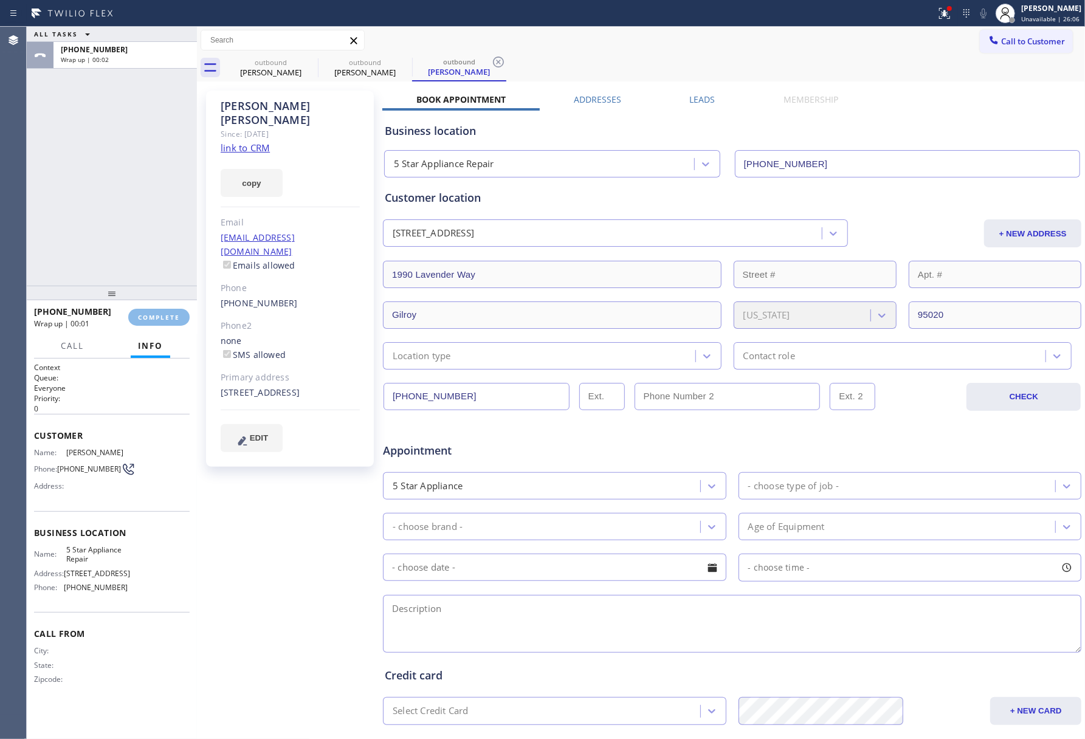
click at [123, 215] on div "ALL TASKS ALL TASKS ACTIVE TASKS TASKS IN WRAP UP [PHONE_NUMBER] Wrap up | 00:02" at bounding box center [112, 156] width 170 height 259
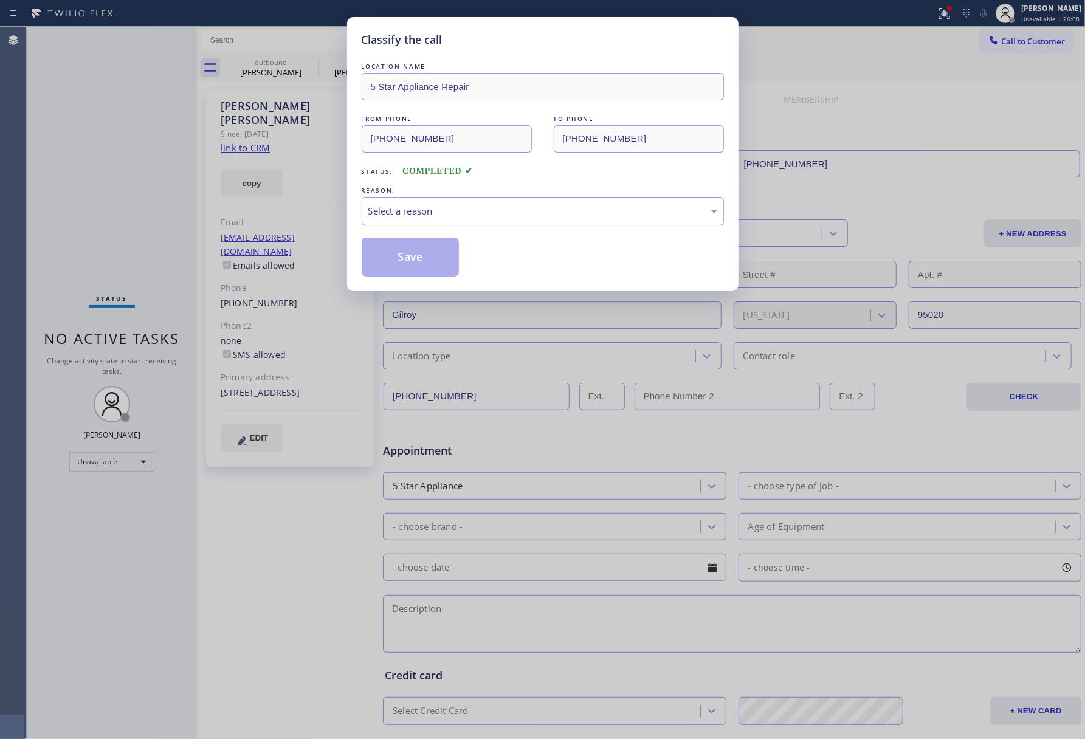
click at [463, 208] on div "Select a reason" at bounding box center [542, 211] width 349 height 14
click at [383, 251] on button "Save" at bounding box center [411, 257] width 98 height 39
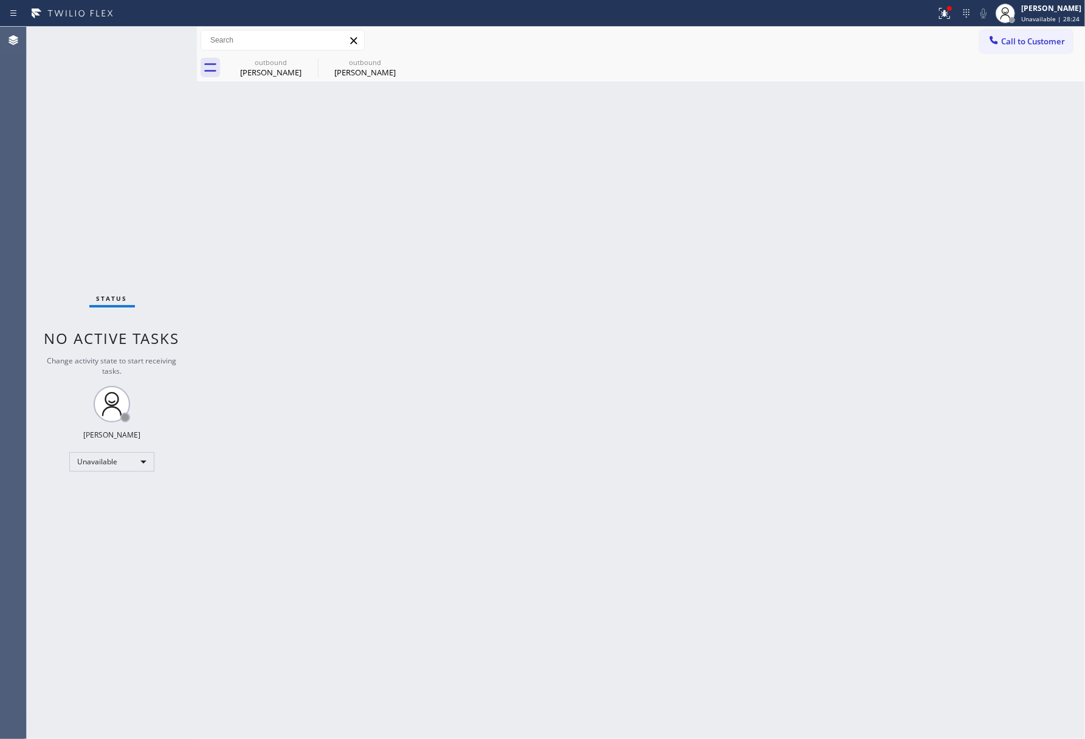
click at [1035, 30] on button "Call to Customer" at bounding box center [1026, 41] width 93 height 23
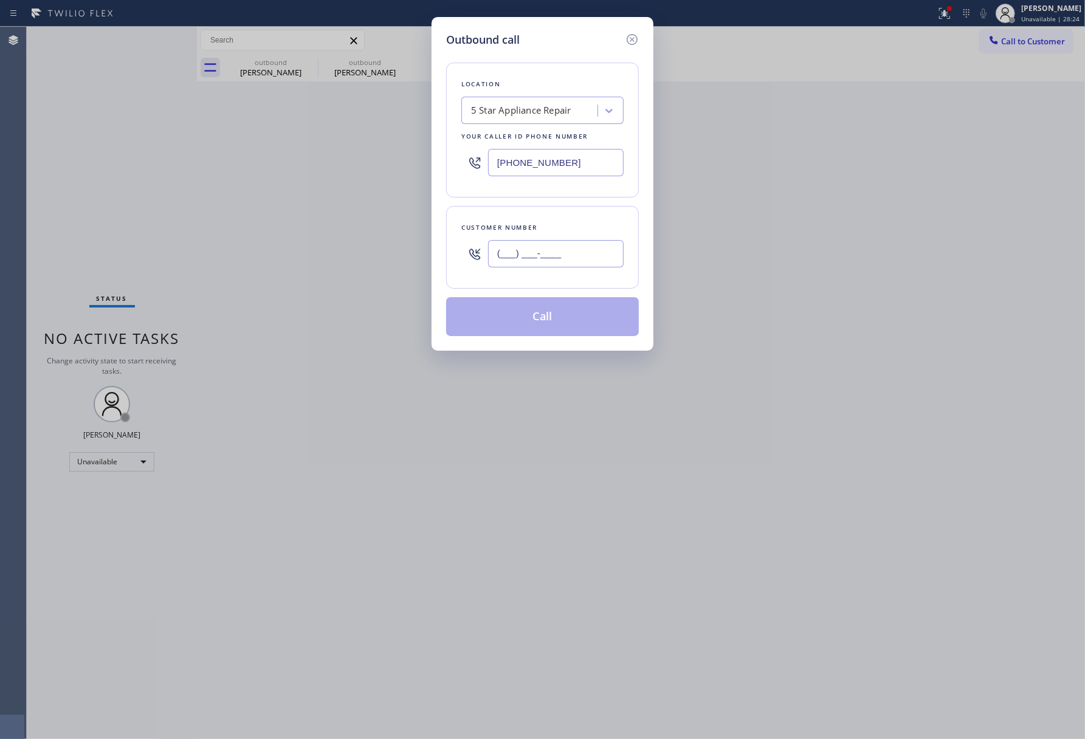
click at [544, 246] on input "(___) ___-____" at bounding box center [556, 253] width 136 height 27
paste input "480) 510-2834"
type input "[PHONE_NUMBER]"
click at [545, 219] on div "Customer number [PHONE_NUMBER]" at bounding box center [542, 247] width 193 height 83
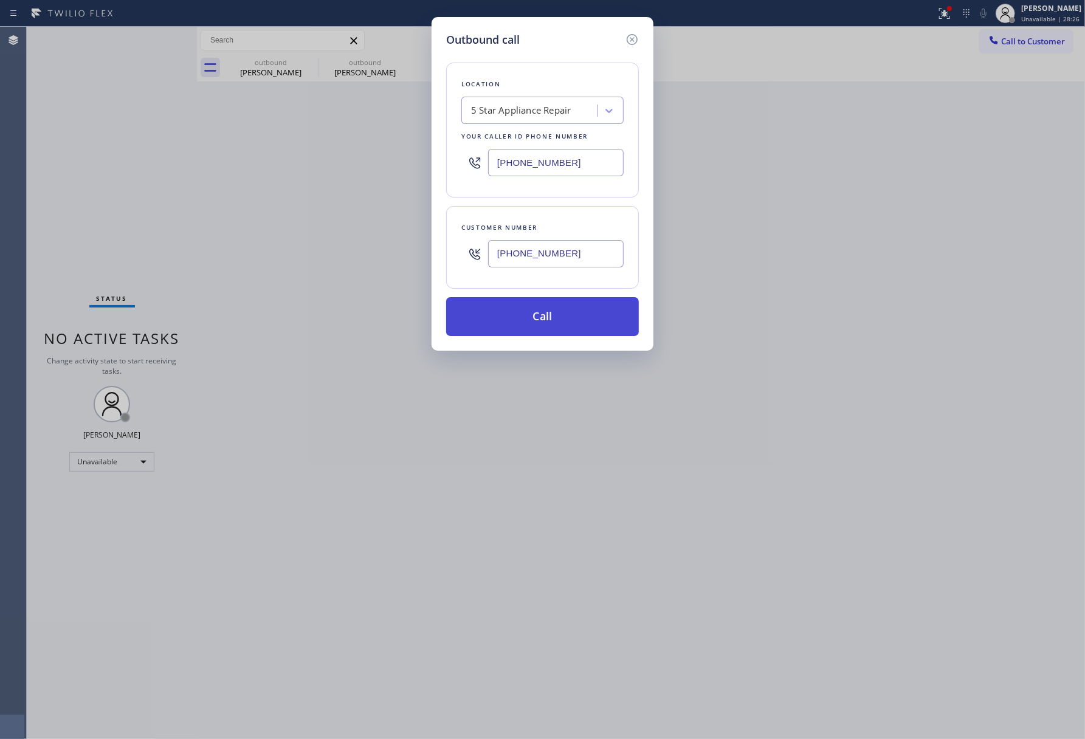
click at [555, 322] on button "Call" at bounding box center [542, 316] width 193 height 39
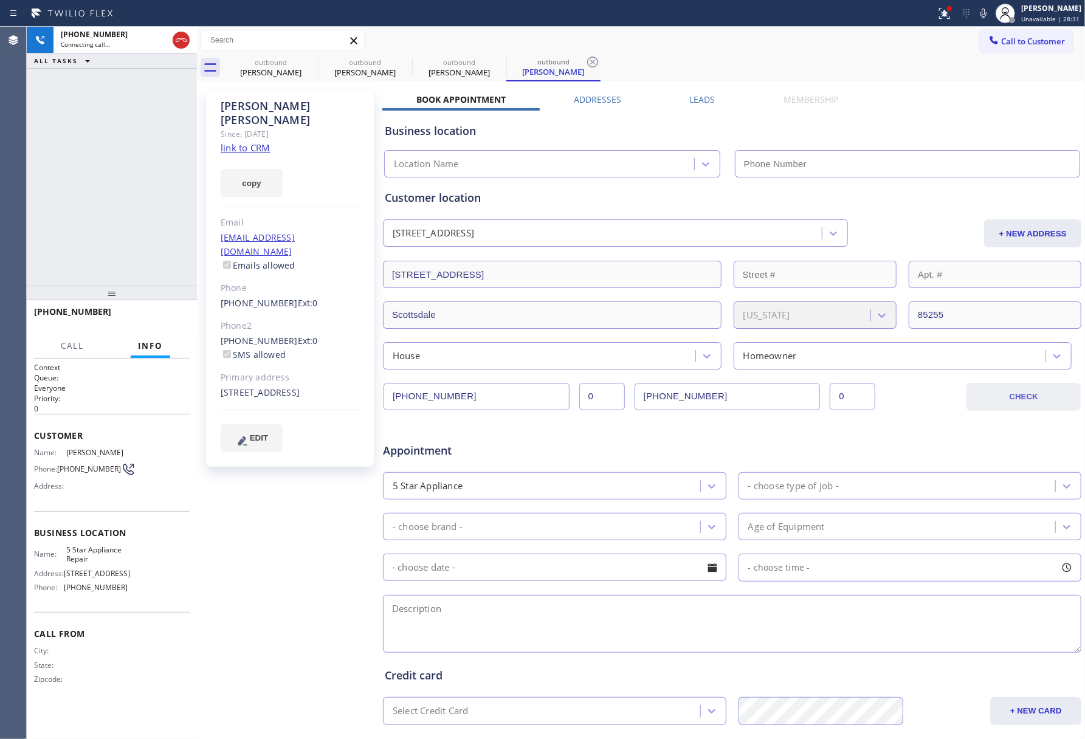
type input "[PHONE_NUMBER]"
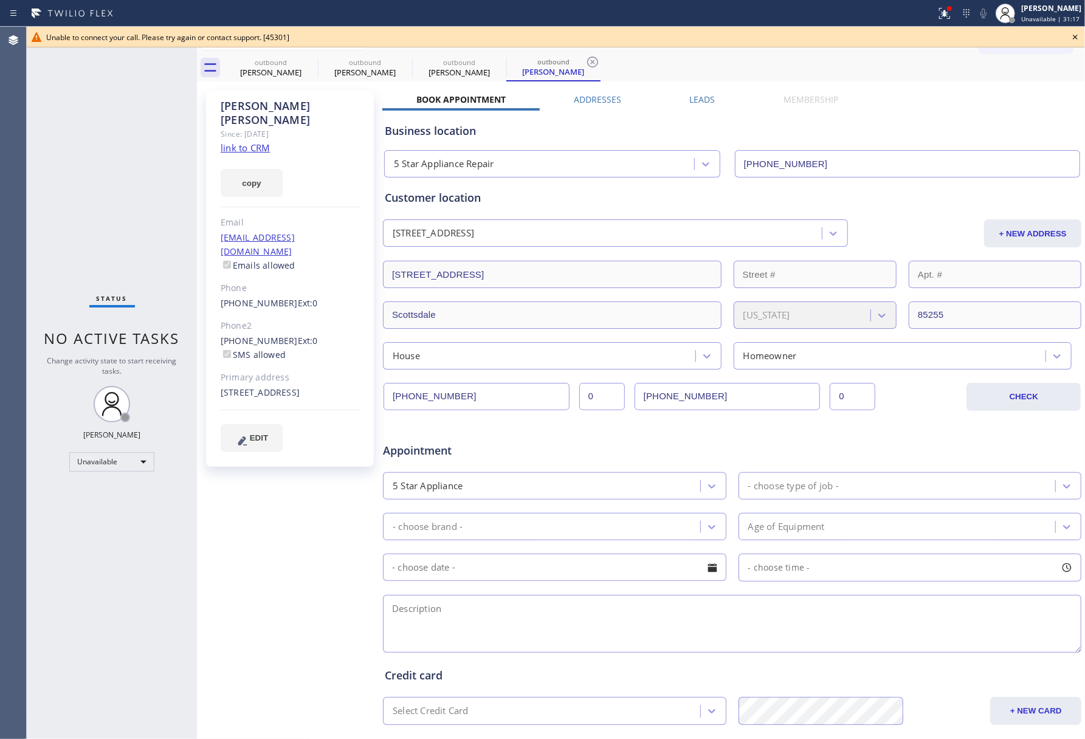
click at [1076, 38] on icon at bounding box center [1075, 37] width 5 height 5
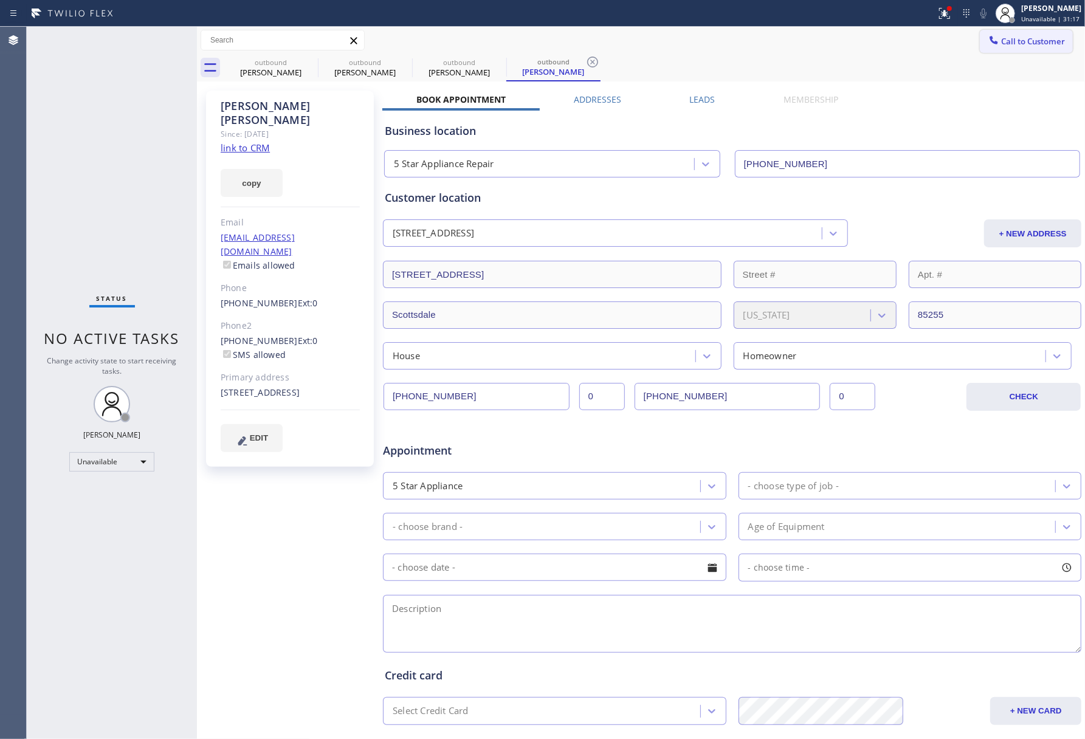
click at [1046, 40] on span "Call to Customer" at bounding box center [1033, 41] width 64 height 11
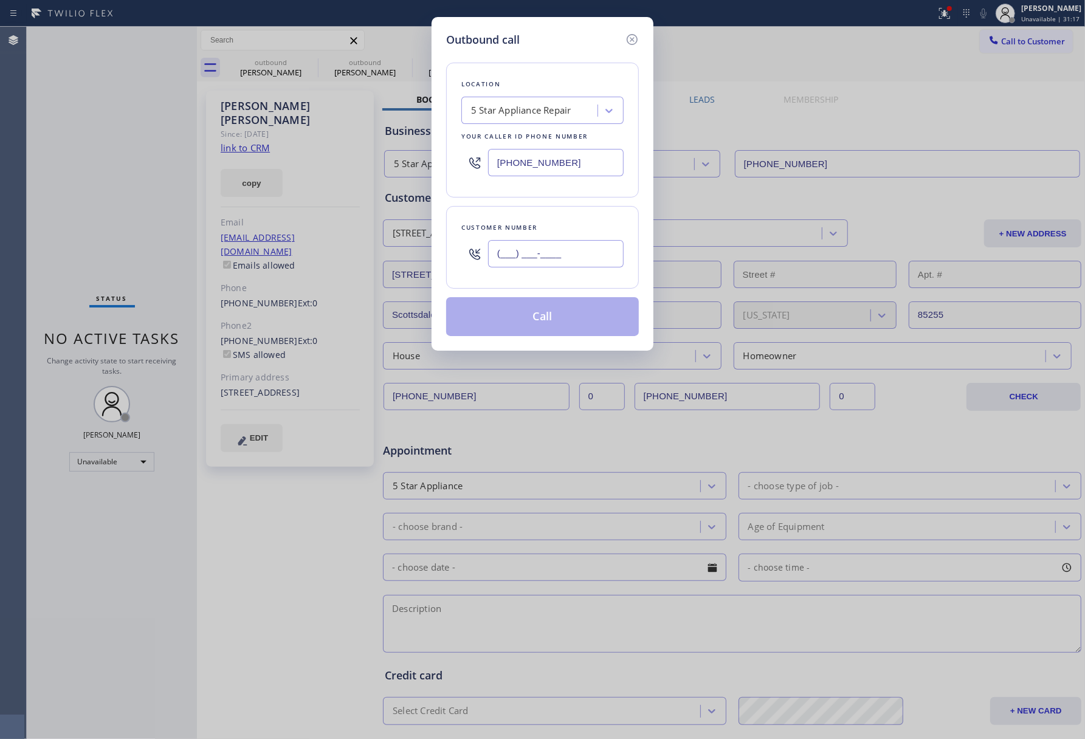
click at [567, 268] on input "(___) ___-____" at bounding box center [556, 253] width 136 height 27
paste input "310) 991-9814"
type input "[PHONE_NUMBER]"
click at [563, 227] on div "Customer number" at bounding box center [542, 227] width 162 height 13
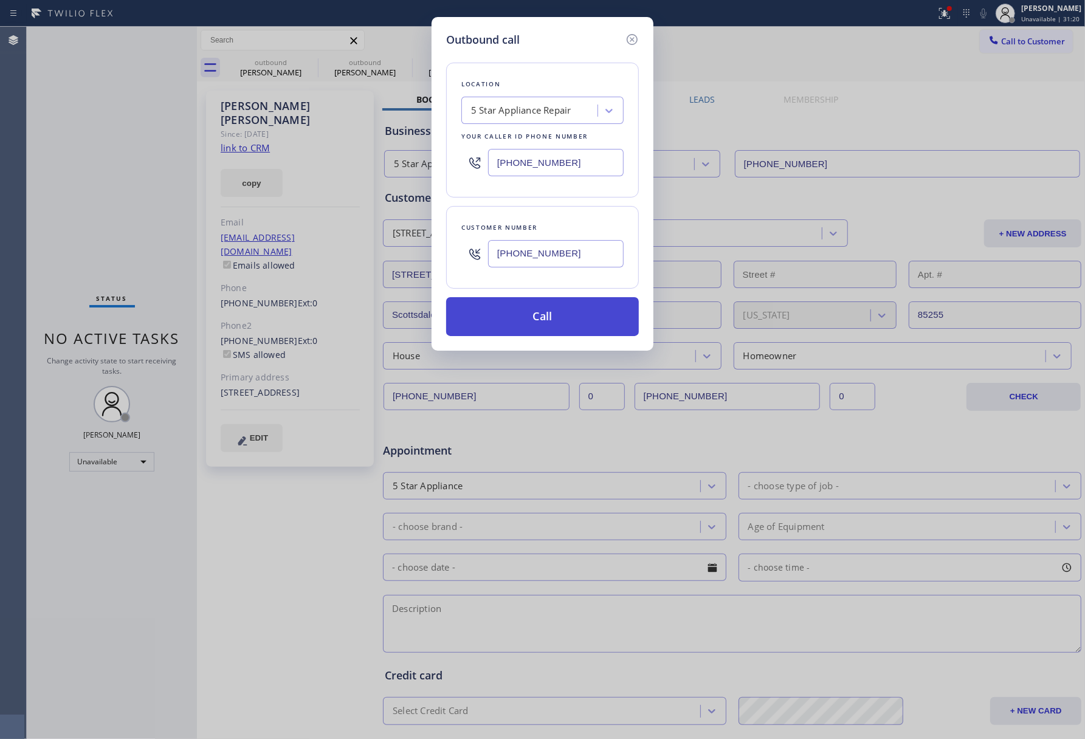
click at [565, 321] on button "Call" at bounding box center [542, 316] width 193 height 39
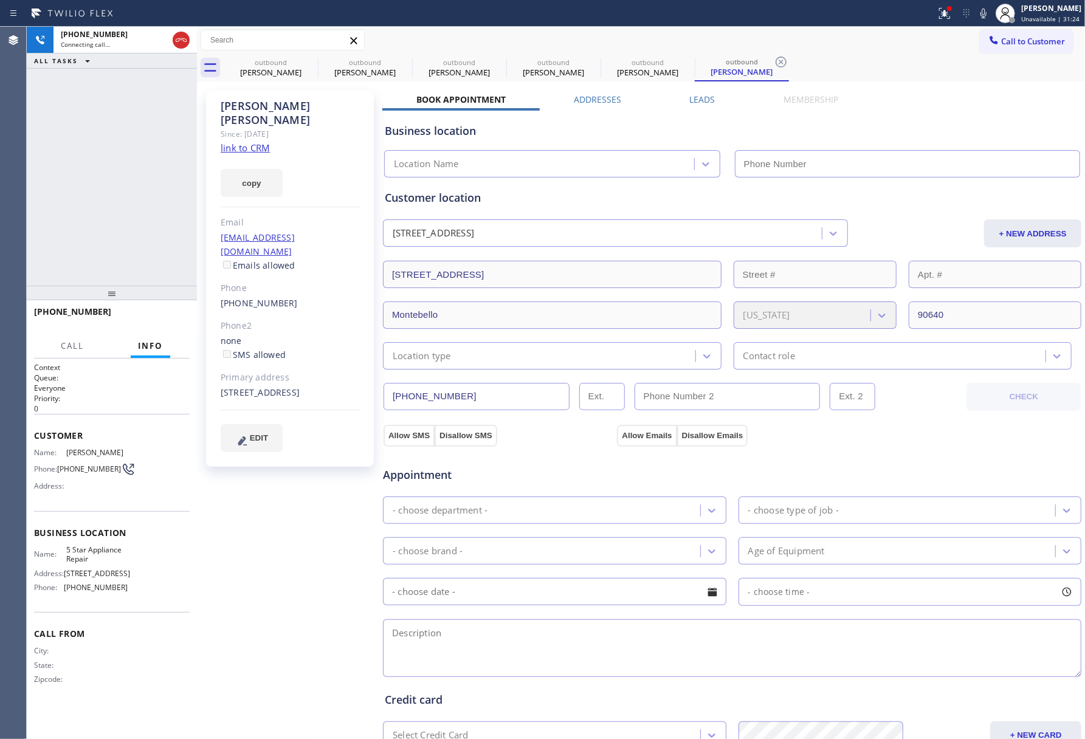
type input "[PHONE_NUMBER]"
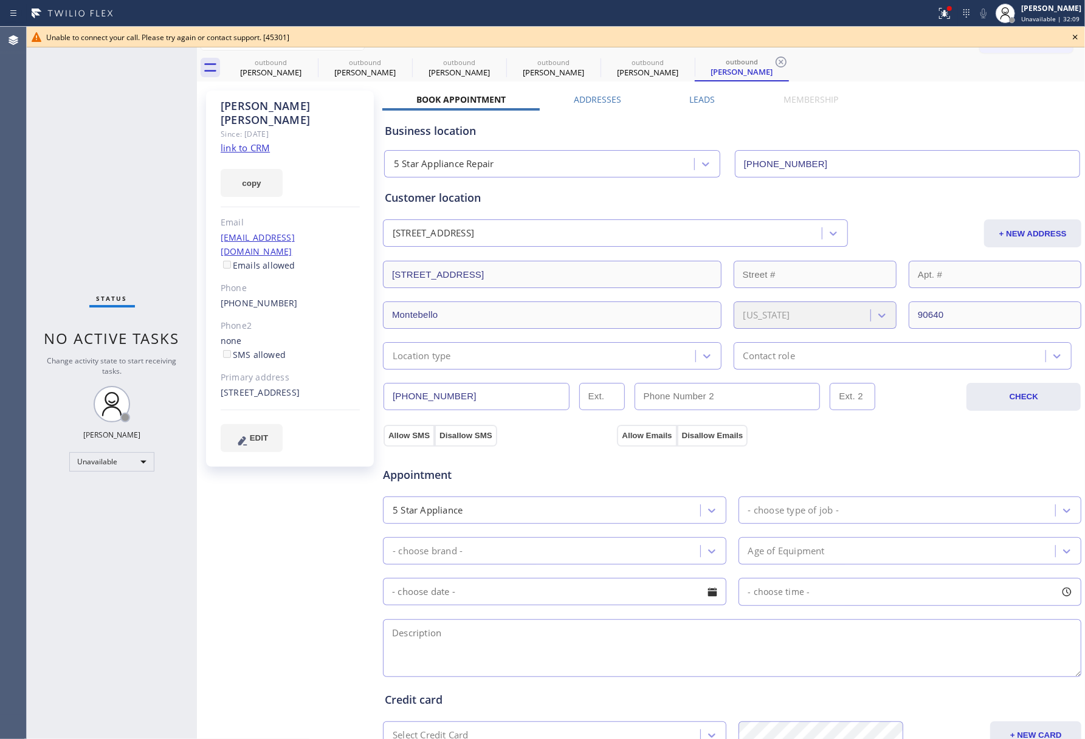
click at [1076, 35] on icon at bounding box center [1075, 37] width 15 height 15
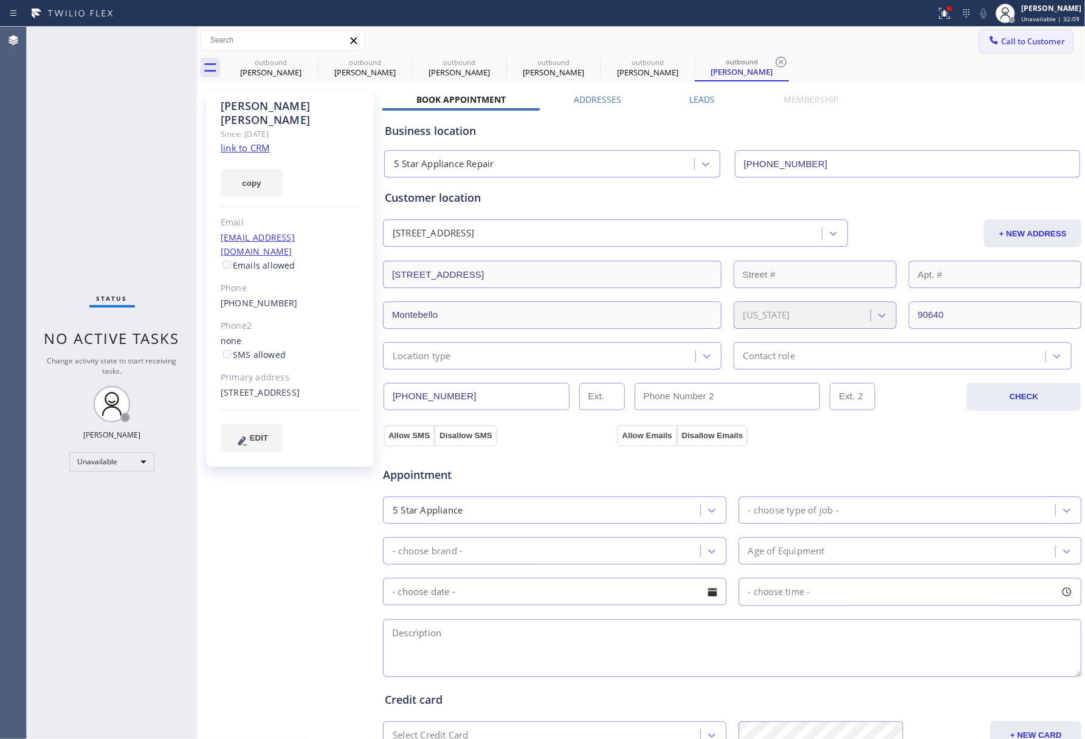
click at [1034, 44] on span "Call to Customer" at bounding box center [1033, 41] width 64 height 11
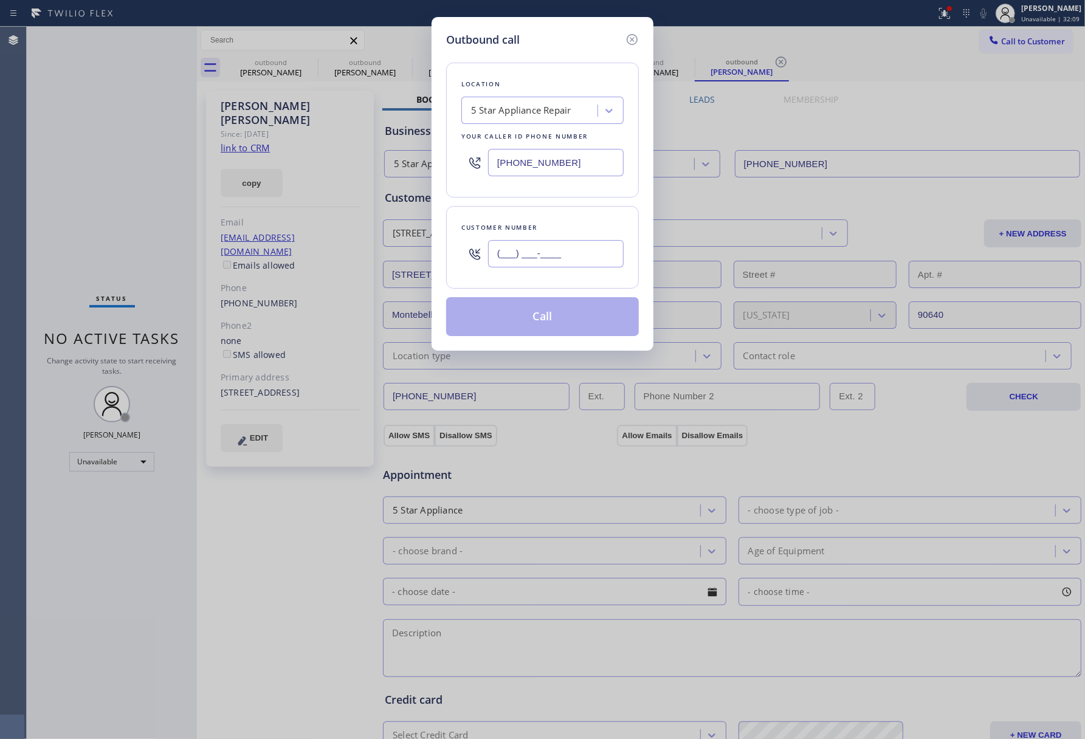
click at [553, 254] on input "(___) ___-____" at bounding box center [556, 253] width 136 height 27
paste input "310) 919-6665"
type input "[PHONE_NUMBER]"
click at [557, 221] on div "Customer number [PHONE_NUMBER]" at bounding box center [542, 247] width 193 height 83
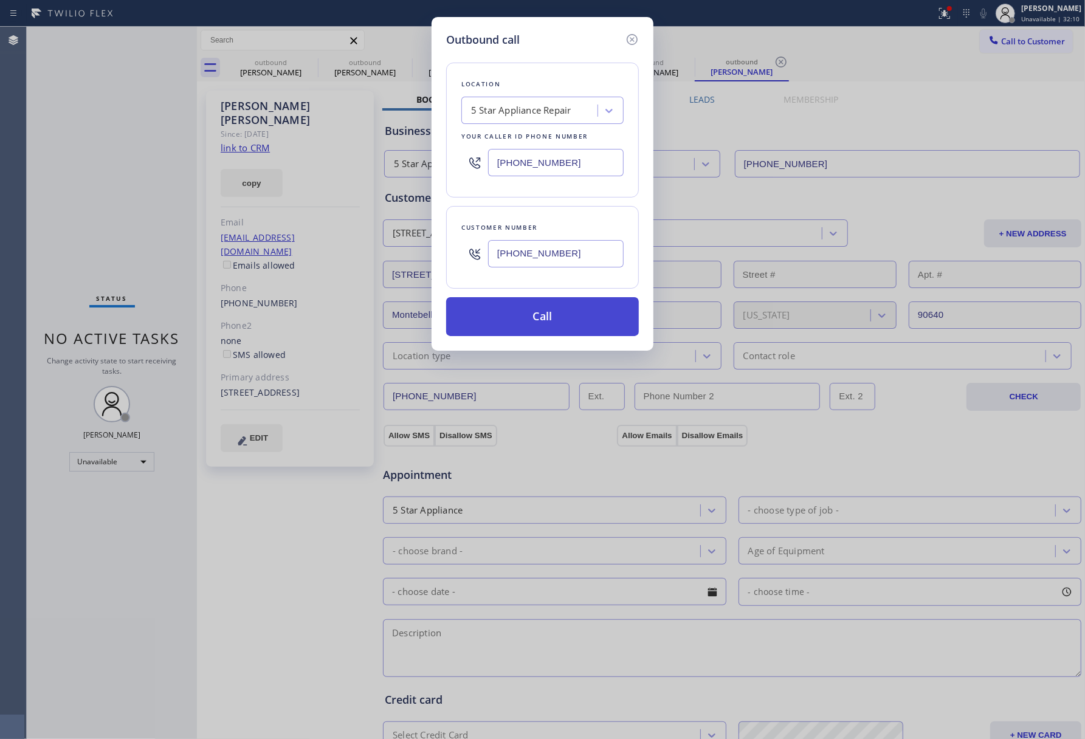
click at [546, 322] on button "Call" at bounding box center [542, 316] width 193 height 39
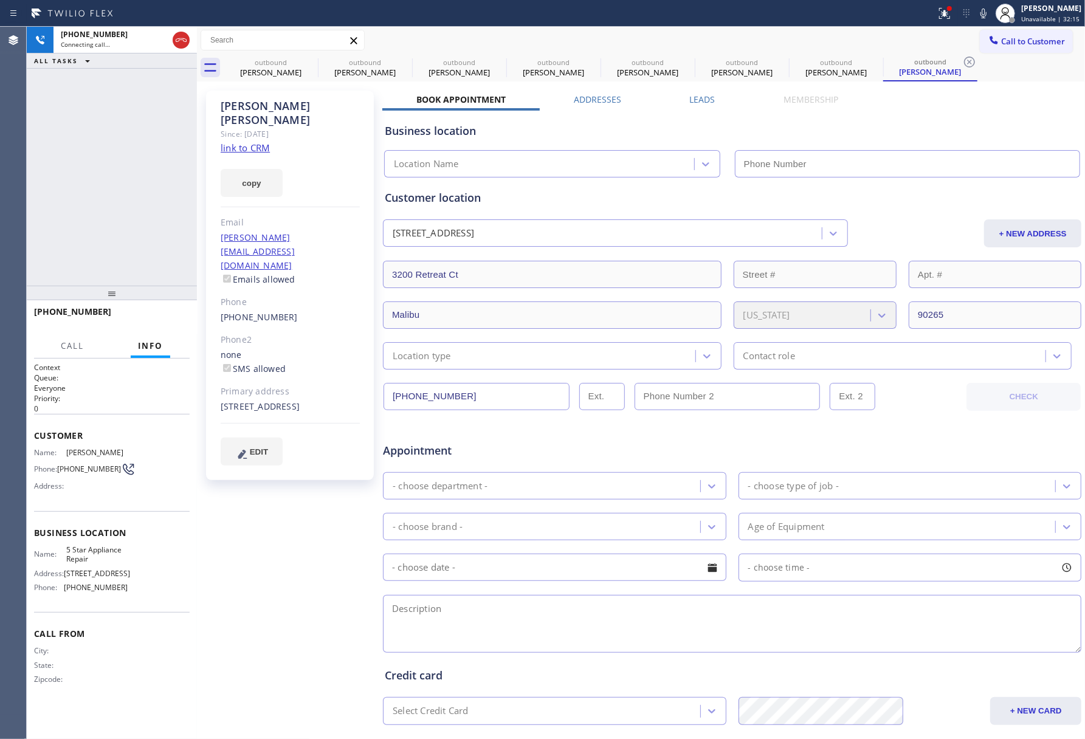
type input "[PHONE_NUMBER]"
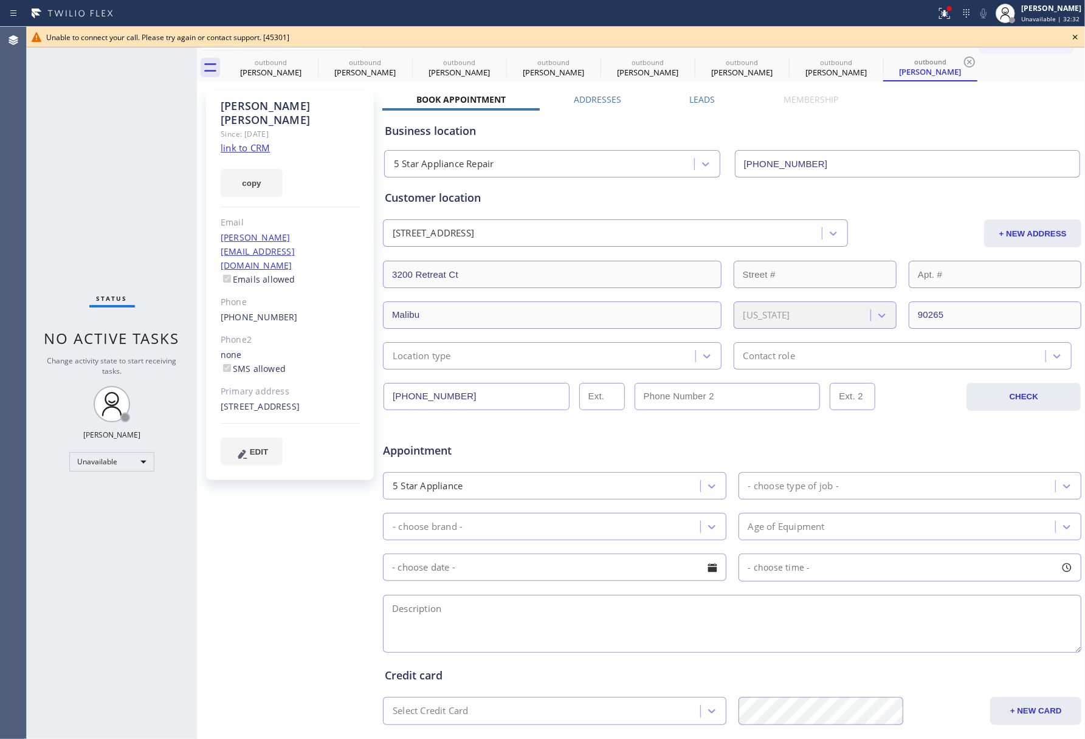
click at [1077, 35] on icon at bounding box center [1075, 37] width 5 height 5
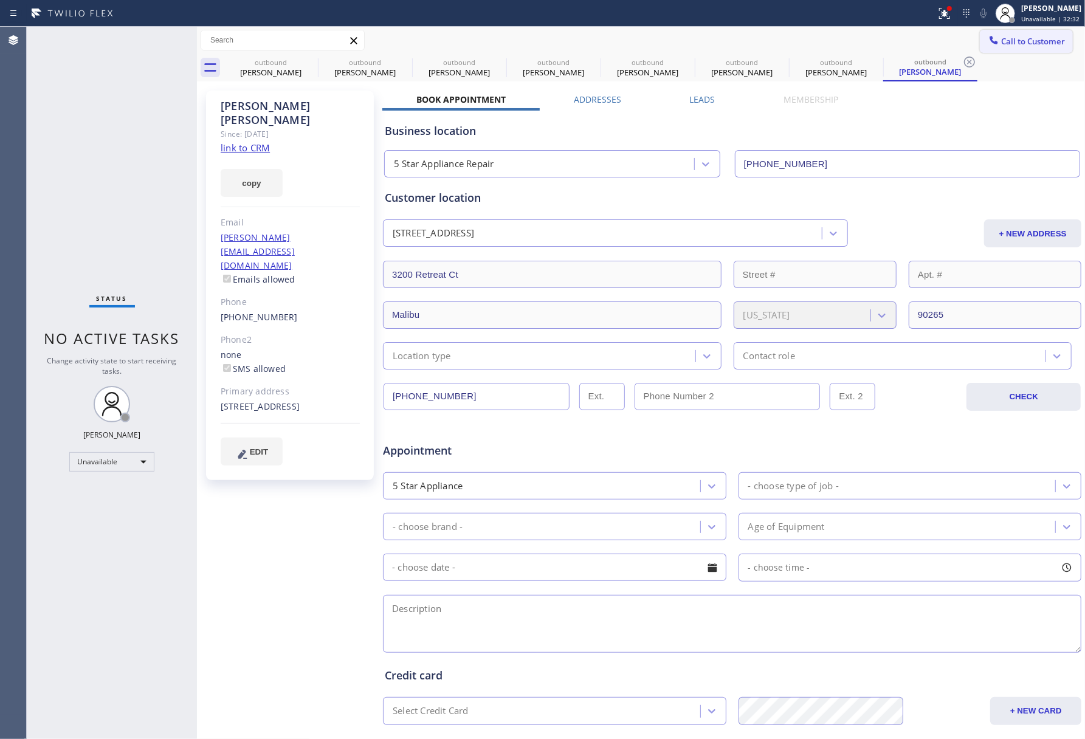
click at [1044, 40] on span "Call to Customer" at bounding box center [1033, 41] width 64 height 11
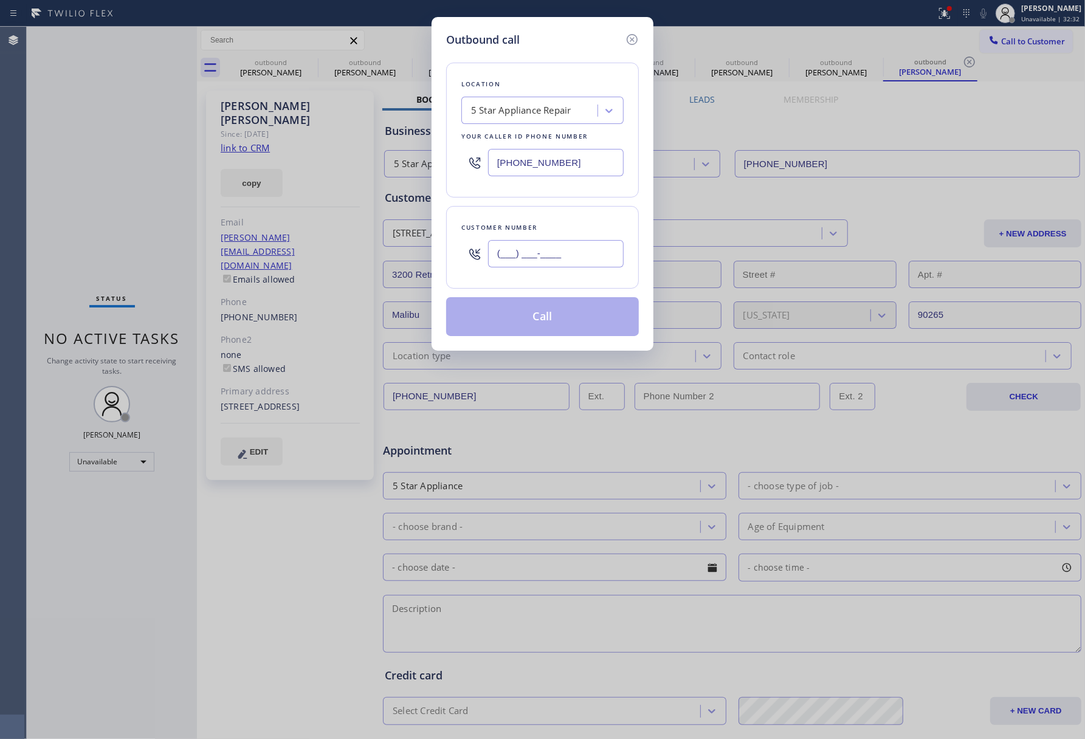
click at [596, 244] on input "(___) ___-____" at bounding box center [556, 253] width 136 height 27
paste input "858) 342-8130"
type input "[PHONE_NUMBER]"
click at [594, 227] on div "Customer number" at bounding box center [542, 227] width 162 height 13
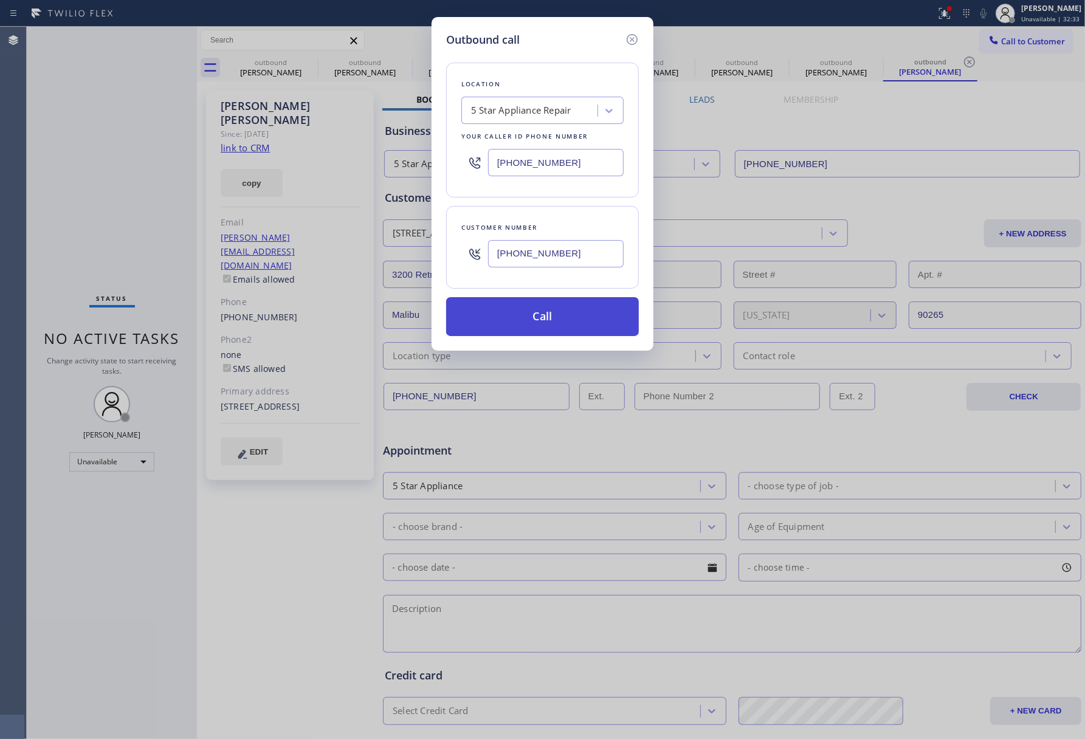
click at [579, 310] on button "Call" at bounding box center [542, 316] width 193 height 39
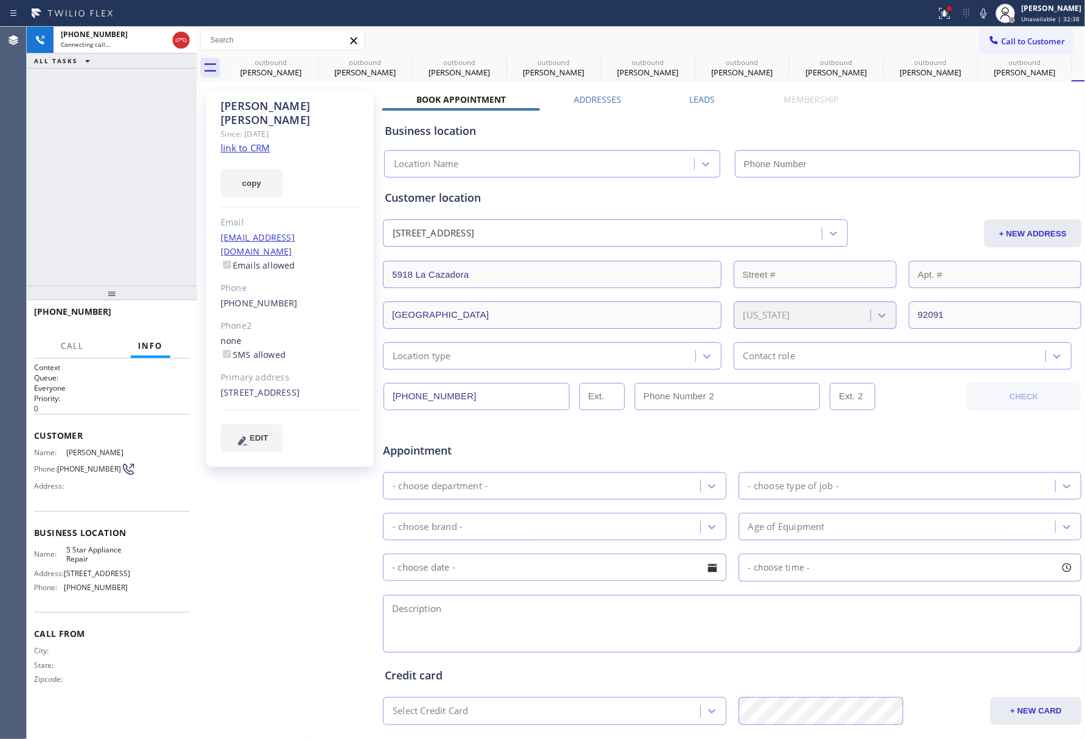
type input "[PHONE_NUMBER]"
click at [143, 317] on span "HANG UP" at bounding box center [161, 317] width 37 height 9
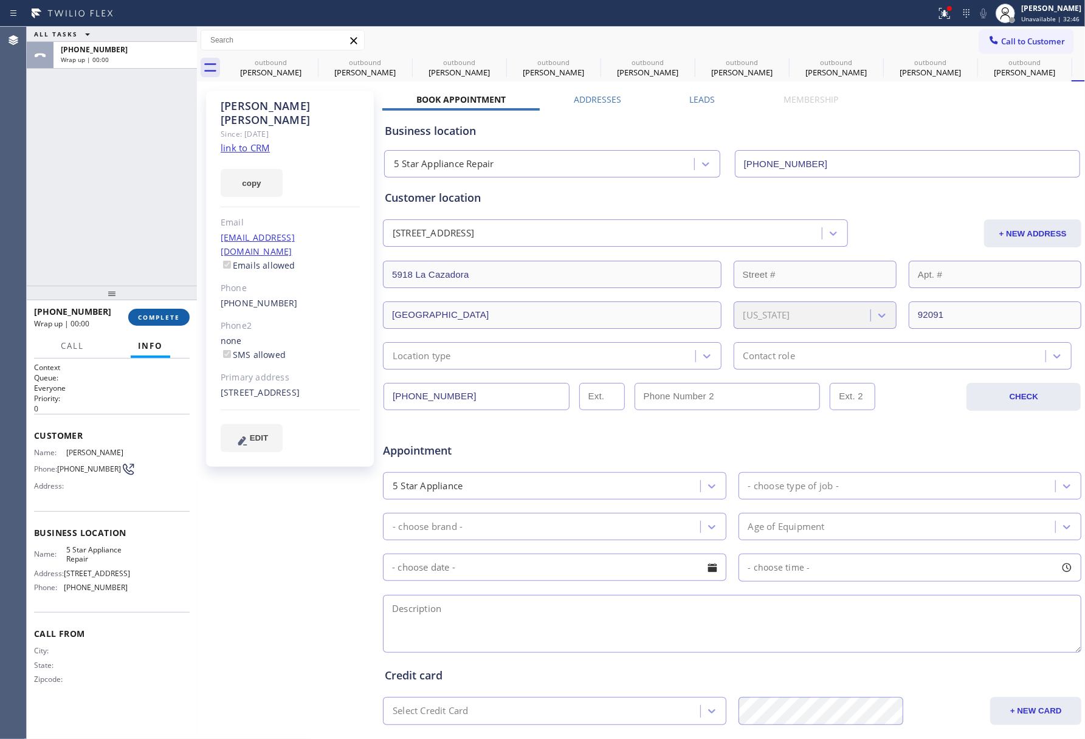
click at [142, 317] on span "COMPLETE" at bounding box center [159, 317] width 42 height 9
click at [132, 251] on div "ALL TASKS ALL TASKS ACTIVE TASKS TASKS IN WRAP UP [PHONE_NUMBER] Wrap up | 00:00" at bounding box center [112, 156] width 170 height 259
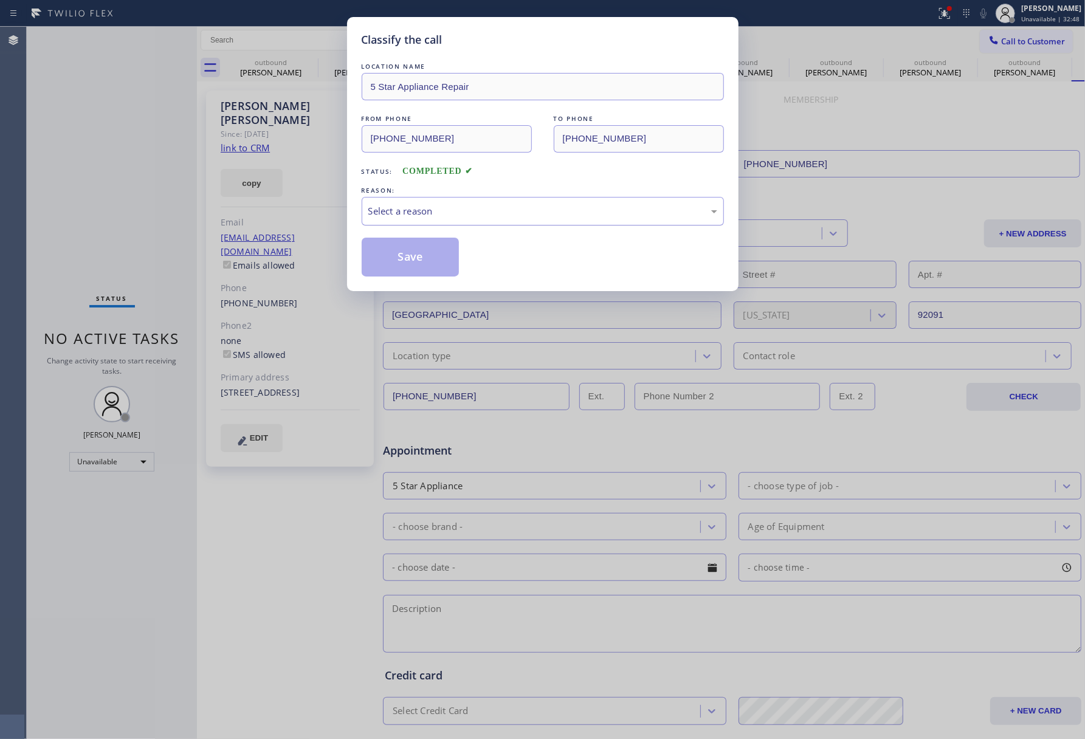
click at [429, 213] on div "Select a reason" at bounding box center [542, 211] width 349 height 14
click at [413, 252] on button "Save" at bounding box center [411, 257] width 98 height 39
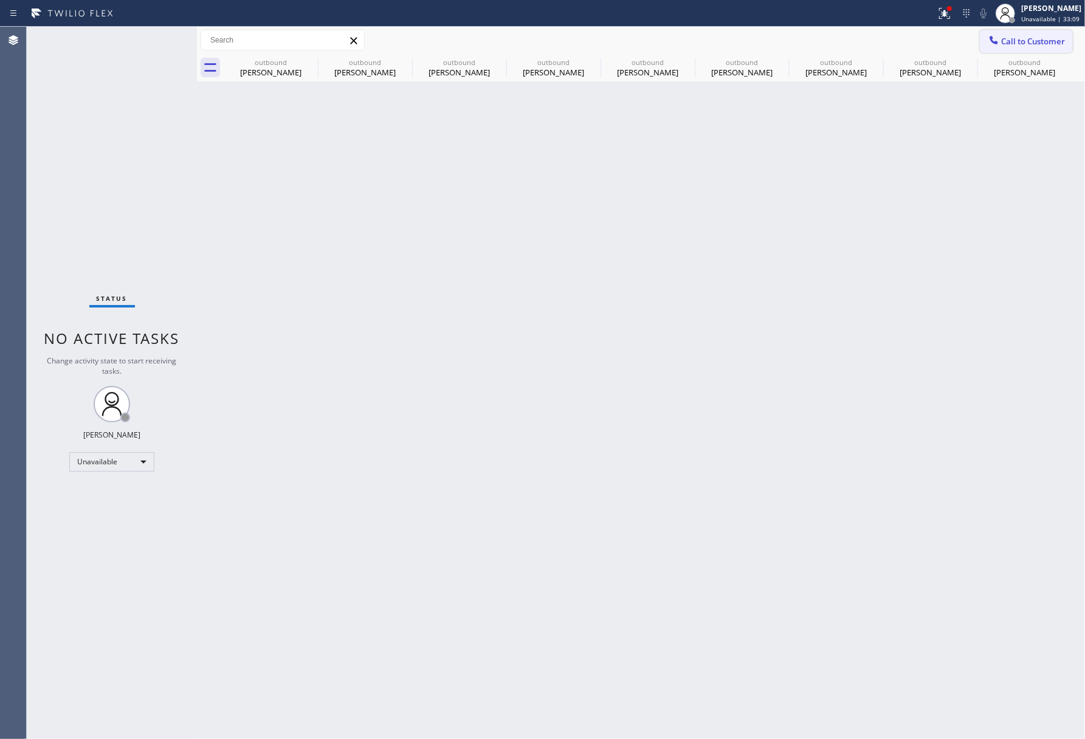
click at [1026, 40] on span "Call to Customer" at bounding box center [1033, 41] width 64 height 11
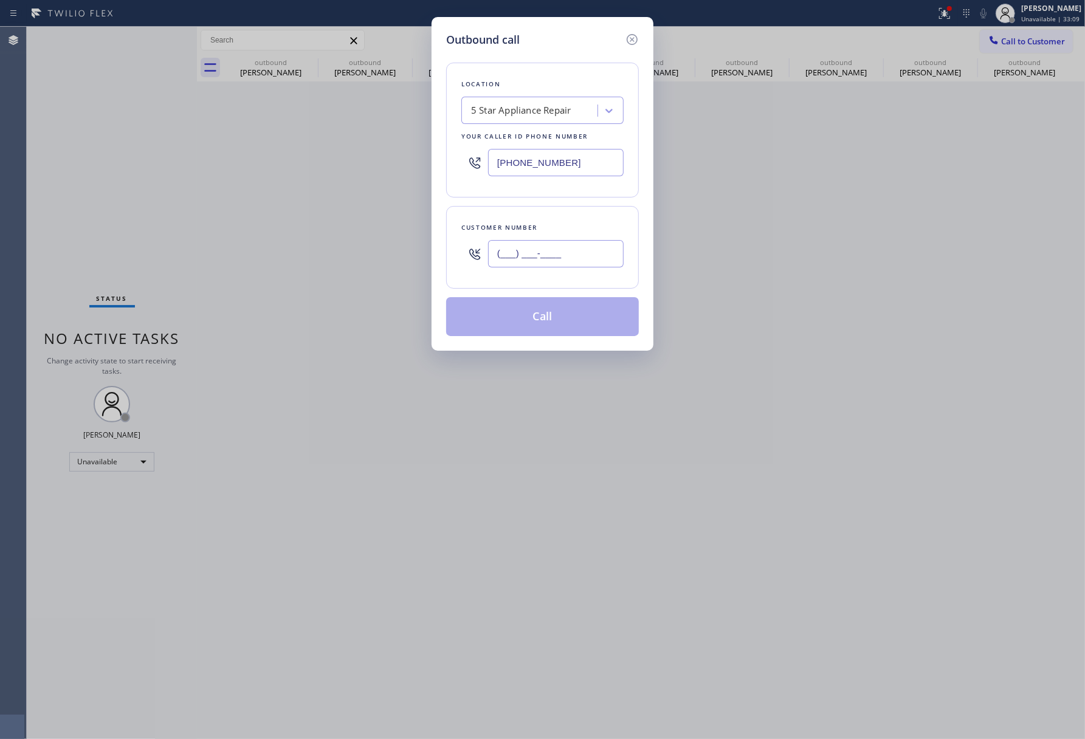
click at [589, 253] on input "(___) ___-____" at bounding box center [556, 253] width 136 height 27
paste input "323) 613-0952"
type input "[PHONE_NUMBER]"
click at [570, 216] on div "Customer number [PHONE_NUMBER]" at bounding box center [542, 247] width 193 height 83
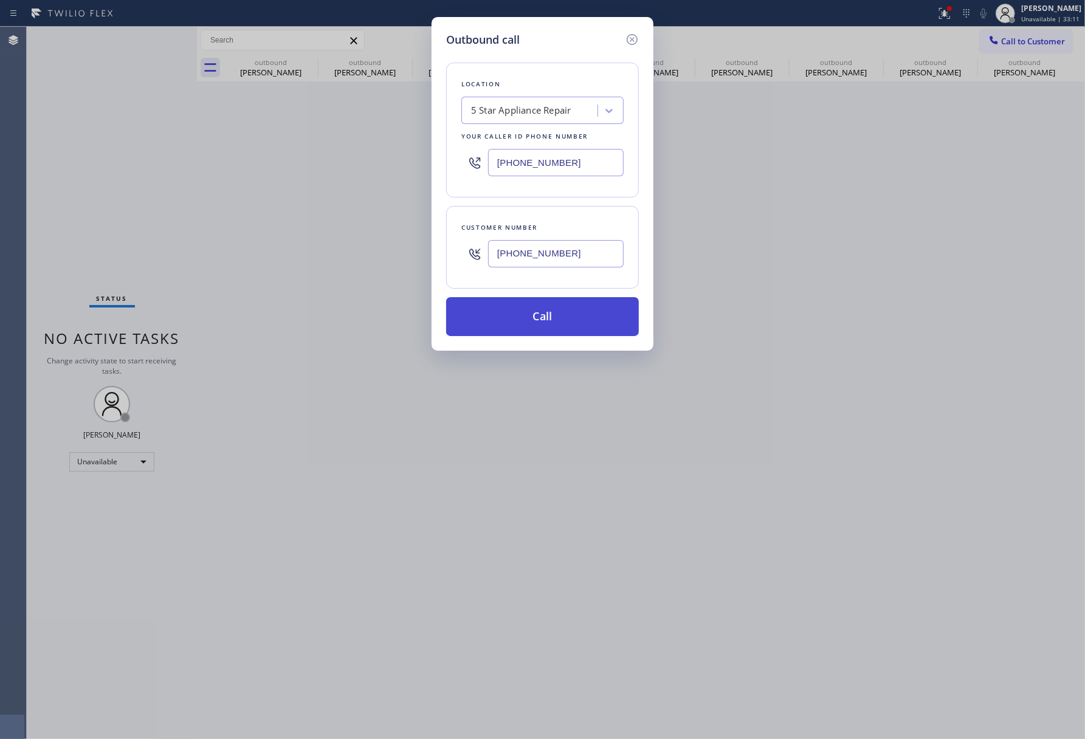
click at [526, 326] on button "Call" at bounding box center [542, 316] width 193 height 39
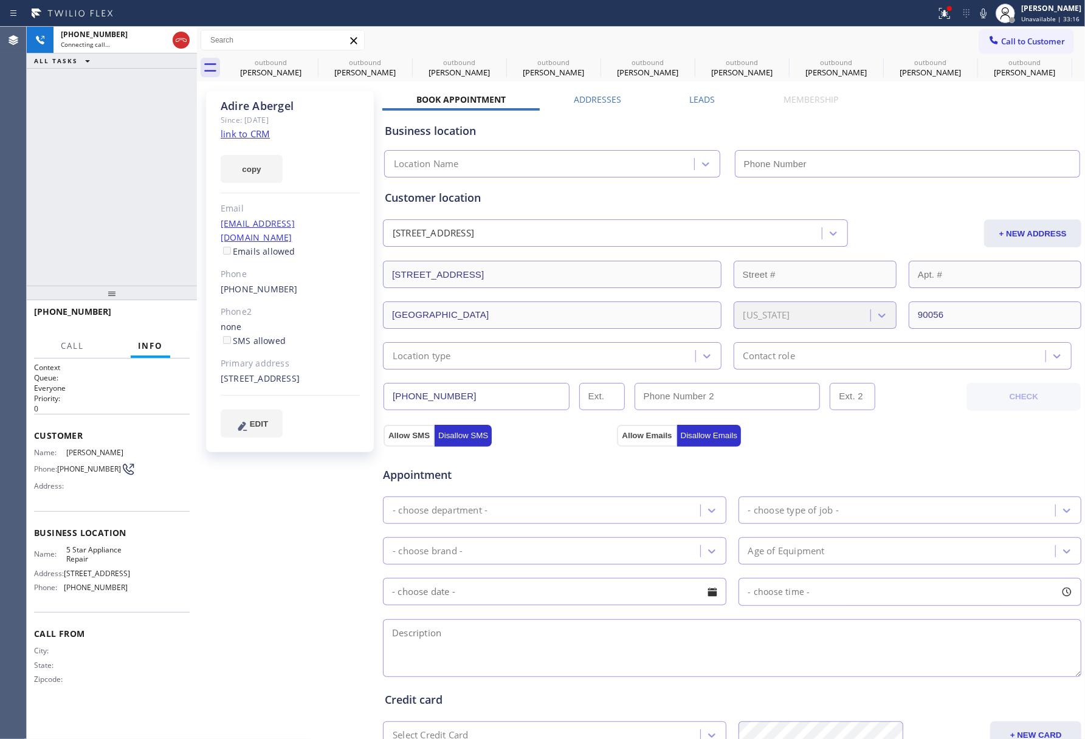
type input "[PHONE_NUMBER]"
click at [313, 63] on icon at bounding box center [310, 62] width 15 height 15
click at [0, 0] on icon at bounding box center [0, 0] width 0 height 0
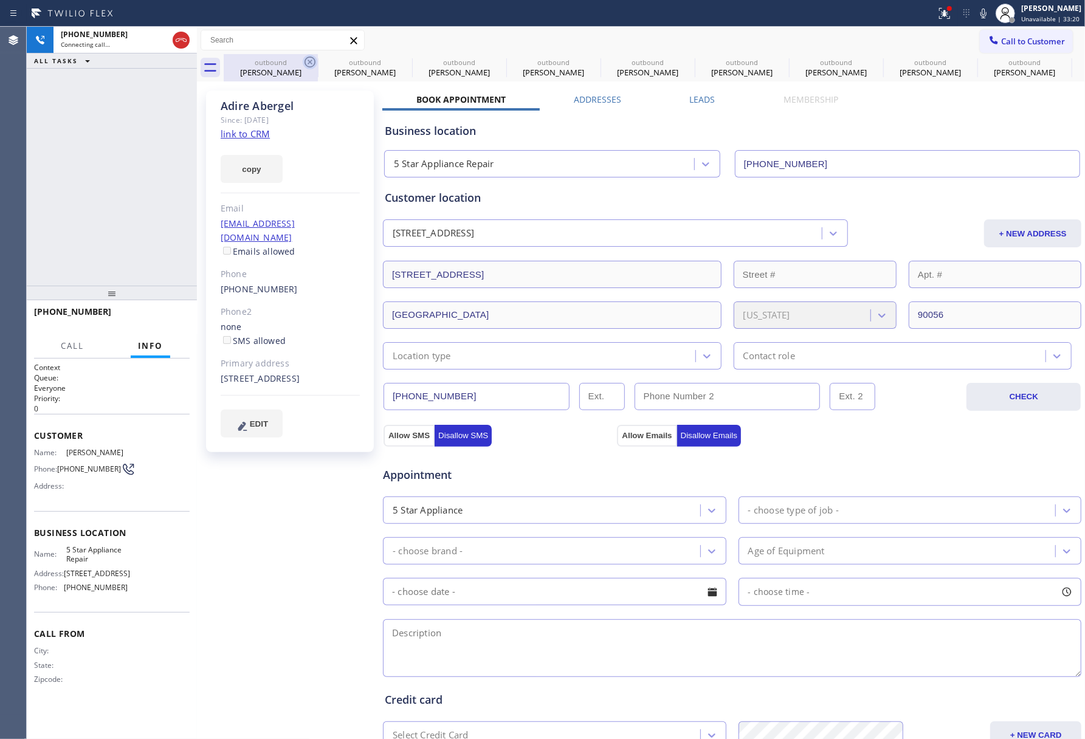
click at [0, 0] on icon at bounding box center [0, 0] width 0 height 0
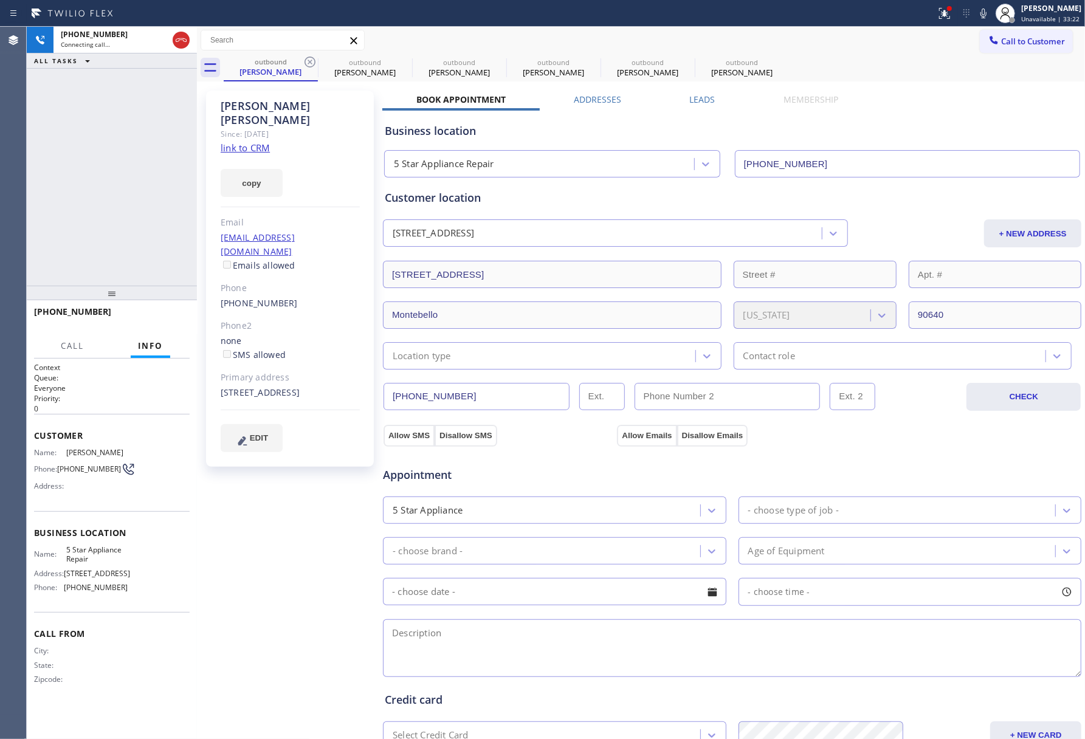
click at [313, 63] on icon at bounding box center [310, 62] width 15 height 15
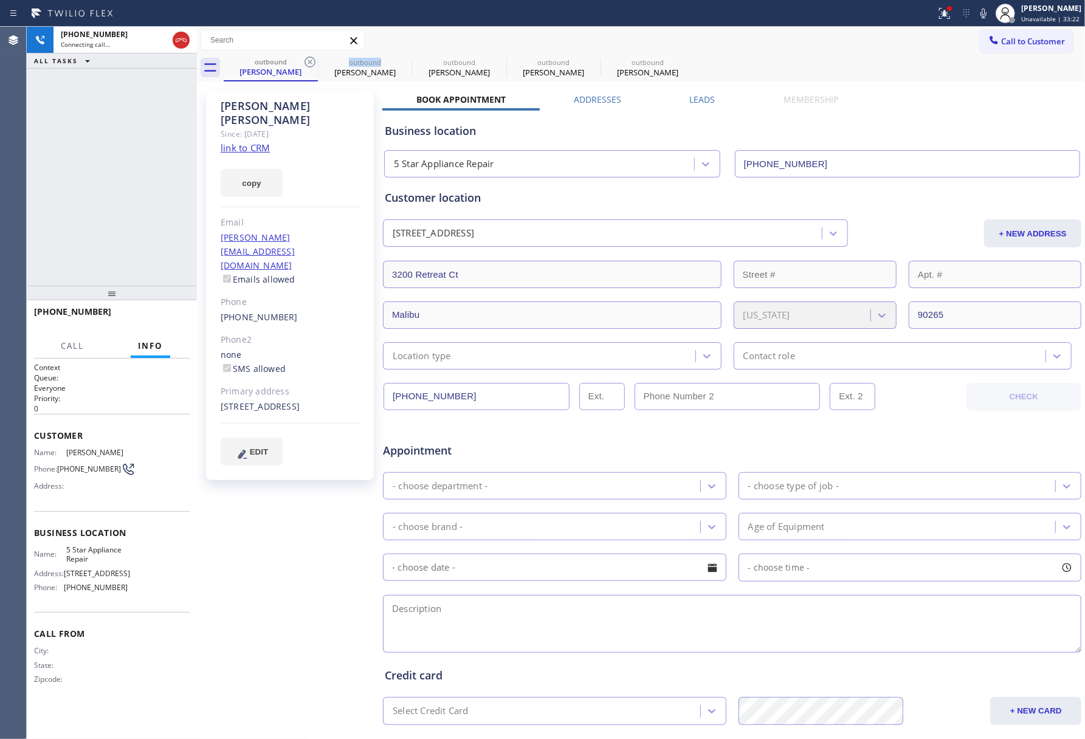
click at [313, 63] on icon at bounding box center [310, 62] width 15 height 15
click at [307, 61] on icon at bounding box center [310, 62] width 15 height 15
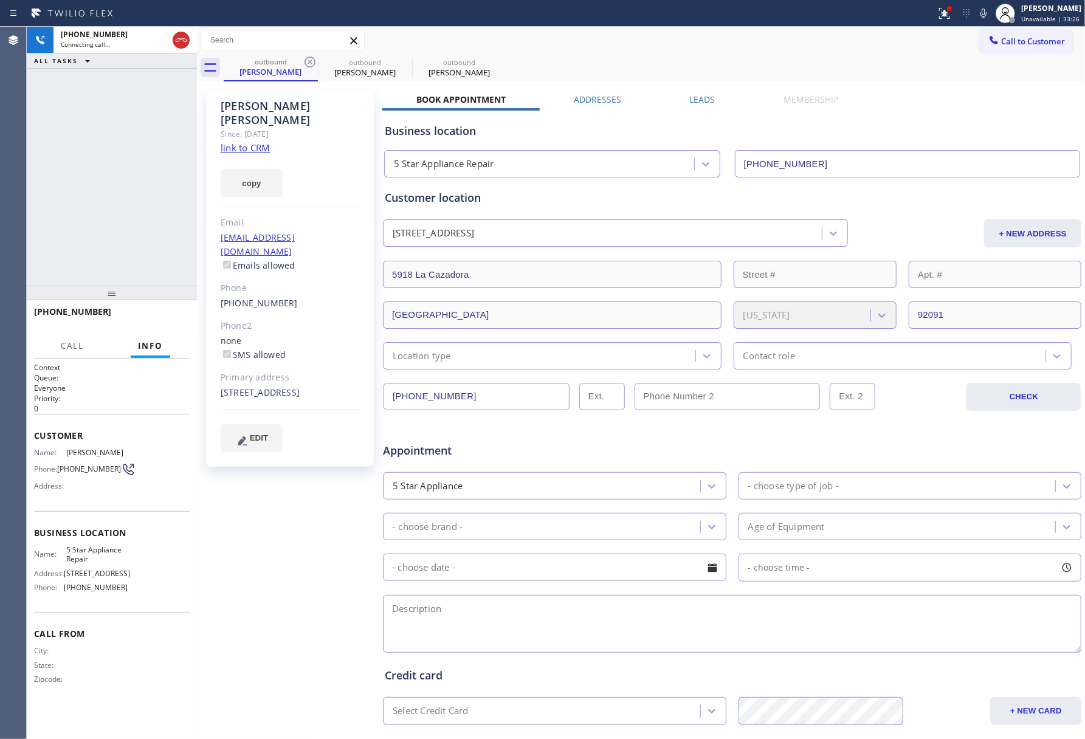
click at [307, 61] on icon at bounding box center [310, 62] width 15 height 15
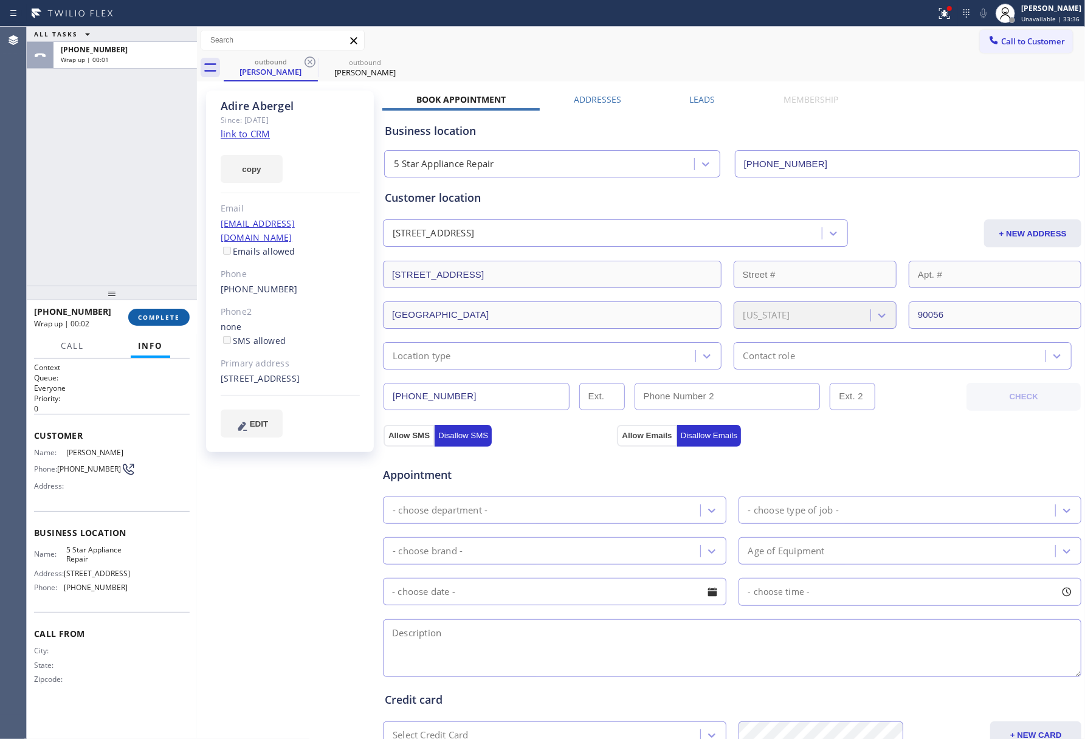
click at [179, 314] on span "COMPLETE" at bounding box center [159, 317] width 42 height 9
drag, startPoint x: 164, startPoint y: 251, endPoint x: 168, endPoint y: 330, distance: 78.5
click at [164, 268] on div "ALL TASKS ALL TASKS ACTIVE TASKS TASKS IN WRAP UP [PHONE_NUMBER] Wrap up | 00:01" at bounding box center [112, 156] width 170 height 259
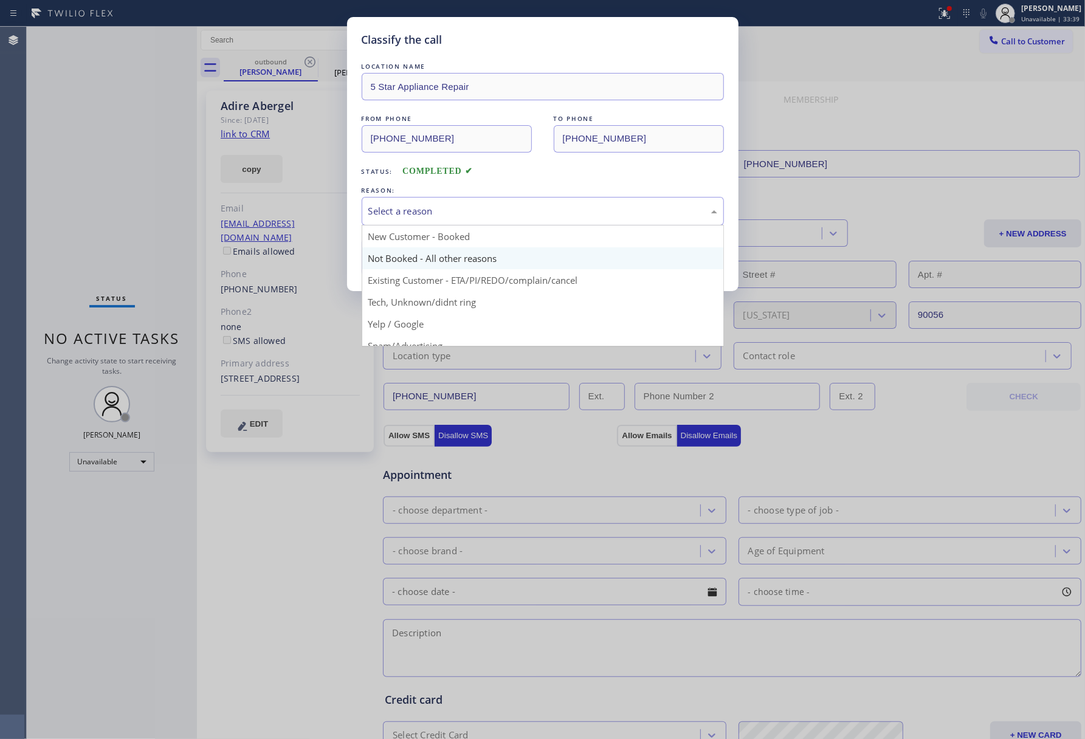
drag, startPoint x: 429, startPoint y: 207, endPoint x: 401, endPoint y: 268, distance: 66.1
click at [429, 216] on div "Select a reason" at bounding box center [542, 211] width 349 height 14
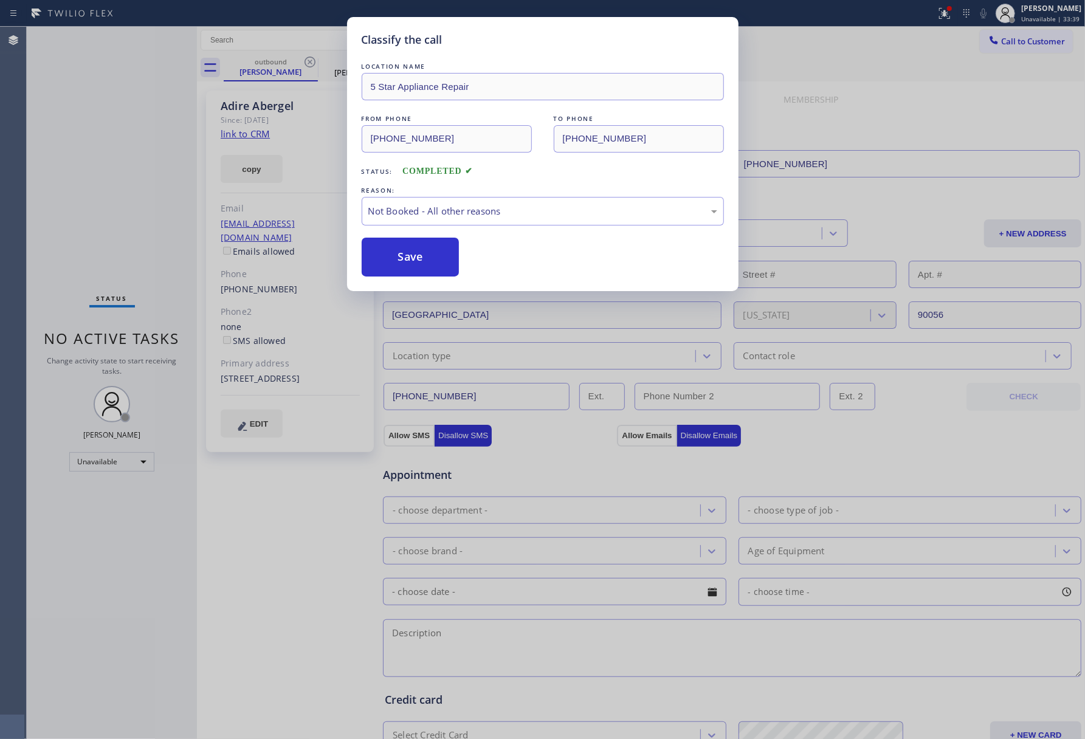
click at [401, 268] on button "Save" at bounding box center [411, 257] width 98 height 39
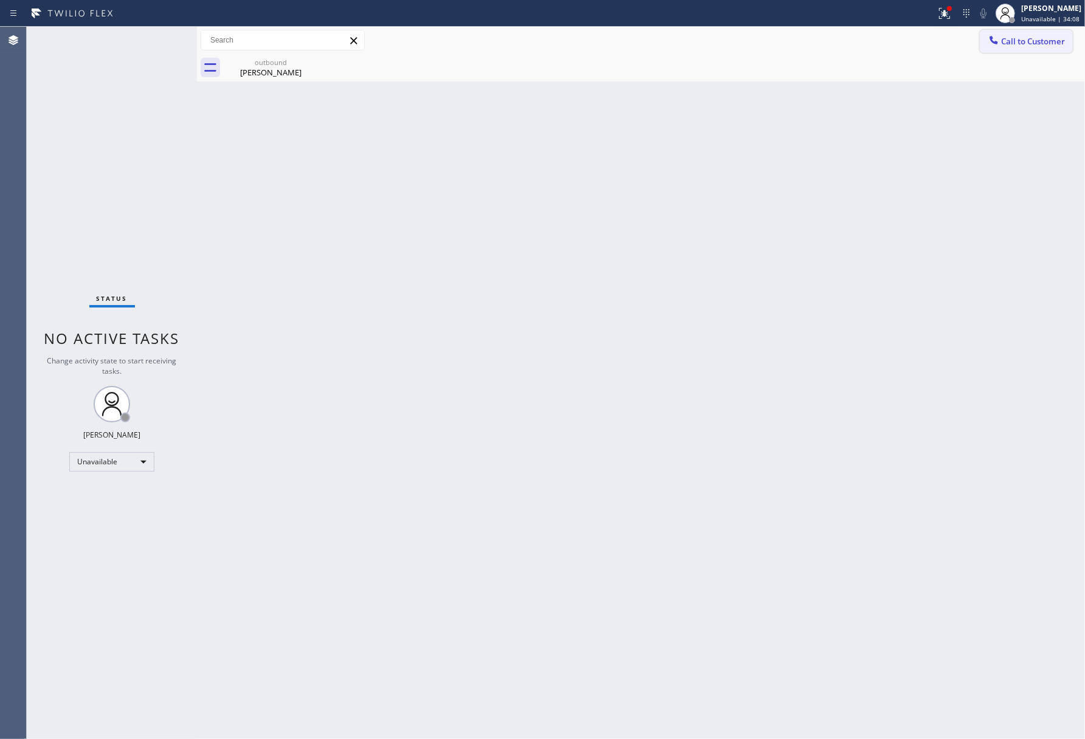
click at [1017, 40] on span "Call to Customer" at bounding box center [1033, 41] width 64 height 11
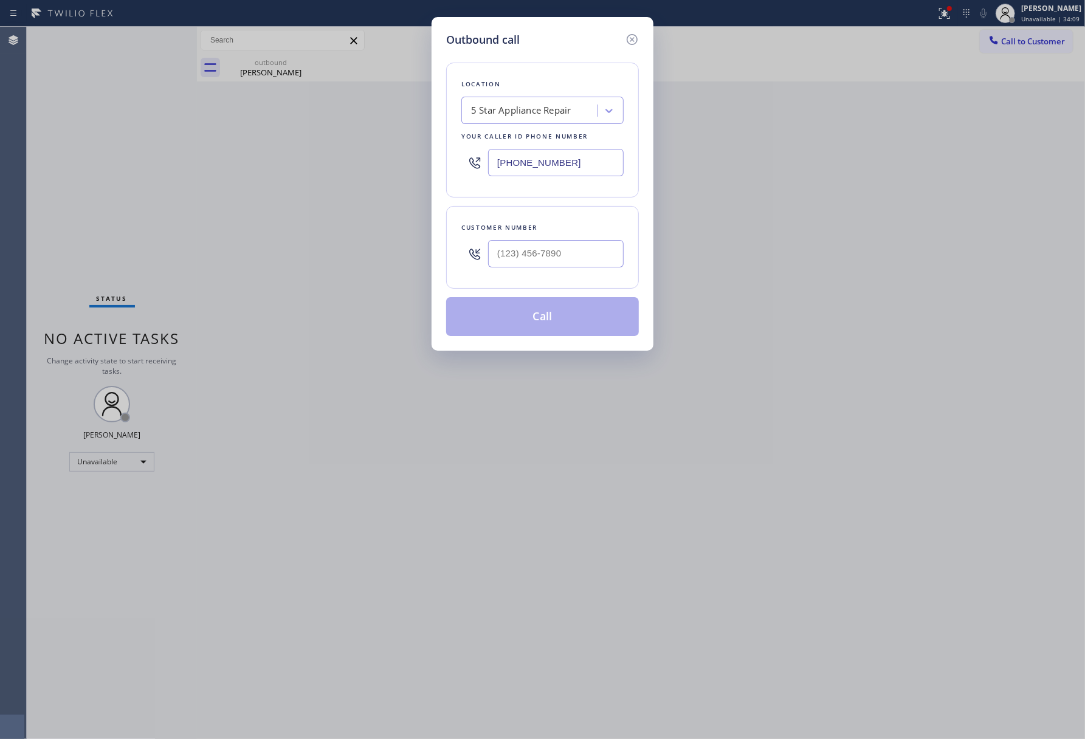
click at [551, 270] on div at bounding box center [556, 254] width 136 height 40
click at [557, 257] on input "(___) ___-____" at bounding box center [556, 253] width 136 height 27
paste input "908) 229-6925"
type input "[PHONE_NUMBER]"
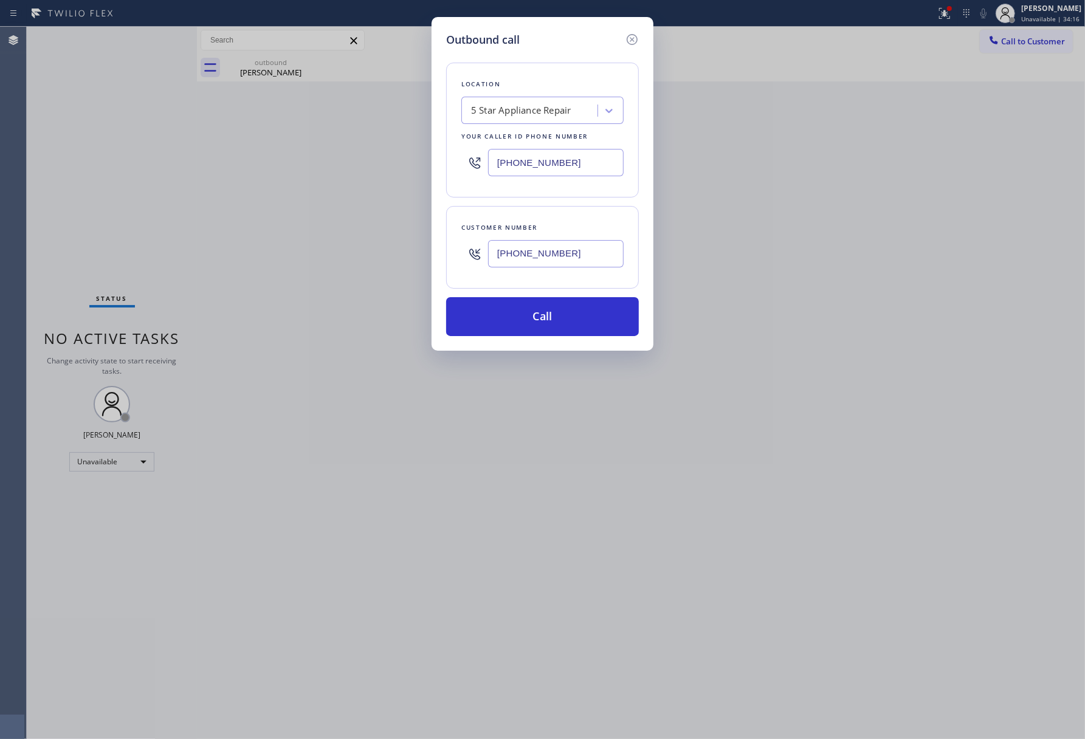
drag, startPoint x: 122, startPoint y: 113, endPoint x: 174, endPoint y: 105, distance: 52.3
click at [122, 113] on div "Outbound call Location 5 Star Appliance Repair Your caller id phone number [PHO…" at bounding box center [542, 369] width 1085 height 739
click at [553, 104] on div "5 Star Appliance Repair" at bounding box center [521, 111] width 100 height 14
paste input "Blue Moon Electrical"
type input "Blue Moon Electrical"
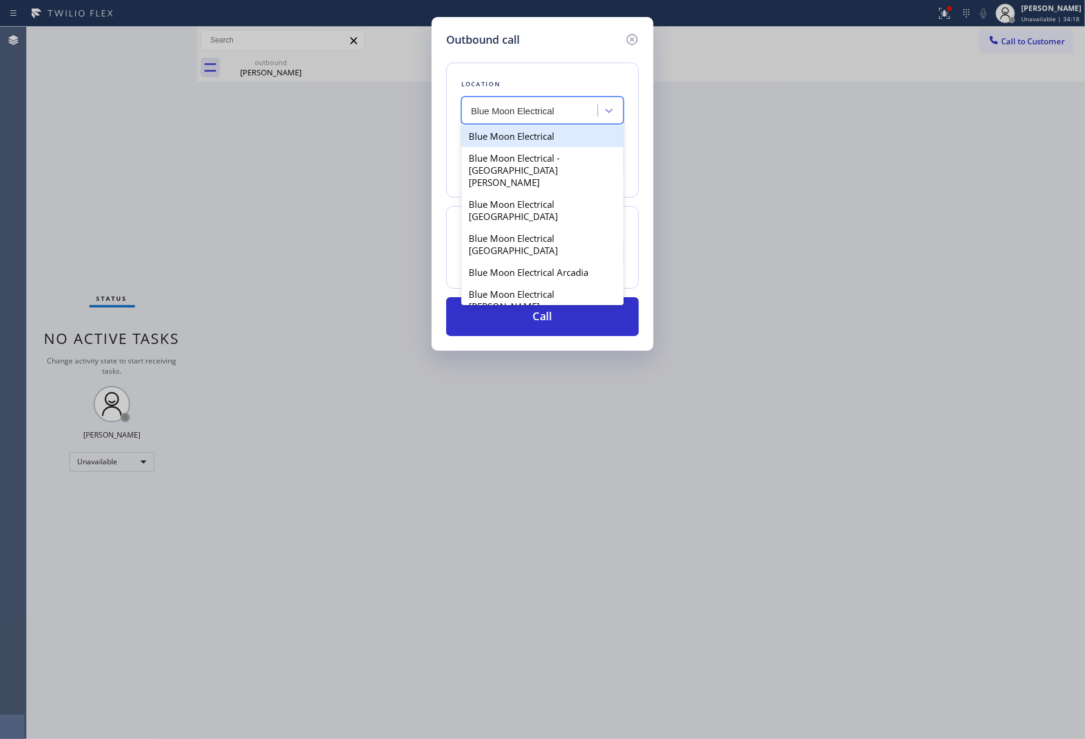
click at [528, 143] on div "Blue Moon Electrical" at bounding box center [542, 136] width 162 height 22
type input "[PHONE_NUMBER]"
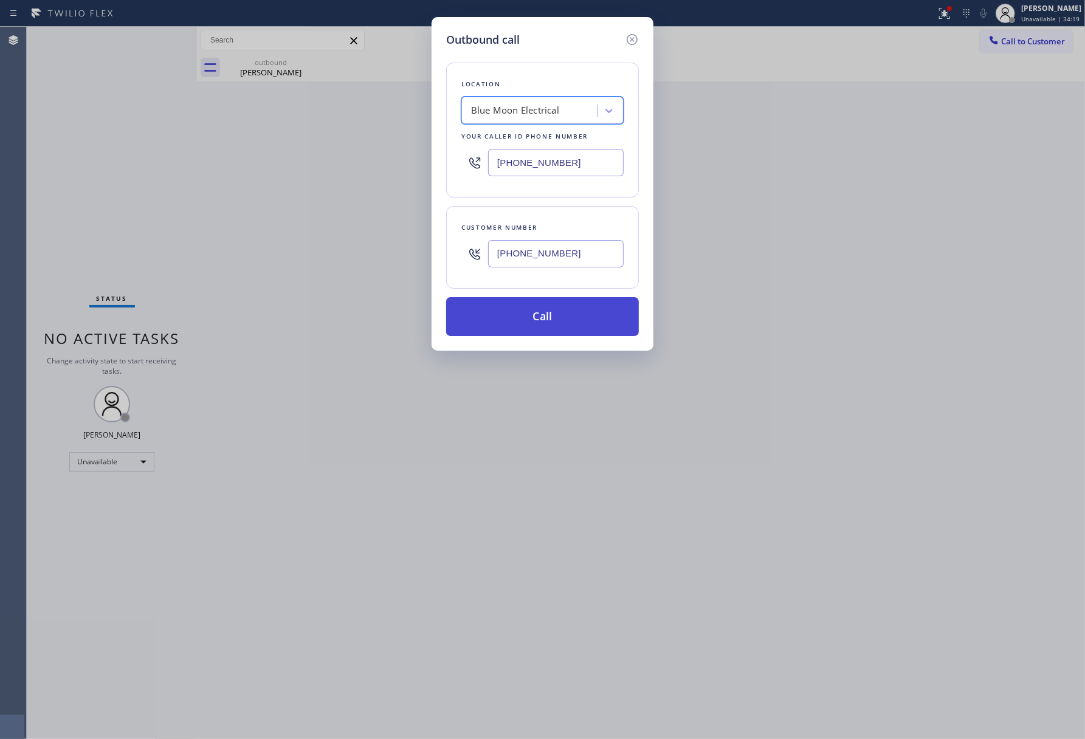
click at [561, 319] on button "Call" at bounding box center [542, 316] width 193 height 39
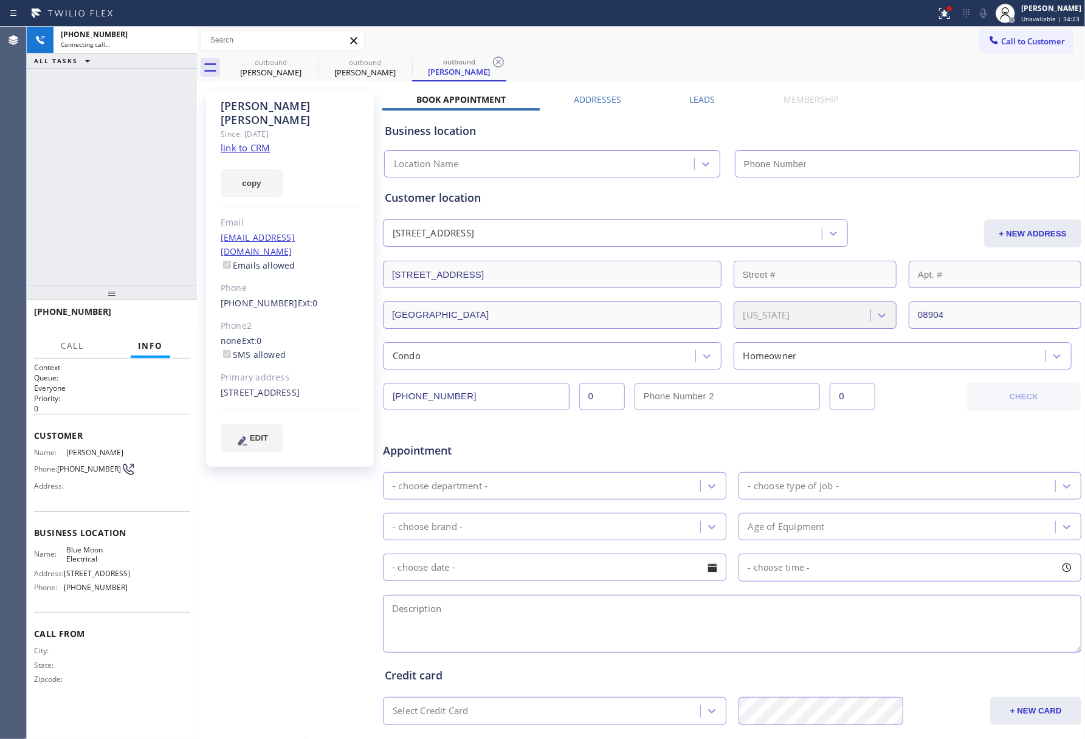
click at [253, 142] on link "link to CRM" at bounding box center [245, 148] width 49 height 12
type input "[PHONE_NUMBER]"
click at [176, 312] on button "HANG UP" at bounding box center [161, 317] width 57 height 17
click at [153, 255] on div "[PHONE_NUMBER] Live | 00:04 ALL TASKS ALL TASKS ACTIVE TASKS TASKS IN WRAP UP" at bounding box center [112, 156] width 170 height 259
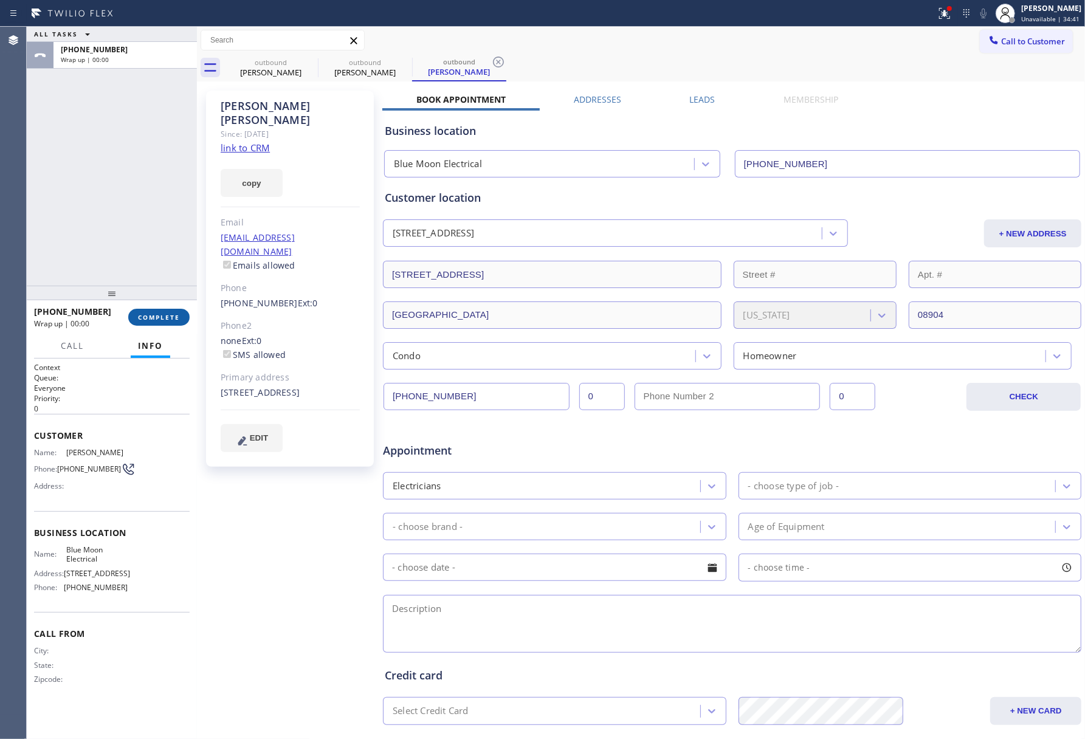
click at [173, 316] on span "COMPLETE" at bounding box center [159, 317] width 42 height 9
click at [120, 203] on div "ALL TASKS ALL TASKS ACTIVE TASKS TASKS IN WRAP UP [PHONE_NUMBER] Wrap up | 00:00" at bounding box center [112, 156] width 170 height 259
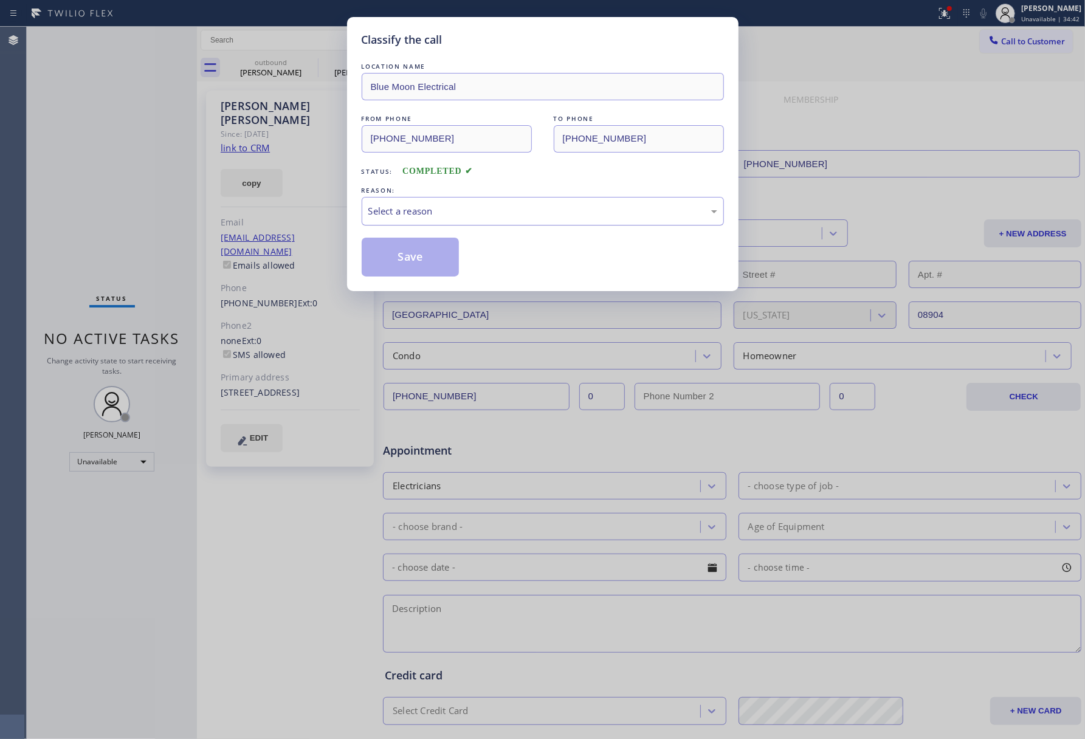
click at [435, 208] on div "Select a reason" at bounding box center [542, 211] width 349 height 14
click at [415, 255] on button "Save" at bounding box center [411, 257] width 98 height 39
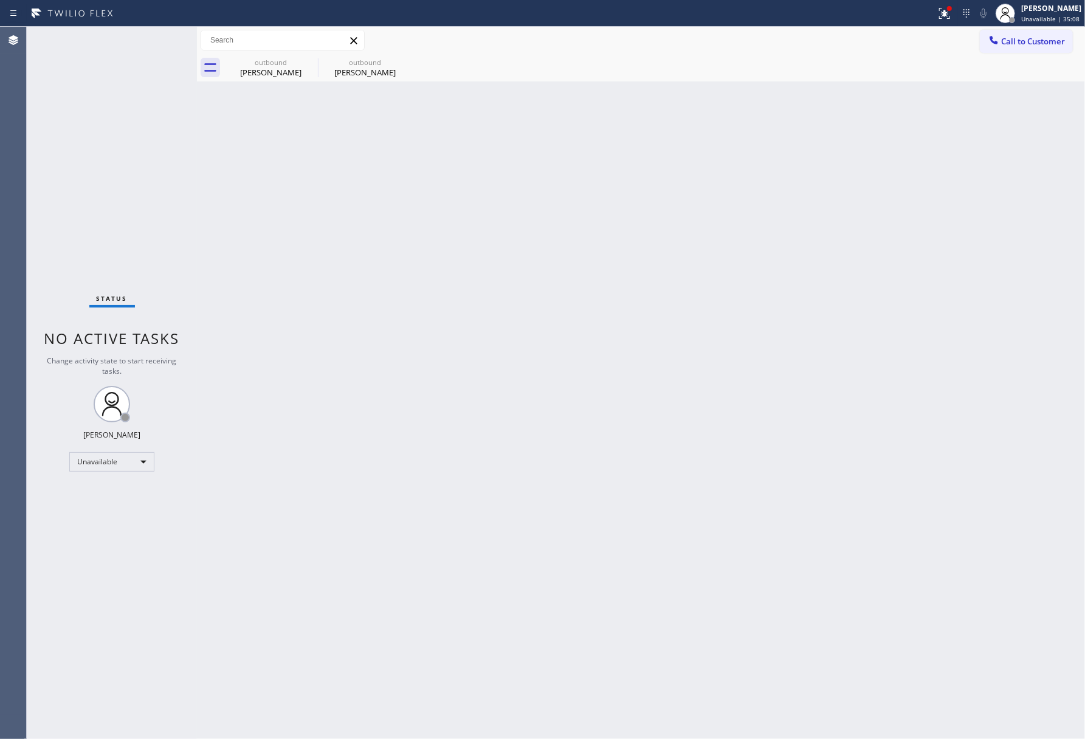
drag, startPoint x: 88, startPoint y: 183, endPoint x: 168, endPoint y: 73, distance: 136.2
click at [88, 183] on div "Status No active tasks Change activity state to start receiving tasks. [PERSON_…" at bounding box center [112, 383] width 170 height 713
click at [114, 168] on div "Status No active tasks Change activity state to start receiving tasks. [PERSON_…" at bounding box center [112, 383] width 170 height 713
click at [1012, 41] on span "Call to Customer" at bounding box center [1033, 41] width 64 height 11
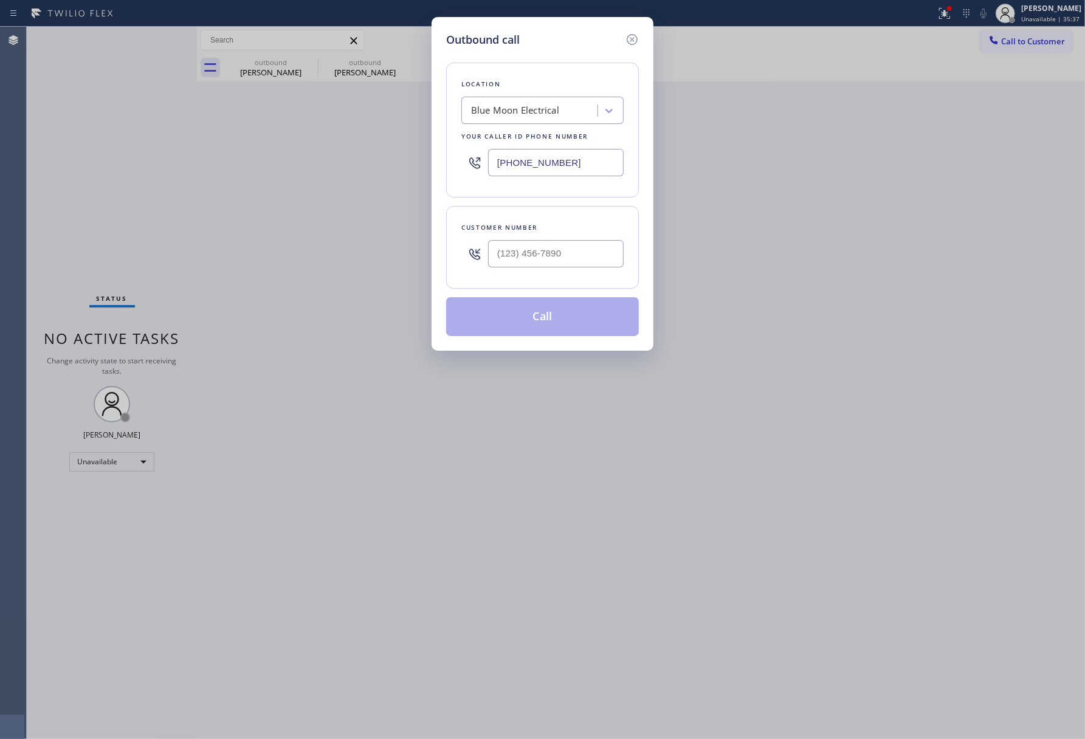
click at [568, 274] on div at bounding box center [556, 254] width 136 height 40
click at [572, 266] on input "(___) ___-____" at bounding box center [556, 253] width 136 height 27
paste input "714) 655-9962"
type input "[PHONE_NUMBER]"
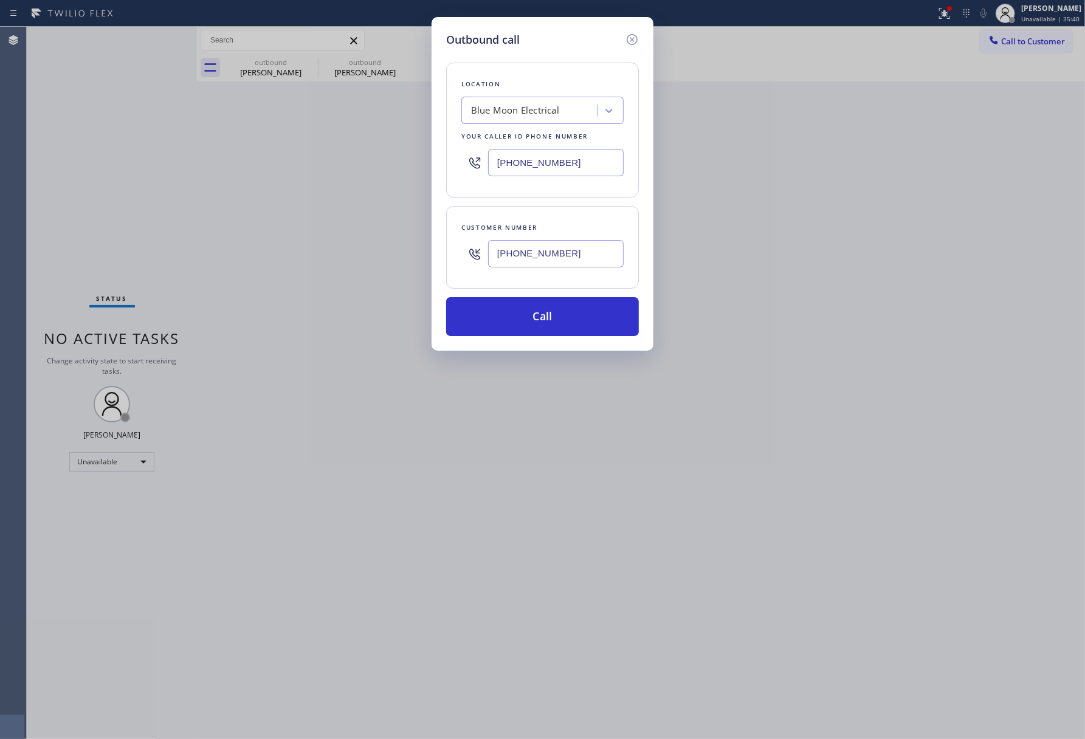
drag, startPoint x: 584, startPoint y: 162, endPoint x: 438, endPoint y: 164, distance: 145.3
click at [438, 164] on div "Outbound call Location Blue Moon Electrical Your caller id phone number [PHONE_…" at bounding box center [543, 184] width 222 height 334
paste input "731-4952"
type input "[PHONE_NUMBER]"
click at [550, 74] on div "Location Blue Moon Electrical Your caller id phone number [PHONE_NUMBER]" at bounding box center [542, 130] width 193 height 135
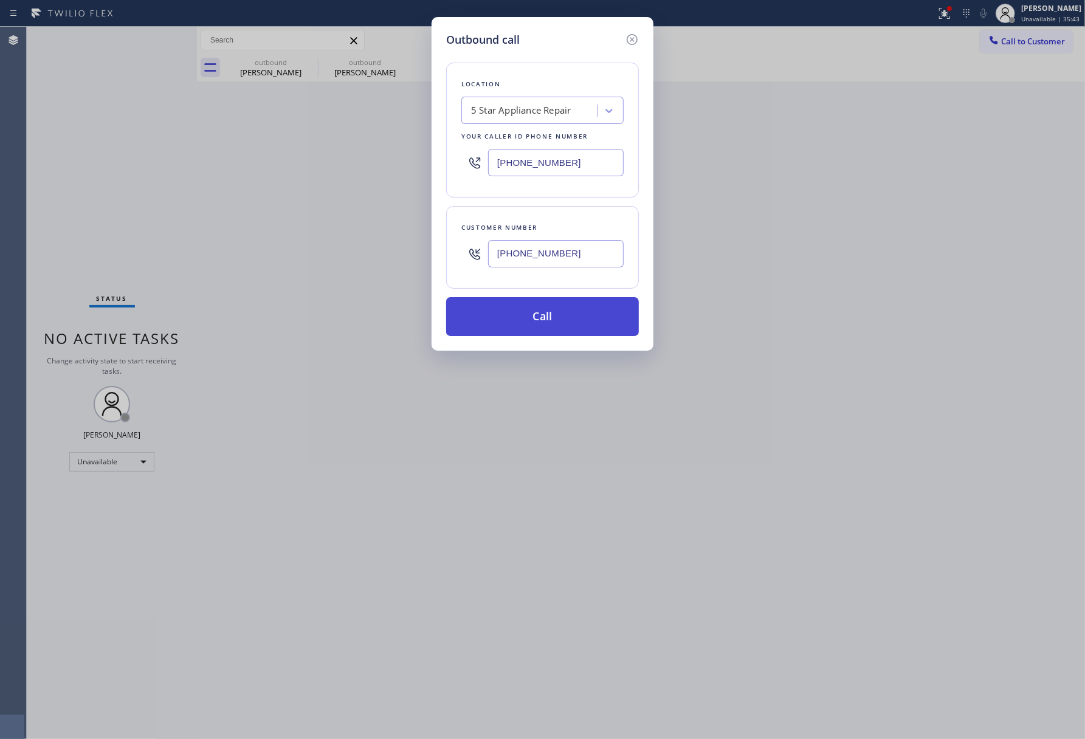
click at [528, 319] on button "Call" at bounding box center [542, 316] width 193 height 39
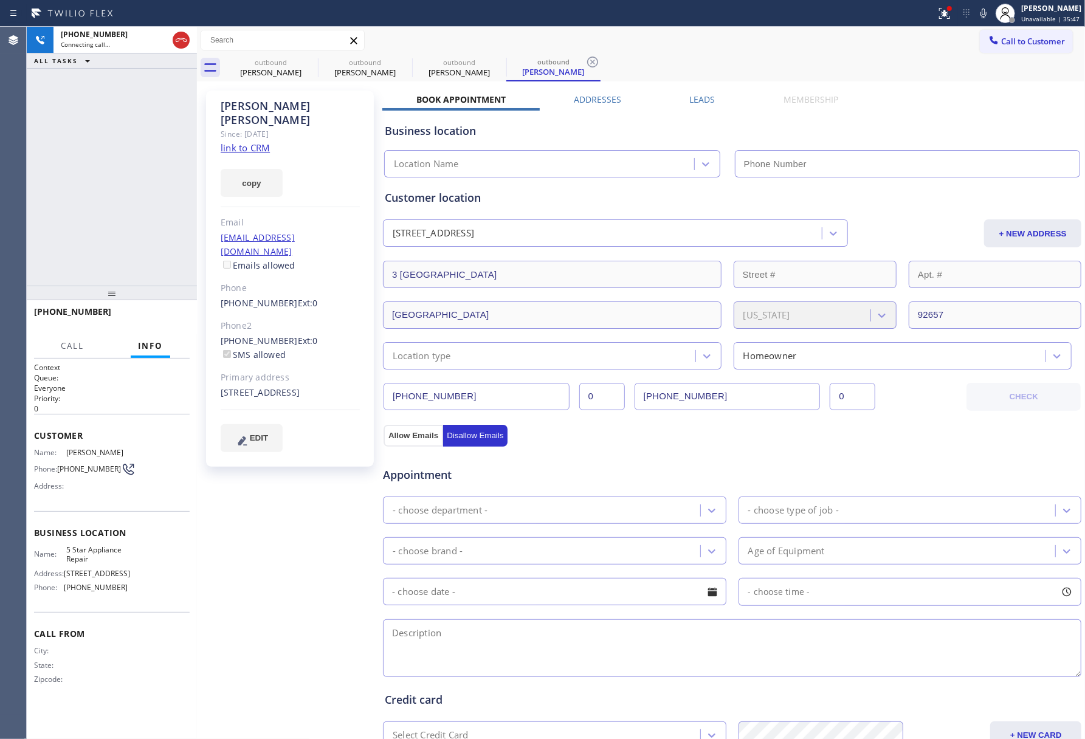
type input "[PHONE_NUMBER]"
click at [178, 323] on button "HANG UP" at bounding box center [161, 317] width 57 height 17
drag, startPoint x: 162, startPoint y: 261, endPoint x: 176, endPoint y: 319, distance: 59.4
click at [162, 266] on div "[PHONE_NUMBER] Live | 00:07 ALL TASKS ALL TASKS ACTIVE TASKS TASKS IN WRAP UP" at bounding box center [112, 156] width 170 height 259
click at [176, 319] on span "HANG UP" at bounding box center [161, 317] width 37 height 9
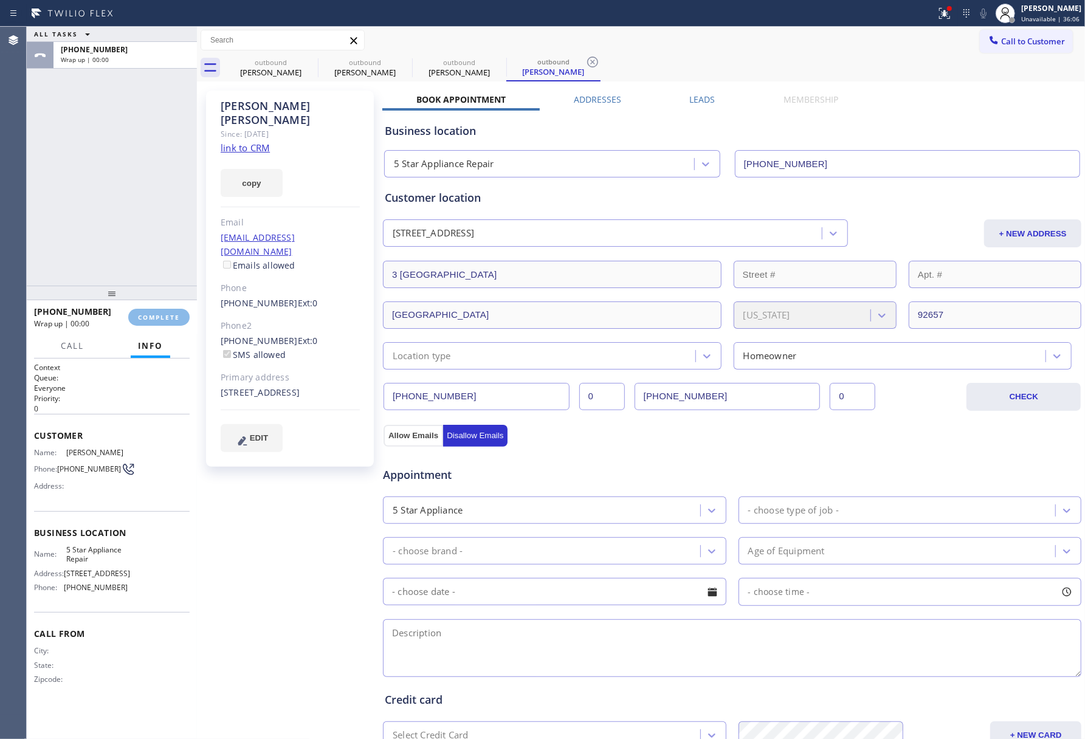
click at [146, 240] on div "ALL TASKS ALL TASKS ACTIVE TASKS TASKS IN WRAP UP [PHONE_NUMBER] Wrap up | 00:00" at bounding box center [112, 156] width 170 height 259
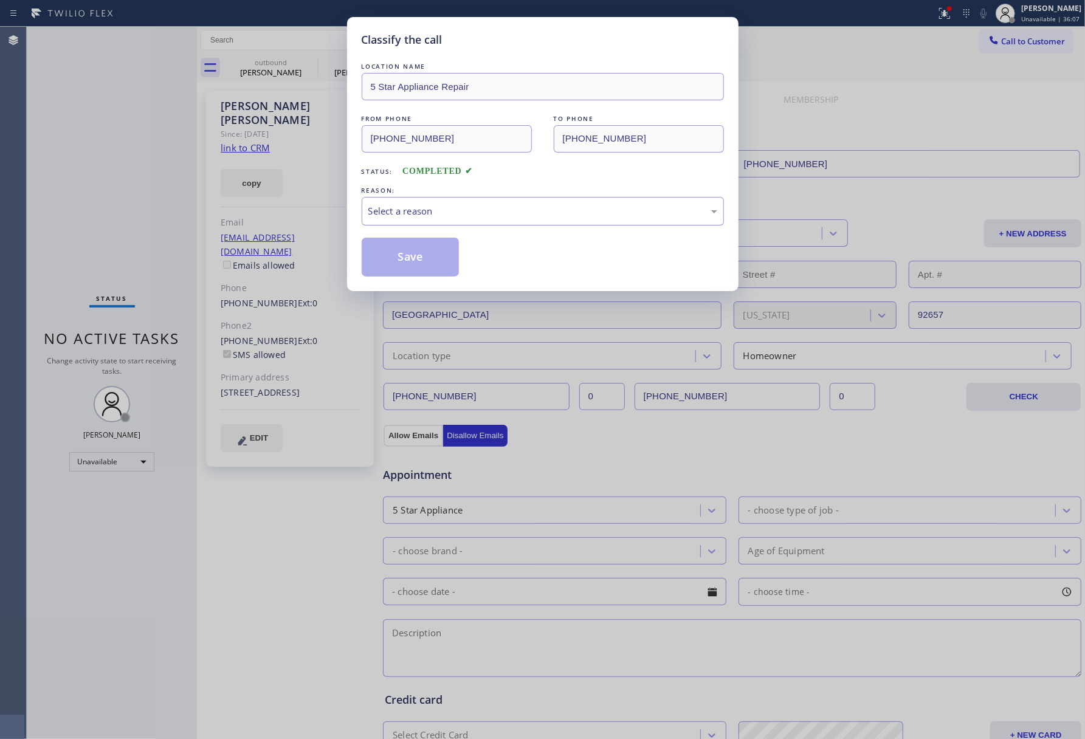
drag, startPoint x: 407, startPoint y: 216, endPoint x: 409, endPoint y: 223, distance: 6.3
click at [409, 223] on div "Select a reason" at bounding box center [543, 211] width 362 height 29
click at [400, 252] on button "Save" at bounding box center [411, 257] width 98 height 39
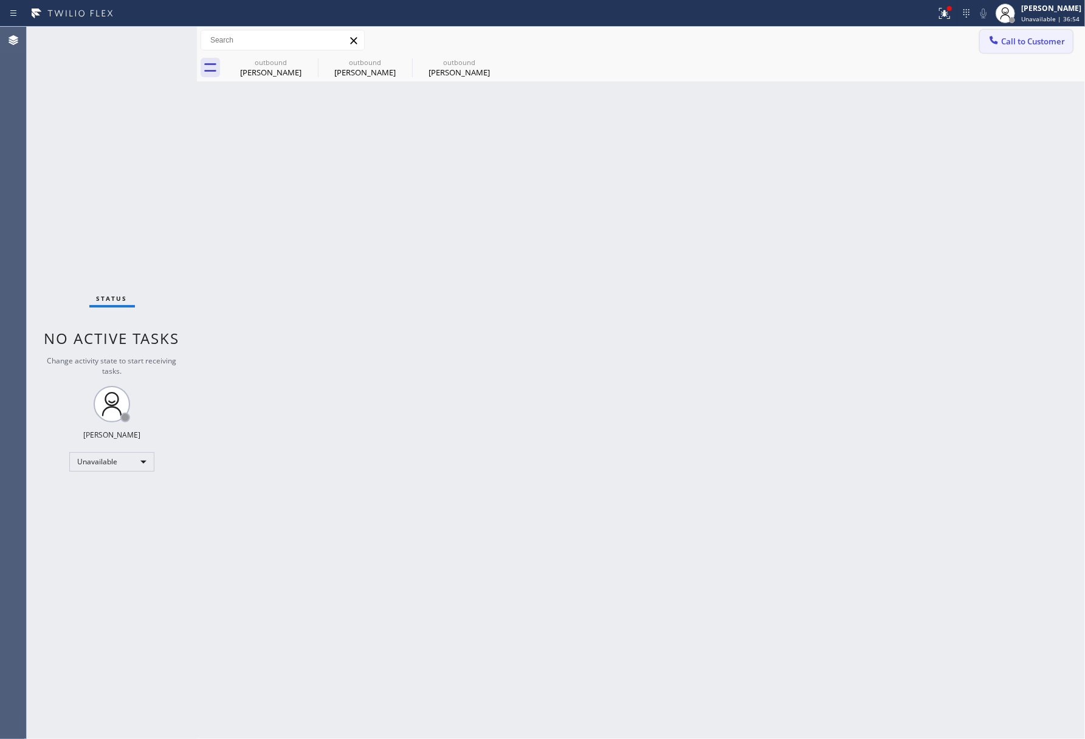
click at [996, 47] on div at bounding box center [994, 41] width 15 height 15
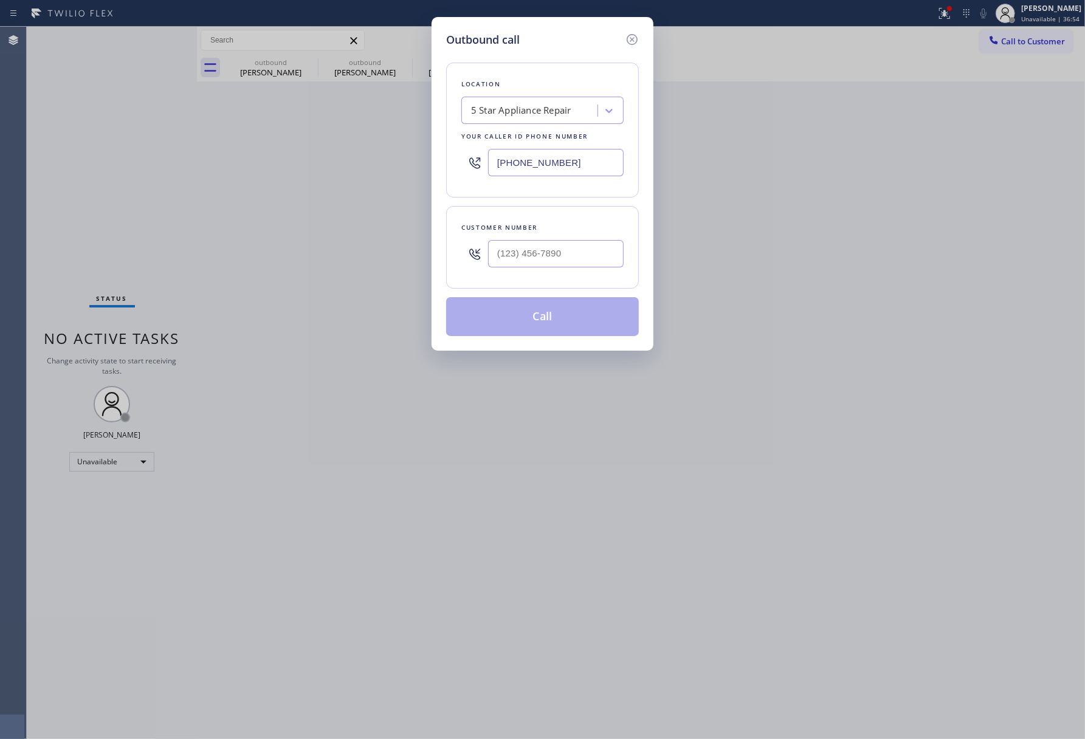
click at [560, 240] on div at bounding box center [556, 254] width 136 height 40
click at [561, 249] on input "(___) ___-____" at bounding box center [556, 253] width 136 height 27
paste input "310) 279-6635"
type input "[PHONE_NUMBER]"
click at [556, 209] on div "Customer number [PHONE_NUMBER]" at bounding box center [542, 247] width 193 height 83
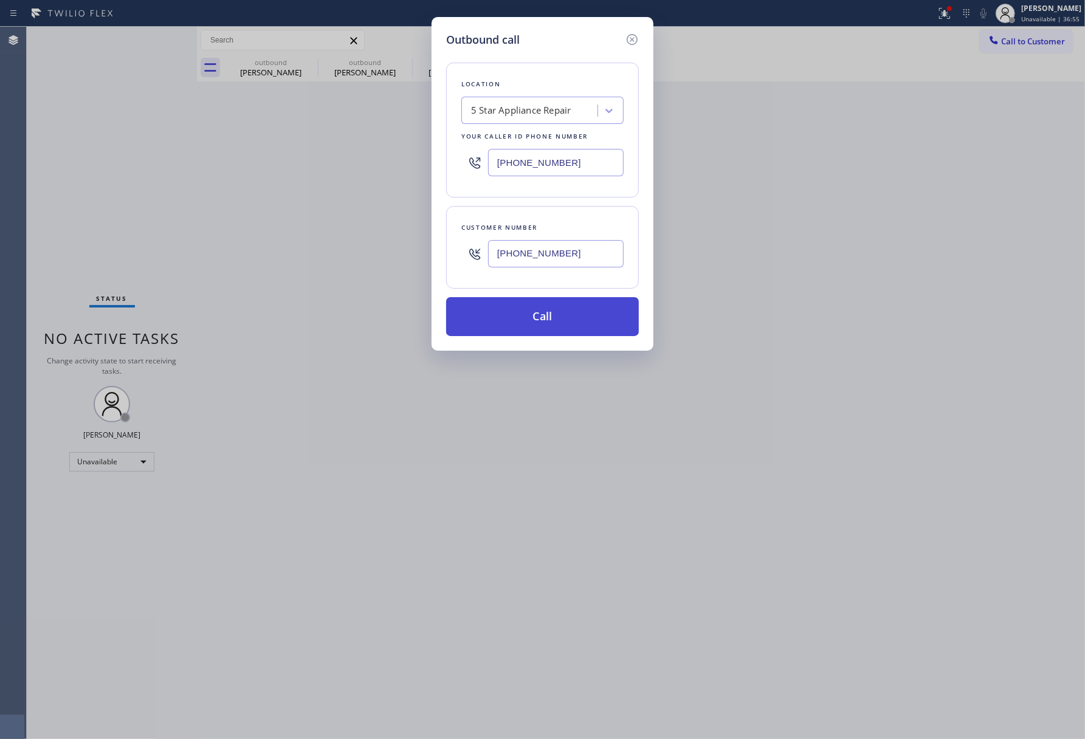
click at [557, 324] on button "Call" at bounding box center [542, 316] width 193 height 39
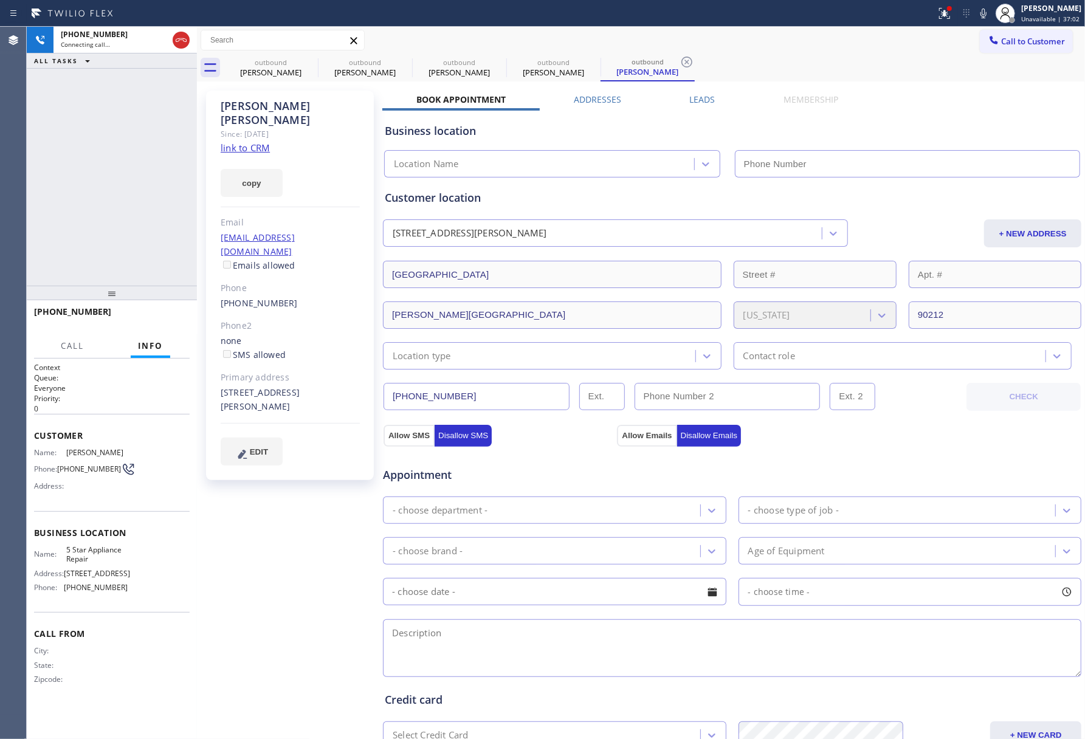
type input "[PHONE_NUMBER]"
click at [161, 323] on button "HANG UP" at bounding box center [161, 317] width 57 height 17
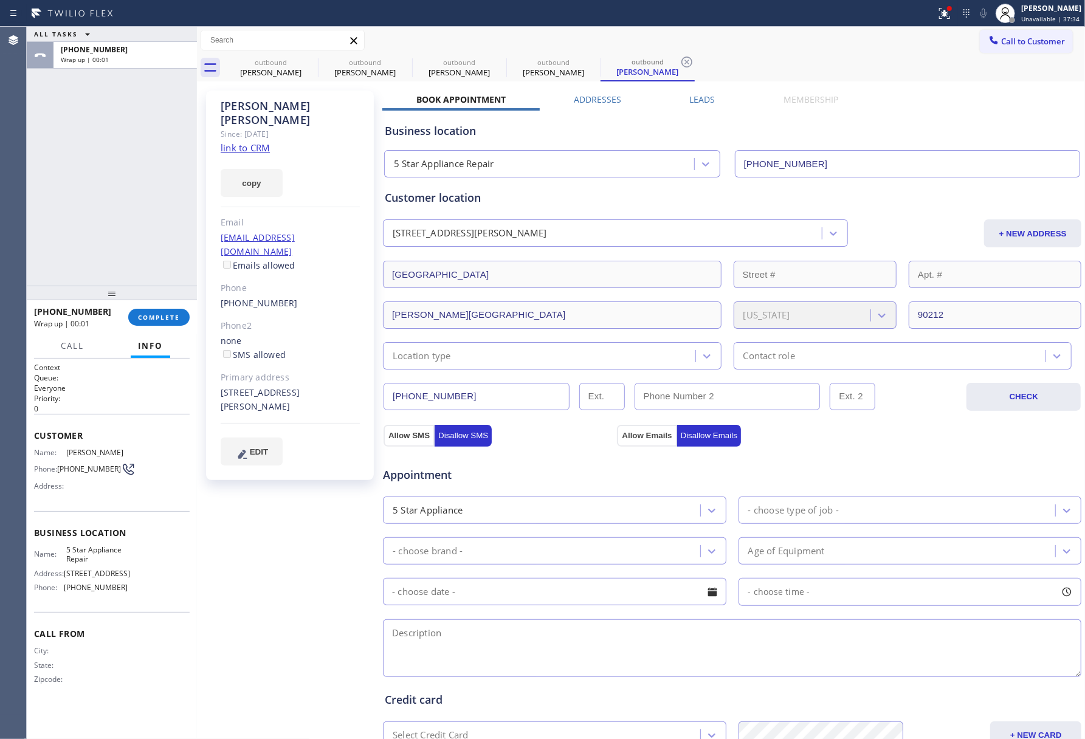
drag, startPoint x: 173, startPoint y: 316, endPoint x: 139, endPoint y: 239, distance: 84.4
click at [171, 317] on span "COMPLETE" at bounding box center [159, 317] width 42 height 9
click at [139, 239] on div "ALL TASKS ALL TASKS ACTIVE TASKS TASKS IN WRAP UP [PHONE_NUMBER] Wrap up | 00:01" at bounding box center [112, 156] width 170 height 259
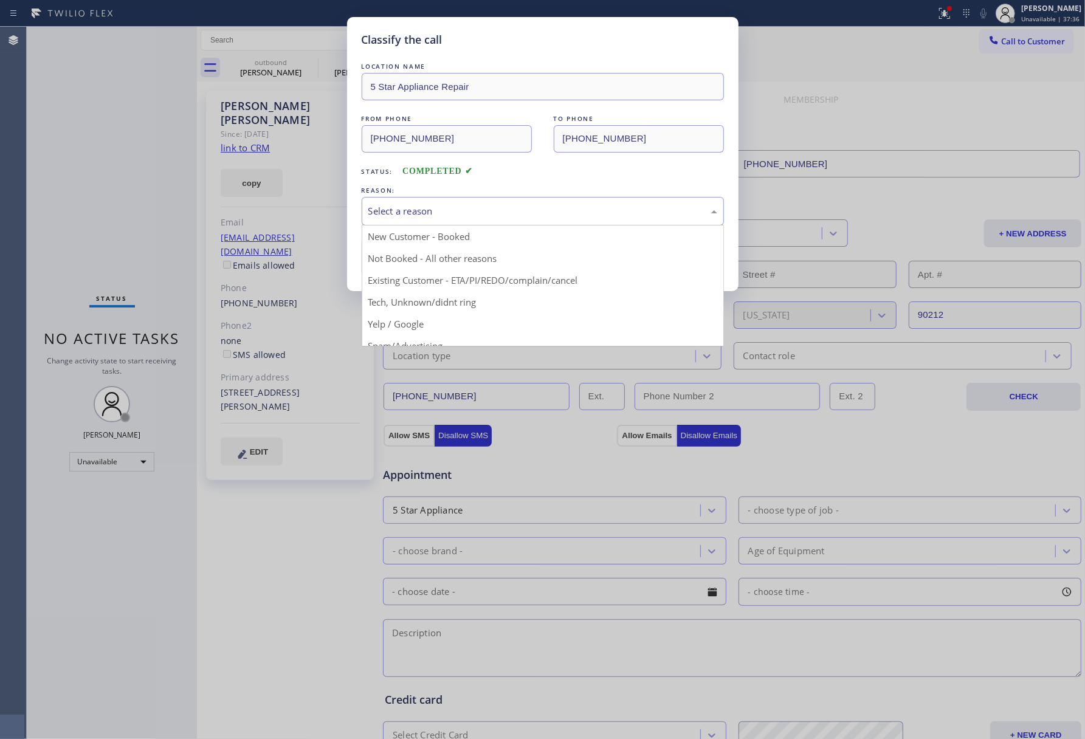
drag, startPoint x: 468, startPoint y: 213, endPoint x: 409, endPoint y: 290, distance: 97.2
click at [468, 216] on div "Select a reason" at bounding box center [542, 211] width 349 height 14
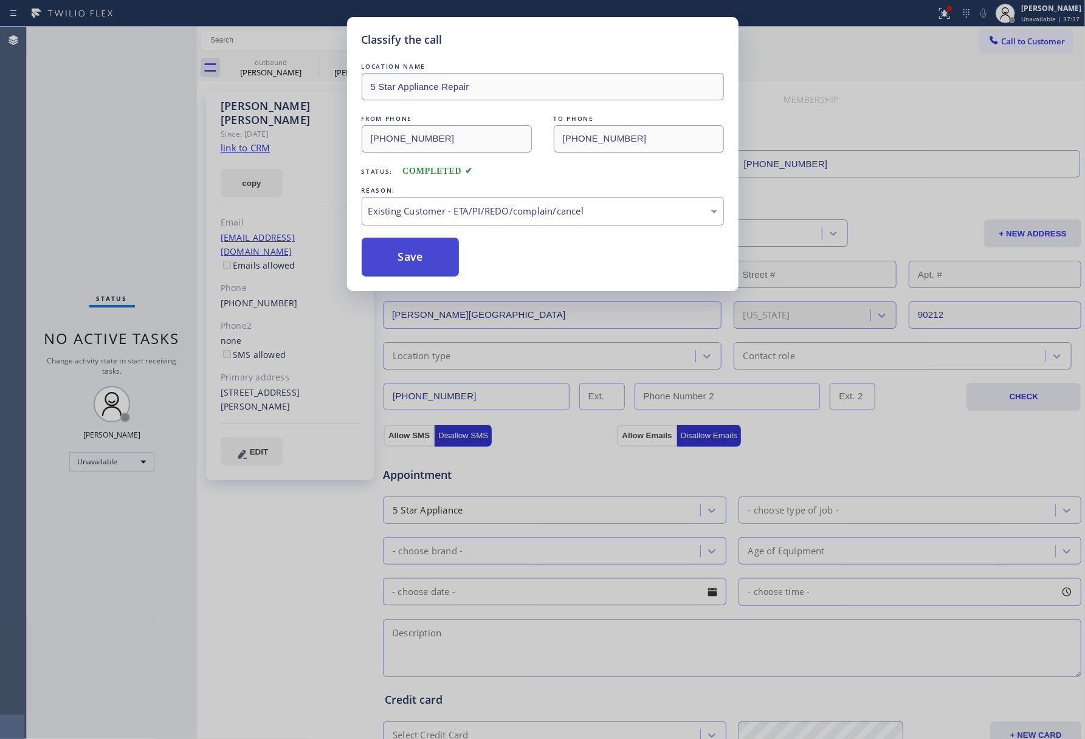
click at [399, 252] on button "Save" at bounding box center [411, 257] width 98 height 39
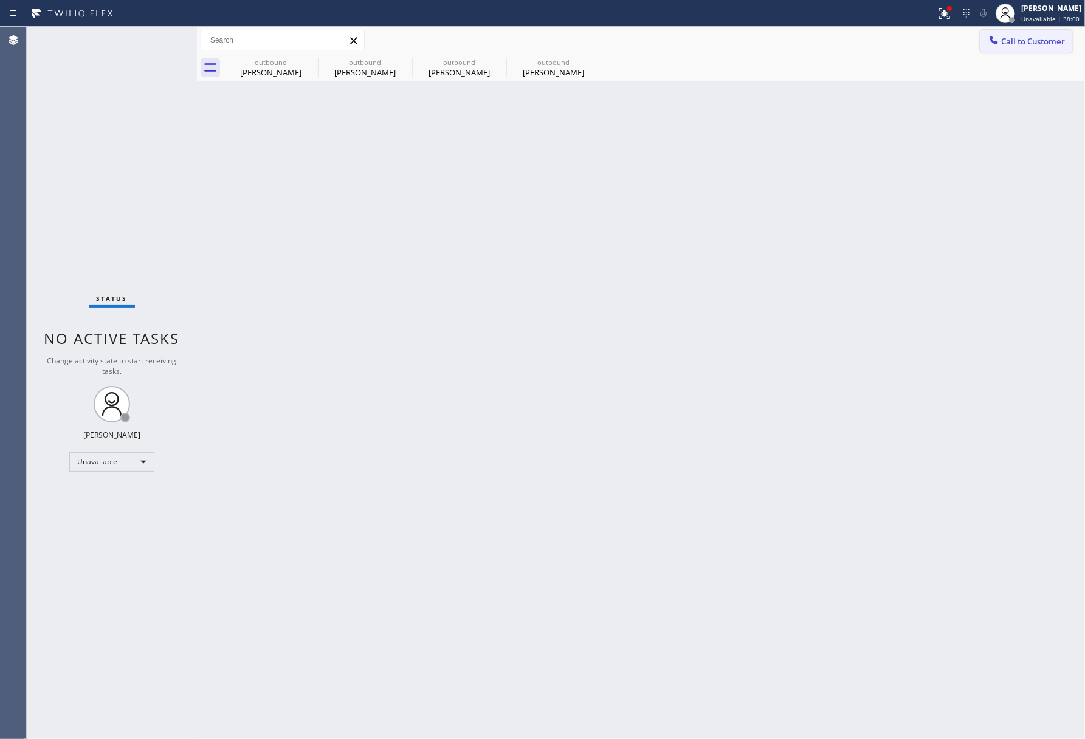
click at [1026, 43] on span "Call to Customer" at bounding box center [1033, 41] width 64 height 11
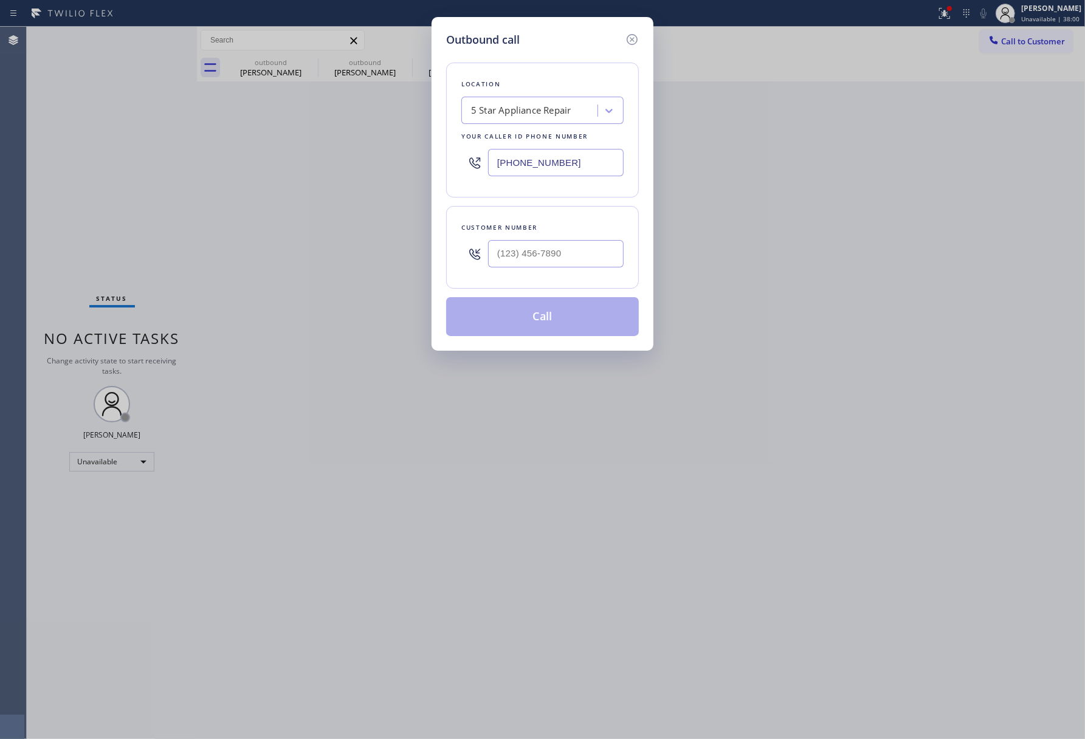
click at [555, 270] on div at bounding box center [556, 254] width 136 height 40
click at [556, 256] on input "(___) ___-____" at bounding box center [556, 253] width 136 height 27
paste input "650) 400-5346"
type input "[PHONE_NUMBER]"
click at [556, 215] on div "Customer number [PHONE_NUMBER]" at bounding box center [542, 247] width 193 height 83
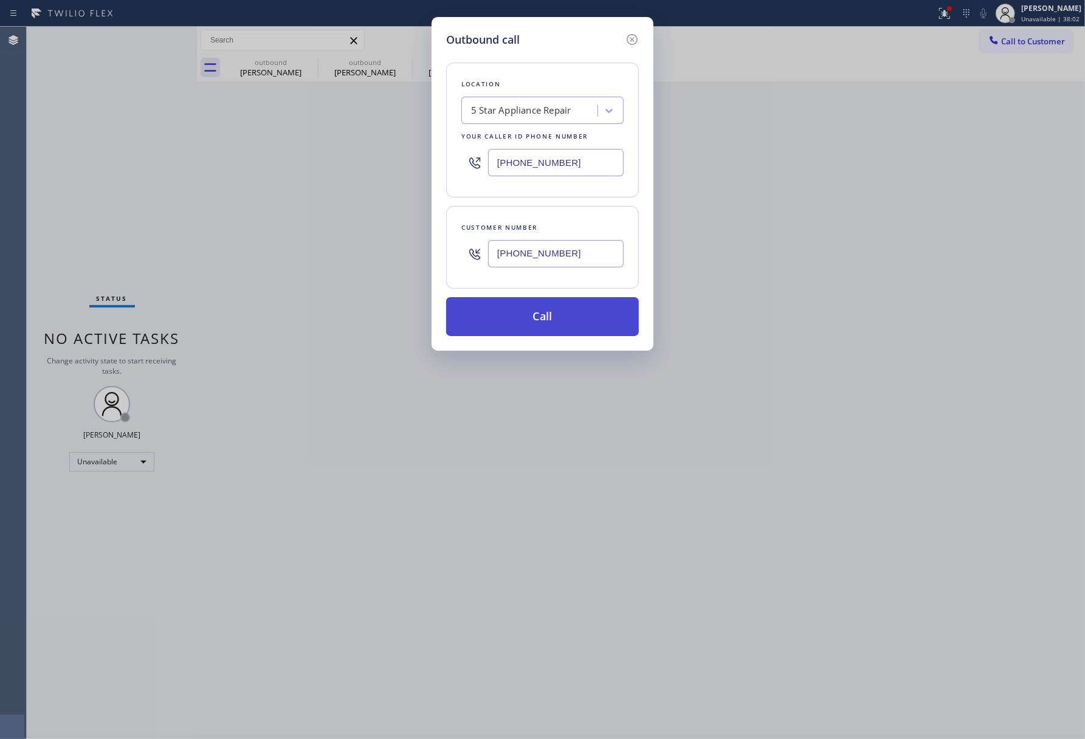
click at [552, 317] on button "Call" at bounding box center [542, 316] width 193 height 39
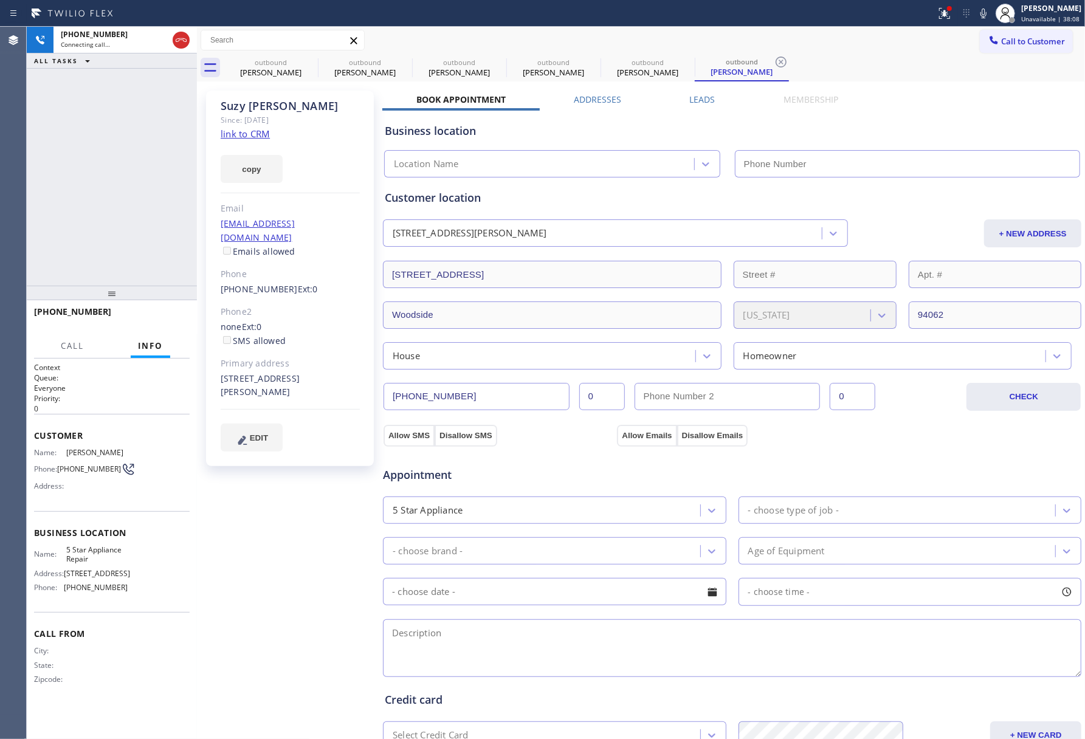
type input "[PHONE_NUMBER]"
click at [156, 319] on span "HANG UP" at bounding box center [161, 317] width 37 height 9
click at [134, 223] on div "[PHONE_NUMBER] Live | 00:25 ALL TASKS ALL TASKS ACTIVE TASKS TASKS IN WRAP UP" at bounding box center [112, 156] width 170 height 259
click at [173, 313] on span "COMPLETE" at bounding box center [159, 317] width 42 height 9
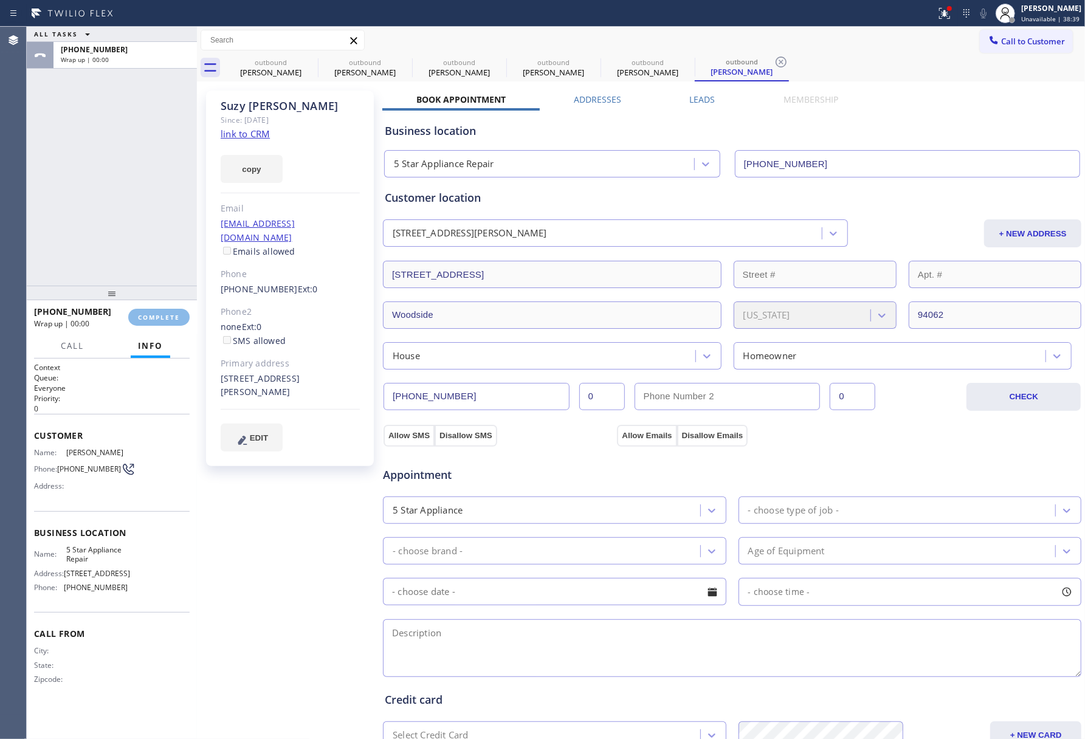
click at [141, 190] on div "ALL TASKS ALL TASKS ACTIVE TASKS TASKS IN WRAP UP [PHONE_NUMBER] Wrap up | 00:00" at bounding box center [112, 156] width 170 height 259
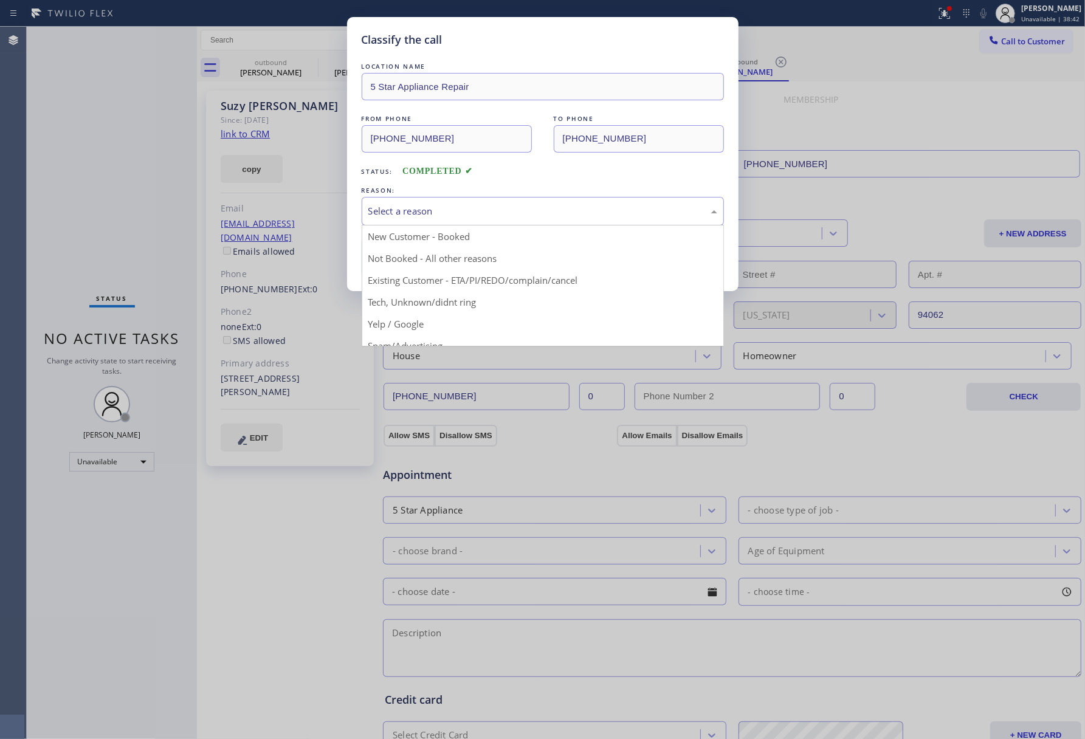
click at [441, 219] on div "Select a reason" at bounding box center [543, 211] width 362 height 29
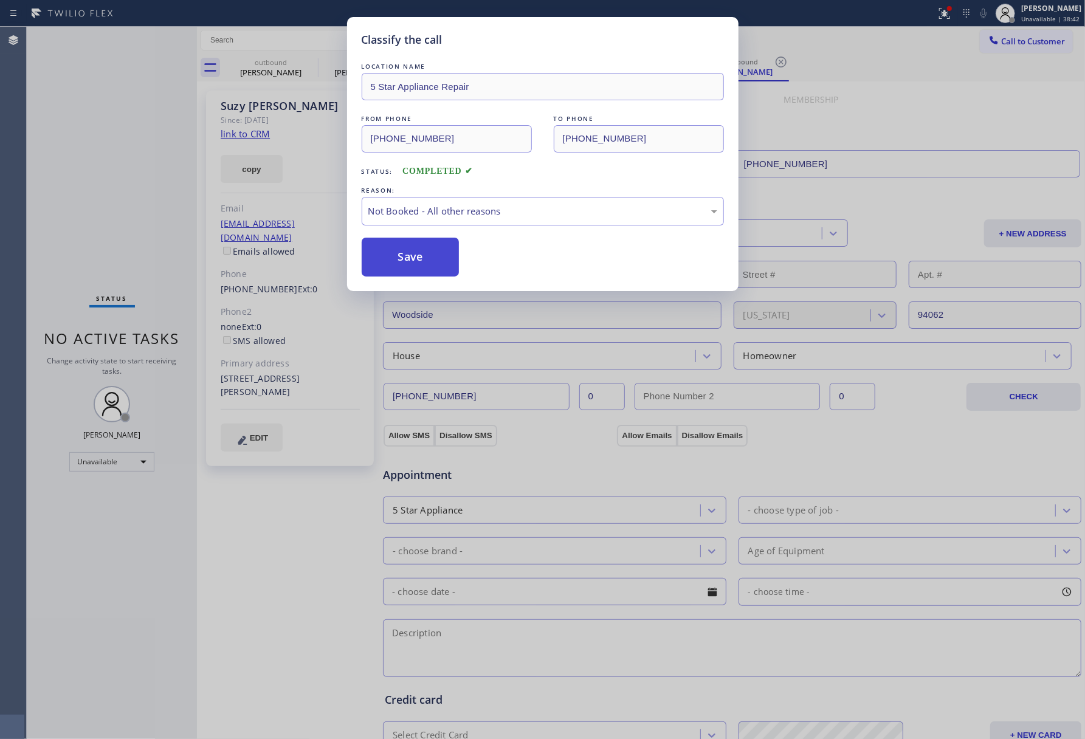
click at [401, 252] on button "Save" at bounding box center [411, 257] width 98 height 39
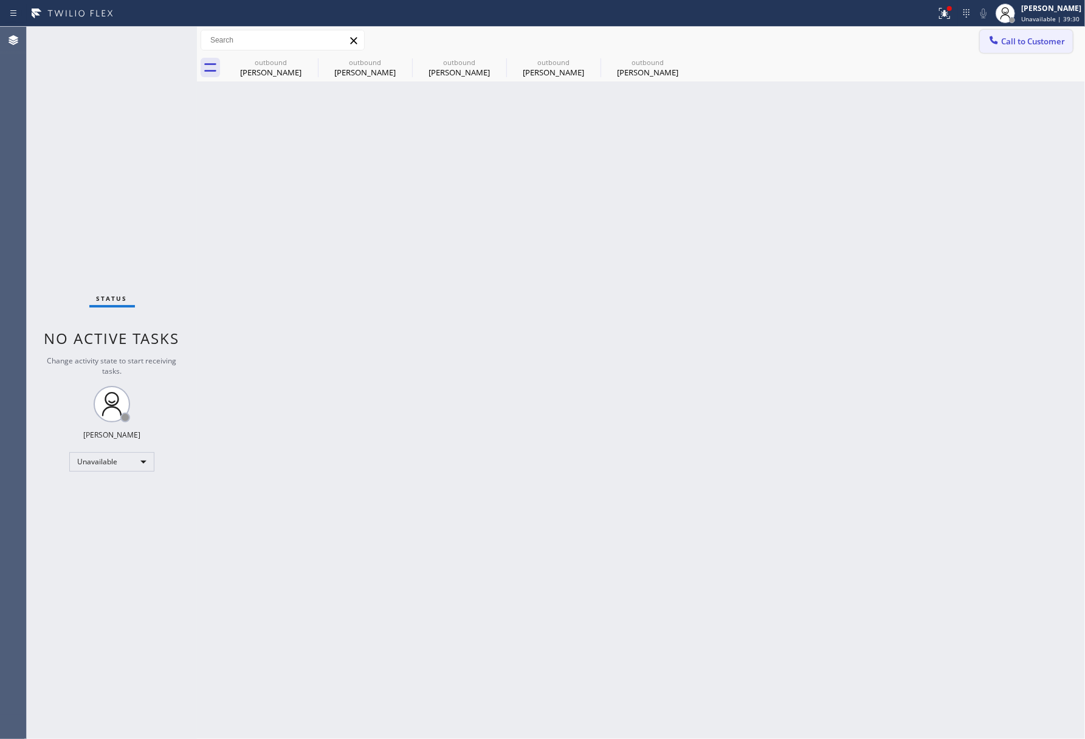
click at [1042, 38] on span "Call to Customer" at bounding box center [1033, 41] width 64 height 11
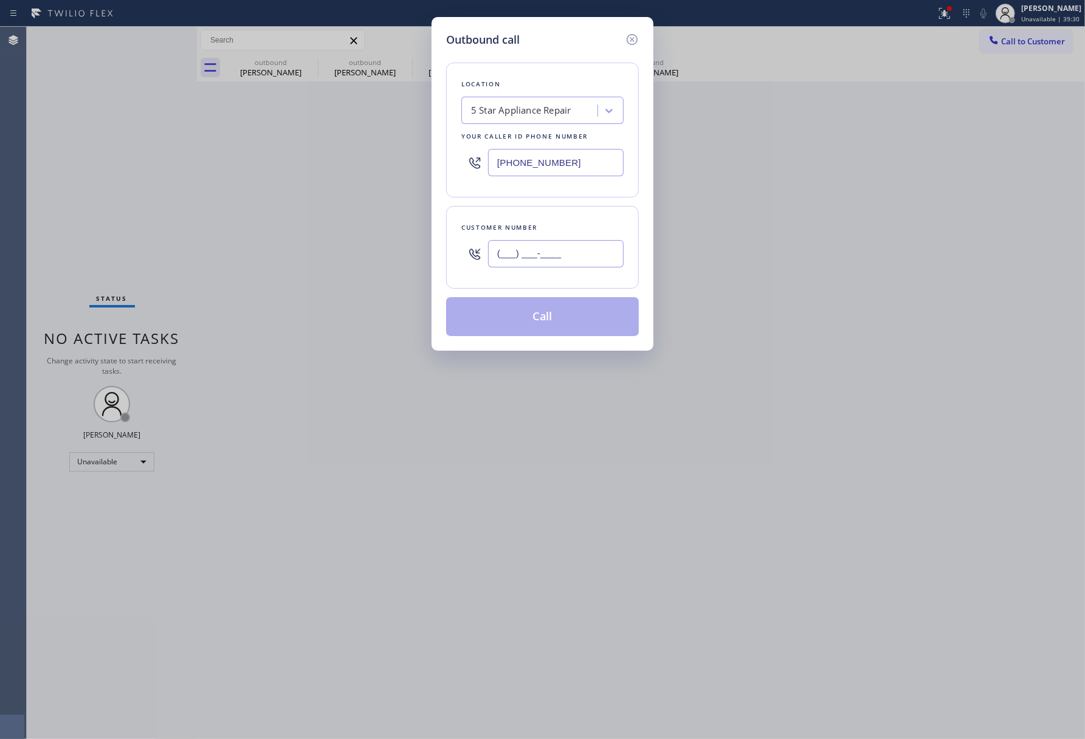
click at [537, 249] on input "(___) ___-____" at bounding box center [556, 253] width 136 height 27
paste input "936) 446-0799"
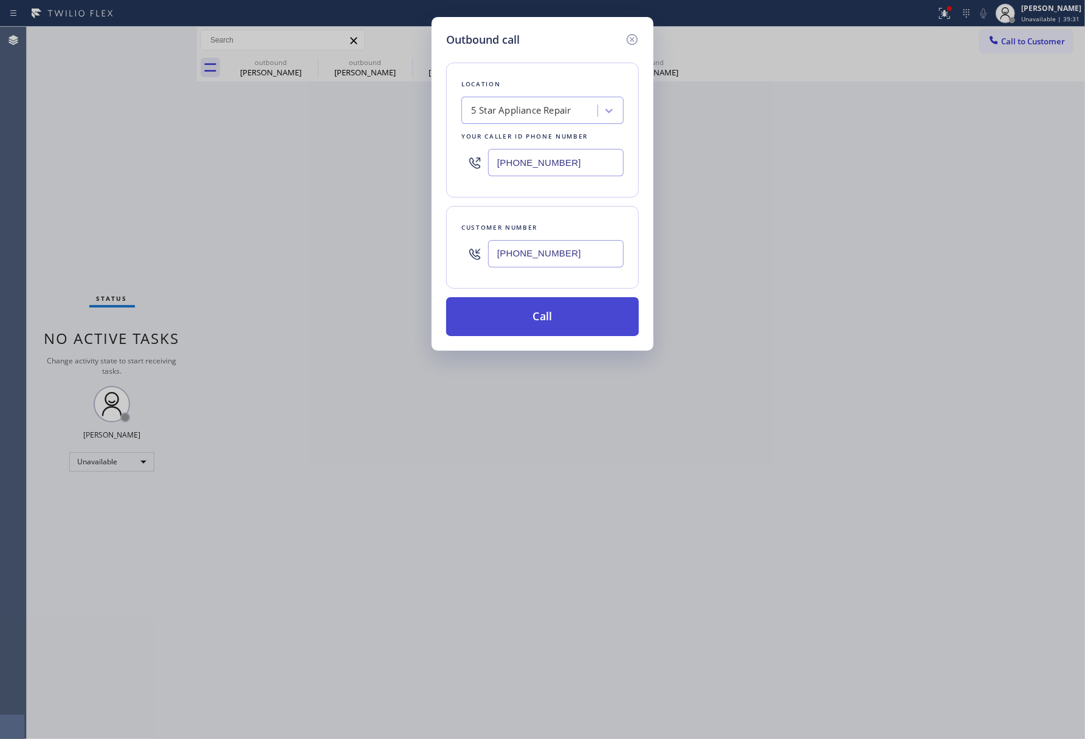
type input "[PHONE_NUMBER]"
click at [560, 316] on button "Call" at bounding box center [542, 316] width 193 height 39
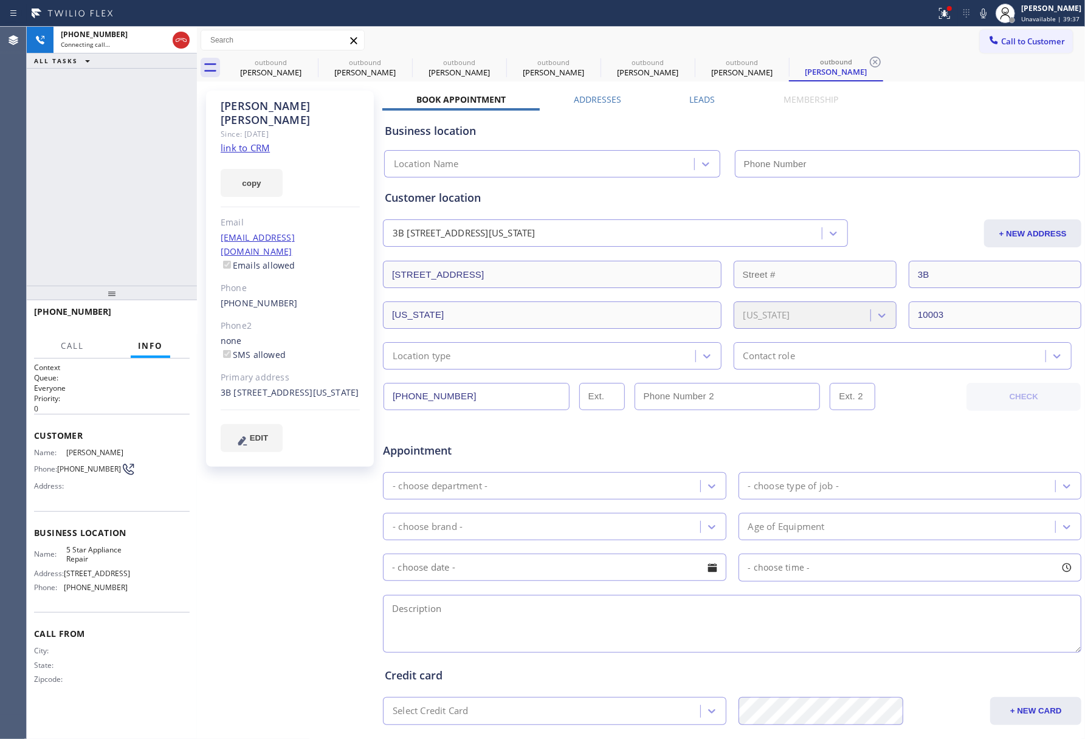
type input "[PHONE_NUMBER]"
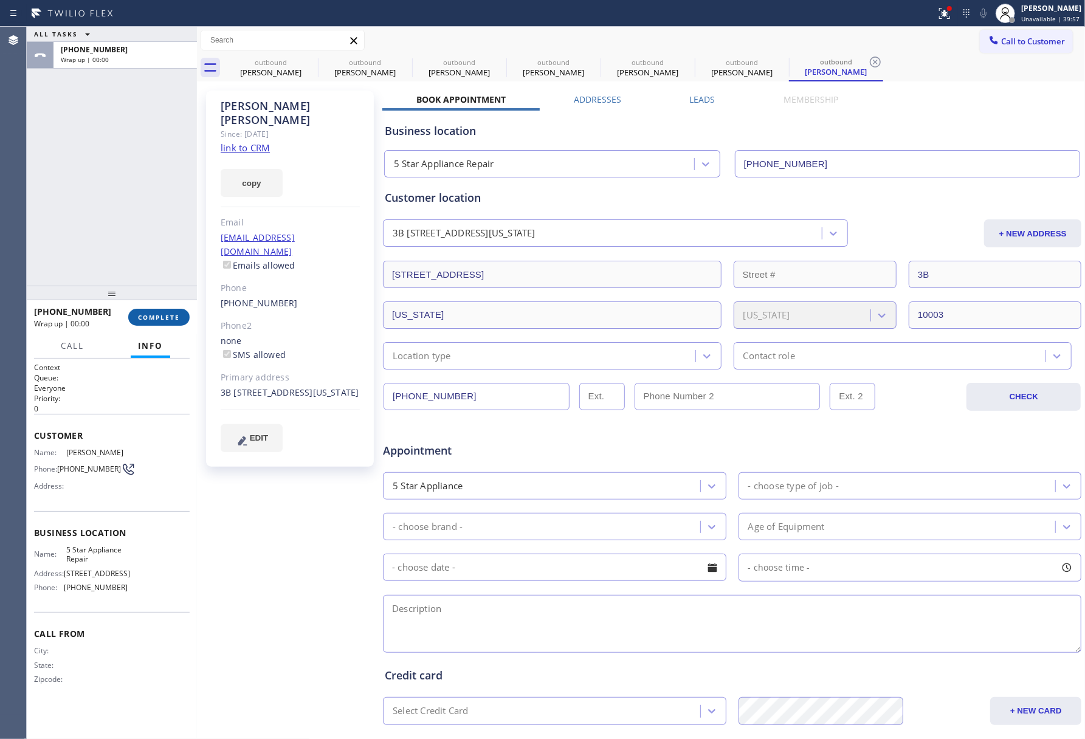
click at [141, 315] on span "COMPLETE" at bounding box center [159, 317] width 42 height 9
click at [161, 195] on div "ALL TASKS ALL TASKS ACTIVE TASKS TASKS IN WRAP UP [PHONE_NUMBER] Wrap up | 00:00" at bounding box center [112, 156] width 170 height 259
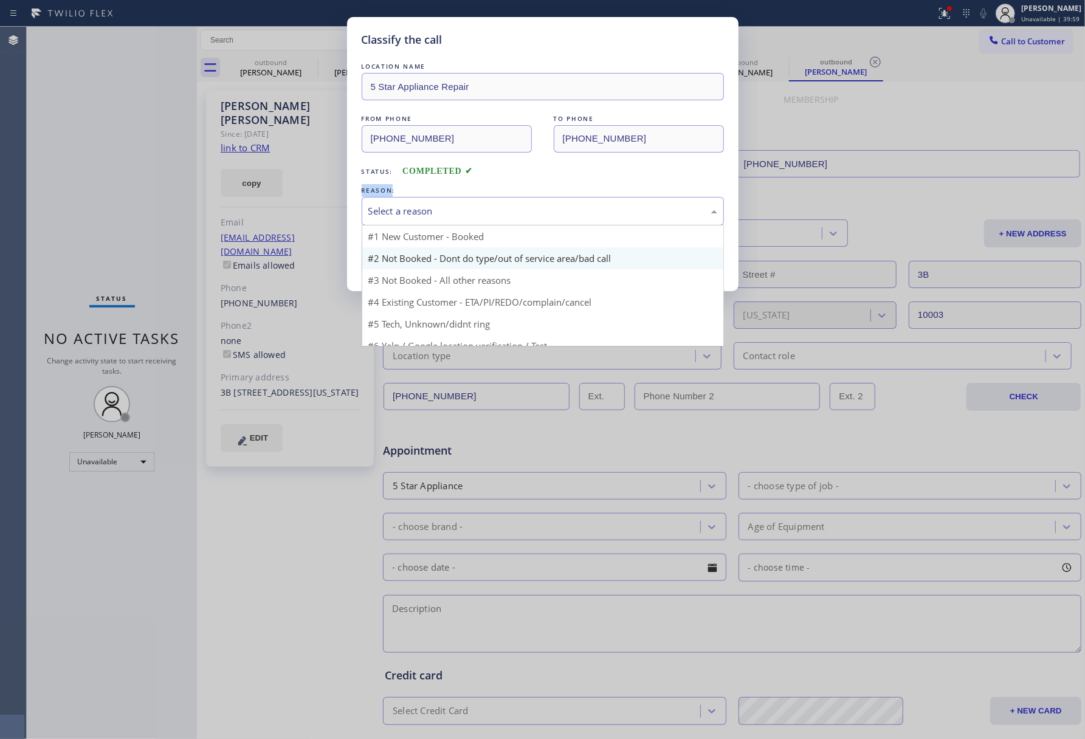
drag, startPoint x: 421, startPoint y: 216, endPoint x: 409, endPoint y: 266, distance: 51.5
click at [421, 218] on div "Select a reason" at bounding box center [542, 211] width 349 height 14
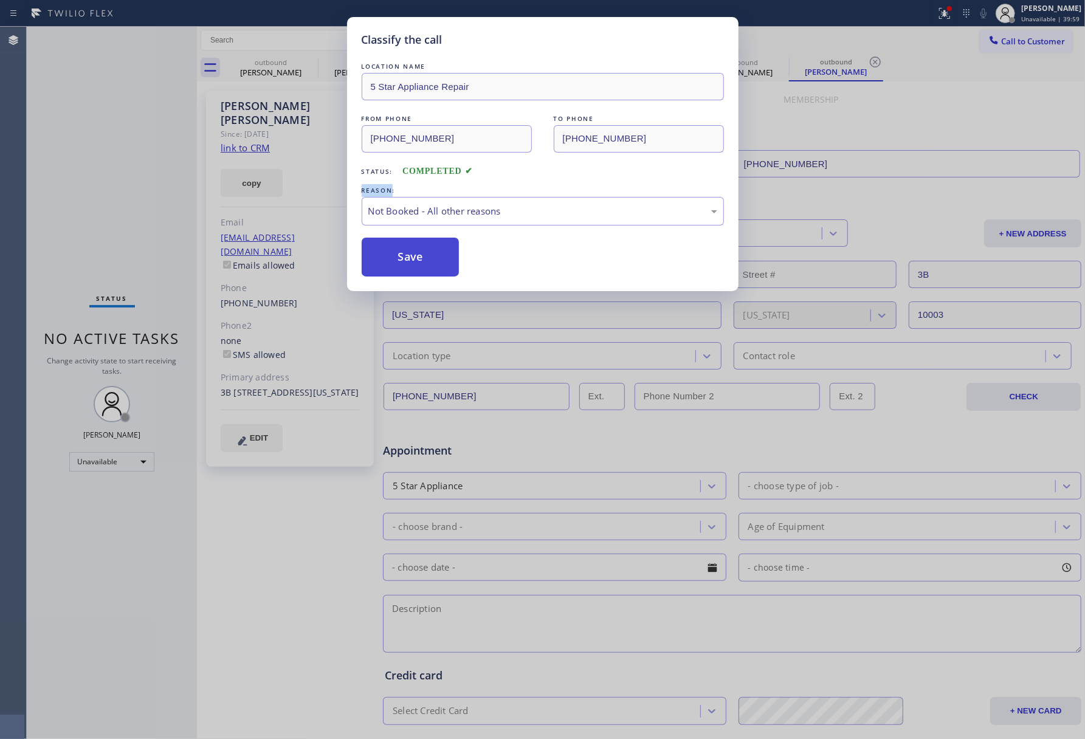
click at [399, 253] on button "Save" at bounding box center [411, 257] width 98 height 39
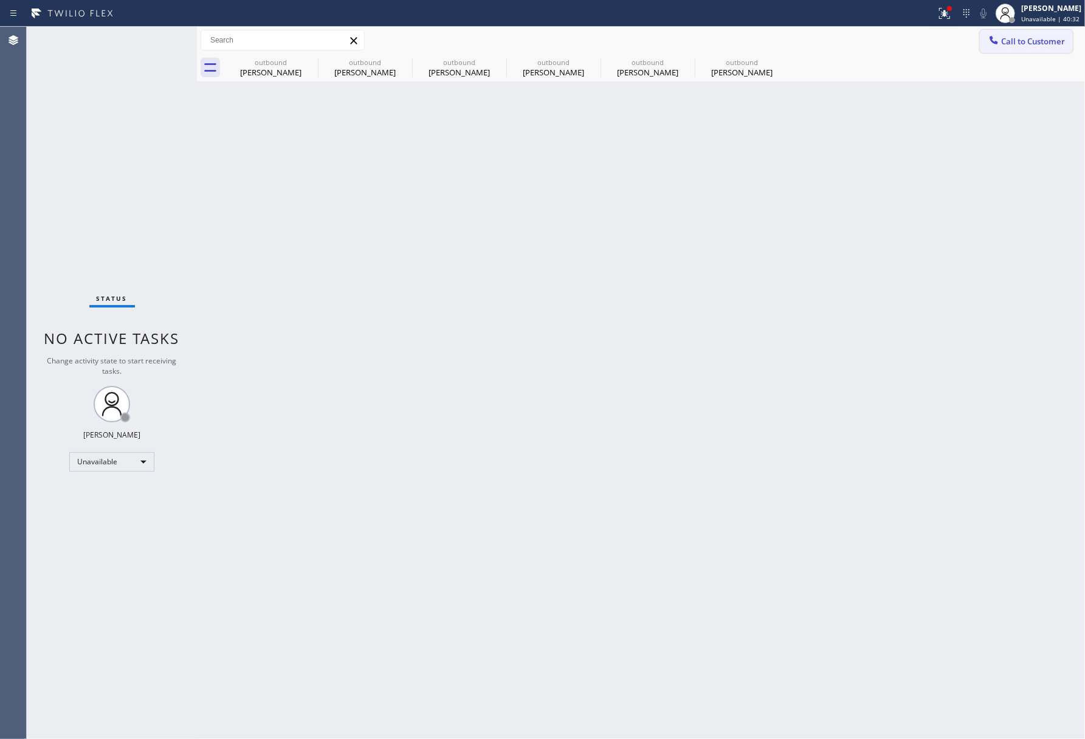
click at [1046, 38] on span "Call to Customer" at bounding box center [1033, 41] width 64 height 11
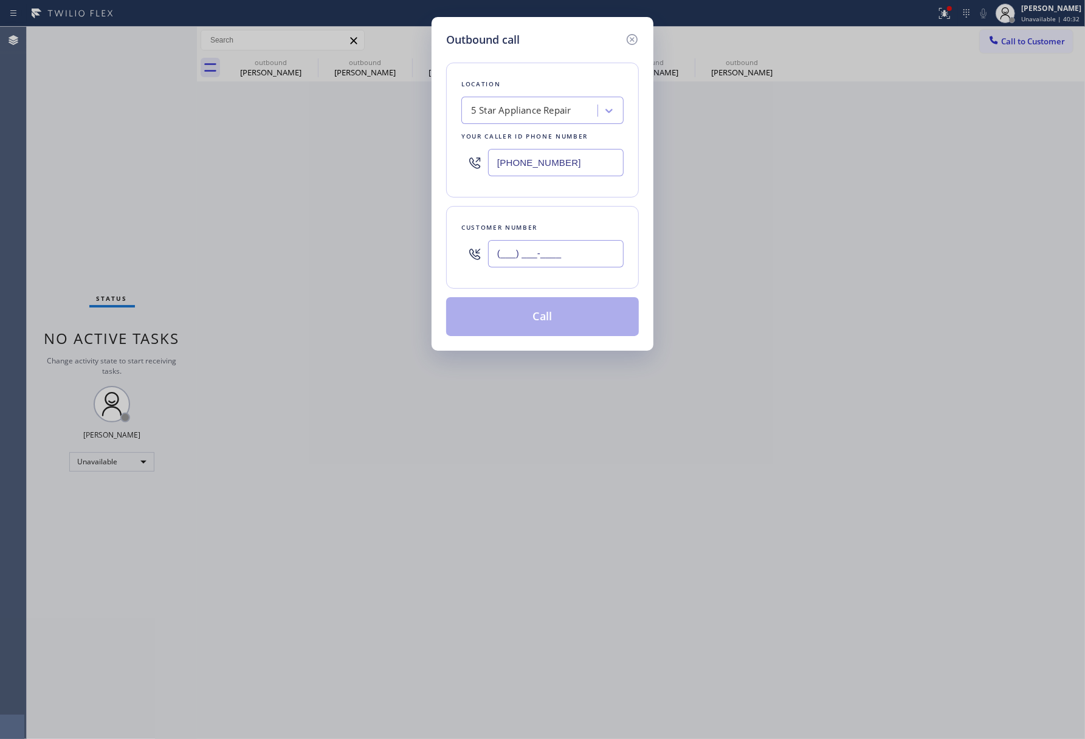
click at [575, 258] on input "(___) ___-____" at bounding box center [556, 253] width 136 height 27
paste input "917) 701-7898"
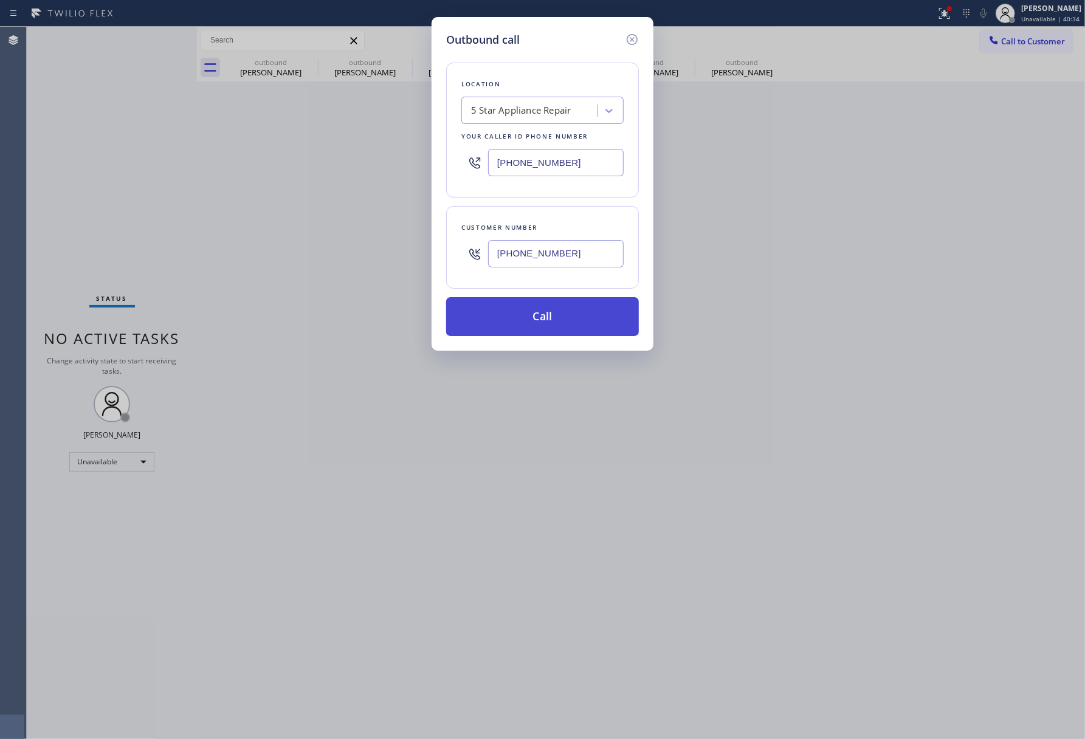
type input "[PHONE_NUMBER]"
click at [564, 326] on button "Call" at bounding box center [542, 316] width 193 height 39
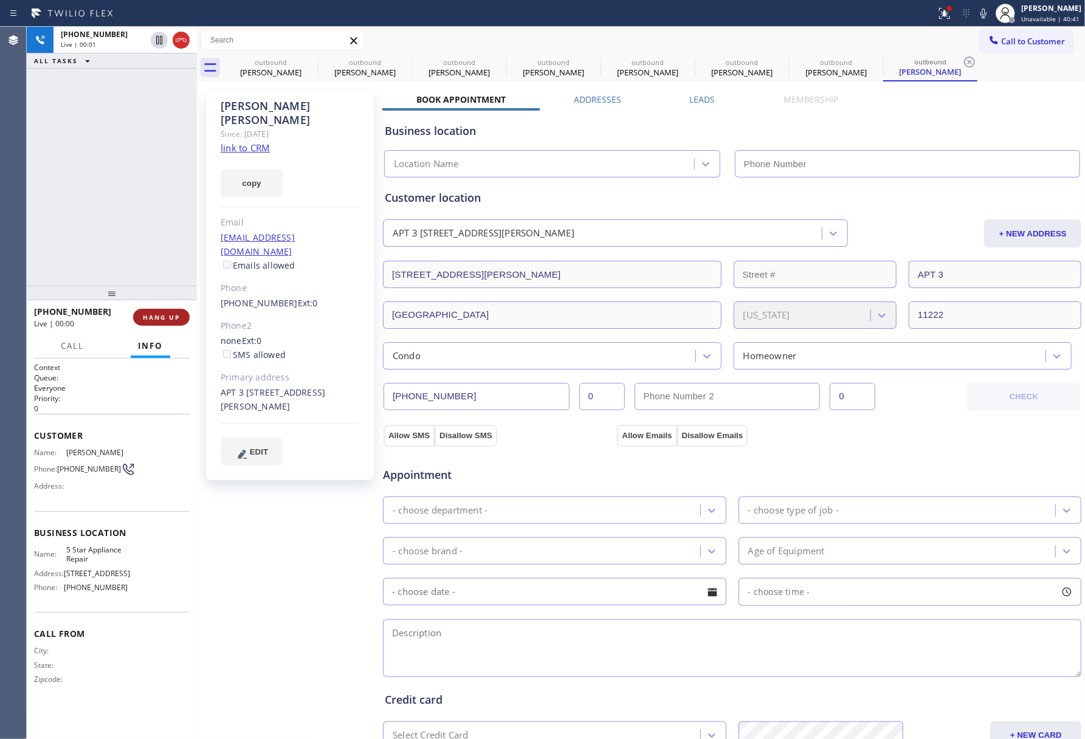
click at [176, 321] on span "HANG UP" at bounding box center [161, 317] width 37 height 9
click at [156, 316] on span "HANG UP" at bounding box center [161, 317] width 37 height 9
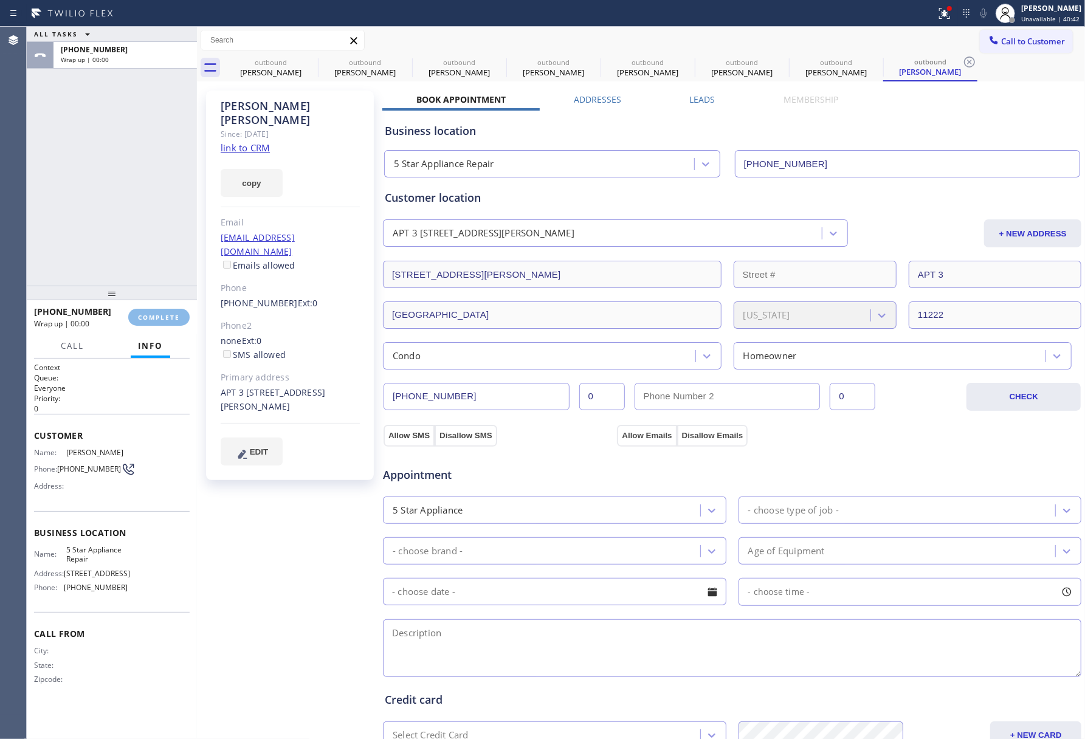
type input "[PHONE_NUMBER]"
click at [130, 200] on div "ALL TASKS ALL TASKS ACTIVE TASKS TASKS IN WRAP UP [PHONE_NUMBER] Wrap up | 00:00" at bounding box center [112, 156] width 170 height 259
drag, startPoint x: 133, startPoint y: 200, endPoint x: 154, endPoint y: 201, distance: 21.9
click at [143, 200] on div "ALL TASKS ALL TASKS ACTIVE TASKS TASKS IN WRAP UP [PHONE_NUMBER] Wrap up | 00:00" at bounding box center [112, 156] width 170 height 259
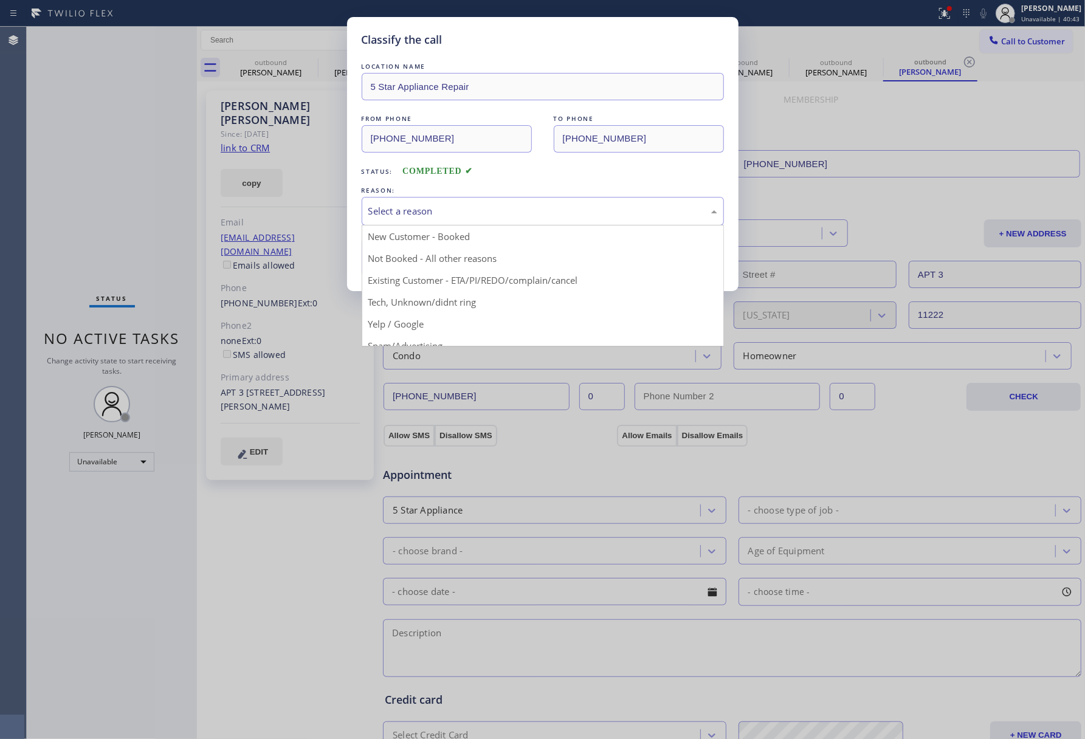
click at [462, 207] on div "Select a reason" at bounding box center [542, 211] width 349 height 14
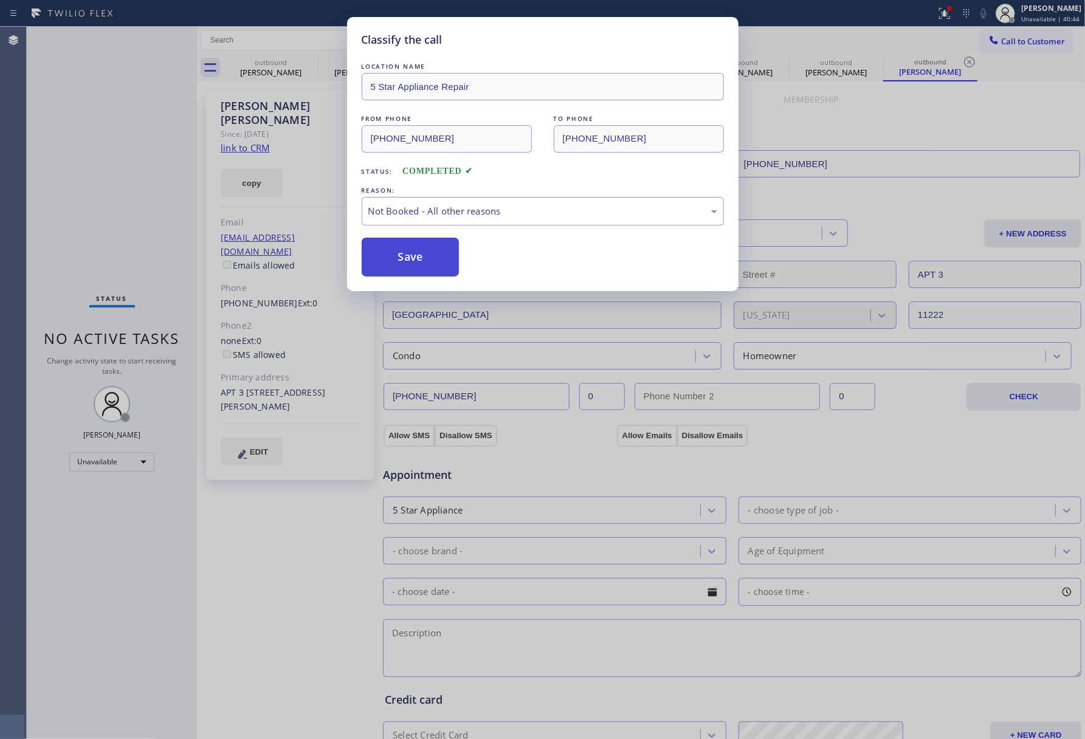
click at [401, 249] on button "Save" at bounding box center [411, 257] width 98 height 39
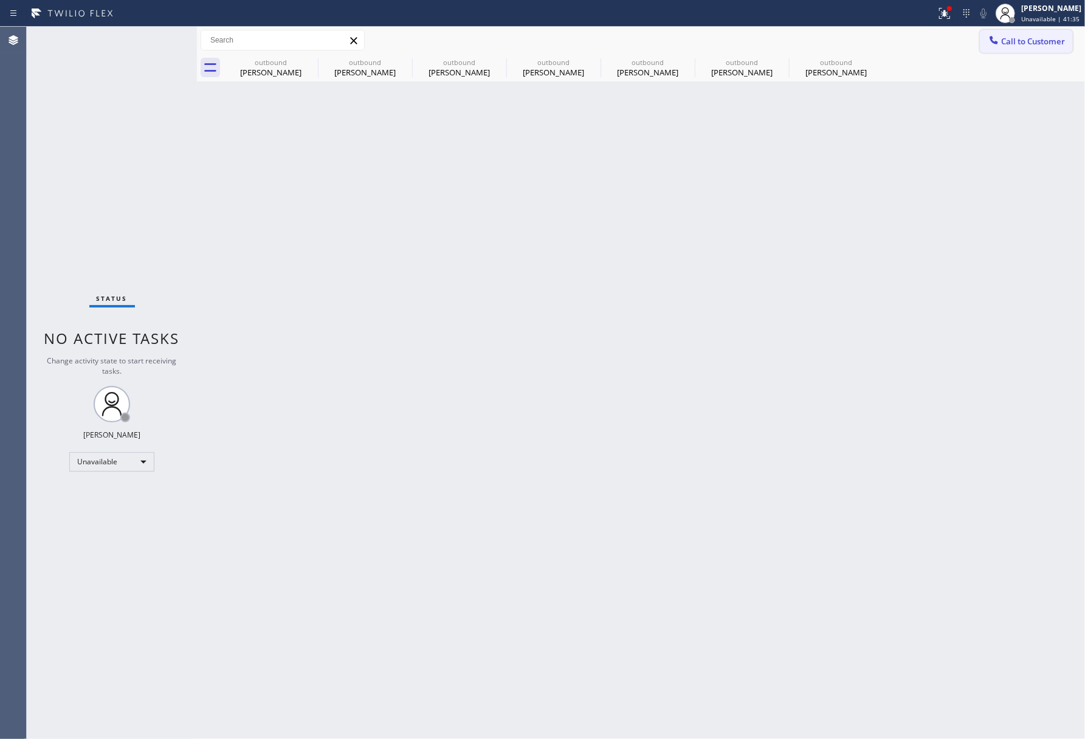
click at [1020, 47] on button "Call to Customer" at bounding box center [1026, 41] width 93 height 23
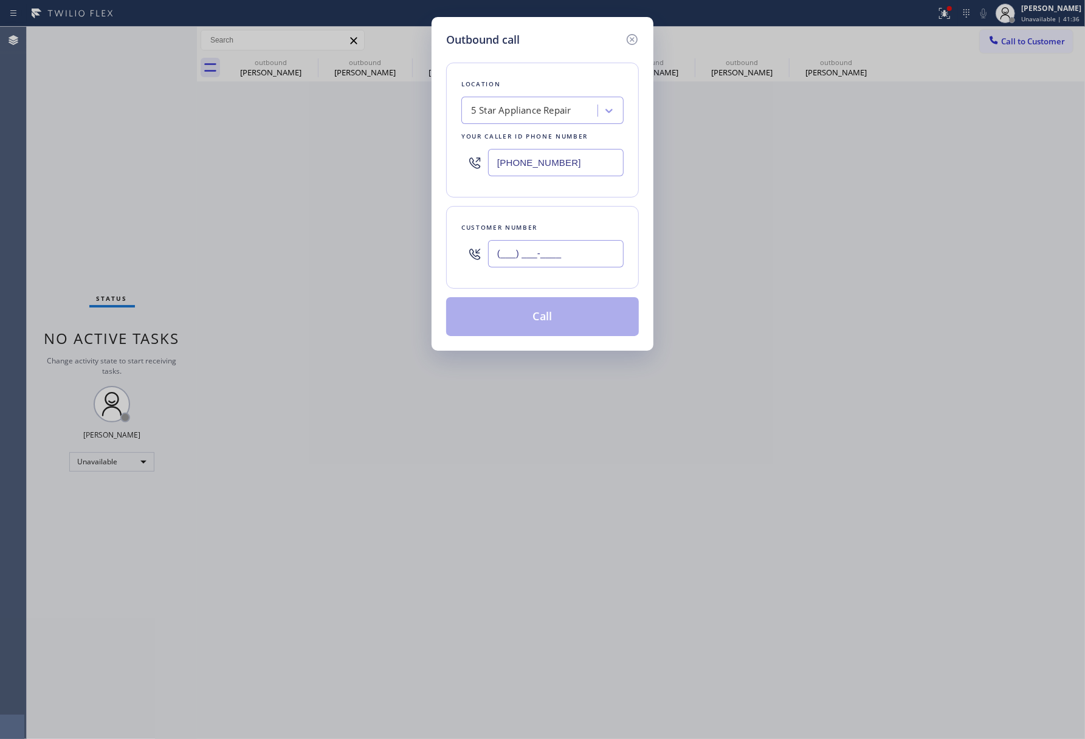
click at [595, 254] on input "(___) ___-____" at bounding box center [556, 253] width 136 height 27
paste input "650) 823-0209"
type input "[PHONE_NUMBER]"
click at [568, 202] on div "Location 5 Star Appliance Repair Your caller id phone number [PHONE_NUMBER] Cus…" at bounding box center [542, 192] width 193 height 288
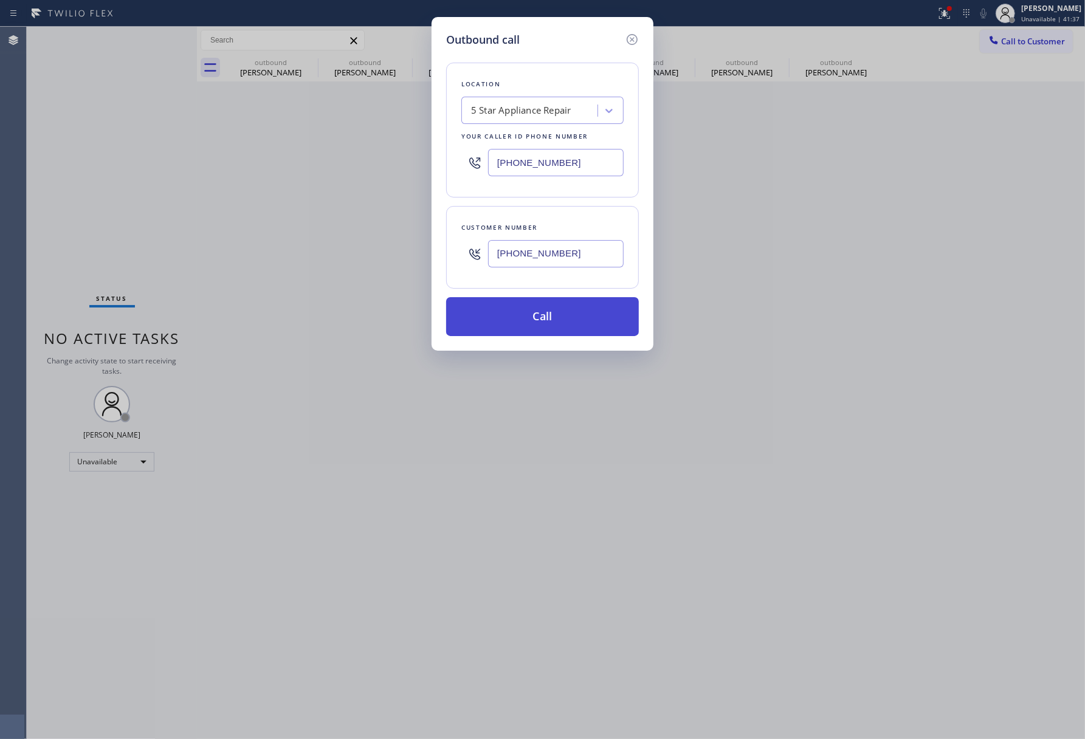
click at [558, 327] on button "Call" at bounding box center [542, 316] width 193 height 39
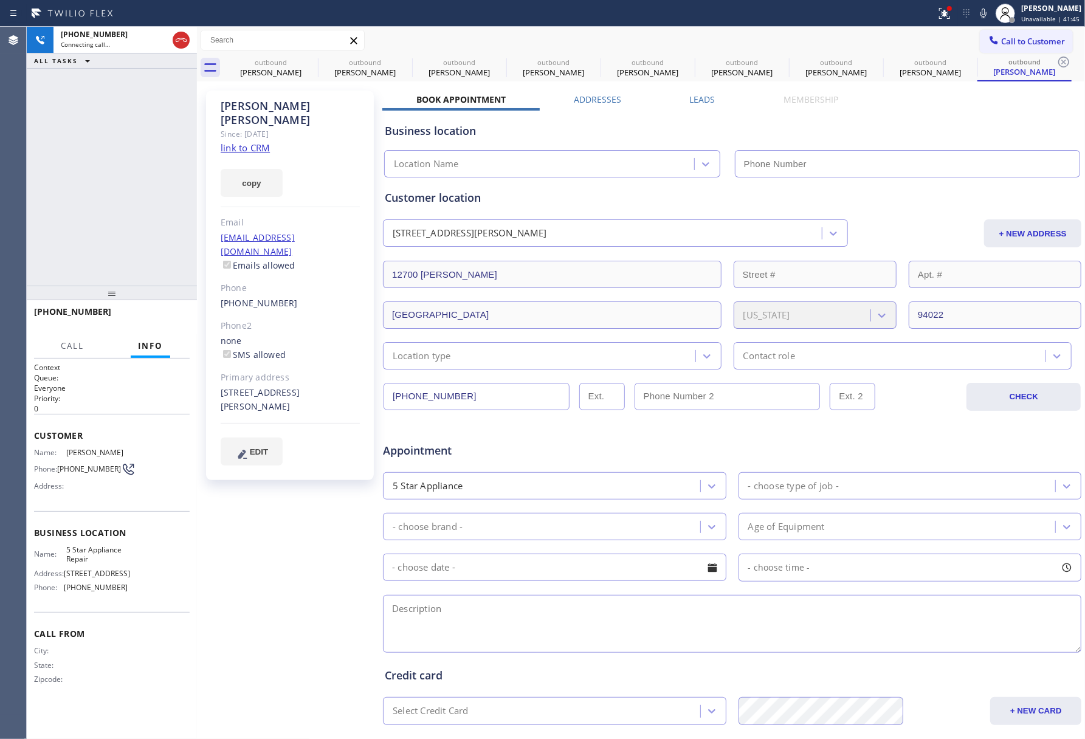
type input "[PHONE_NUMBER]"
click at [49, 183] on div "[PHONE_NUMBER] Connecting call… ALL TASKS ALL TASKS ACTIVE TASKS TASKS IN WRAP …" at bounding box center [112, 156] width 170 height 259
click at [164, 310] on button "HANG UP" at bounding box center [161, 317] width 57 height 17
click at [148, 226] on div "[PHONE_NUMBER] Live | 00:20 ALL TASKS ALL TASKS ACTIVE TASKS TASKS IN WRAP UP" at bounding box center [112, 156] width 170 height 259
click at [181, 317] on button "COMPLETE" at bounding box center [158, 317] width 61 height 17
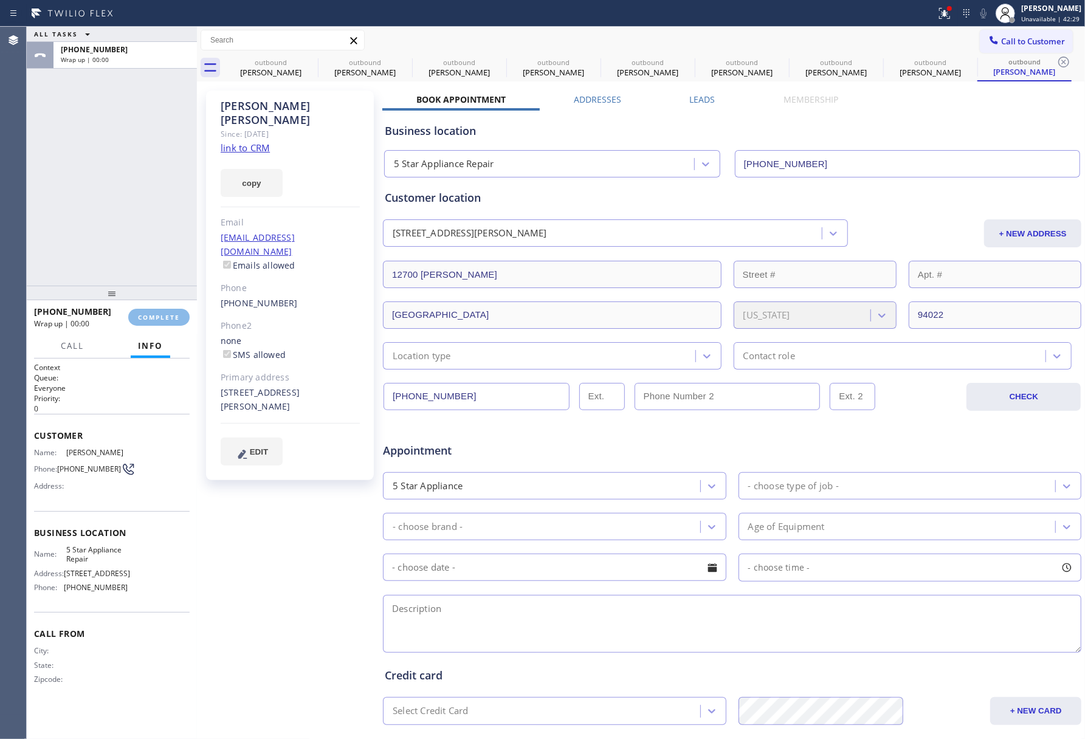
click at [139, 222] on div "ALL TASKS ALL TASKS ACTIVE TASKS TASKS IN WRAP UP [PHONE_NUMBER] Wrap up | 00:00" at bounding box center [112, 156] width 170 height 259
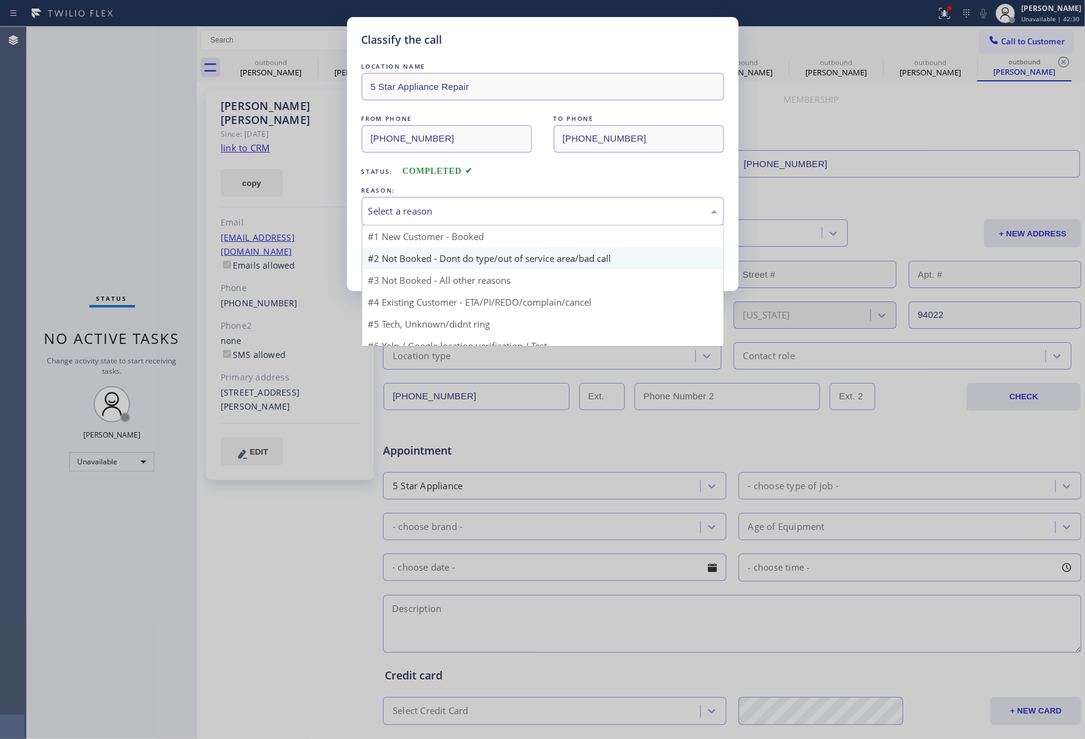
drag, startPoint x: 492, startPoint y: 213, endPoint x: 421, endPoint y: 261, distance: 85.7
click at [491, 212] on div "Select a reason" at bounding box center [542, 211] width 349 height 14
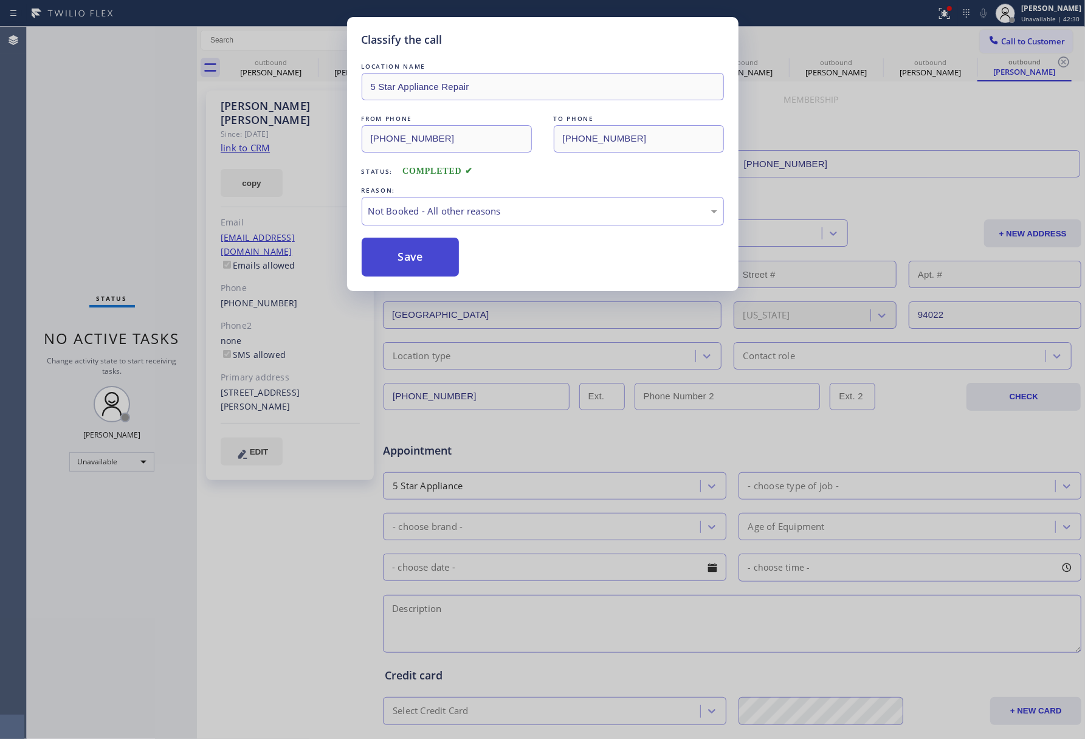
click at [403, 254] on button "Save" at bounding box center [411, 257] width 98 height 39
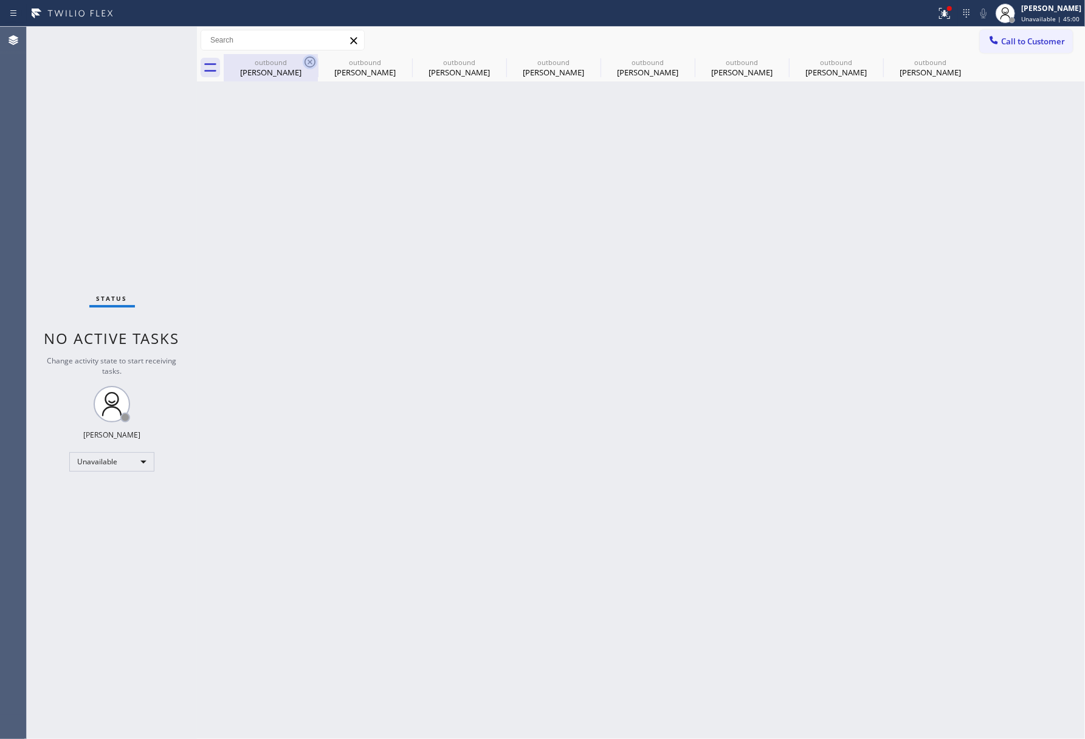
click at [305, 66] on icon at bounding box center [310, 62] width 15 height 15
click at [0, 0] on icon at bounding box center [0, 0] width 0 height 0
type input "[PHONE_NUMBER]"
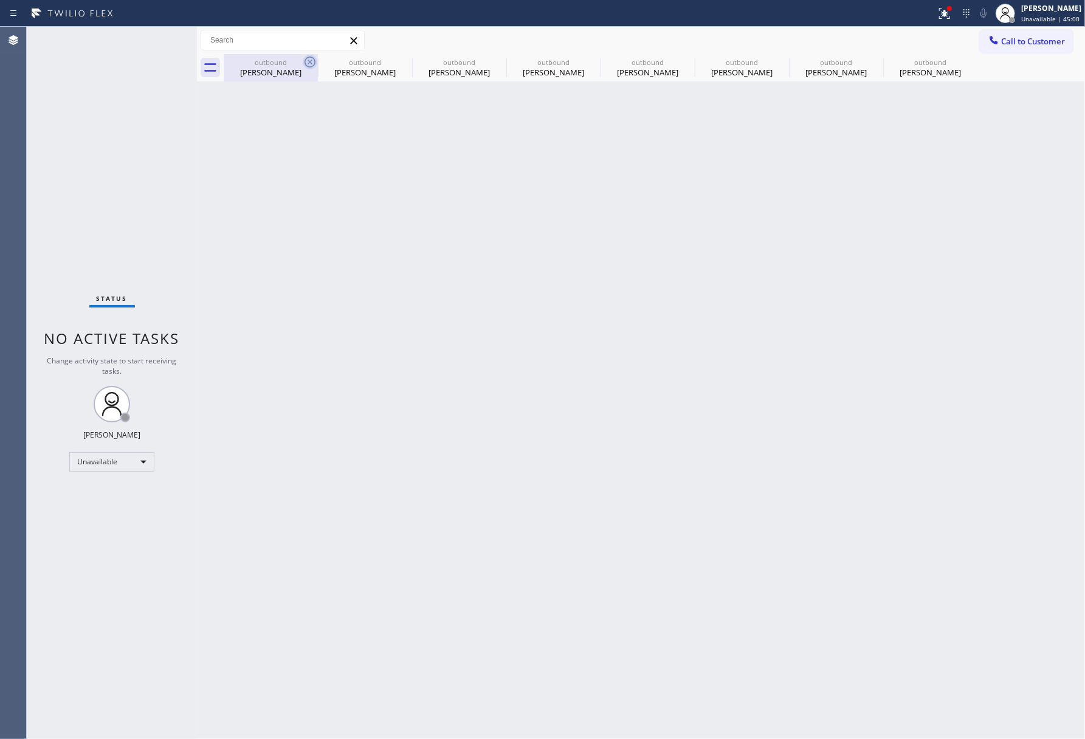
type input "[PHONE_NUMBER]"
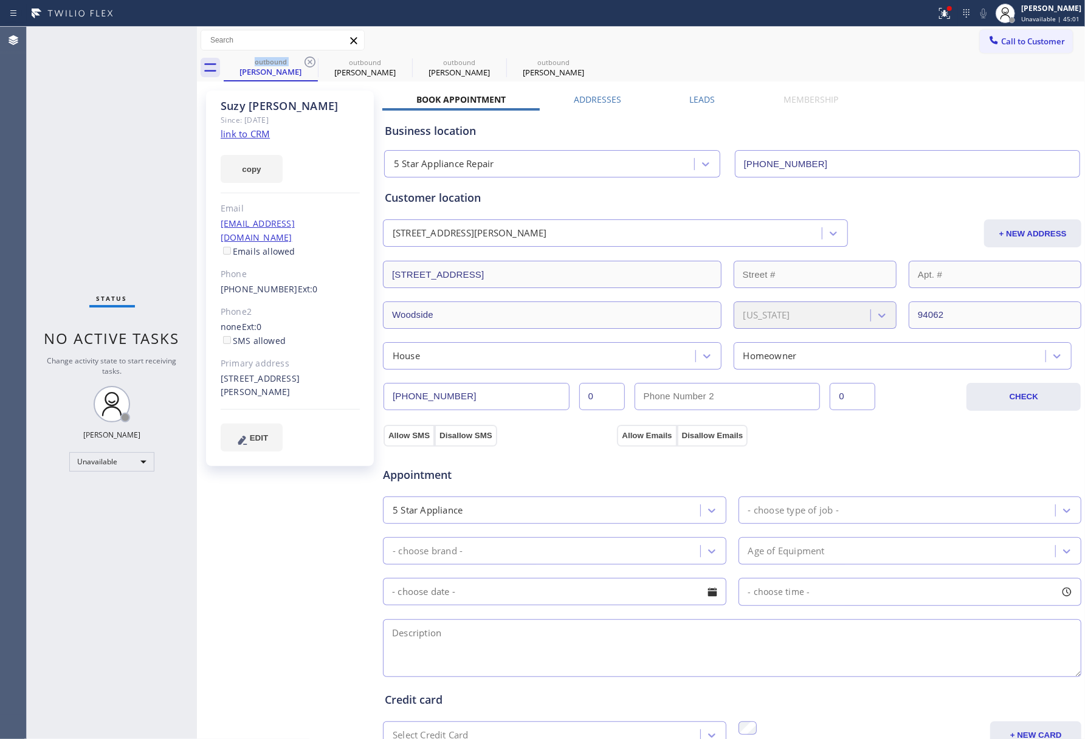
click at [305, 66] on icon at bounding box center [310, 62] width 15 height 15
click at [0, 0] on icon at bounding box center [0, 0] width 0 height 0
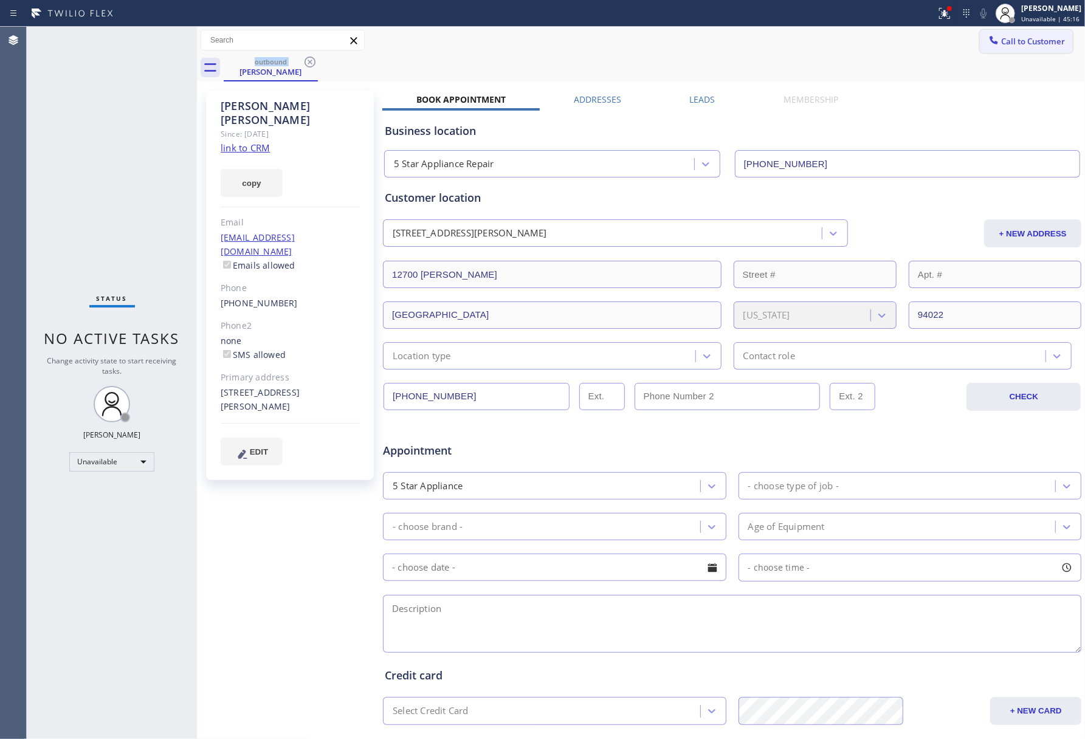
click at [1011, 47] on button "Call to Customer" at bounding box center [1026, 41] width 93 height 23
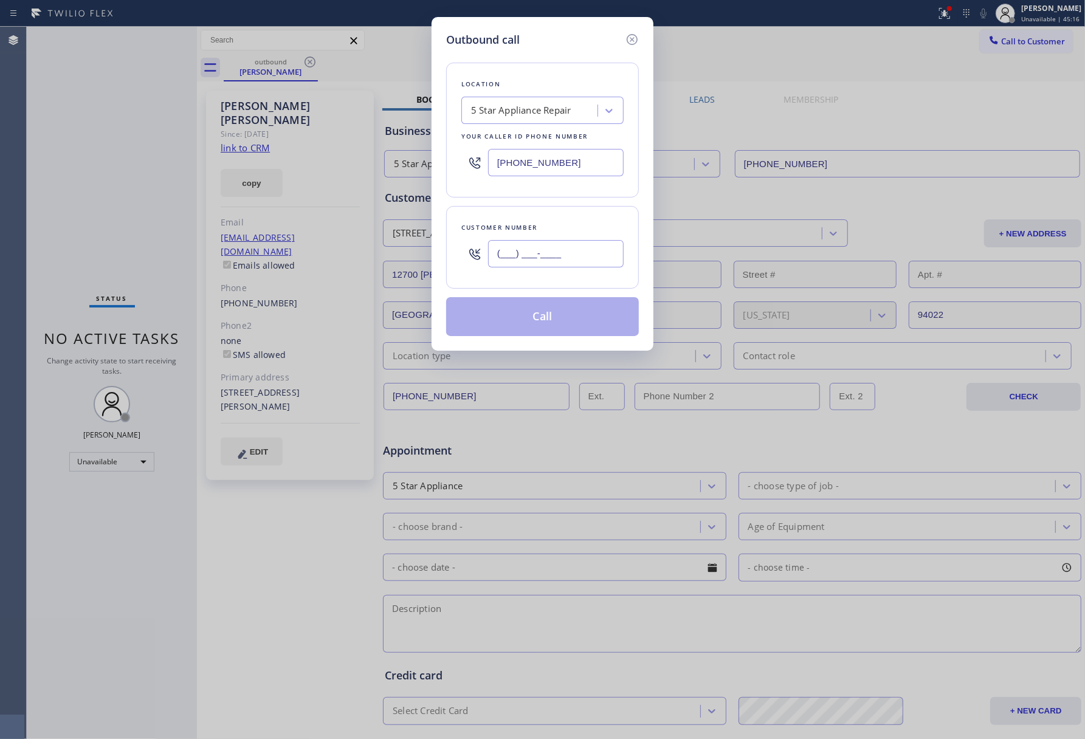
click at [567, 265] on input "(___) ___-____" at bounding box center [556, 253] width 136 height 27
paste input "650) 823-0209"
type input "[PHONE_NUMBER]"
click at [585, 322] on button "Call" at bounding box center [542, 316] width 193 height 39
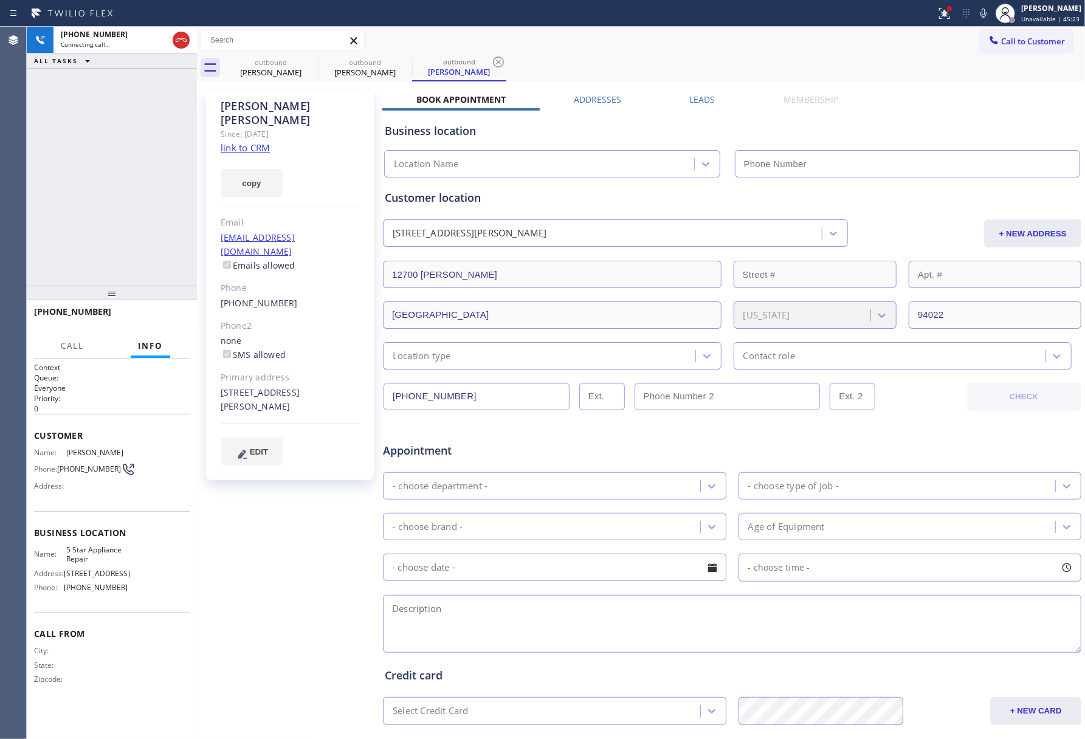
type input "[PHONE_NUMBER]"
click at [161, 305] on div "[PHONE_NUMBER] Live | 00:10 HANG UP" at bounding box center [112, 318] width 156 height 32
click at [166, 319] on span "HANG UP" at bounding box center [161, 317] width 37 height 9
click at [156, 244] on div "[PHONE_NUMBER] Live | 00:10 ALL TASKS ALL TASKS ACTIVE TASKS TASKS IN WRAP UP" at bounding box center [112, 156] width 170 height 259
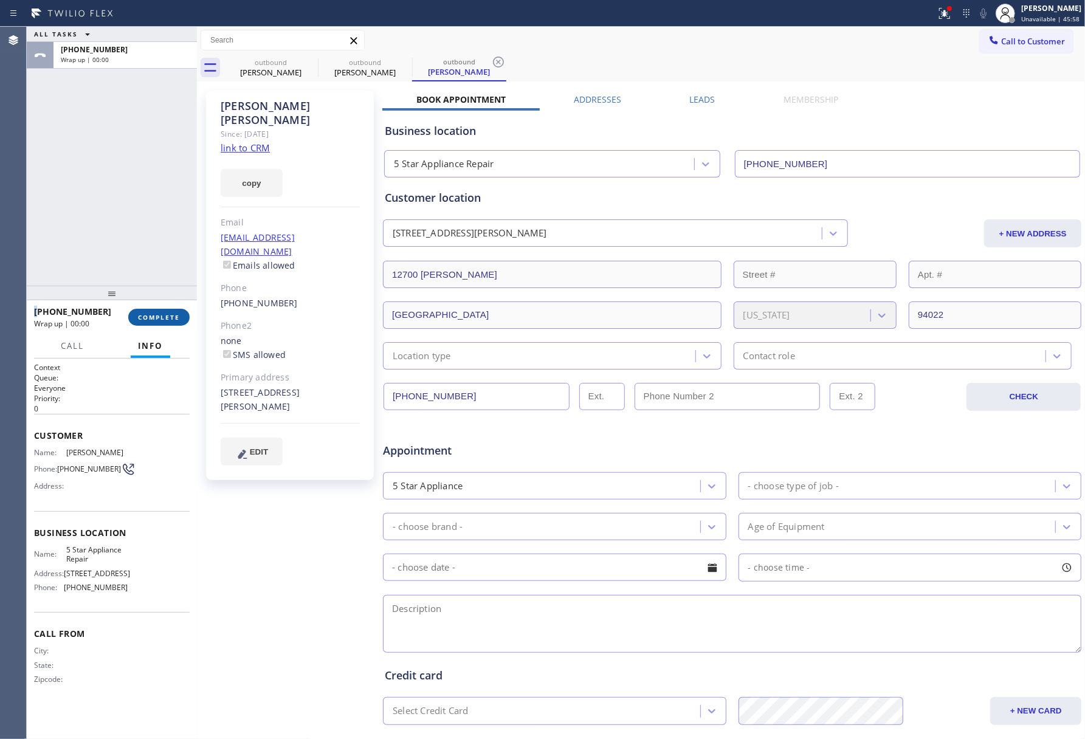
click at [154, 311] on button "COMPLETE" at bounding box center [158, 317] width 61 height 17
click at [125, 225] on div "ALL TASKS ALL TASKS ACTIVE TASKS TASKS IN WRAP UP [PHONE_NUMBER] Wrap up | 00:00" at bounding box center [112, 156] width 170 height 259
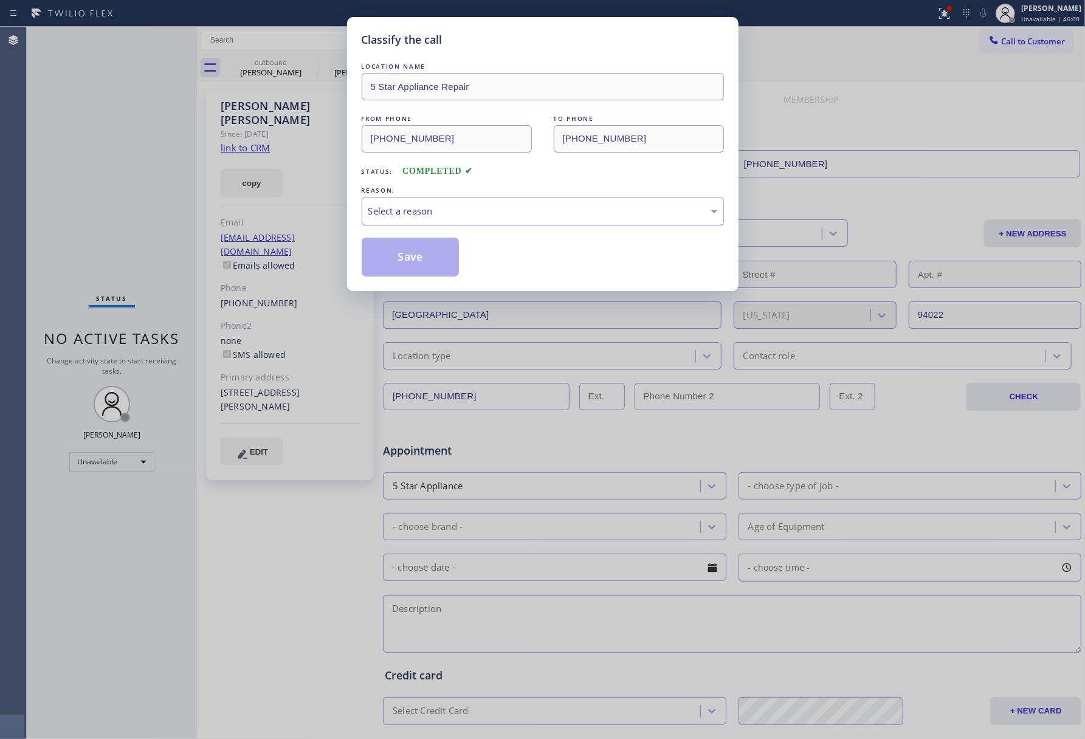
click at [470, 207] on div "Select a reason" at bounding box center [542, 211] width 349 height 14
click at [389, 251] on button "Save" at bounding box center [411, 257] width 98 height 39
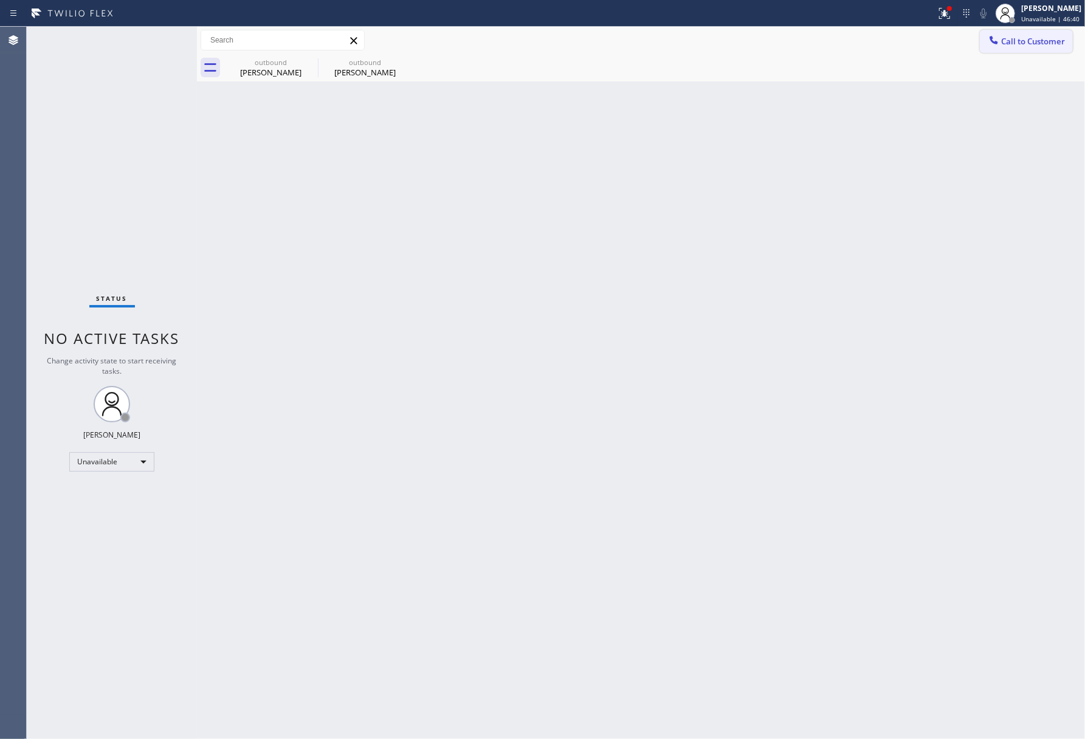
click at [1029, 42] on span "Call to Customer" at bounding box center [1033, 41] width 64 height 11
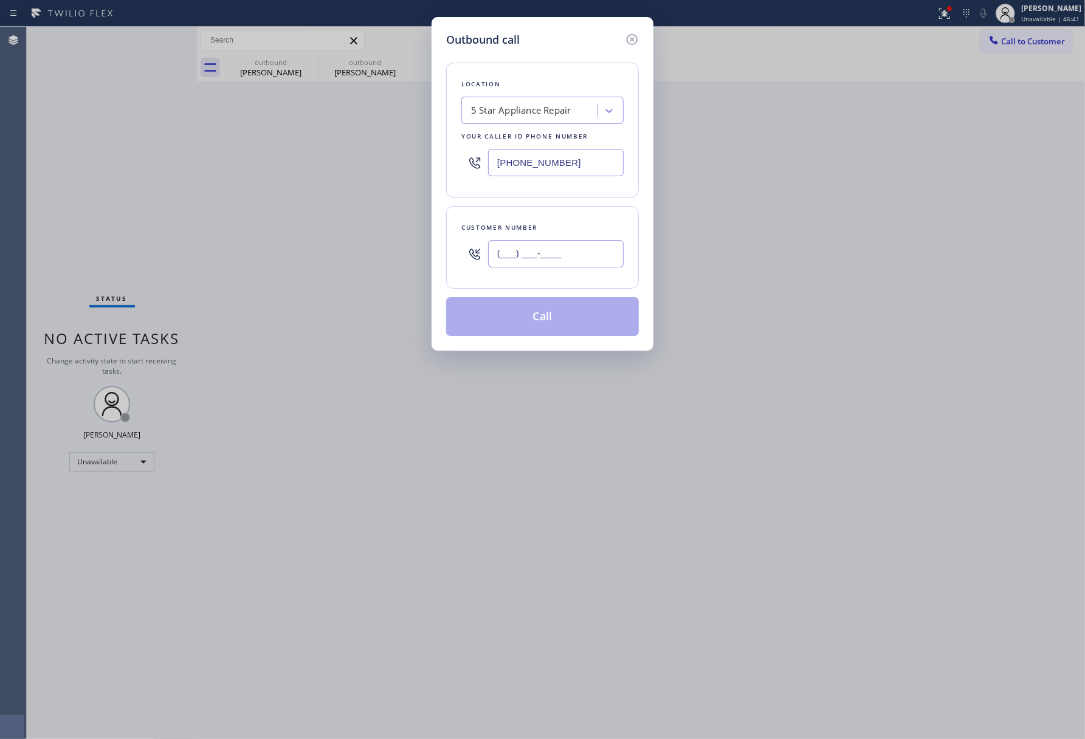
click at [550, 251] on input "(___) ___-____" at bounding box center [556, 253] width 136 height 27
paste input "818) 512-1541"
type input "[PHONE_NUMBER]"
click at [548, 219] on div "Customer number [PHONE_NUMBER]" at bounding box center [542, 247] width 193 height 83
click at [540, 317] on button "Call" at bounding box center [542, 316] width 193 height 39
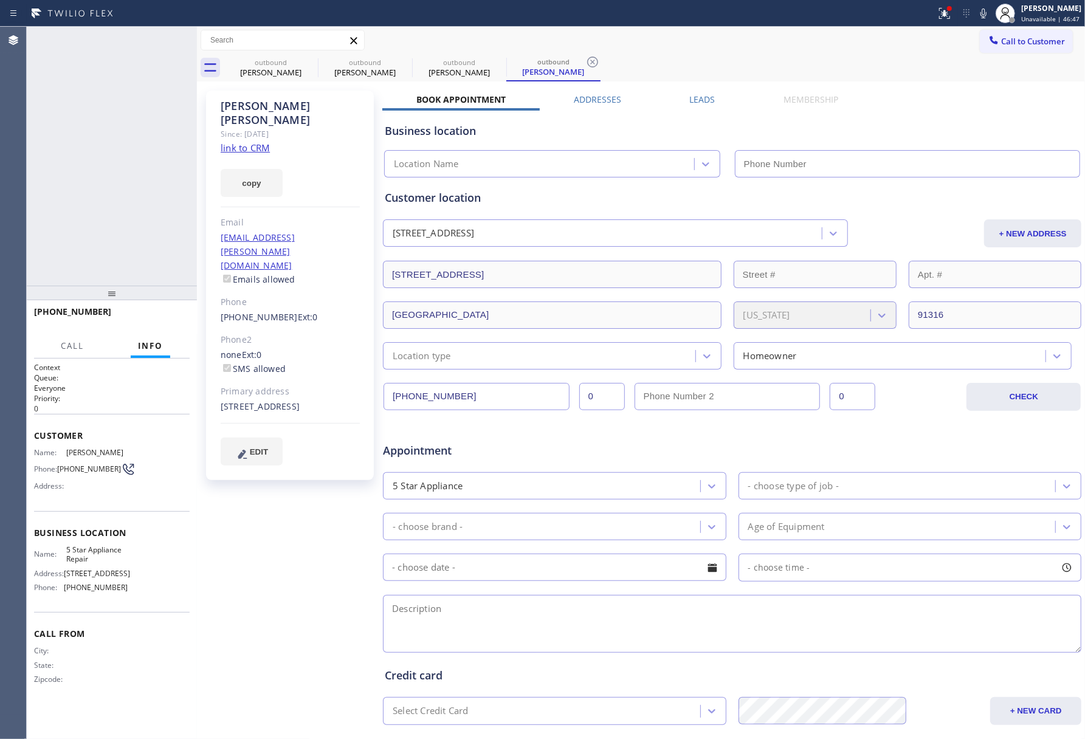
type input "[PHONE_NUMBER]"
click at [157, 322] on button "COMPLETE" at bounding box center [158, 317] width 61 height 17
click at [151, 233] on div "ALL TASKS ALL TASKS ACTIVE TASKS TASKS IN WRAP UP [PHONE_NUMBER] Wrap up | 00:00" at bounding box center [112, 156] width 170 height 259
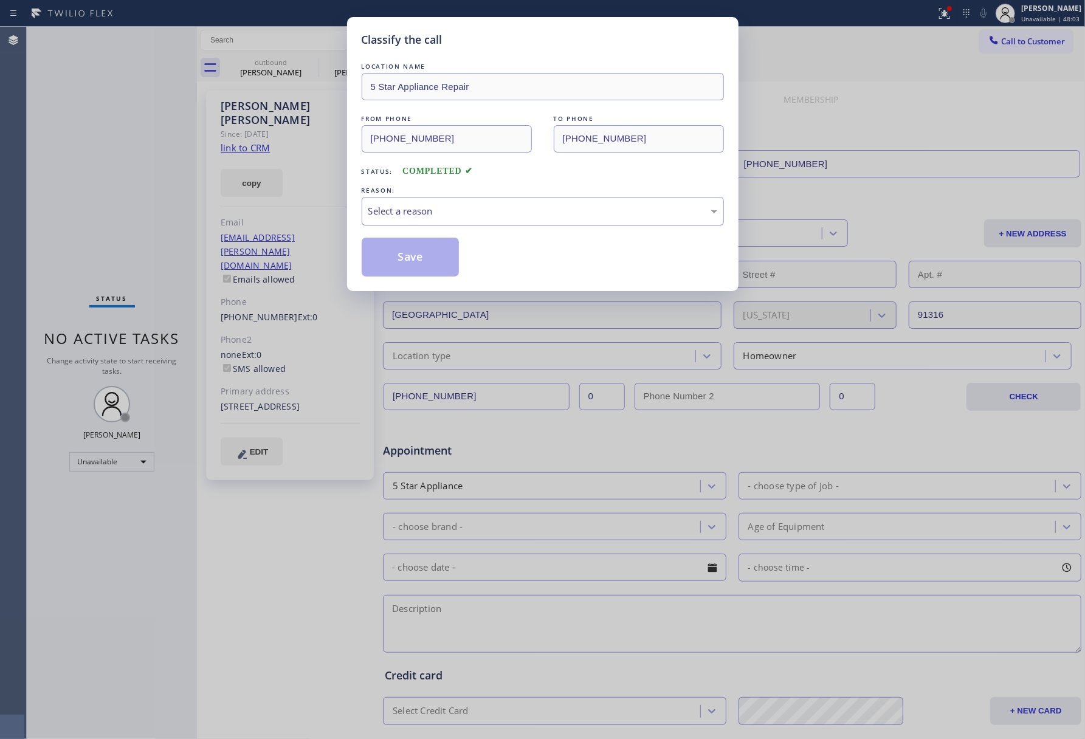
click at [404, 217] on div "Select a reason" at bounding box center [542, 211] width 349 height 14
click at [400, 258] on button "Save" at bounding box center [411, 257] width 98 height 39
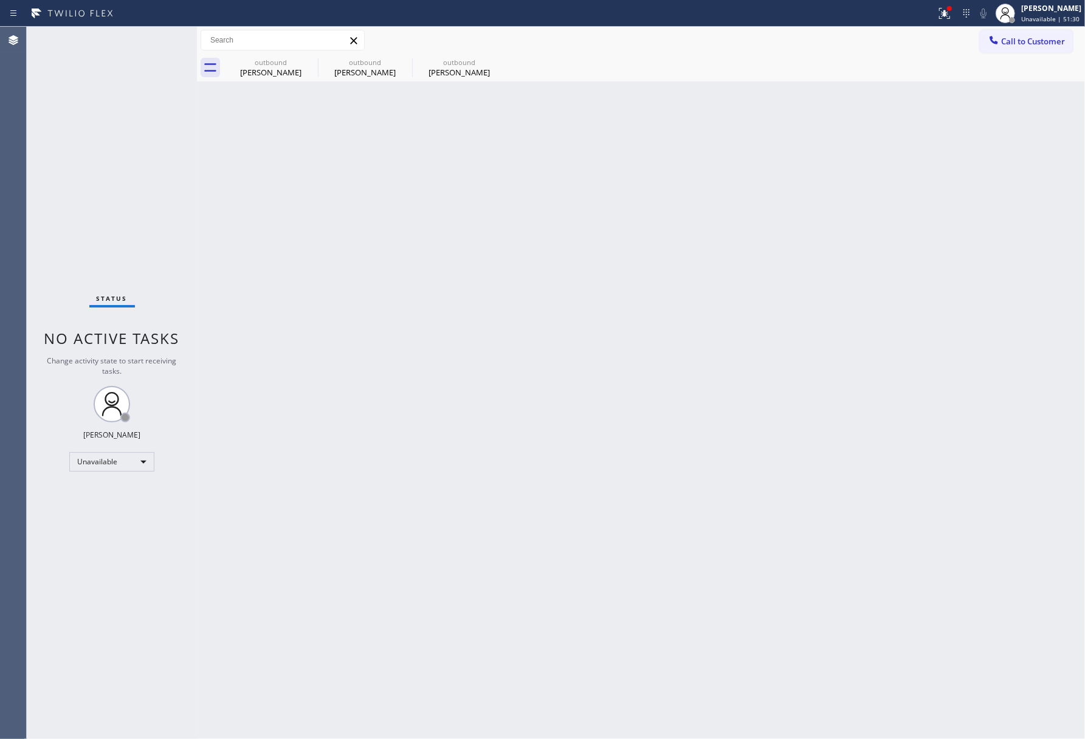
drag, startPoint x: 1046, startPoint y: 43, endPoint x: 949, endPoint y: 47, distance: 97.4
click at [1046, 43] on span "Call to Customer" at bounding box center [1033, 41] width 64 height 11
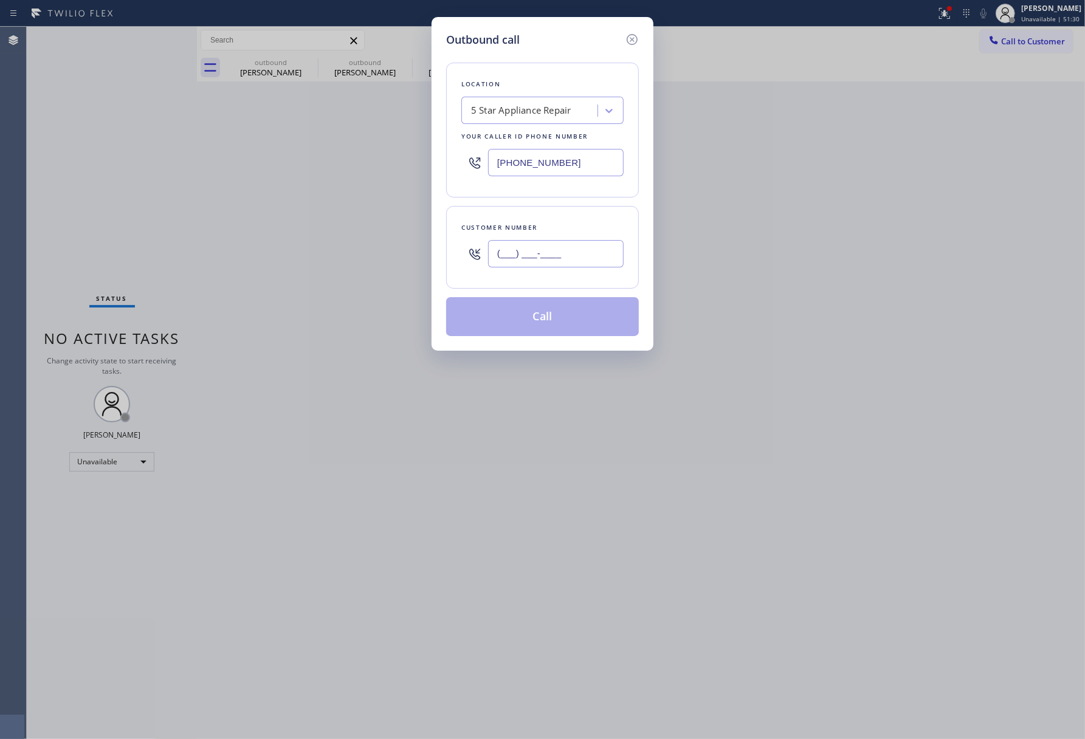
click at [558, 251] on input "(___) ___-____" at bounding box center [556, 253] width 136 height 27
paste input "415) 999-9022"
type input "[PHONE_NUMBER]"
click at [551, 206] on div "Location 5 Star Appliance Repair Your caller id phone number [PHONE_NUMBER] Cus…" at bounding box center [542, 192] width 193 height 288
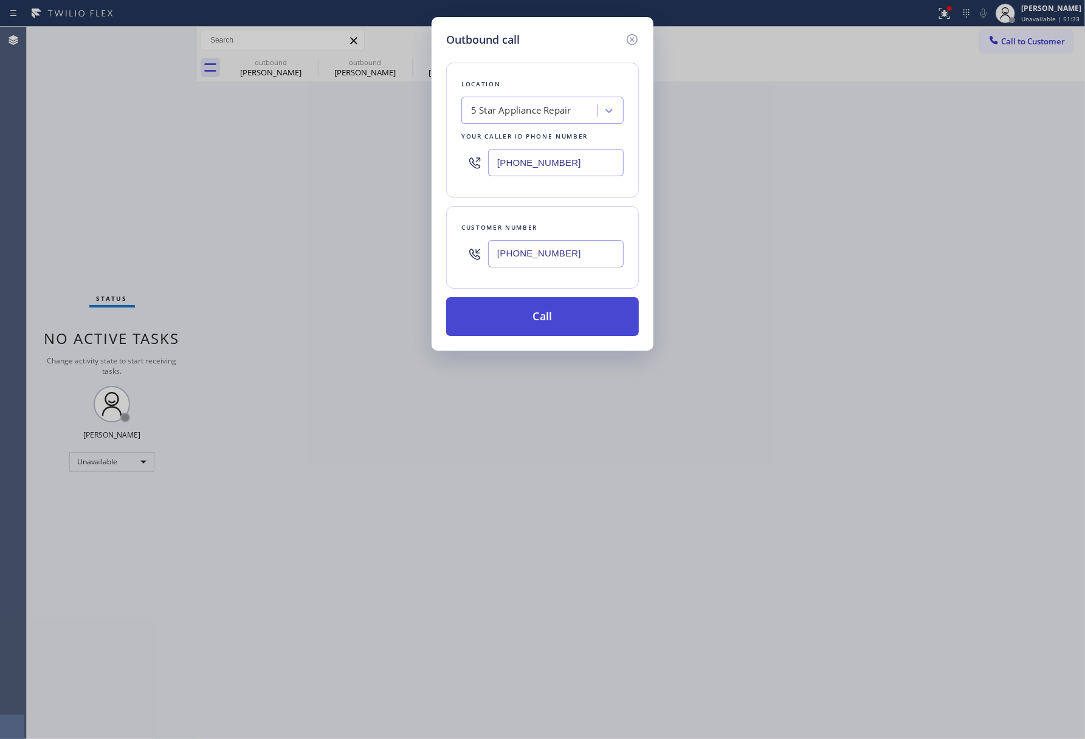
click at [597, 305] on button "Call" at bounding box center [542, 316] width 193 height 39
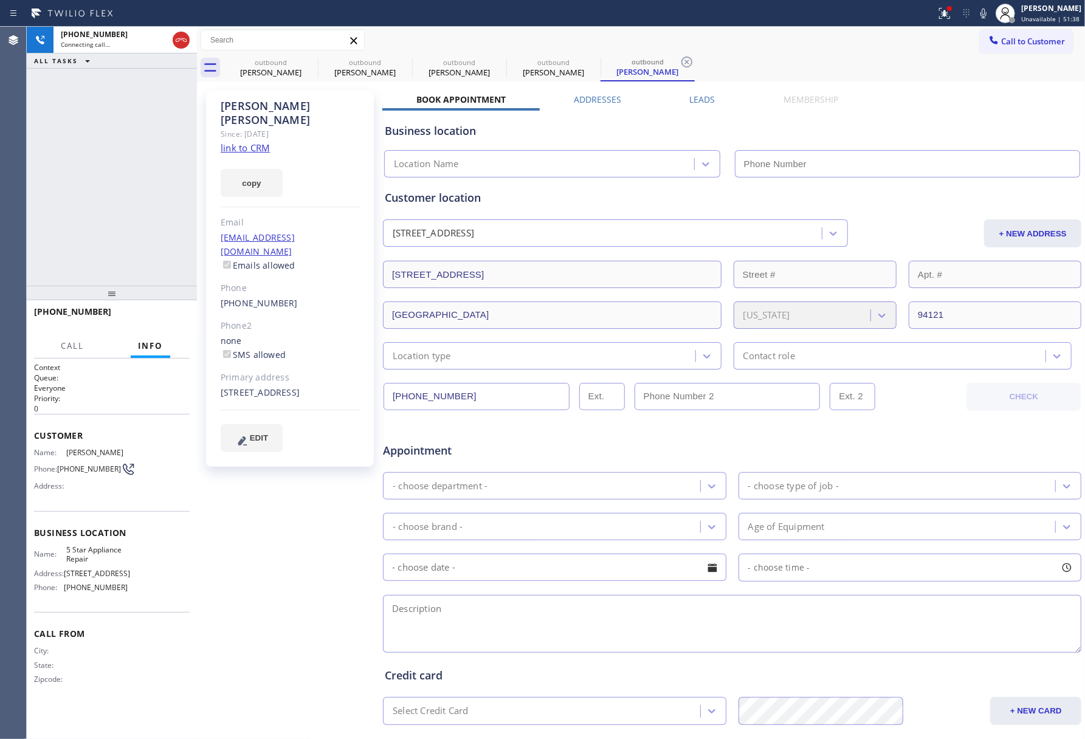
type input "[PHONE_NUMBER]"
click at [147, 314] on span "HANG UP" at bounding box center [161, 317] width 37 height 9
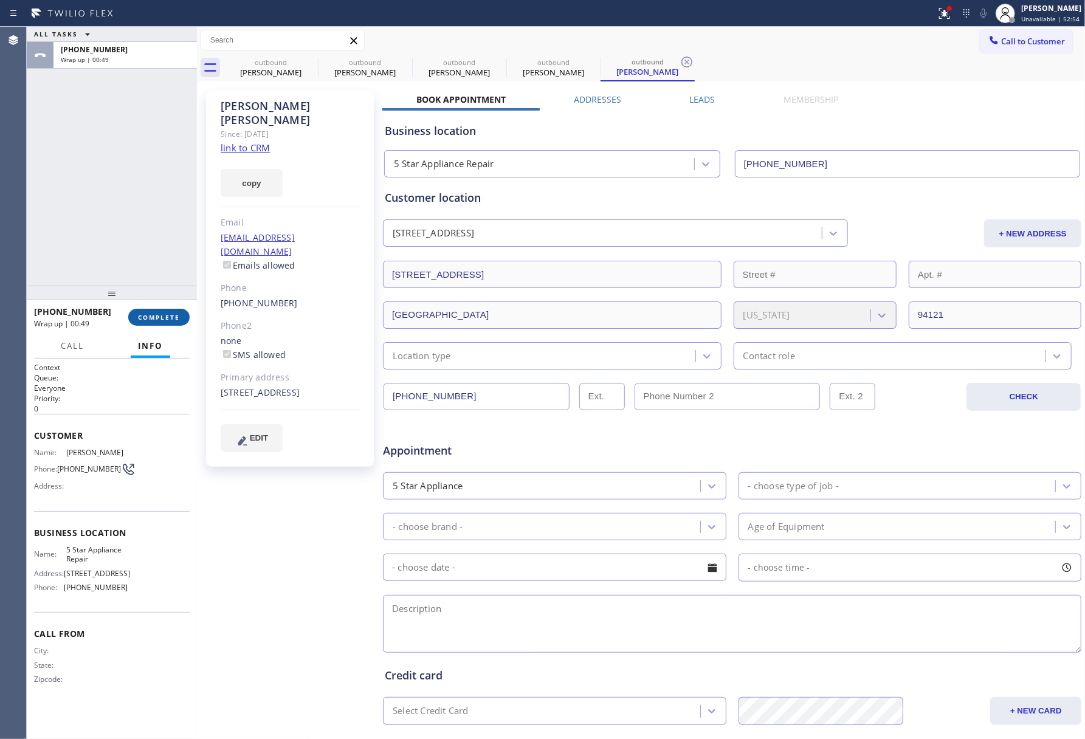
click at [148, 317] on span "COMPLETE" at bounding box center [159, 317] width 42 height 9
click at [142, 203] on div "ALL TASKS ALL TASKS ACTIVE TASKS TASKS IN WRAP UP [PHONE_NUMBER] Wrap up | 00:49" at bounding box center [112, 156] width 170 height 259
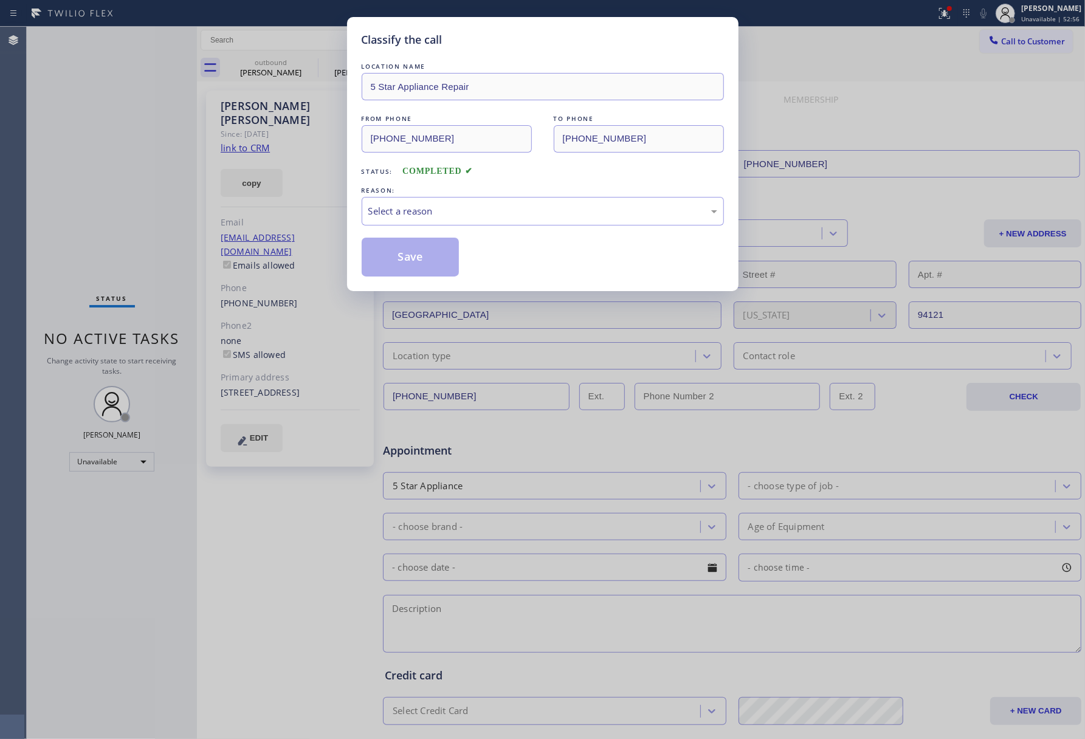
click at [492, 193] on div "REASON:" at bounding box center [543, 190] width 362 height 13
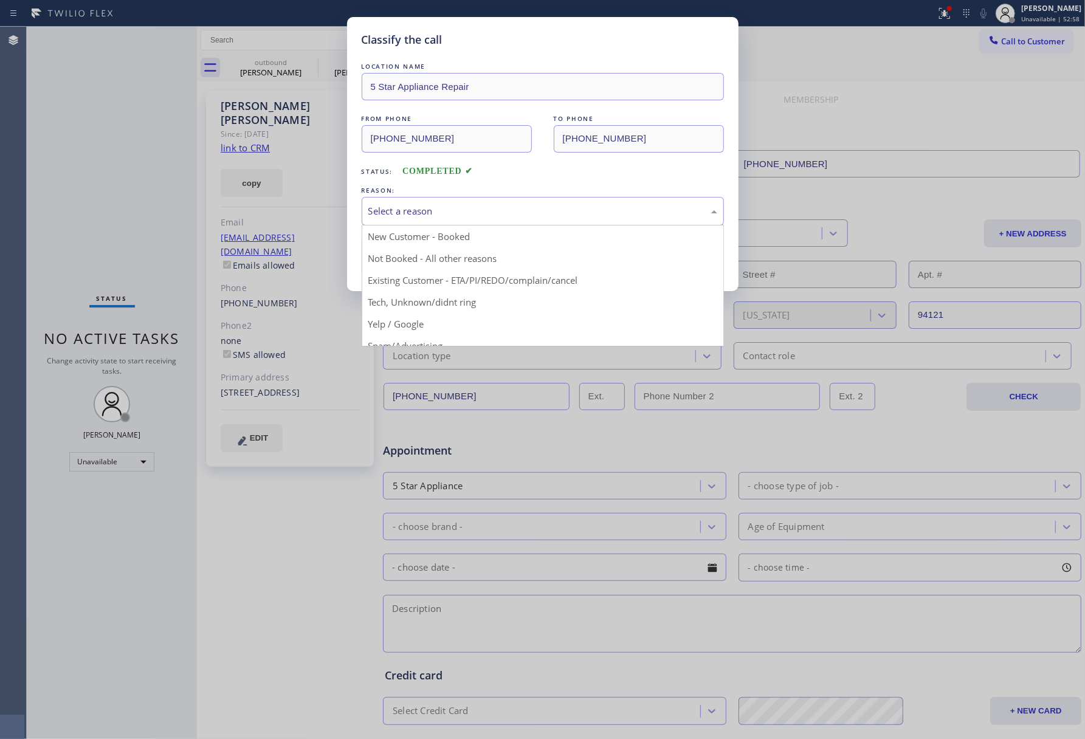
click at [420, 224] on div "Select a reason" at bounding box center [543, 211] width 362 height 29
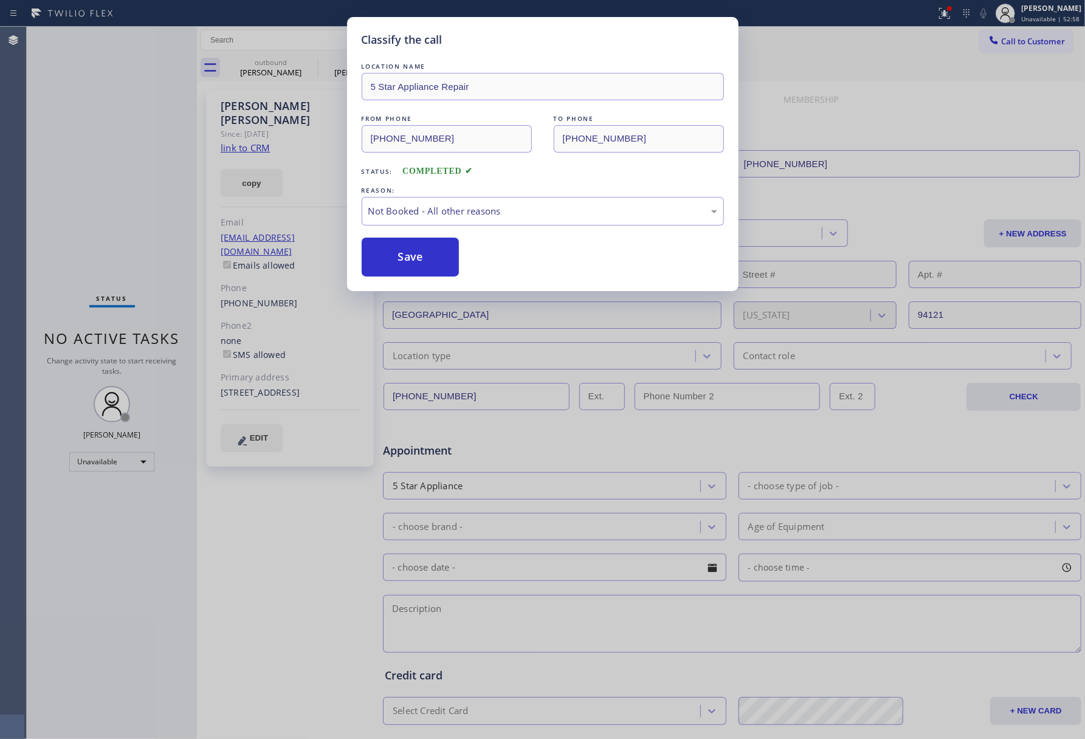
click at [410, 260] on button "Save" at bounding box center [411, 257] width 98 height 39
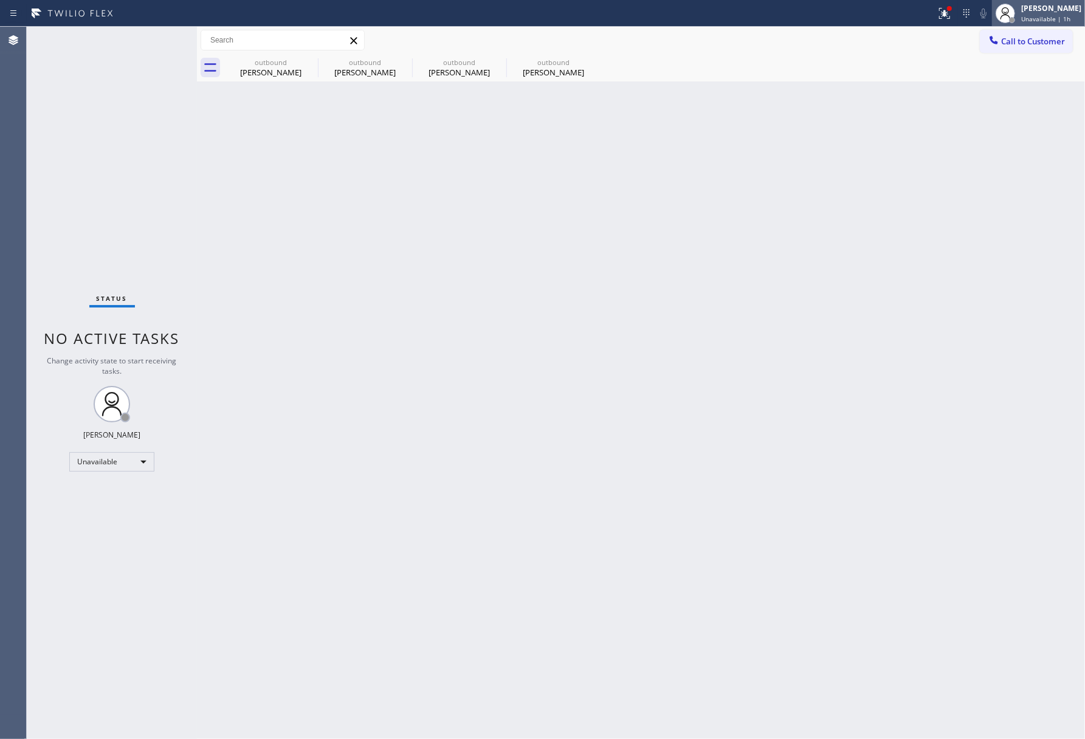
click at [1052, 7] on div "[PERSON_NAME]" at bounding box center [1051, 8] width 60 height 10
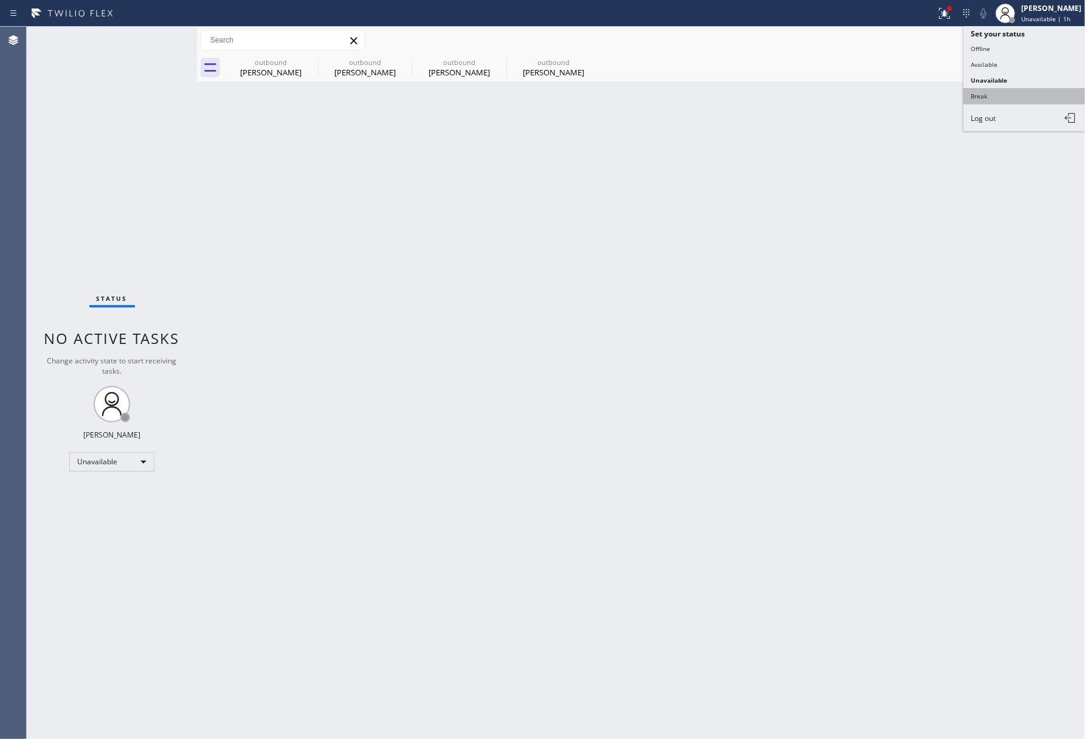
click at [1023, 94] on button "Break" at bounding box center [1025, 96] width 122 height 16
drag, startPoint x: 47, startPoint y: 110, endPoint x: 528, endPoint y: 159, distance: 483.5
click at [50, 110] on div "Status No active tasks Change activity state to start receiving tasks. [PERSON_…" at bounding box center [112, 383] width 170 height 713
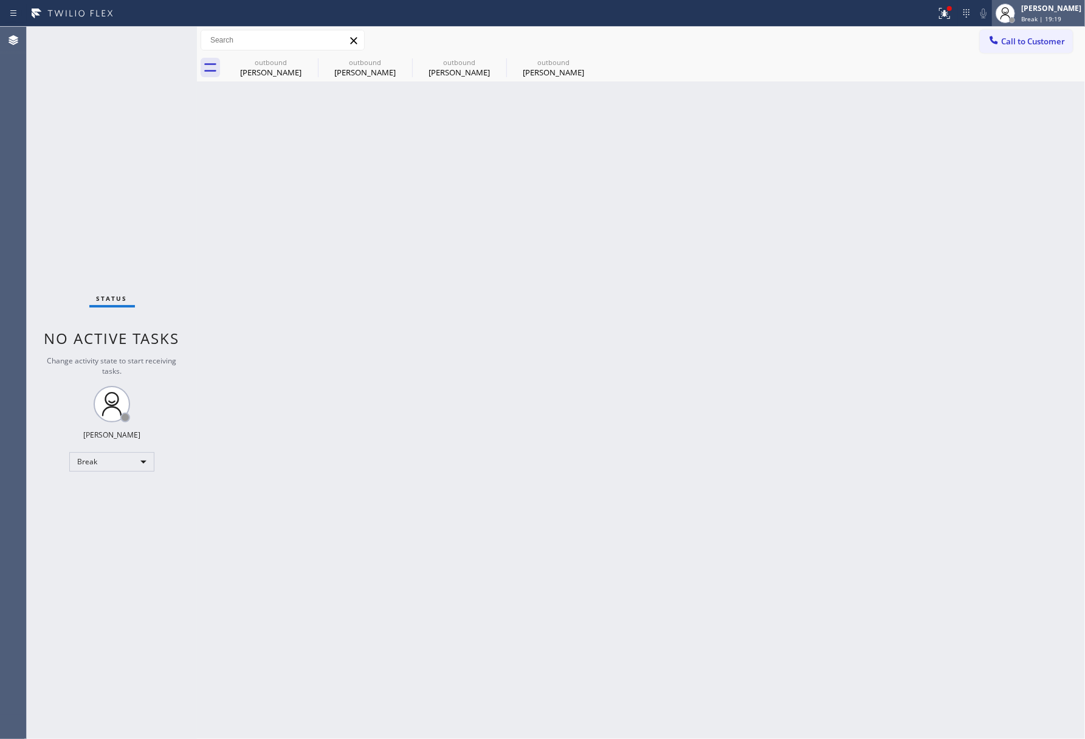
click at [1065, 8] on div "[PERSON_NAME]" at bounding box center [1051, 8] width 60 height 10
click at [1059, 73] on button "Unavailable" at bounding box center [1025, 80] width 122 height 16
click at [896, 124] on div "Back to Dashboard Change Sender ID Customers Technicians Select a contact Outbo…" at bounding box center [641, 383] width 888 height 713
click at [95, 168] on div "Status No active tasks Change activity state to start receiving tasks. [PERSON_…" at bounding box center [112, 383] width 170 height 713
click at [307, 72] on div "[PERSON_NAME]" at bounding box center [271, 72] width 92 height 11
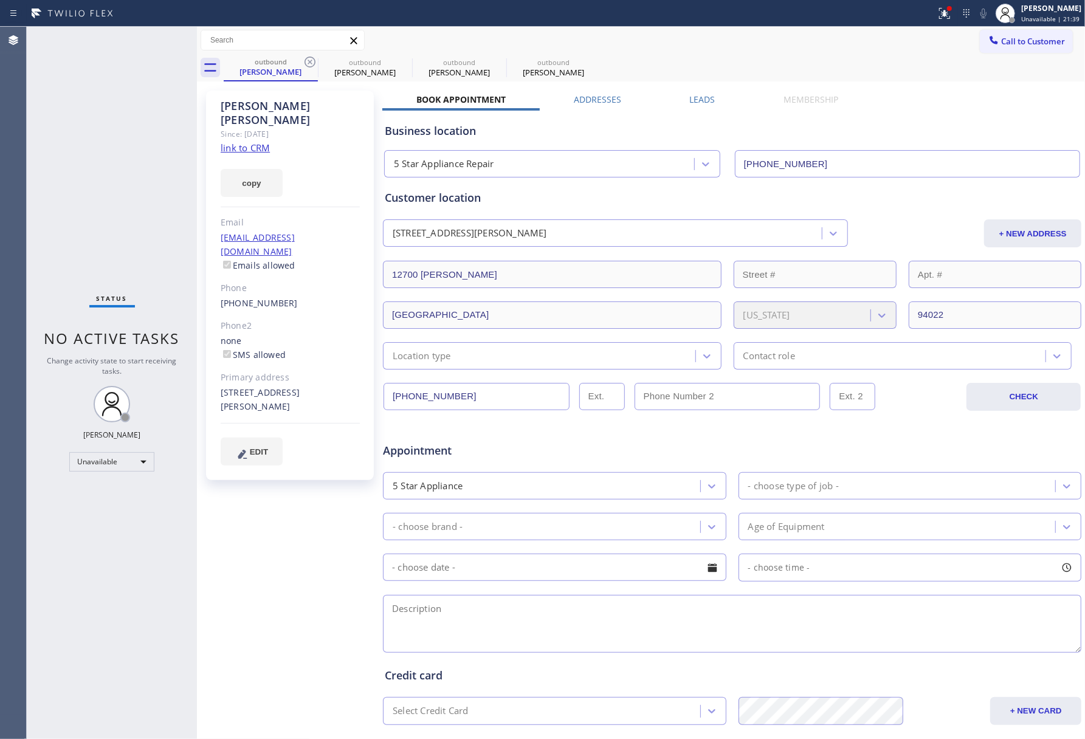
click at [64, 129] on div "Status No active tasks Change activity state to start receiving tasks. [PERSON_…" at bounding box center [112, 383] width 170 height 713
click at [64, 171] on div "Status No active tasks Change activity state to start receiving tasks. [PERSON_…" at bounding box center [112, 383] width 170 height 713
drag, startPoint x: 100, startPoint y: 123, endPoint x: 159, endPoint y: 19, distance: 119.3
click at [103, 120] on div "Status No active tasks Change activity state to start receiving tasks. [PERSON_…" at bounding box center [112, 383] width 170 height 713
click at [1056, 17] on span "Unavailable | 46:08" at bounding box center [1050, 19] width 58 height 9
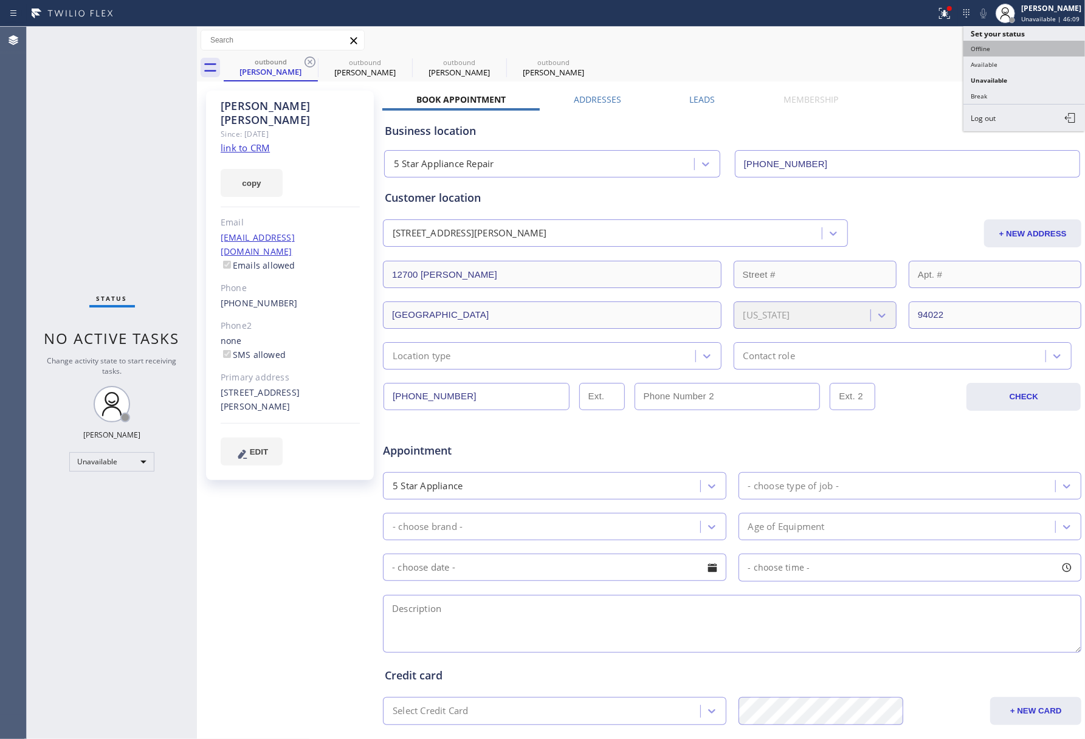
click at [1041, 41] on button "Offline" at bounding box center [1025, 49] width 122 height 16
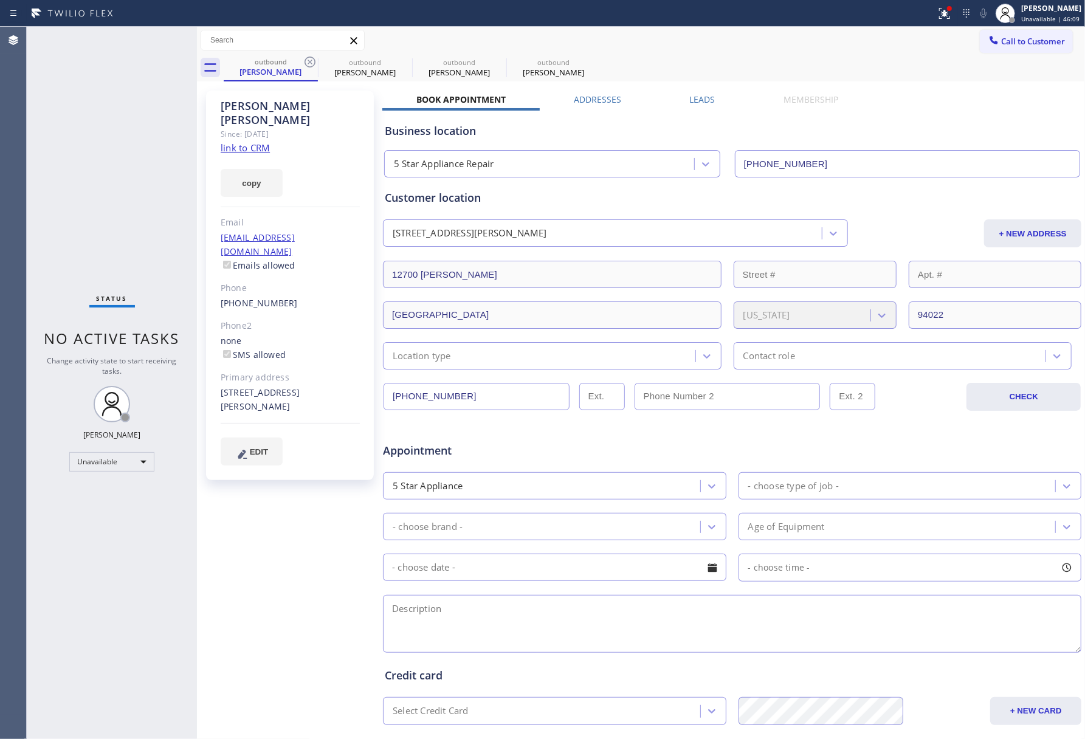
click at [1045, 26] on div "Status report Issues detected These issues could affect your workflow. Please c…" at bounding box center [542, 13] width 1085 height 27
click at [1047, 9] on div "[PERSON_NAME]" at bounding box center [1051, 8] width 60 height 10
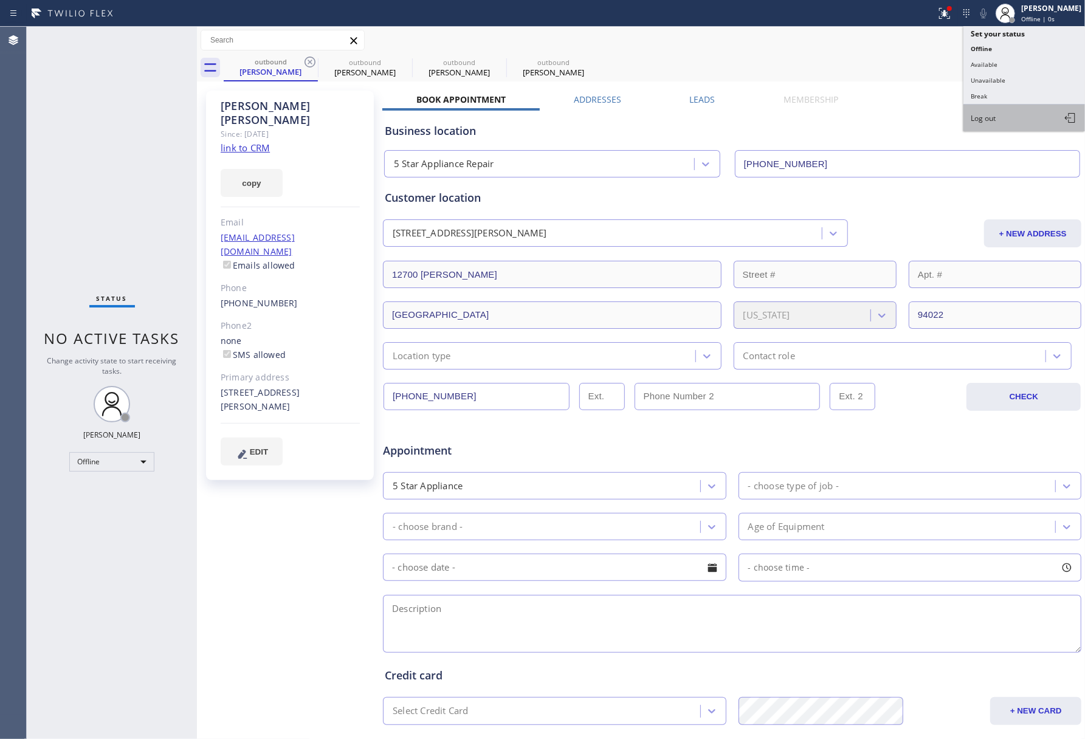
click at [1018, 112] on button "Log out" at bounding box center [1025, 118] width 122 height 27
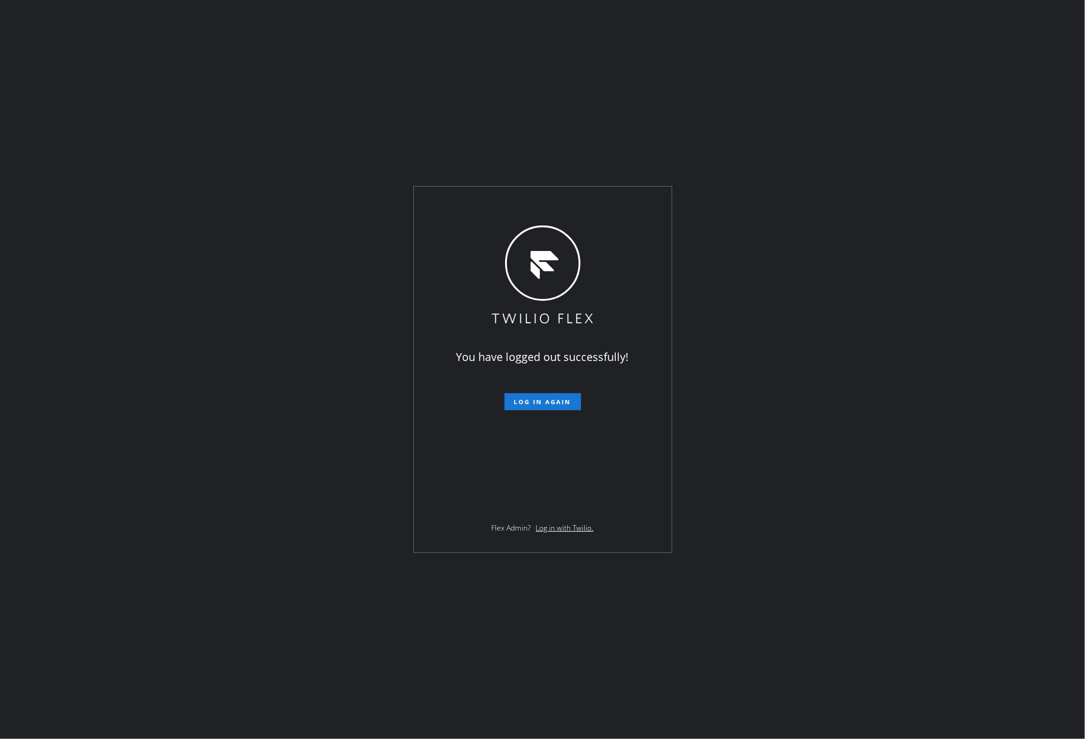
drag, startPoint x: 105, startPoint y: 180, endPoint x: 185, endPoint y: 16, distance: 182.7
click at [105, 168] on div "You have logged out successfully! Log in again Flex Admin? Log in with Twilio." at bounding box center [542, 369] width 1085 height 739
click at [905, 333] on div "You have logged out successfully! Log in again Flex Admin? Log in with Twilio." at bounding box center [542, 369] width 1085 height 739
